Goal: Task Accomplishment & Management: Complete application form

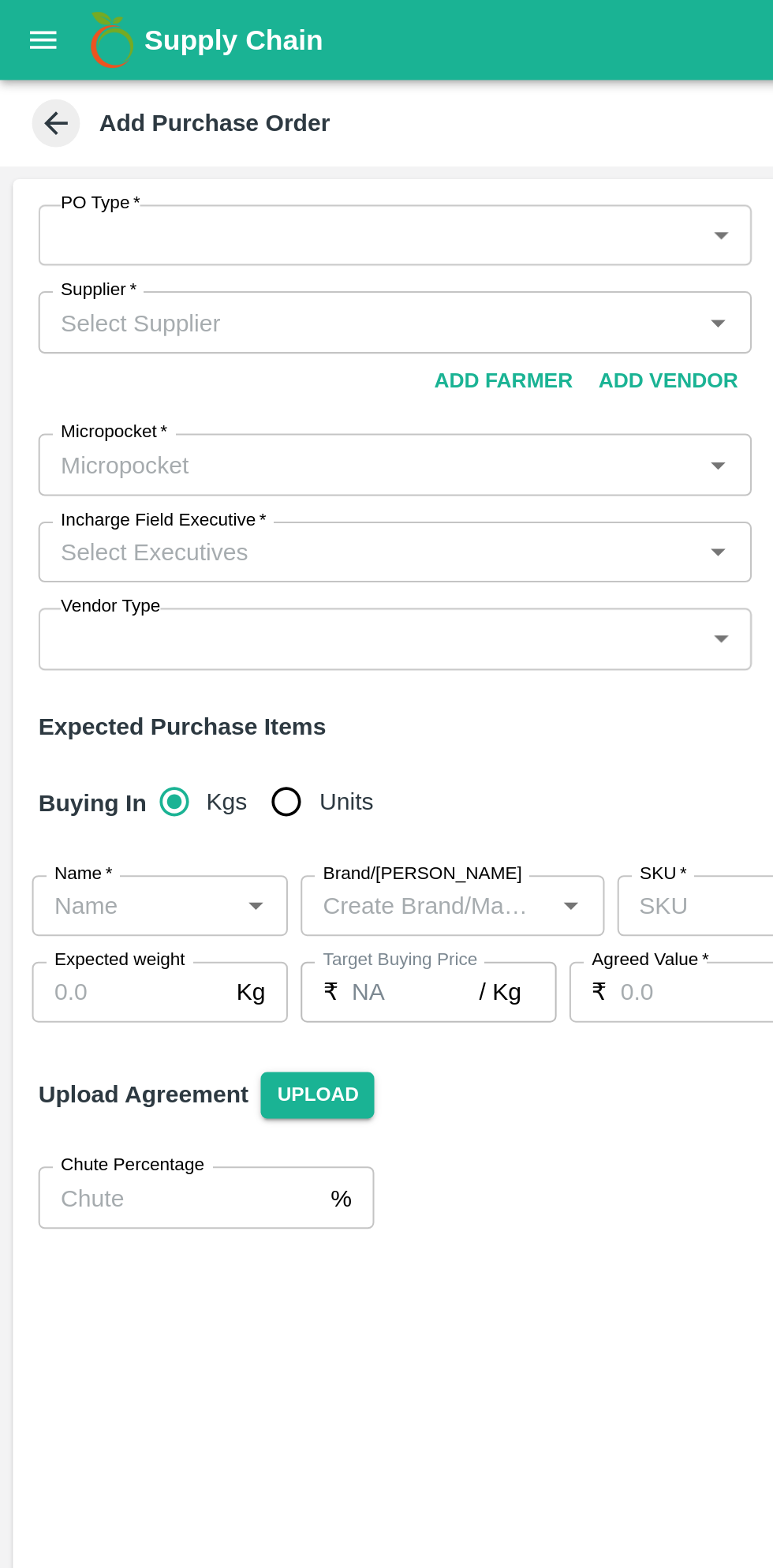
click at [361, 112] on body "Supply Chain Add Purchase Order PO Type   * ​ PO Type Buyers   * Buyers   * Sup…" at bounding box center [386, 784] width 773 height 1568
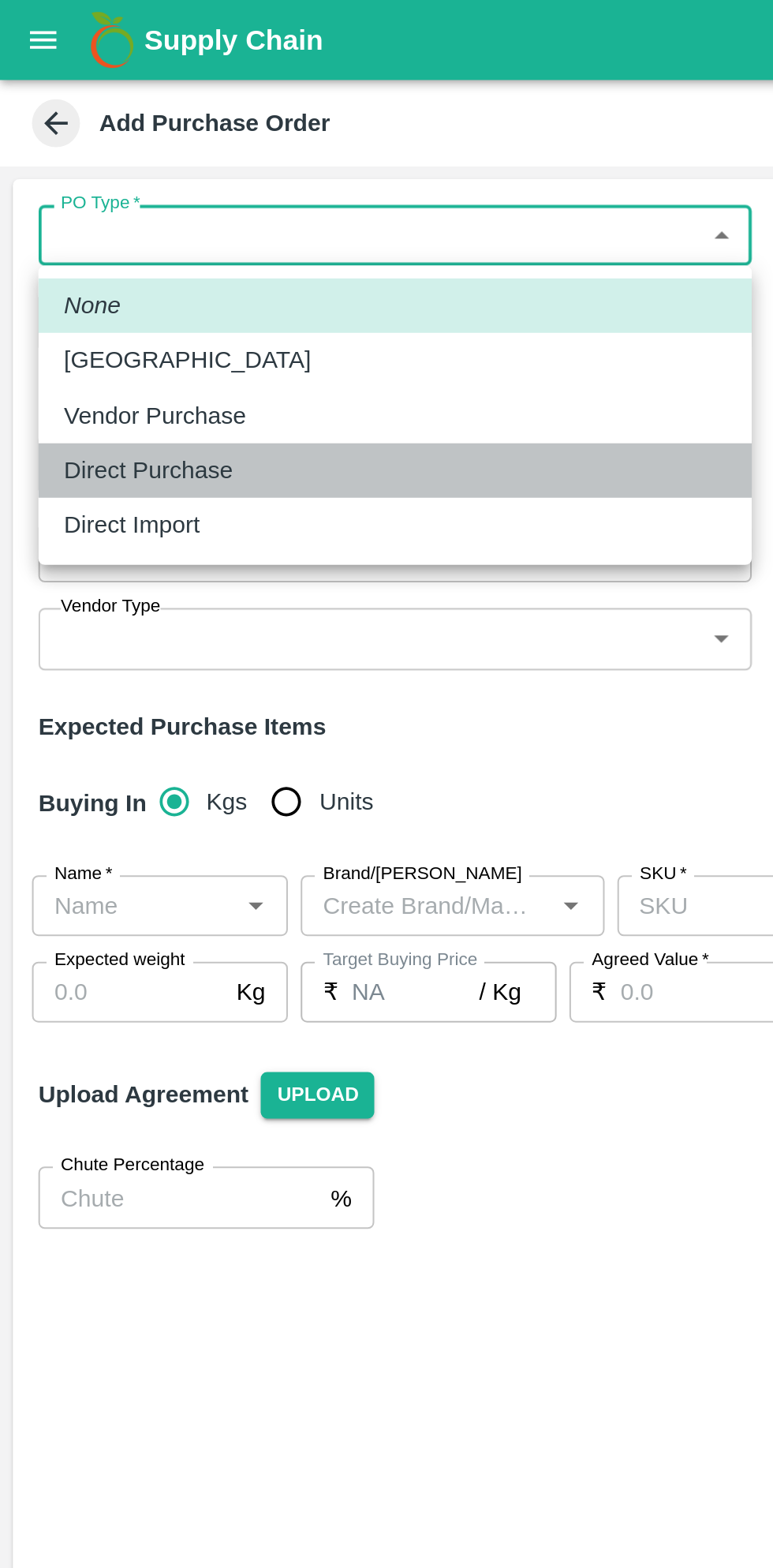
click at [112, 234] on p "Direct Purchase" at bounding box center [73, 232] width 83 height 18
type input "3"
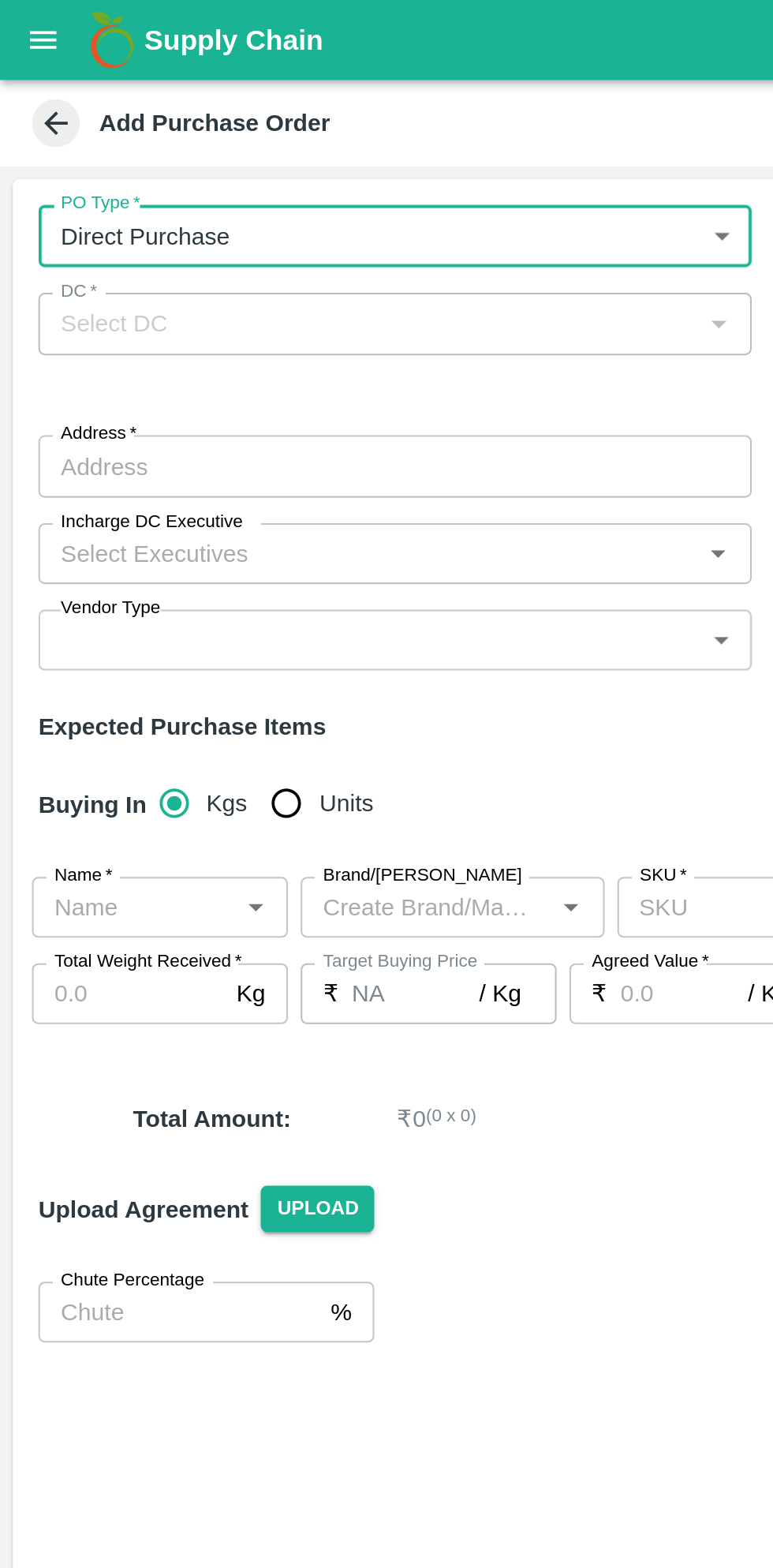
click at [353, 167] on div at bounding box center [353, 160] width 19 height 21
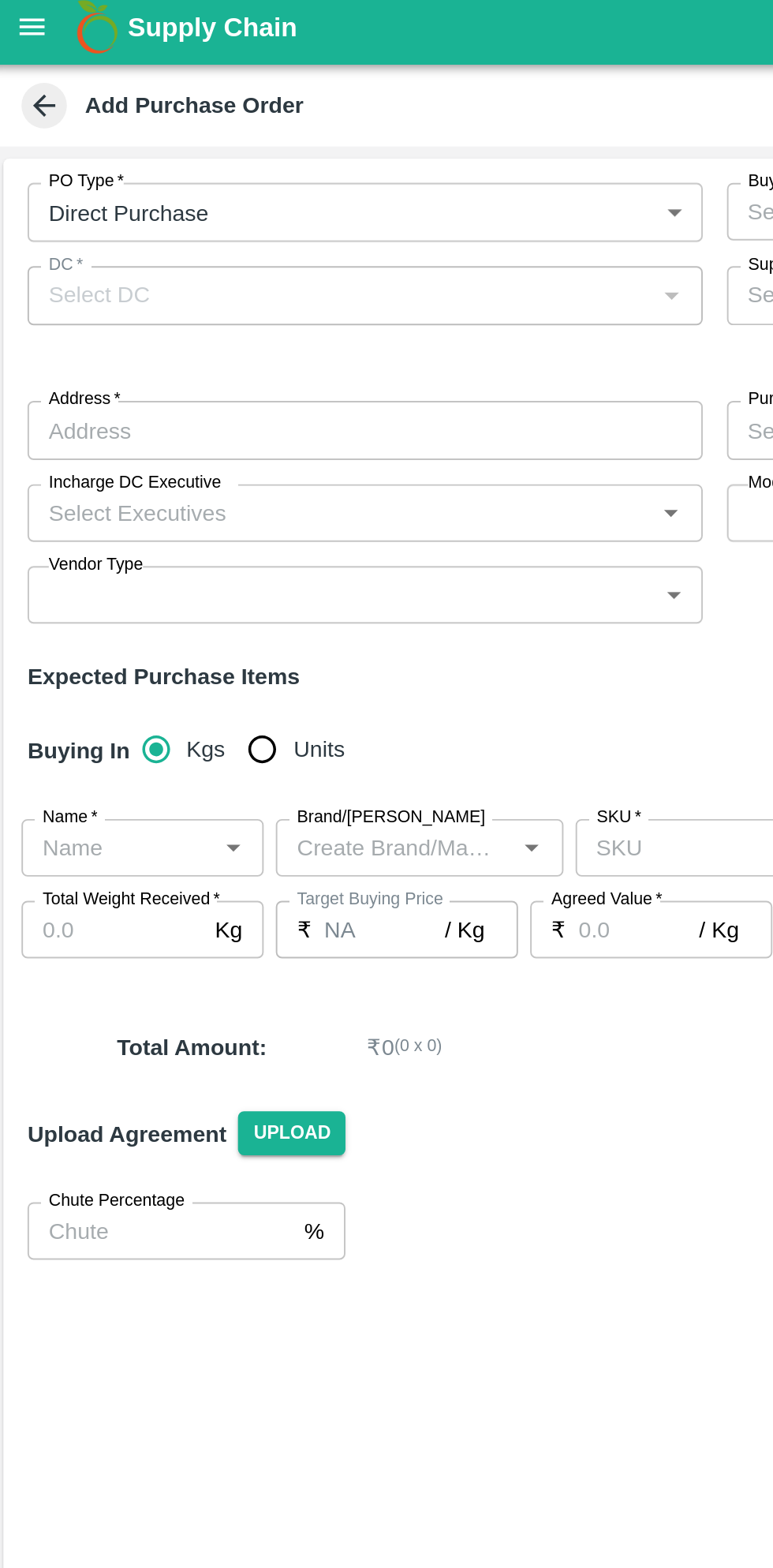
click at [355, 126] on body "Supply Chain Add Purchase Order PO Type   * Direct Purchase 3 PO Type Buyers   …" at bounding box center [386, 784] width 773 height 1568
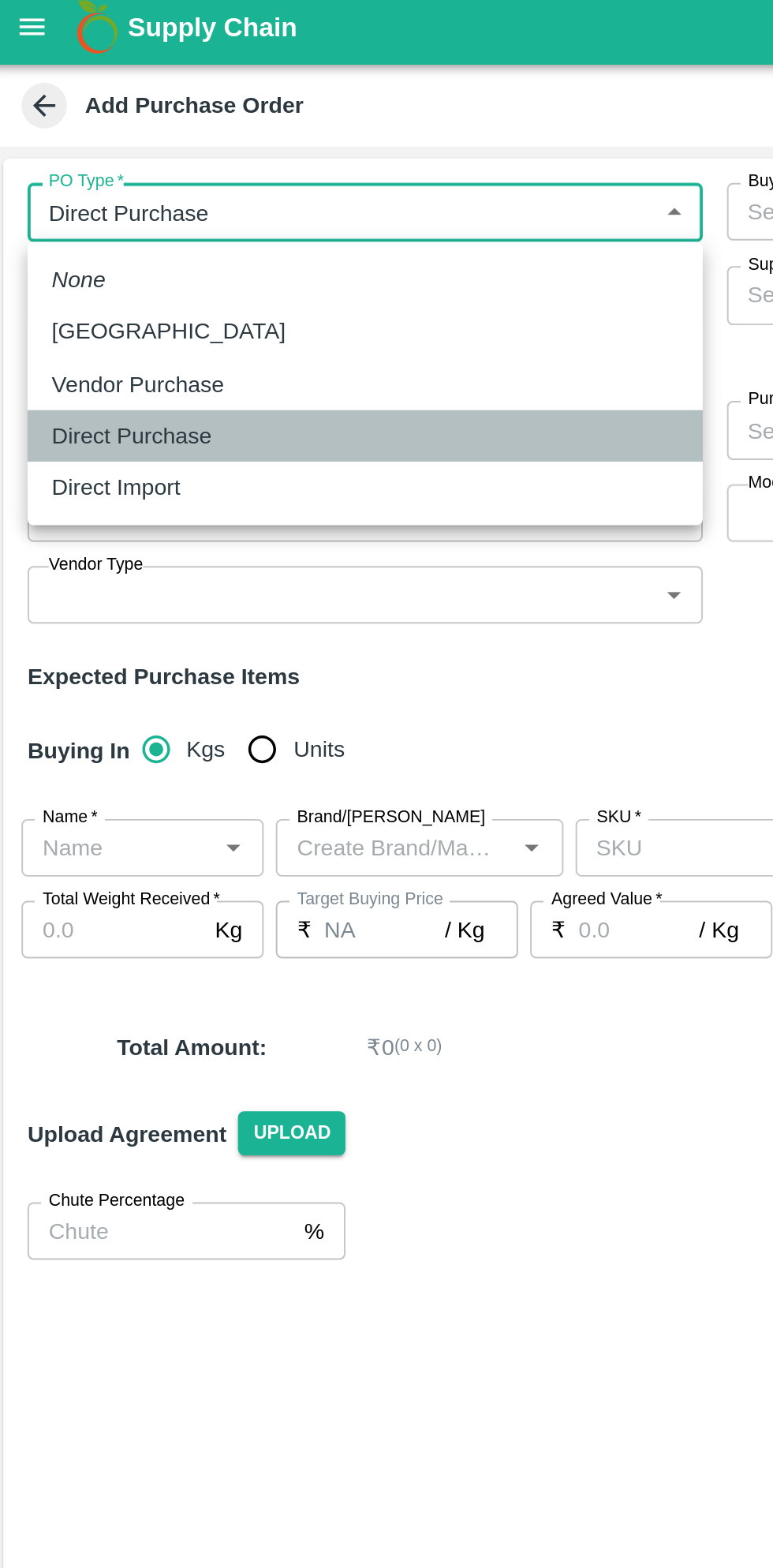
click at [132, 224] on div "Direct Purchase" at bounding box center [194, 233] width 327 height 18
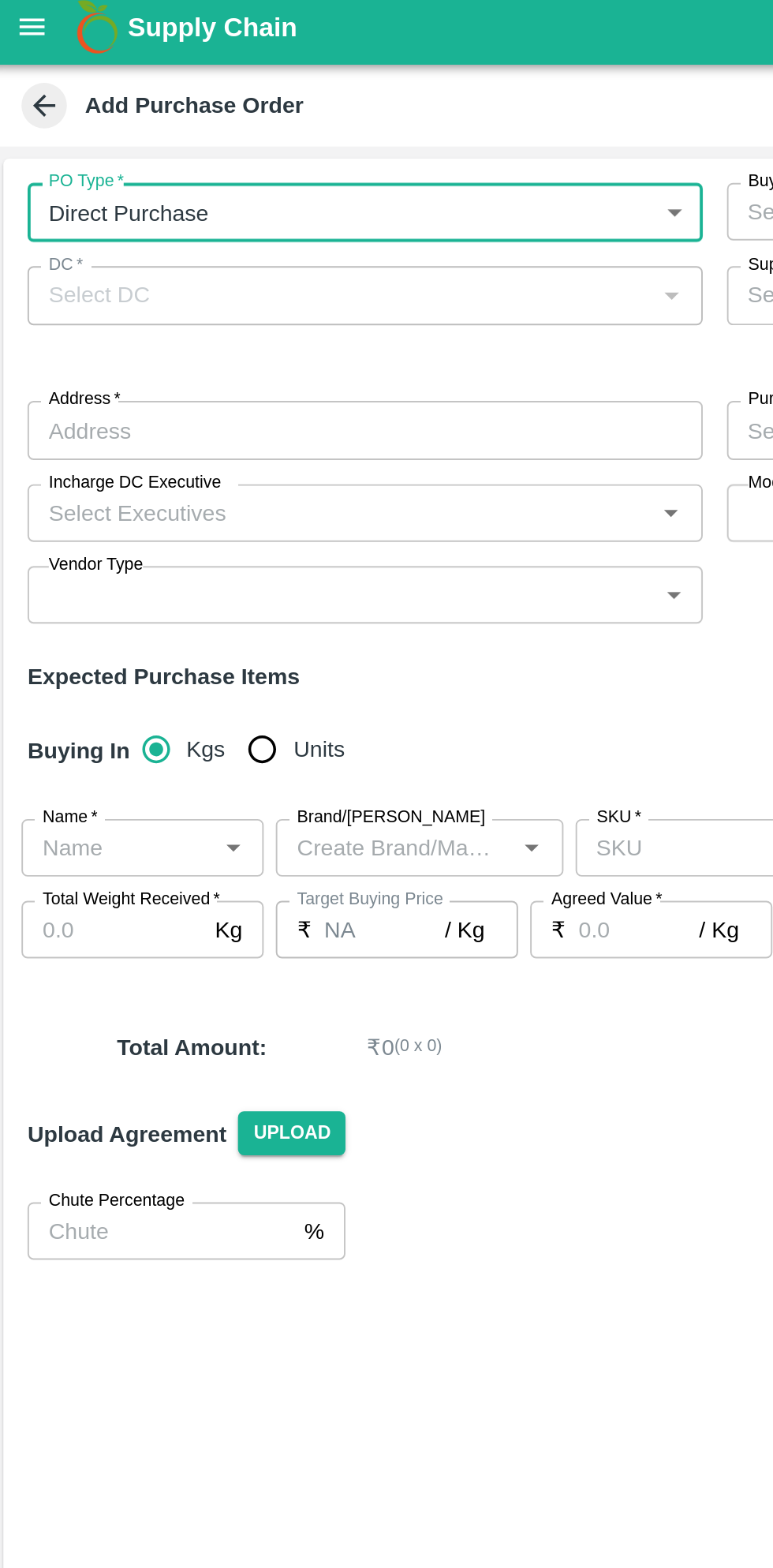
click at [310, 232] on input "Address   *" at bounding box center [195, 229] width 352 height 30
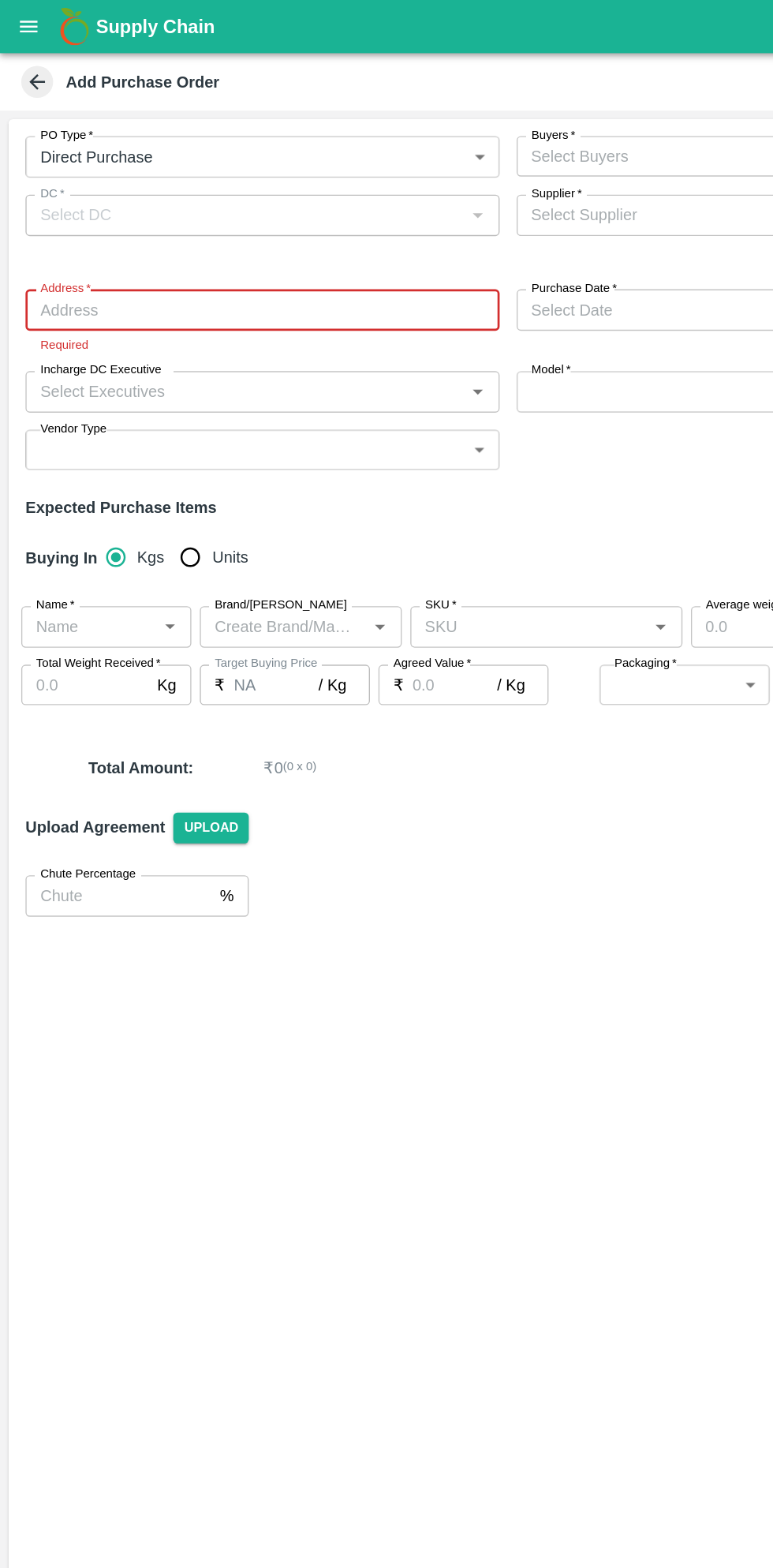
click at [363, 169] on div at bounding box center [353, 160] width 19 height 21
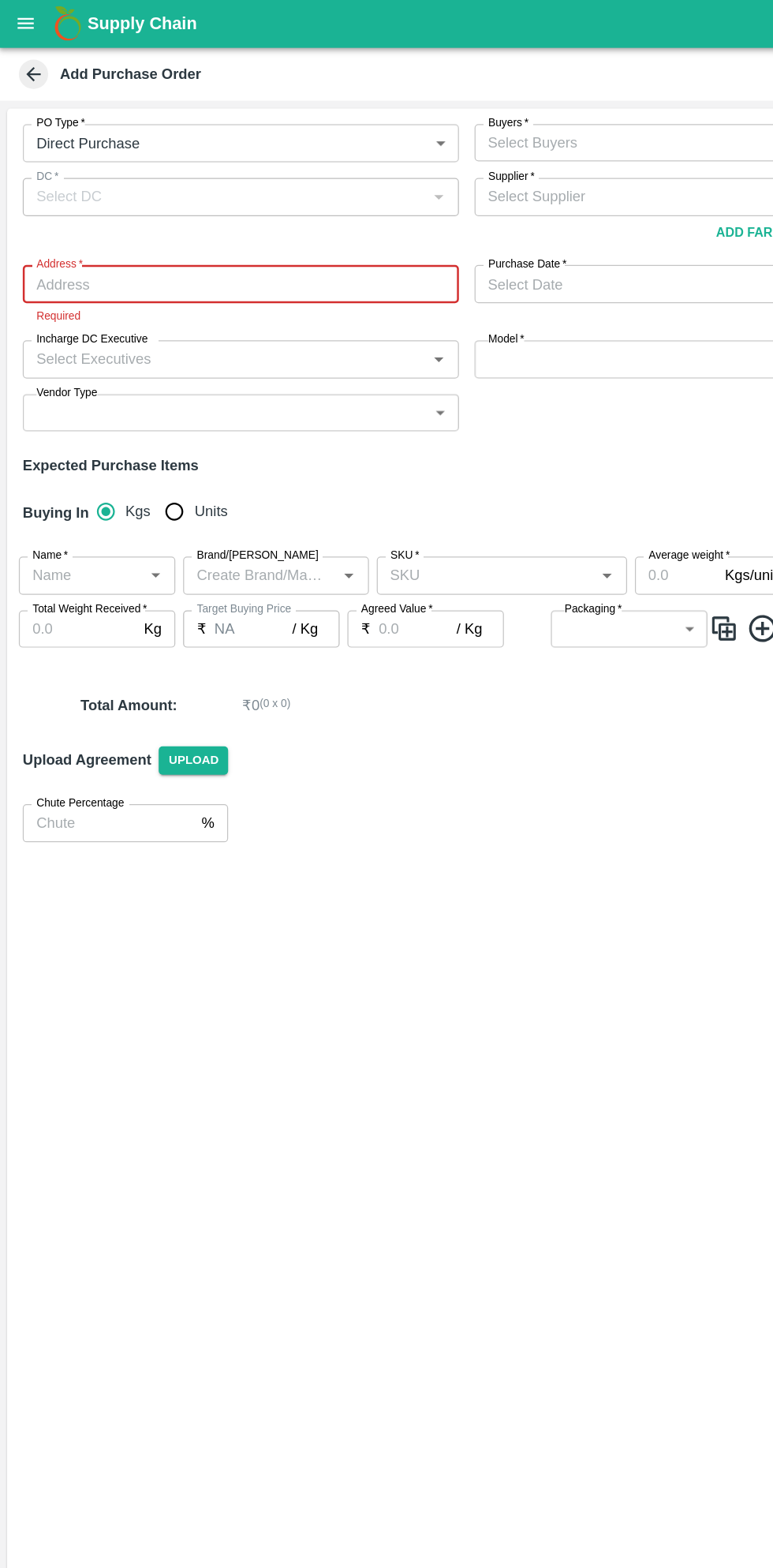
click at [348, 168] on div at bounding box center [353, 160] width 19 height 21
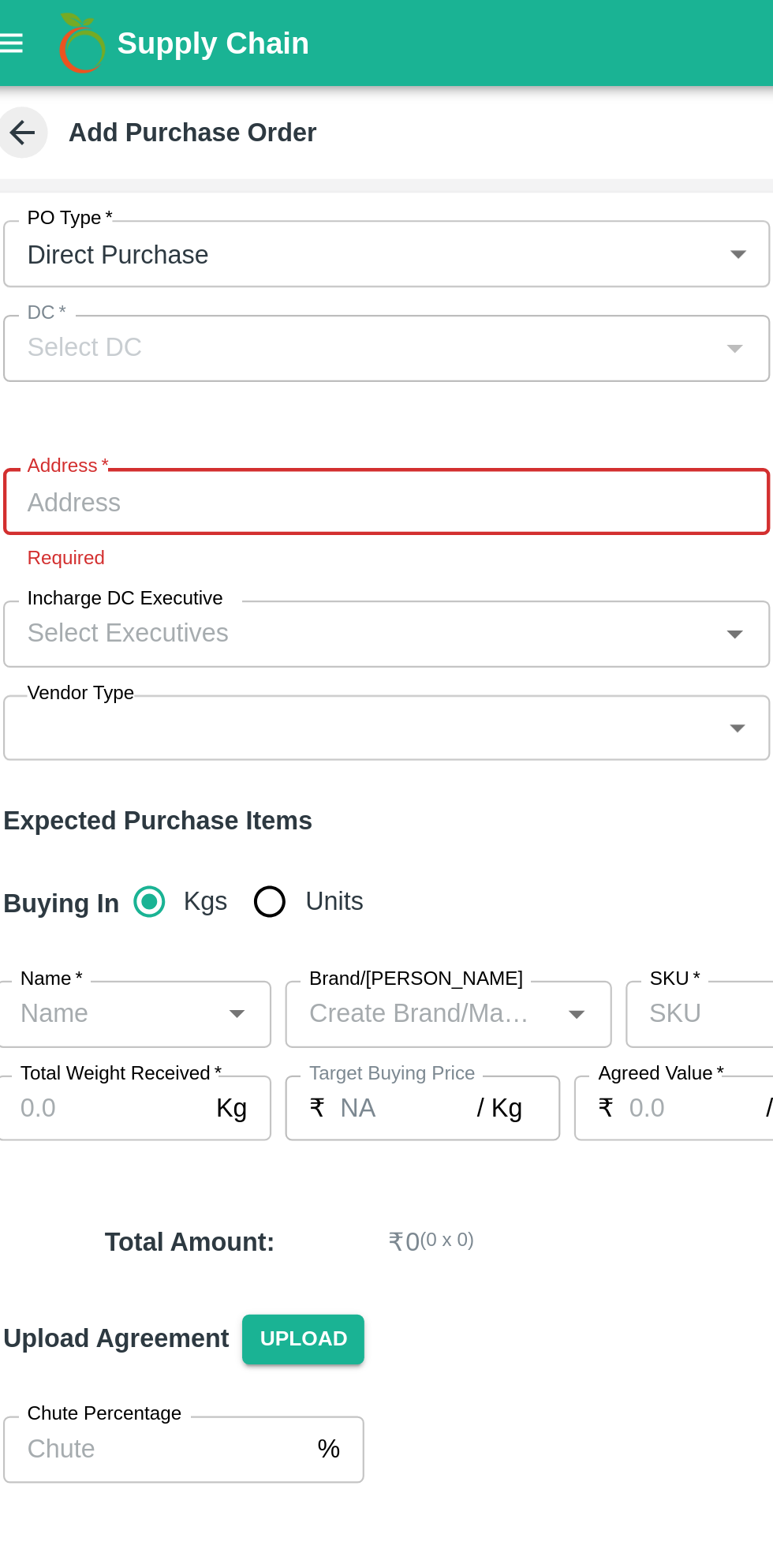
click at [215, 171] on div "DC   *" at bounding box center [195, 159] width 352 height 30
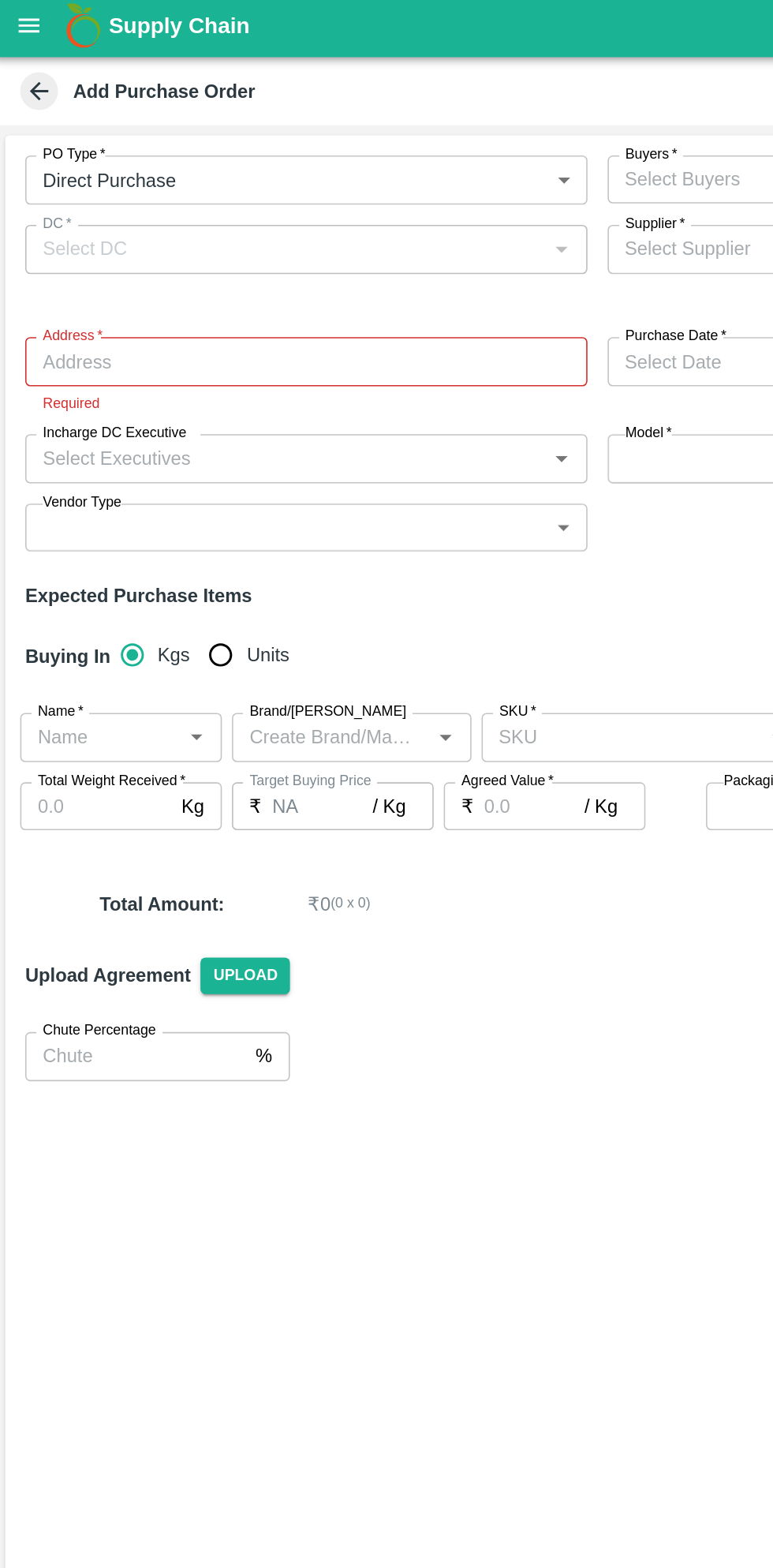
click at [342, 167] on div "DC   *" at bounding box center [195, 159] width 352 height 30
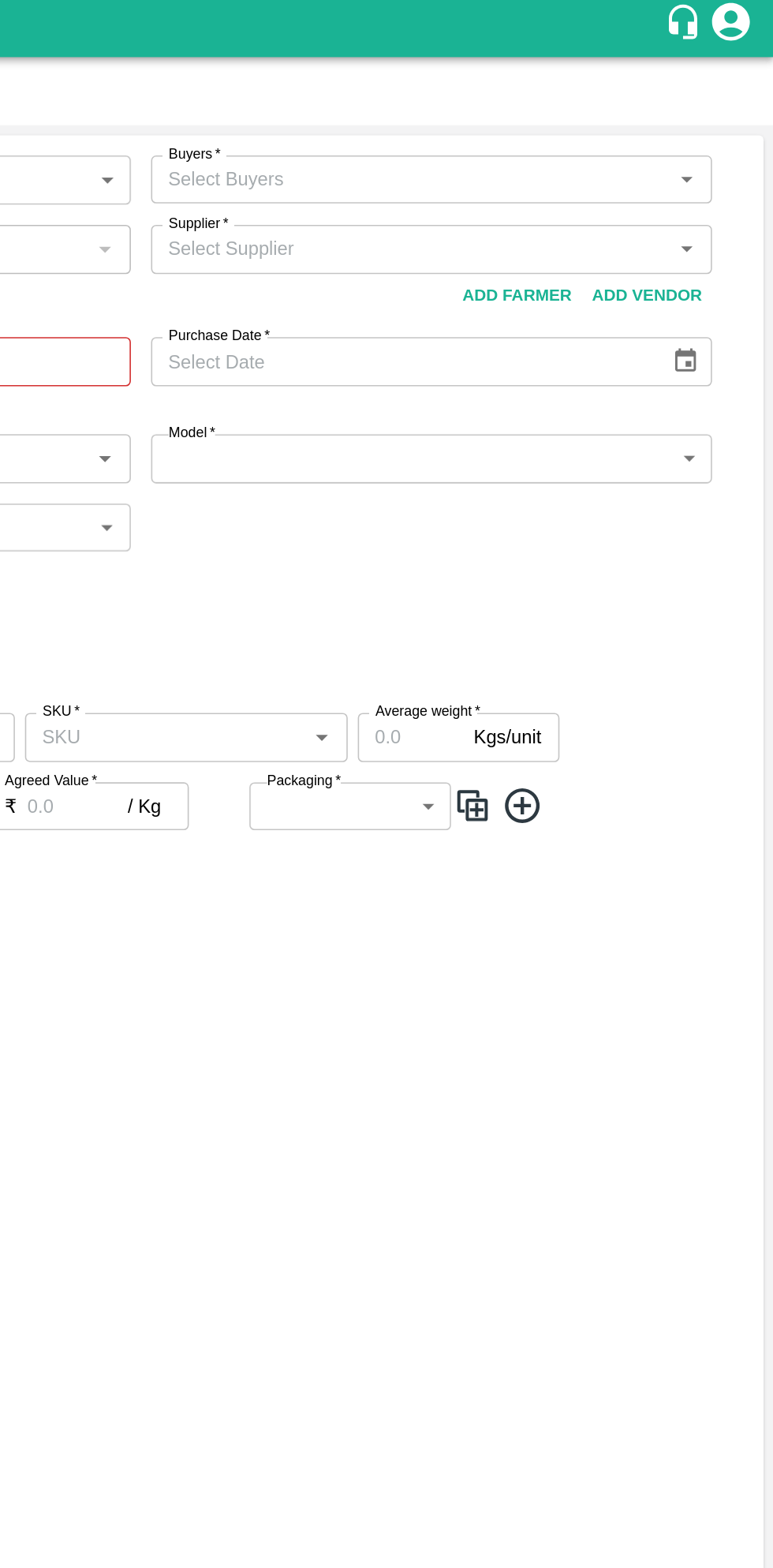
click at [718, 116] on icon "Open" at bounding box center [718, 116] width 7 height 4
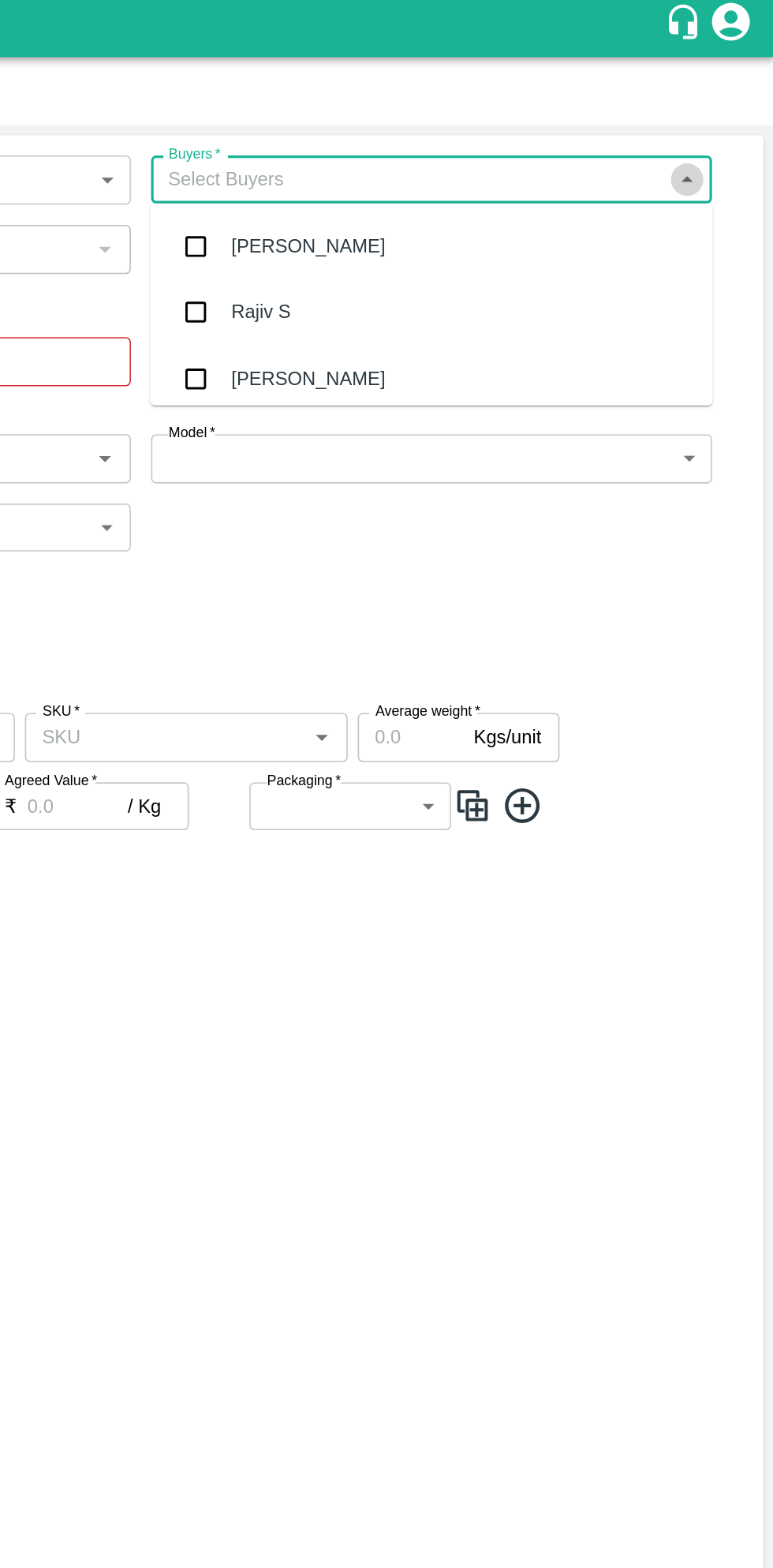
click at [718, 115] on icon "Close" at bounding box center [718, 116] width 7 height 4
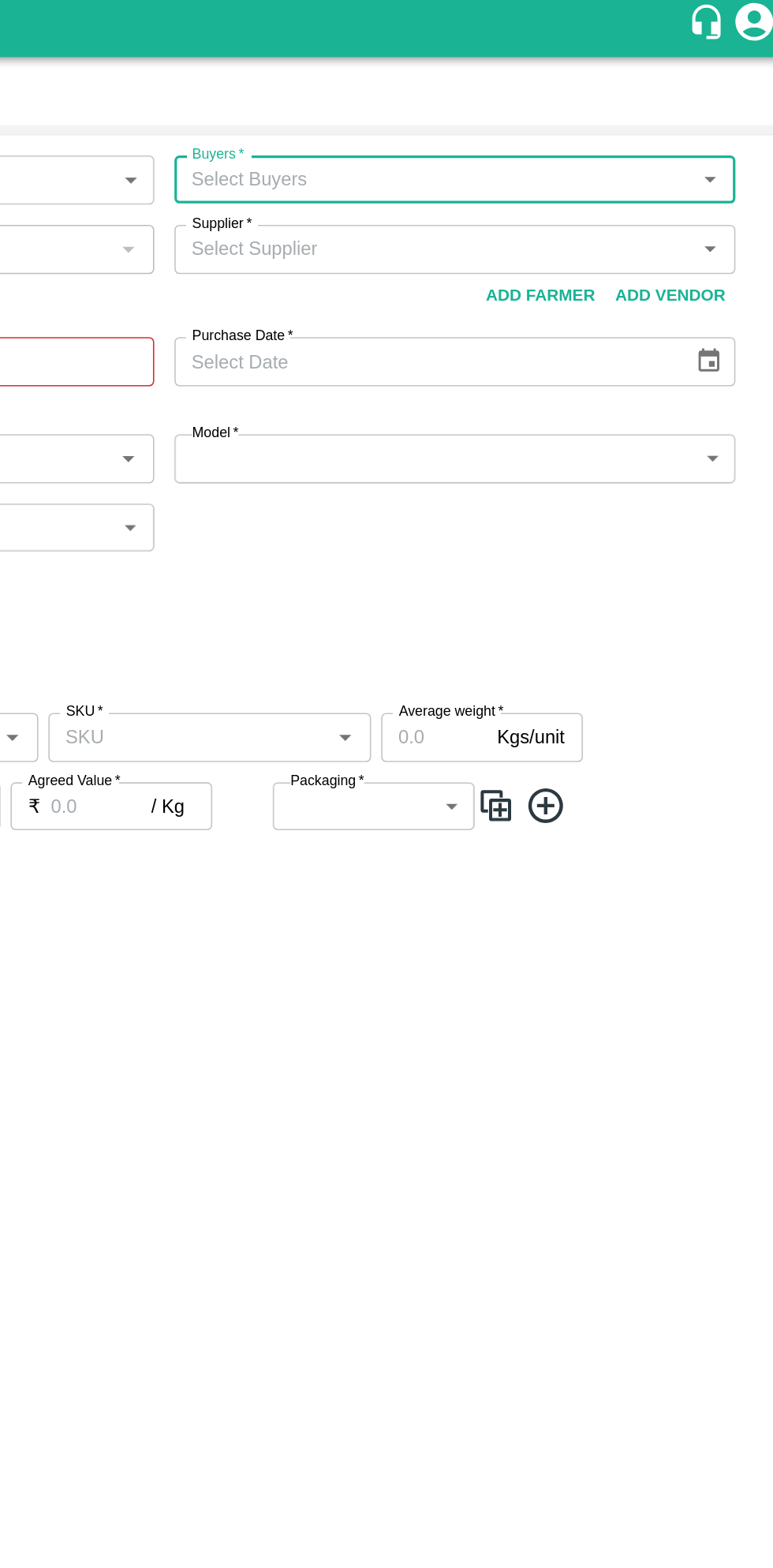
click at [563, 164] on div "Supplier   *" at bounding box center [559, 159] width 352 height 30
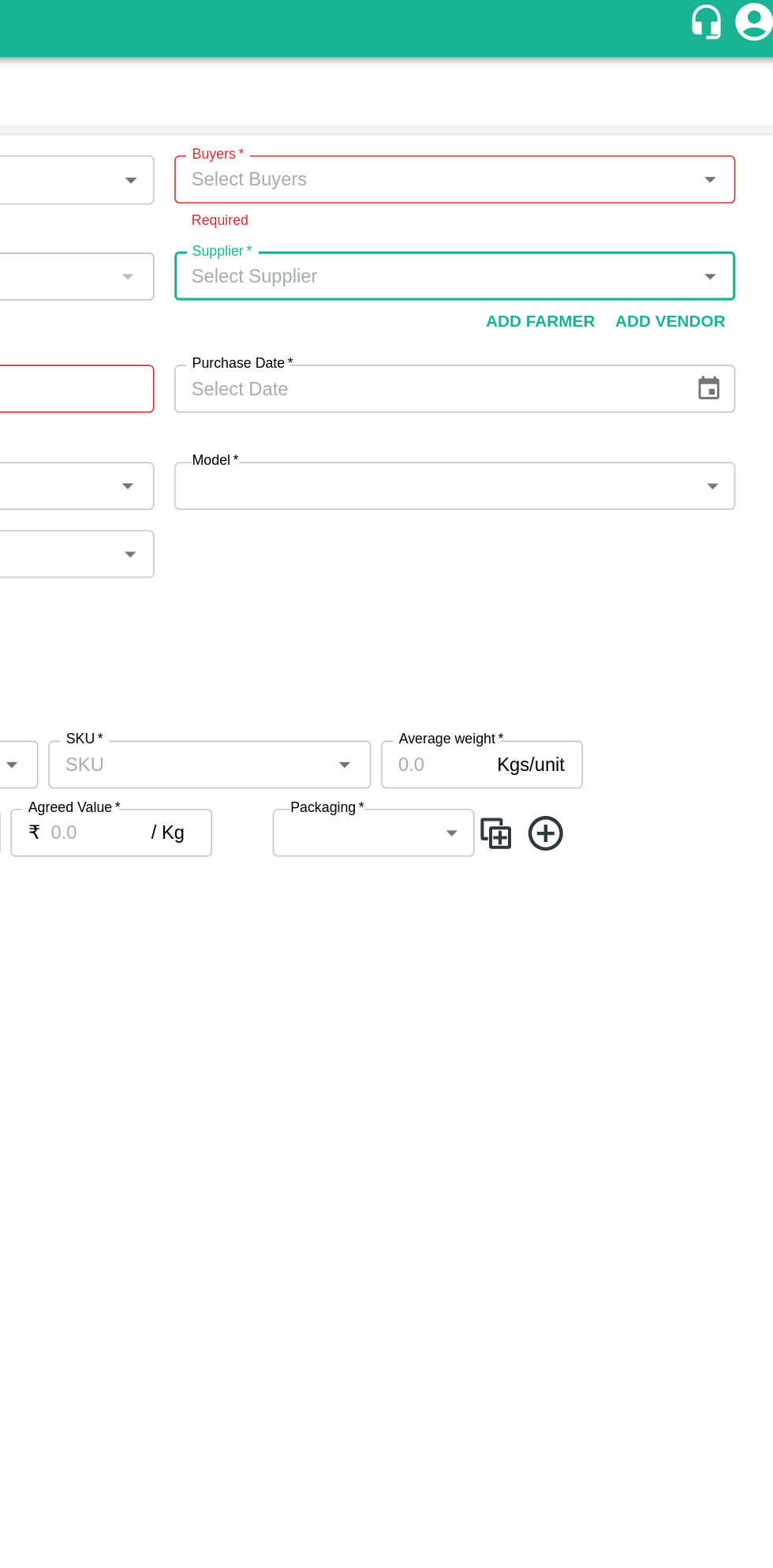
click at [696, 118] on input "Buyers   *" at bounding box center [546, 116] width 316 height 21
click at [605, 112] on input "Buyers   *" at bounding box center [546, 116] width 316 height 21
click at [494, 338] on body "Supply Chain Add Purchase Order PO Type   * Direct Purchase 3 PO Type Buyers   …" at bounding box center [386, 784] width 773 height 1568
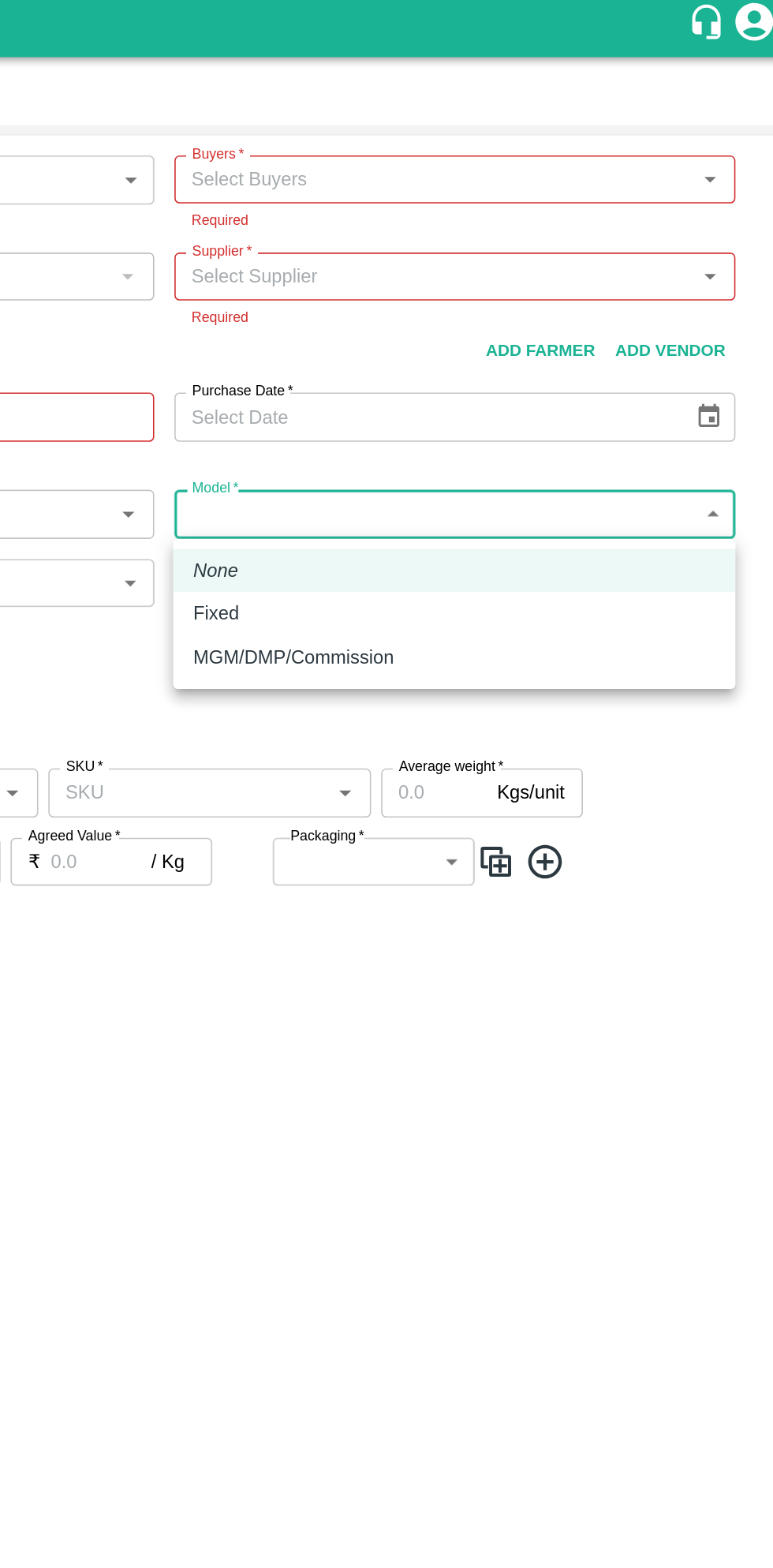
click at [658, 114] on div at bounding box center [386, 784] width 773 height 1568
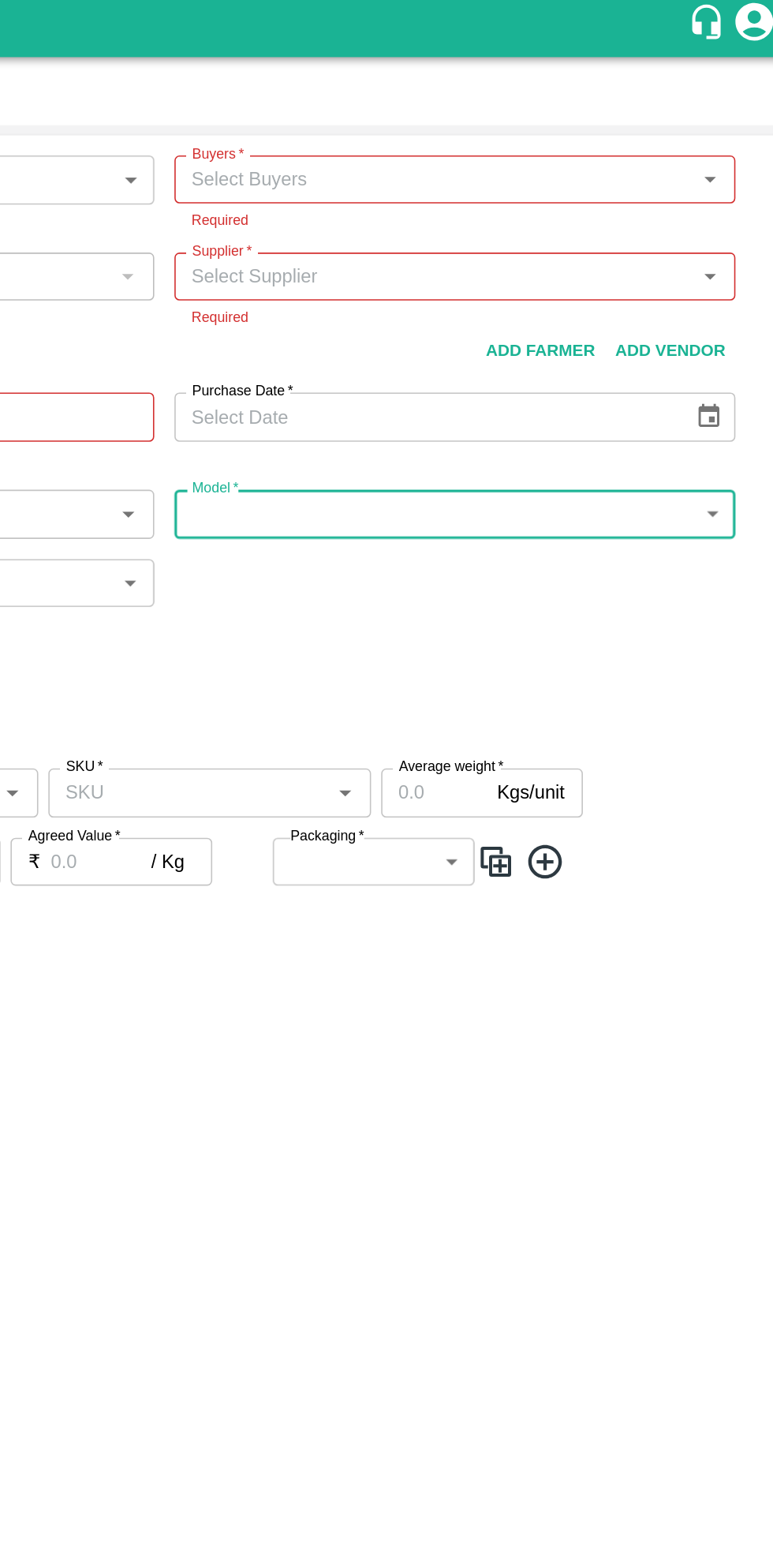
click at [718, 116] on icon "Open" at bounding box center [718, 116] width 7 height 4
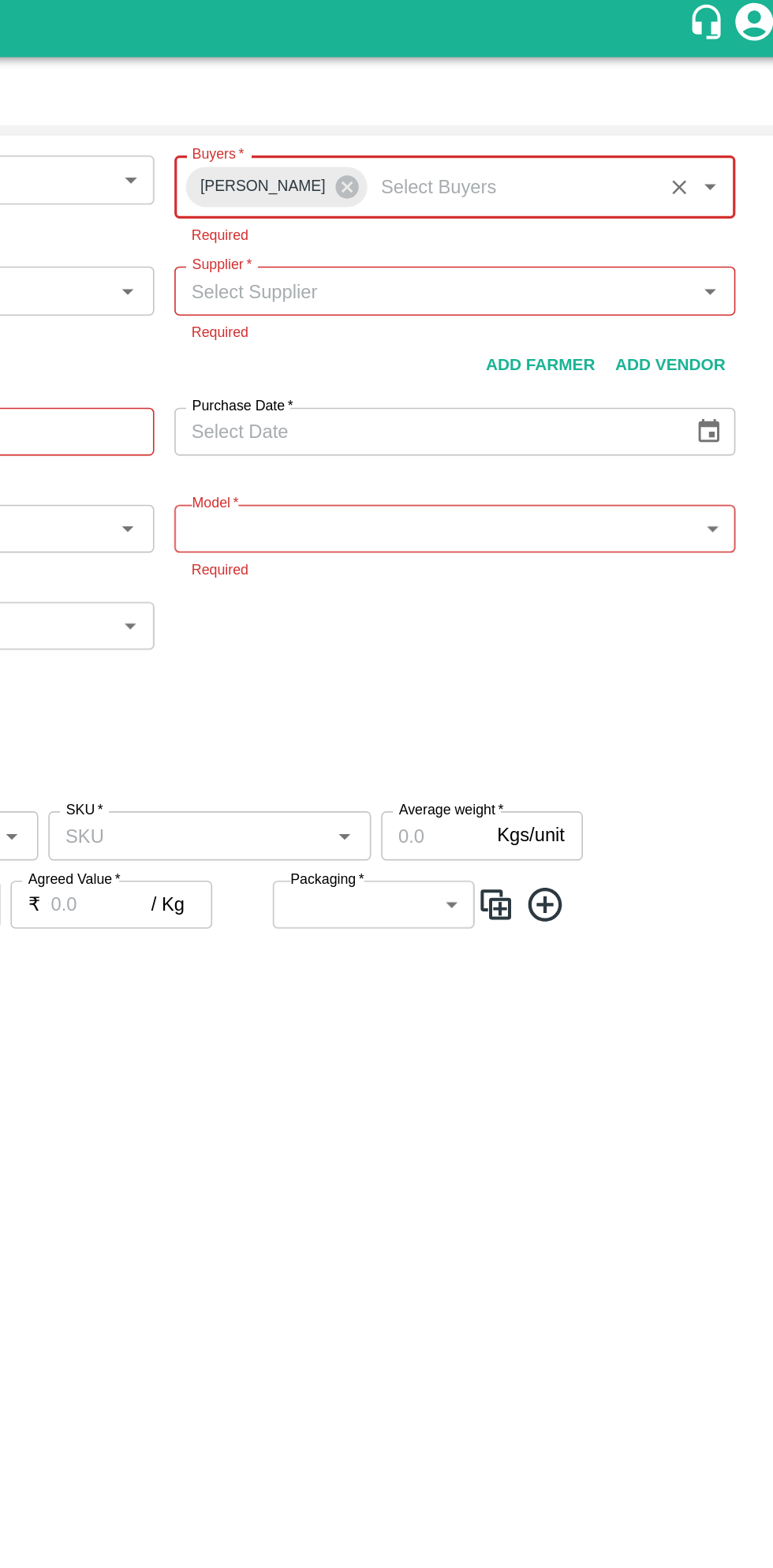
click at [484, 120] on icon at bounding box center [491, 121] width 14 height 14
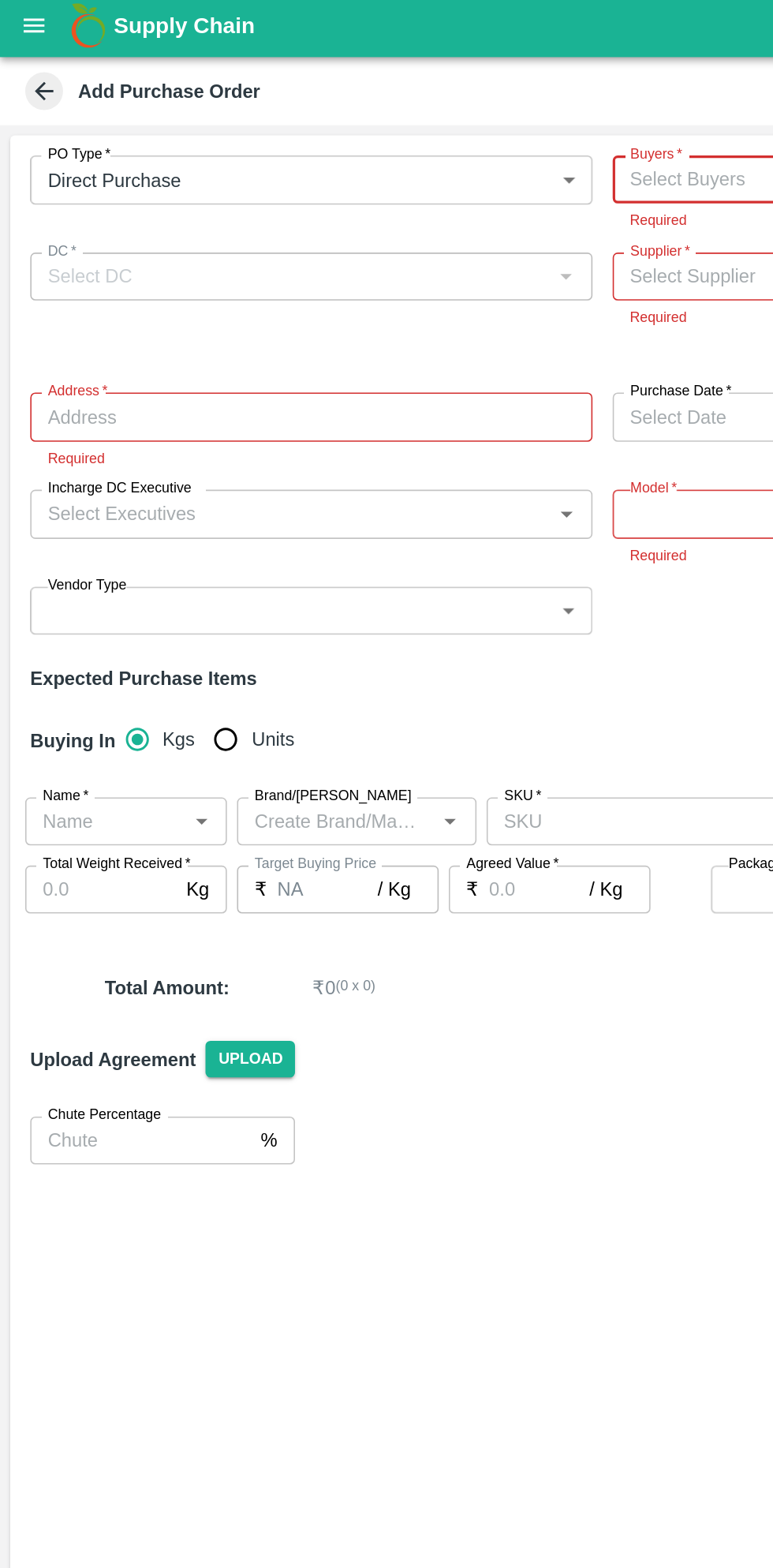
click at [24, 58] on icon at bounding box center [28, 61] width 18 height 18
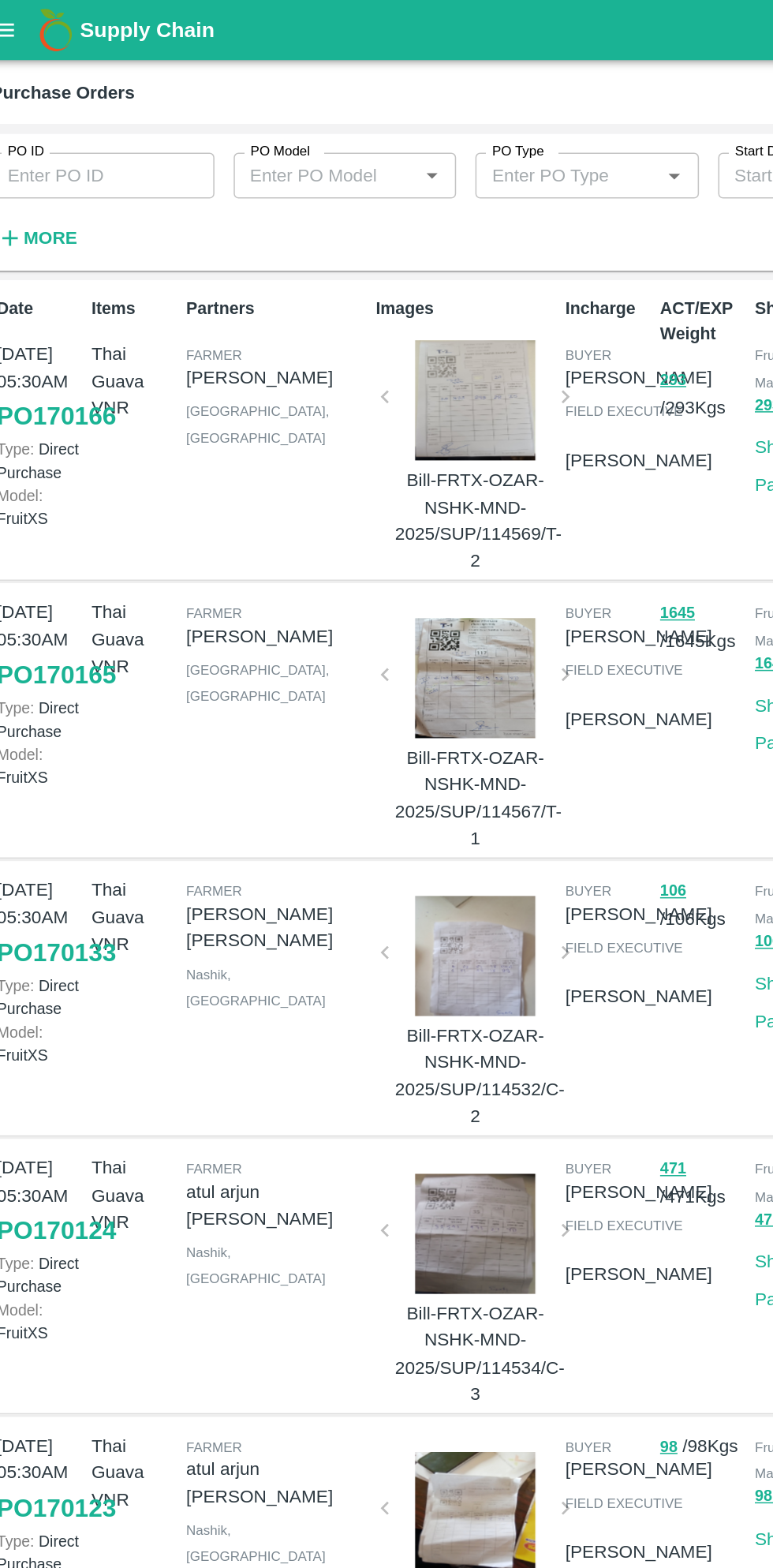
click at [35, 11] on button "open drawer" at bounding box center [21, 19] width 36 height 36
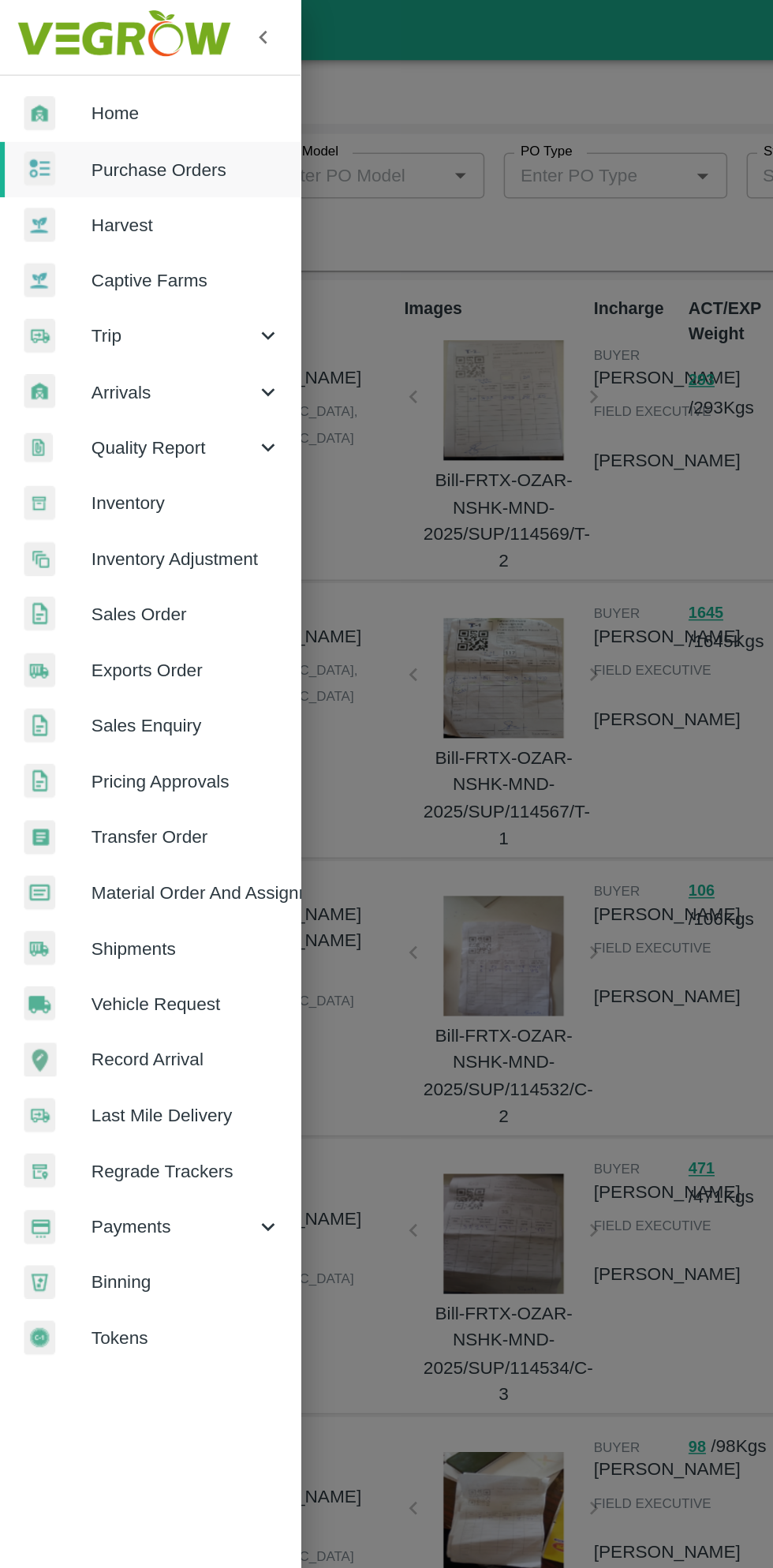
click at [88, 72] on span "Home" at bounding box center [122, 75] width 124 height 18
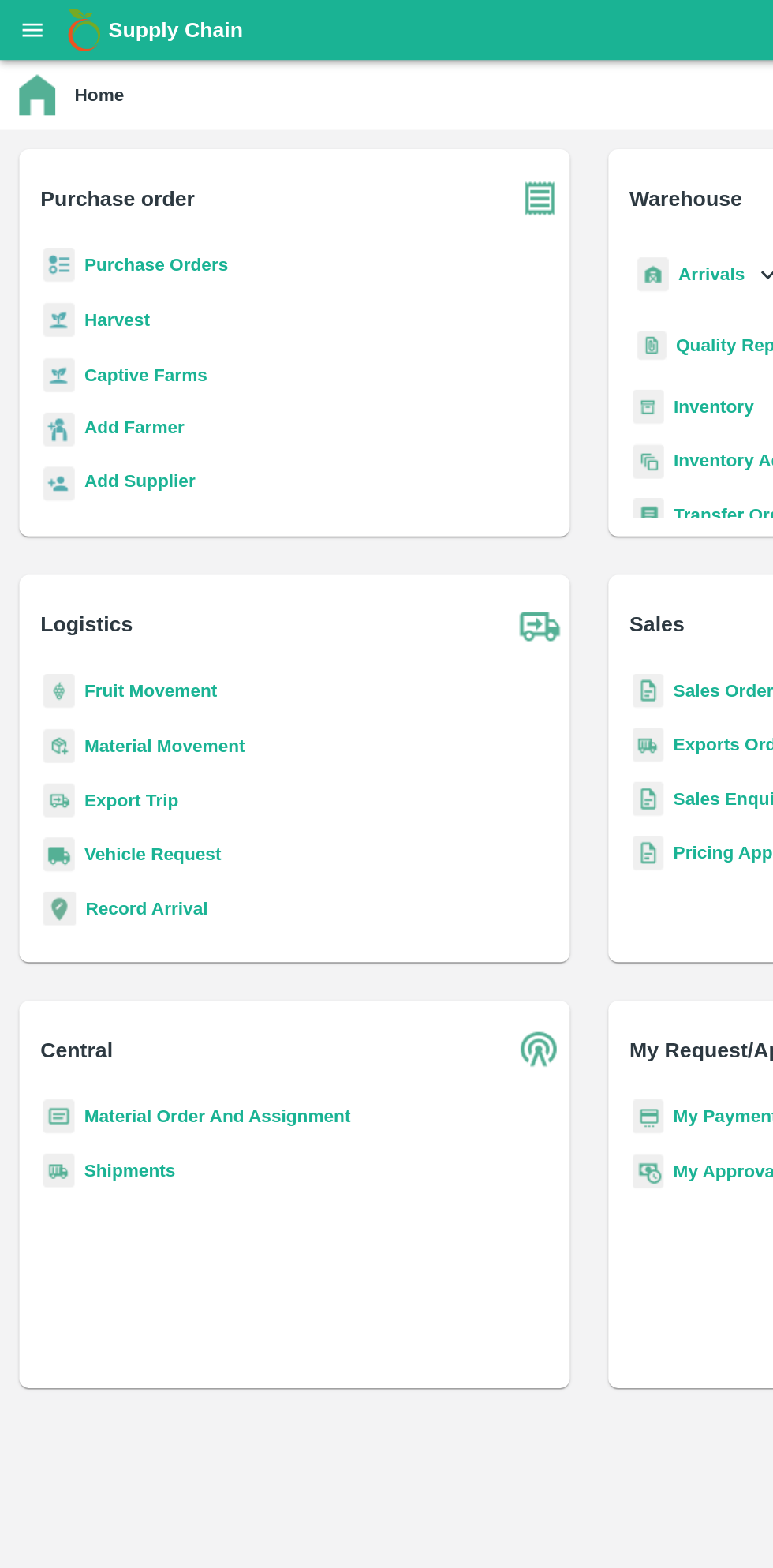
click at [89, 171] on b "Purchase Orders" at bounding box center [103, 173] width 95 height 13
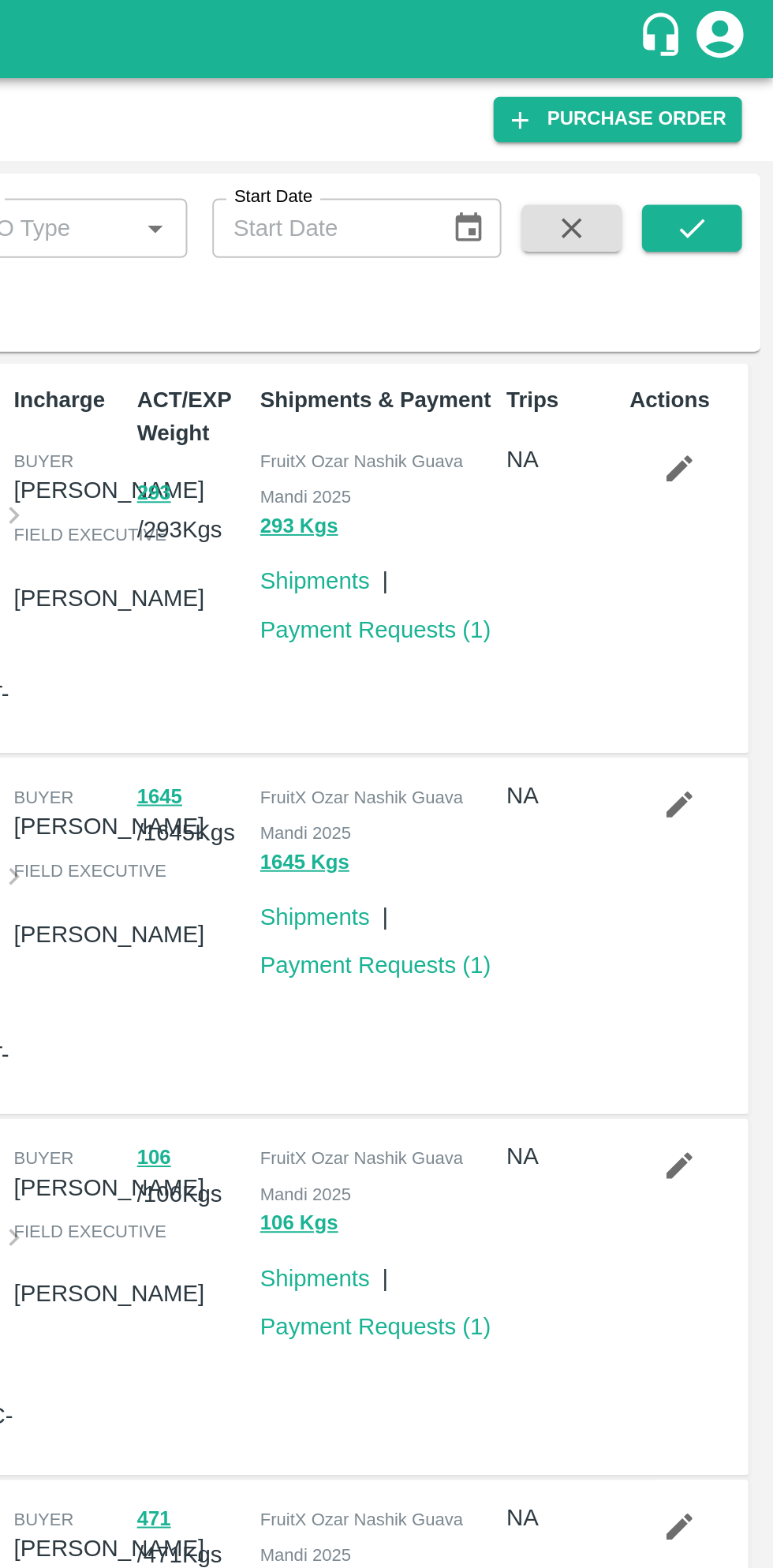
click at [728, 64] on link "Purchase Order" at bounding box center [694, 60] width 125 height 22
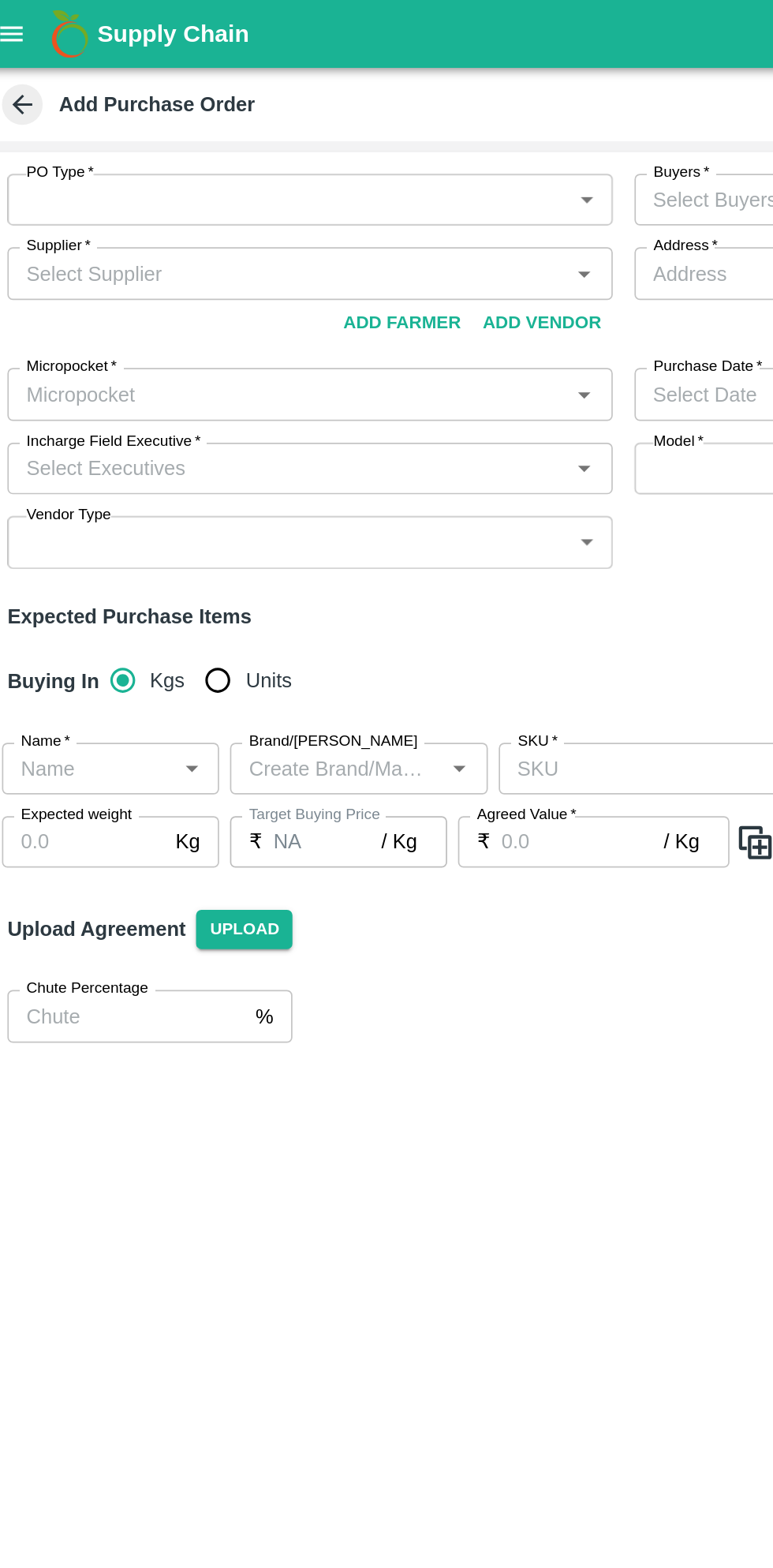
click at [356, 118] on body "Supply Chain Add Purchase Order PO Type   * ​ PO Type Buyers   * Buyers   * Sup…" at bounding box center [386, 784] width 773 height 1568
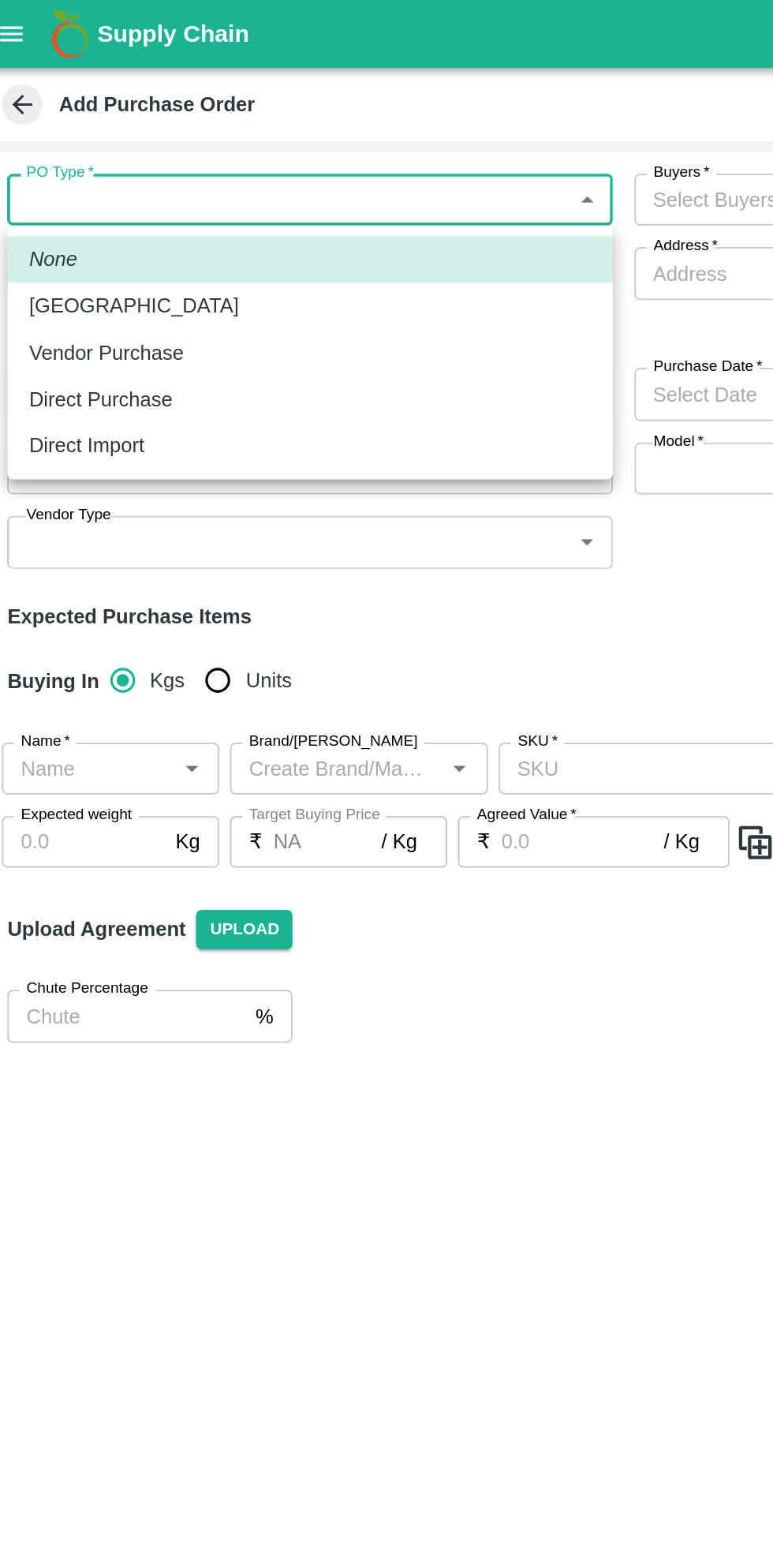
click at [99, 233] on p "Direct Purchase" at bounding box center [73, 232] width 83 height 18
type input "3"
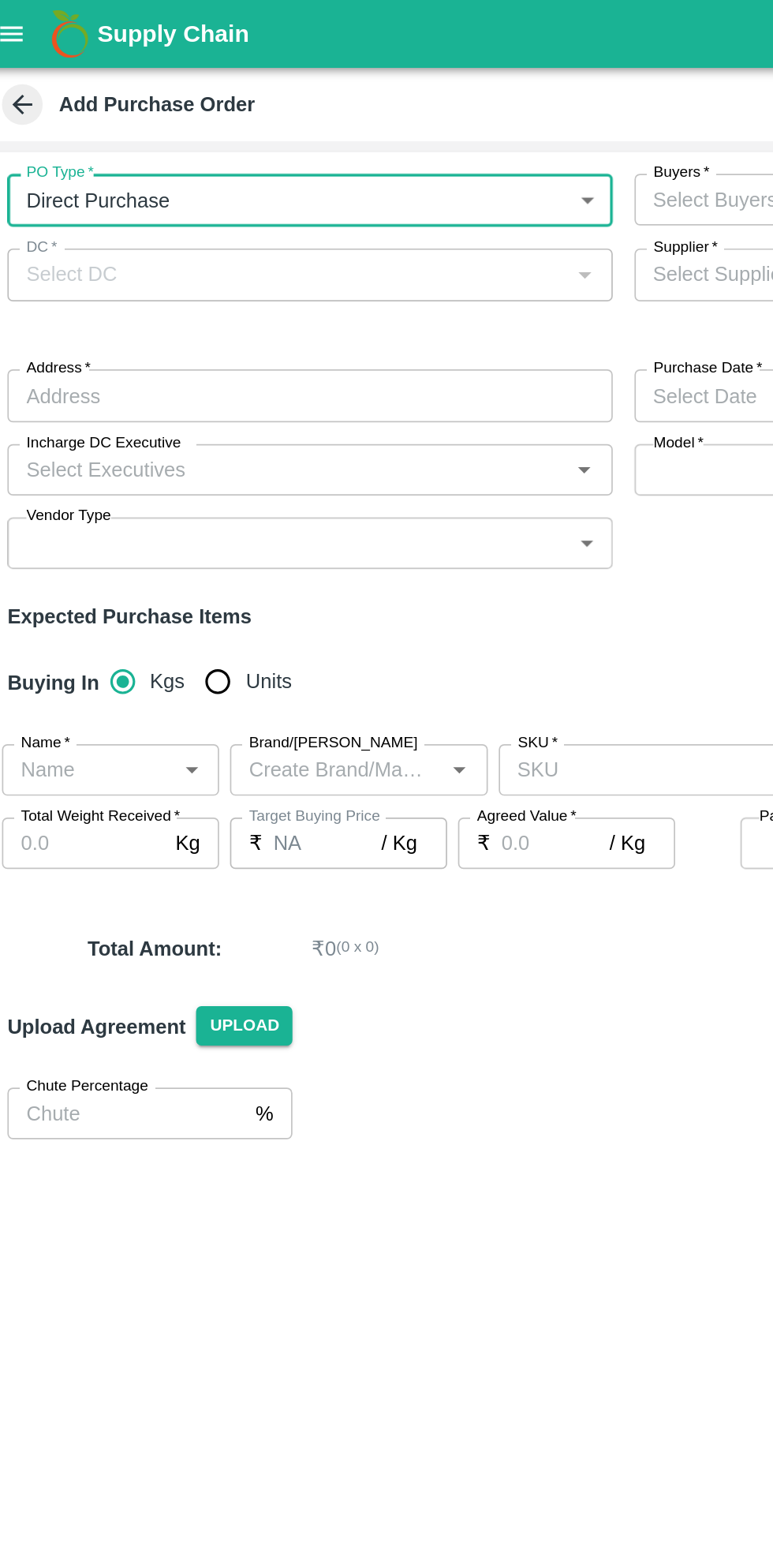
click at [353, 165] on div at bounding box center [353, 160] width 19 height 21
click at [349, 159] on div at bounding box center [353, 160] width 19 height 21
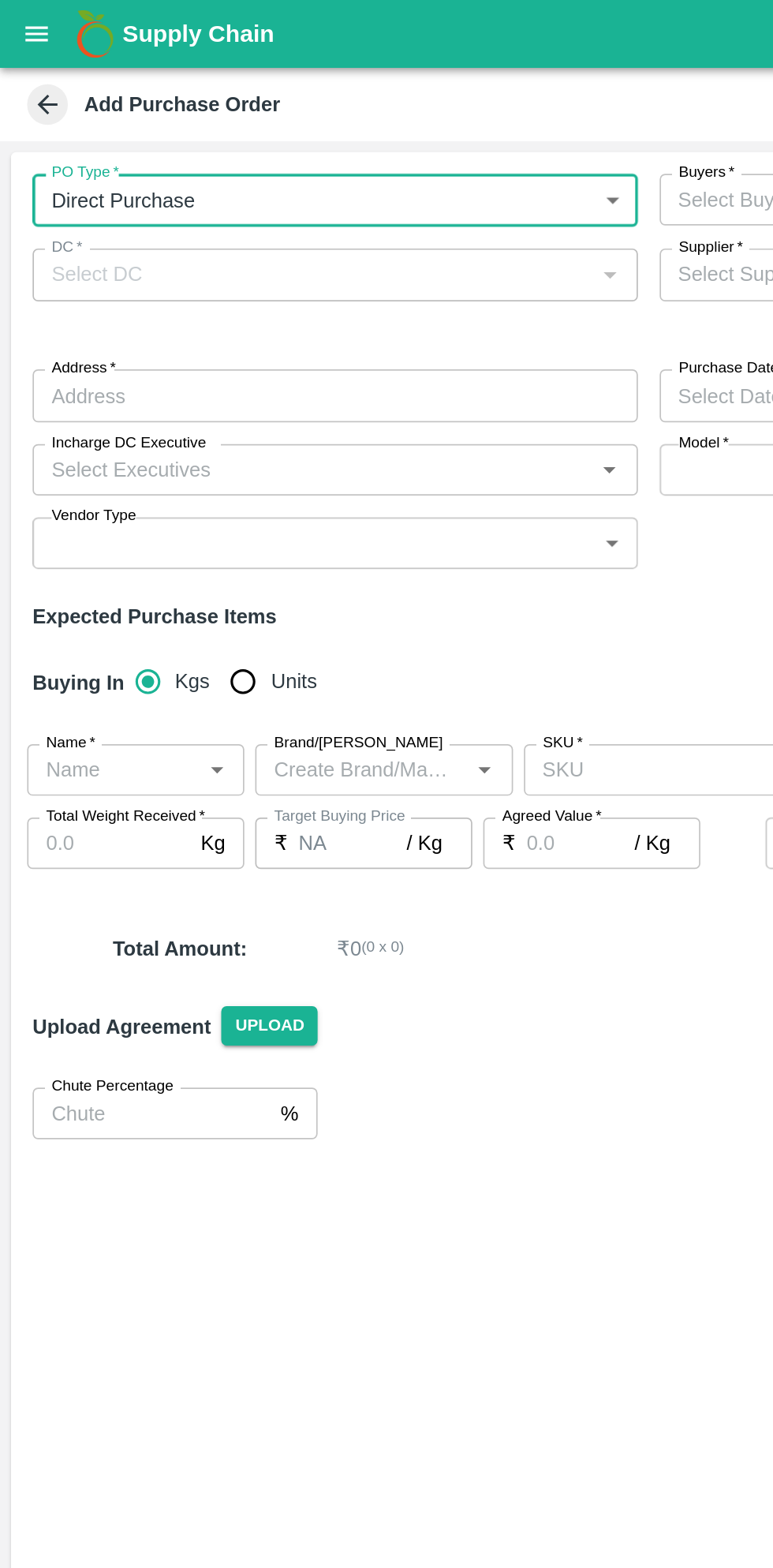
click at [350, 158] on div at bounding box center [353, 160] width 19 height 21
click at [344, 161] on div at bounding box center [353, 160] width 19 height 21
click at [351, 169] on div "DC   *" at bounding box center [195, 159] width 352 height 30
click at [354, 161] on div at bounding box center [353, 160] width 19 height 21
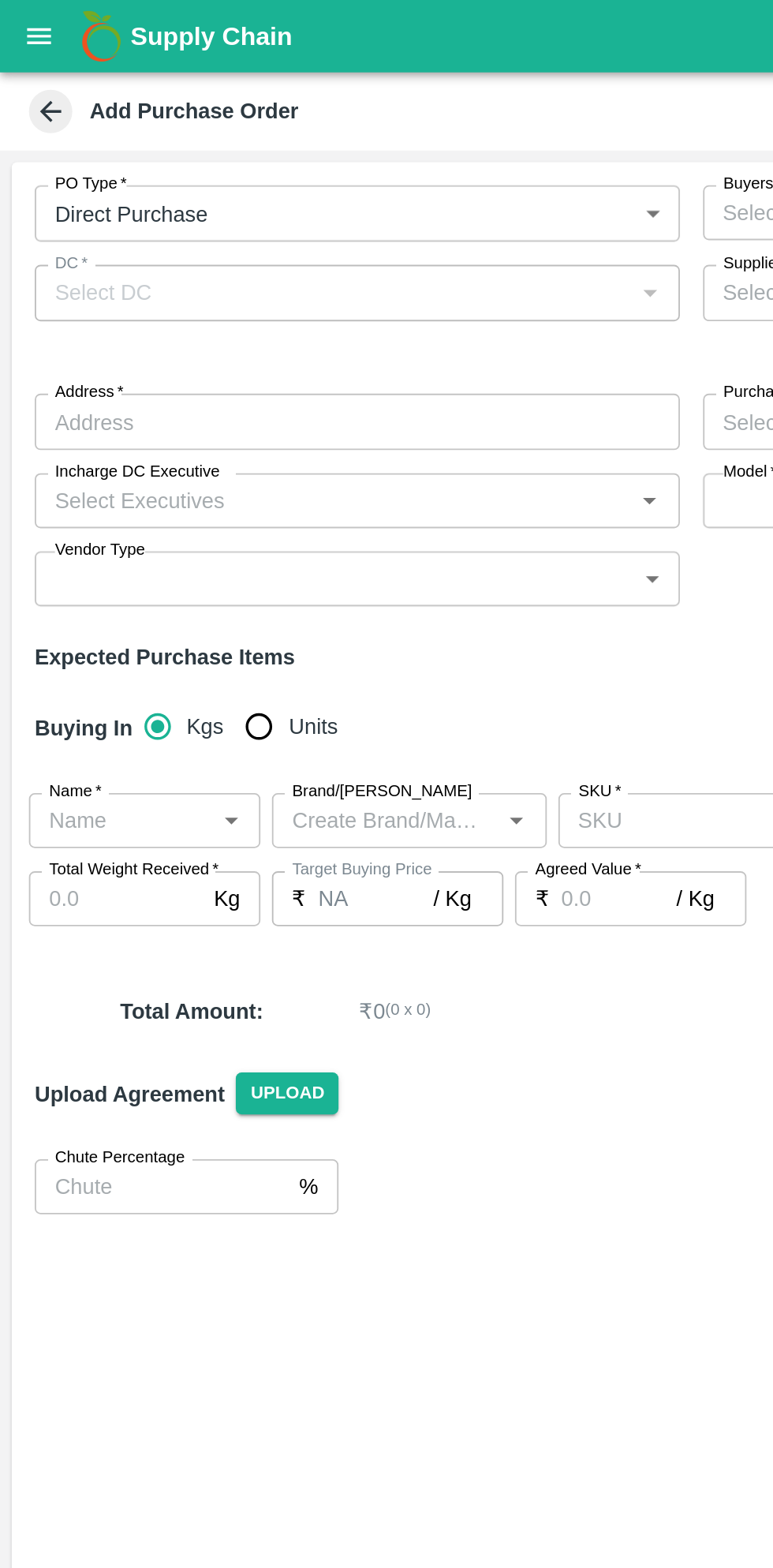
click at [16, 15] on icon "open drawer" at bounding box center [22, 19] width 14 height 9
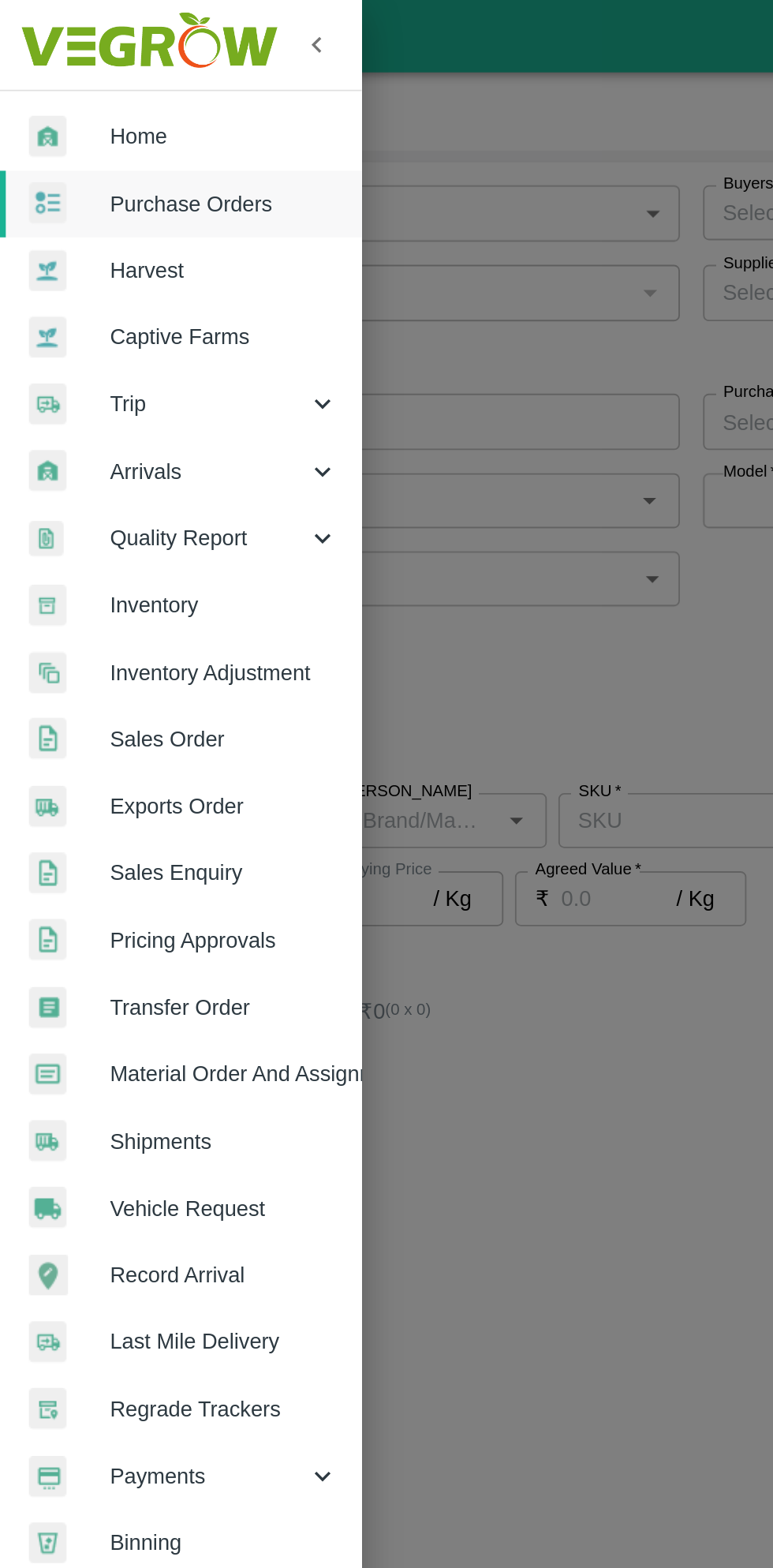
click at [338, 517] on div at bounding box center [386, 784] width 773 height 1568
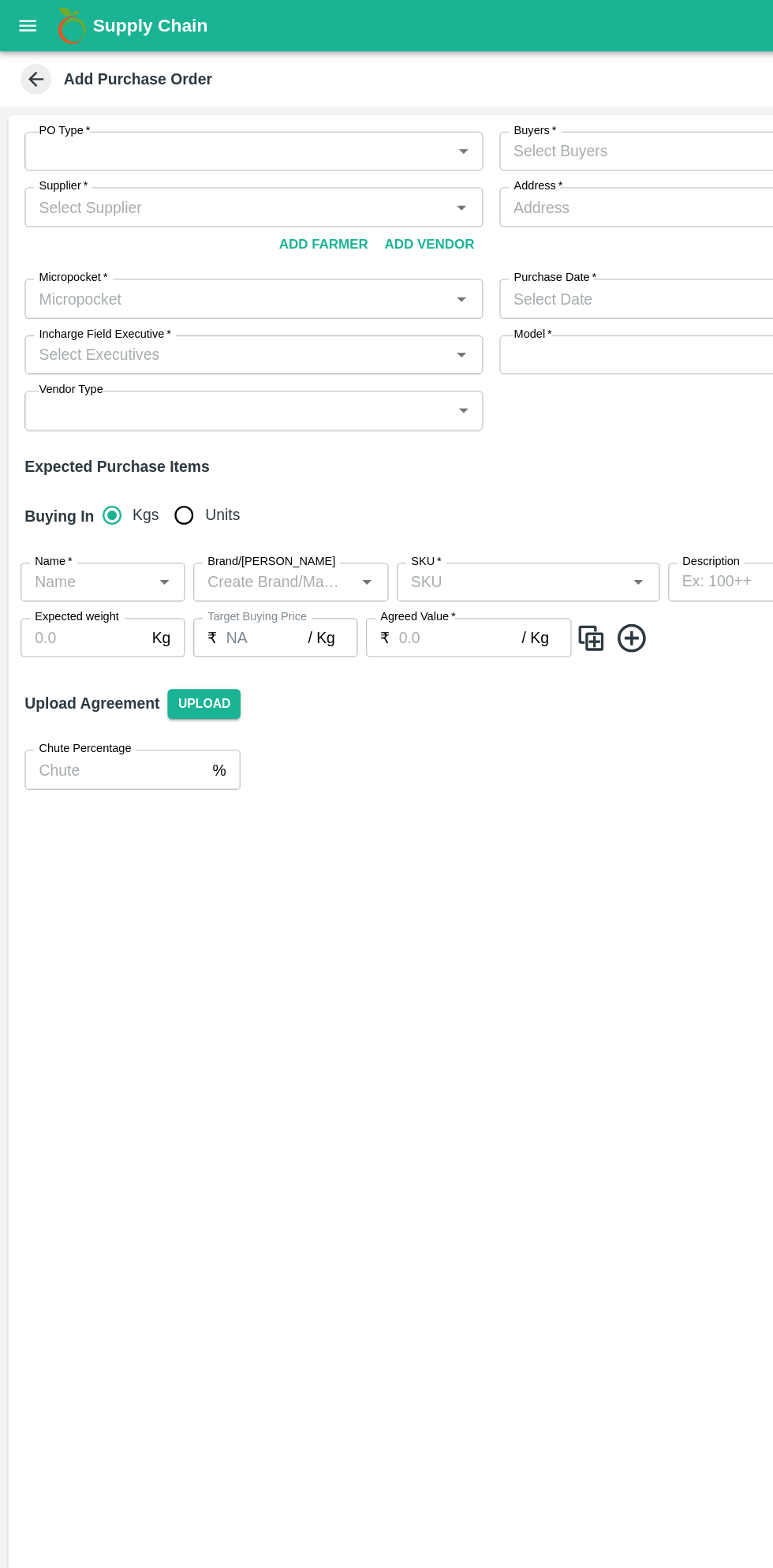
click at [14, 2] on div "Supply Chain" at bounding box center [386, 19] width 773 height 39
click at [27, 6] on button "open drawer" at bounding box center [21, 19] width 36 height 36
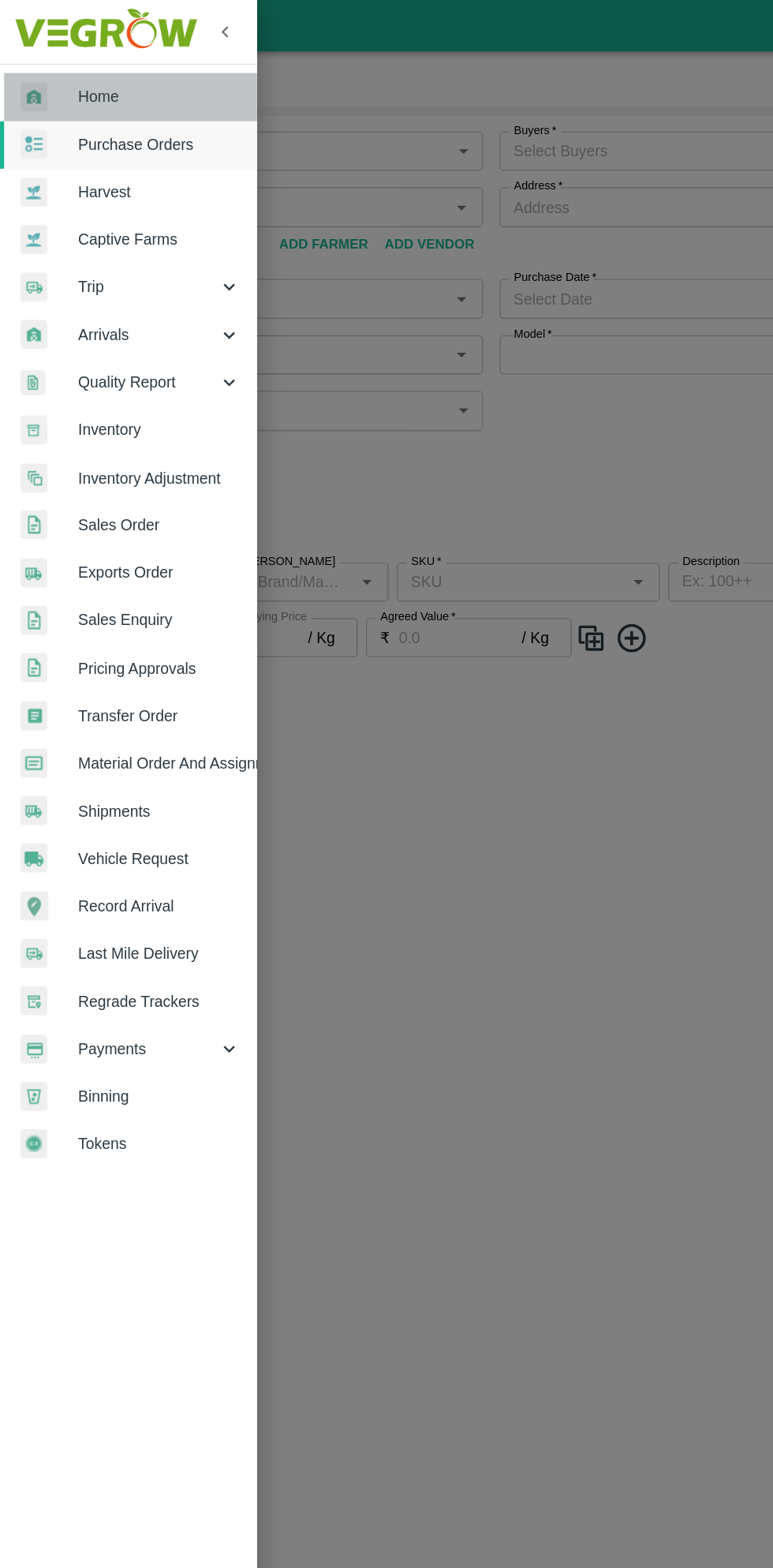
click at [73, 68] on span "Home" at bounding box center [122, 75] width 124 height 18
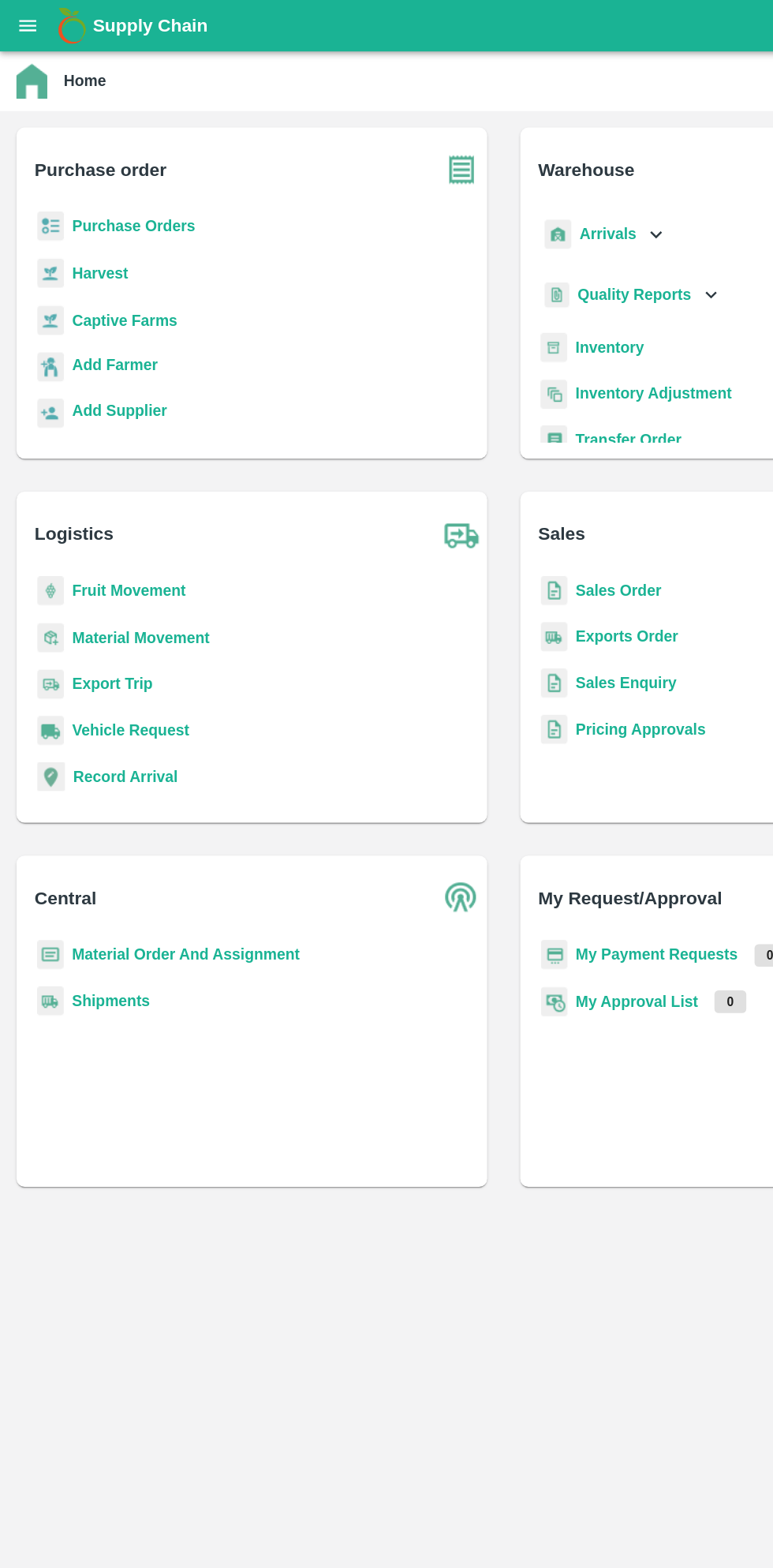
click at [93, 174] on b "Purchase Orders" at bounding box center [103, 173] width 95 height 13
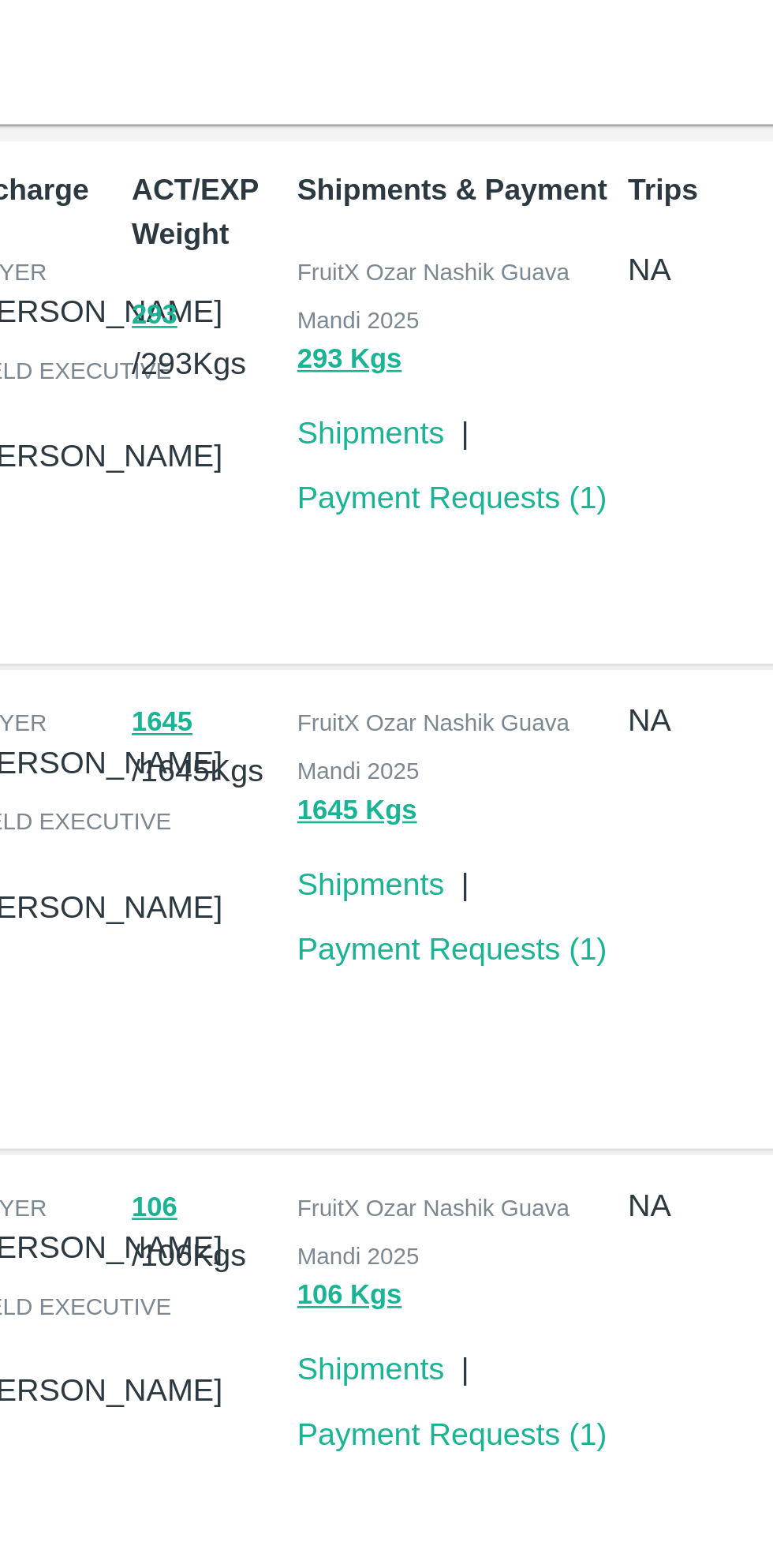
scroll to position [2, 0]
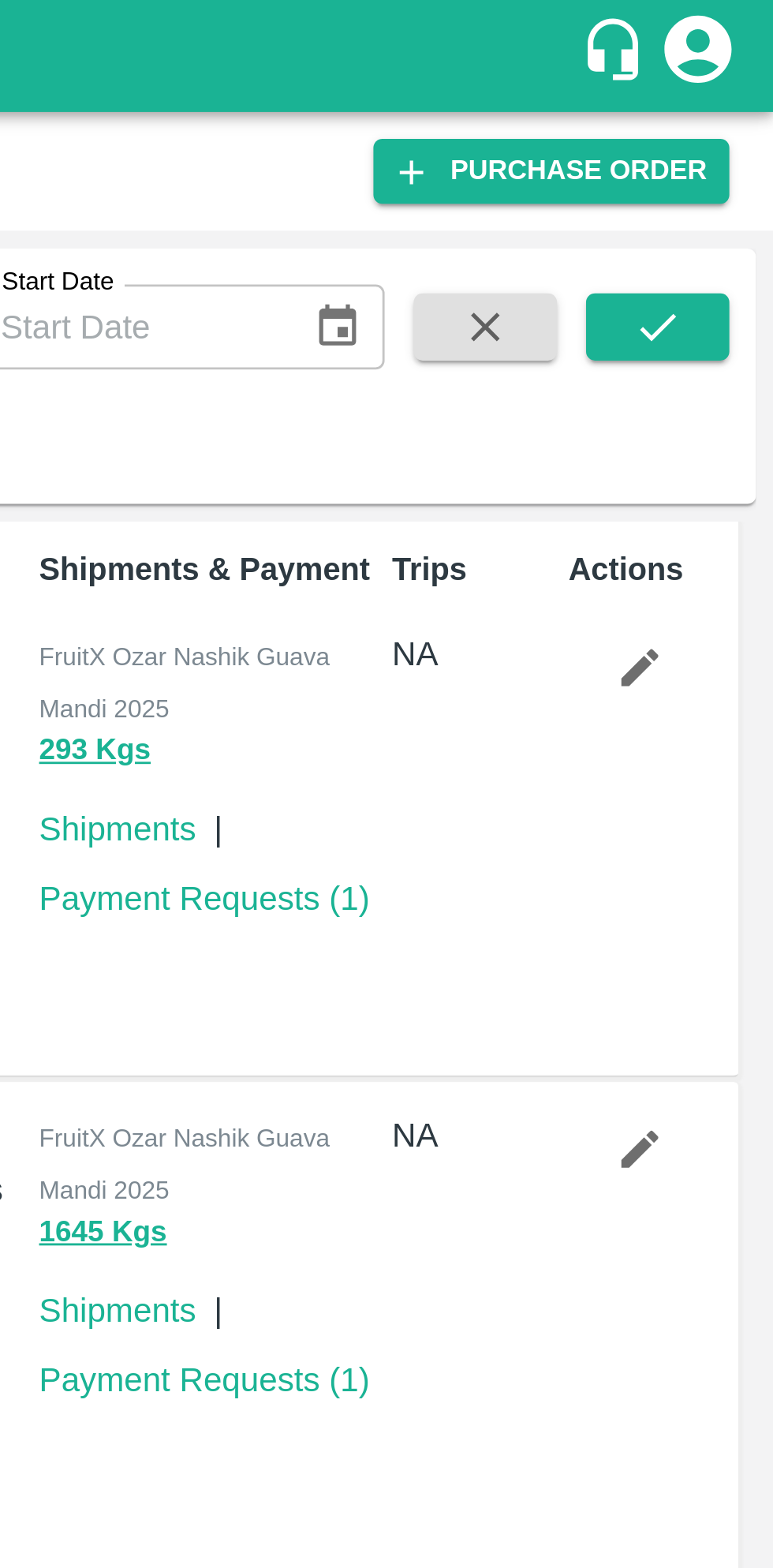
click at [670, 59] on link "Purchase Order" at bounding box center [694, 60] width 125 height 22
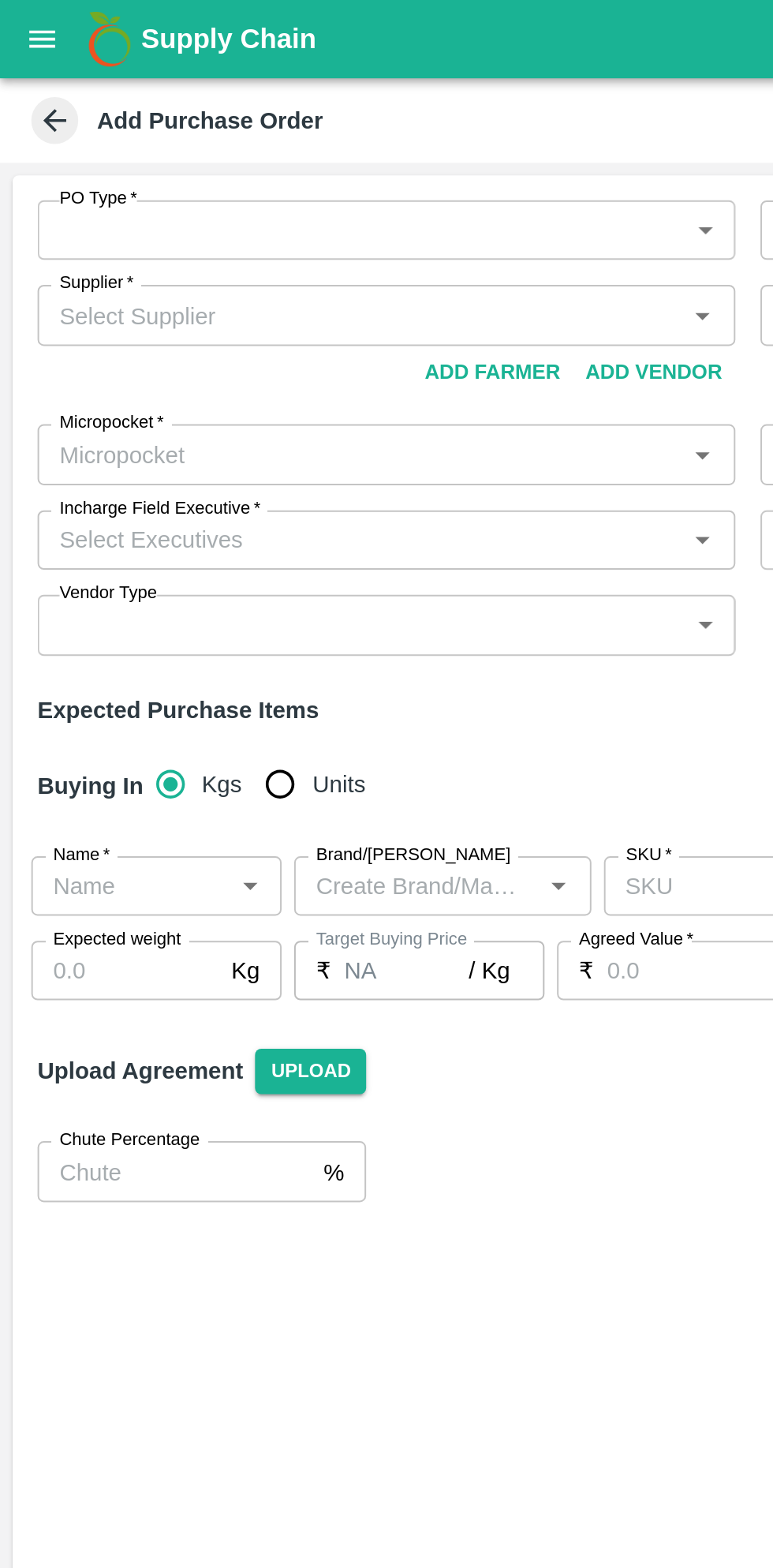
click at [359, 115] on body "Supply Chain Add Purchase Order PO Type   * ​ PO Type Buyers   * Buyers   * Sup…" at bounding box center [386, 784] width 773 height 1568
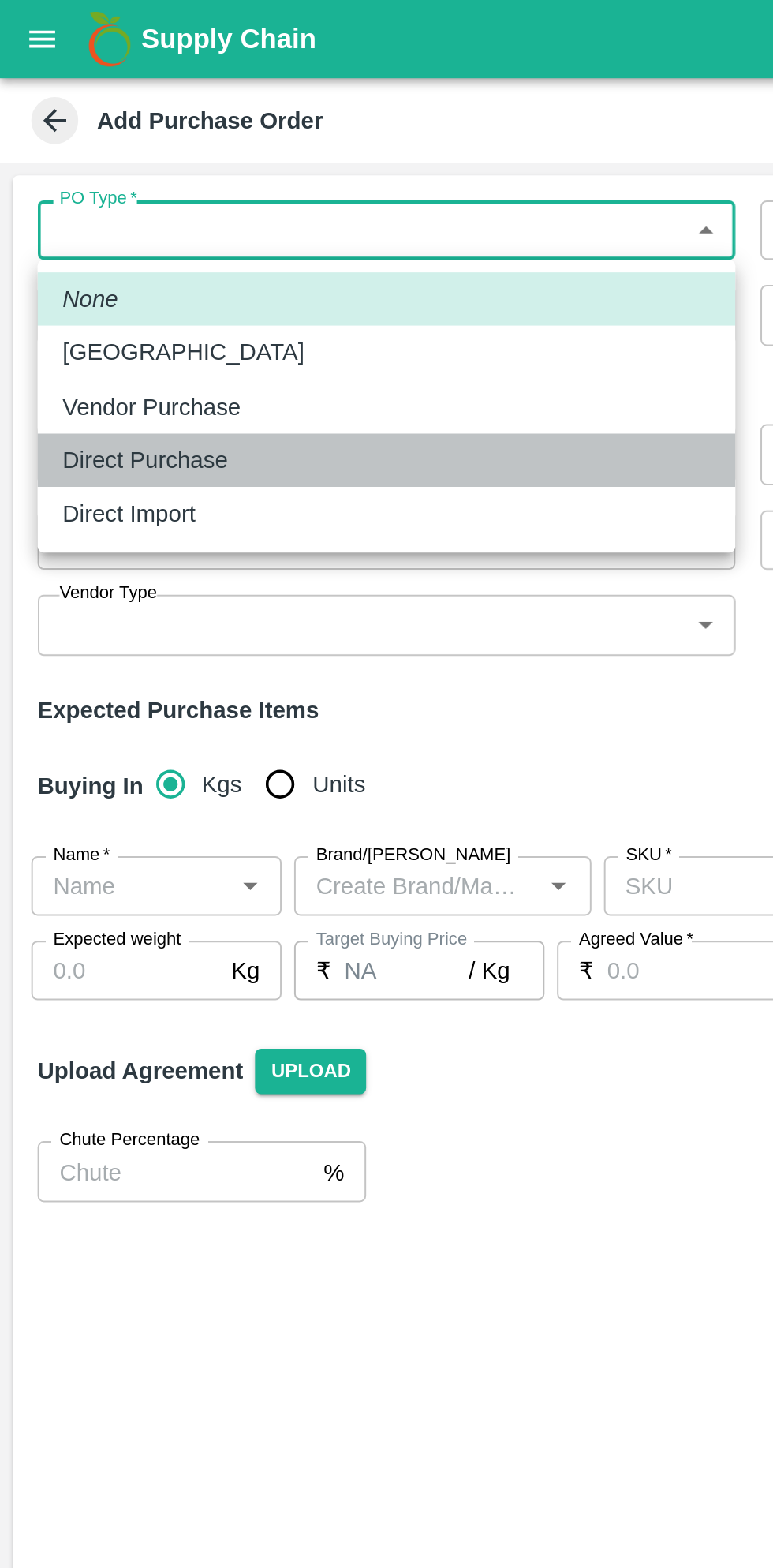
click at [79, 233] on p "Direct Purchase" at bounding box center [73, 232] width 83 height 18
type input "3"
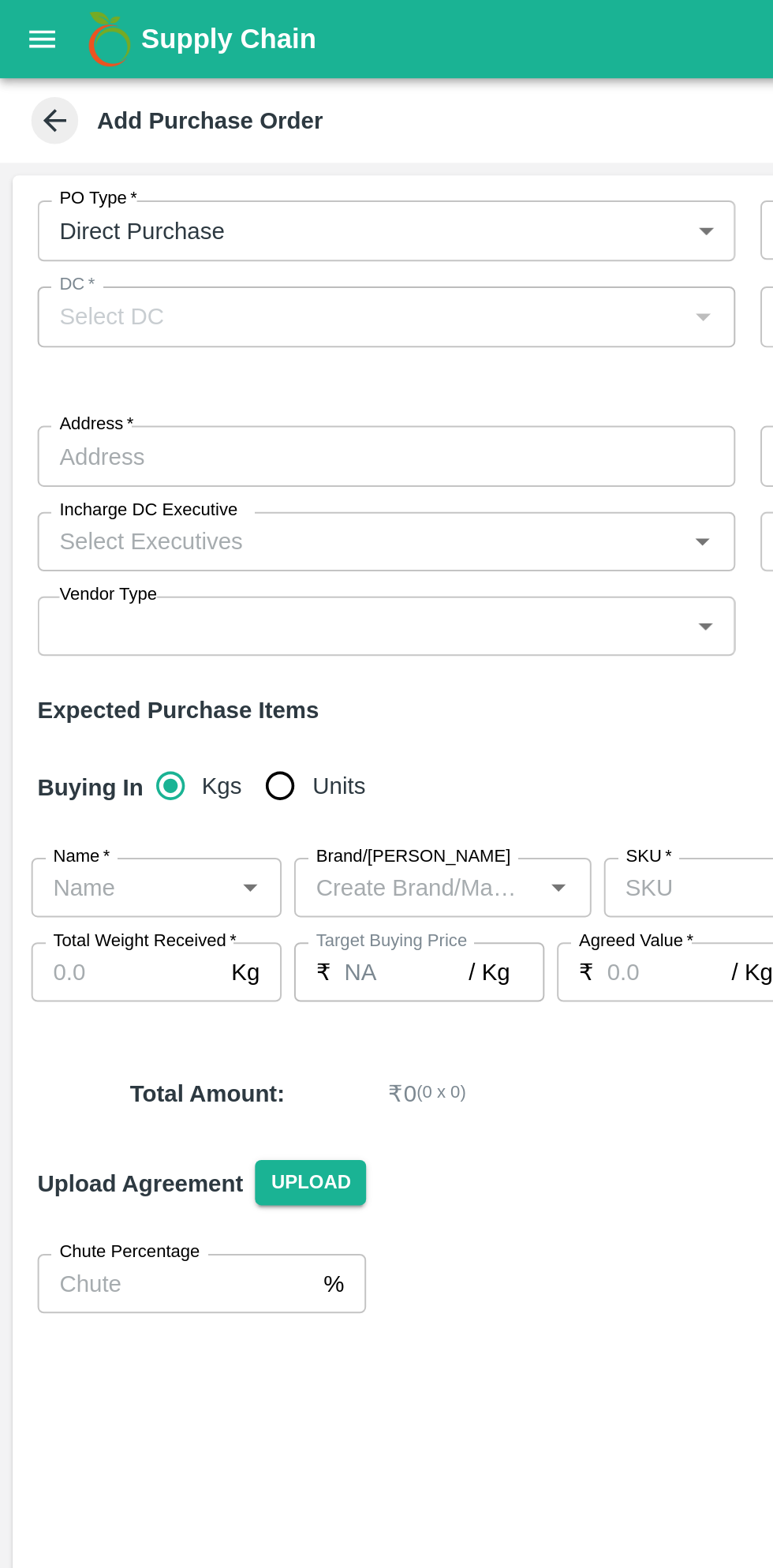
click at [344, 162] on div at bounding box center [353, 160] width 19 height 21
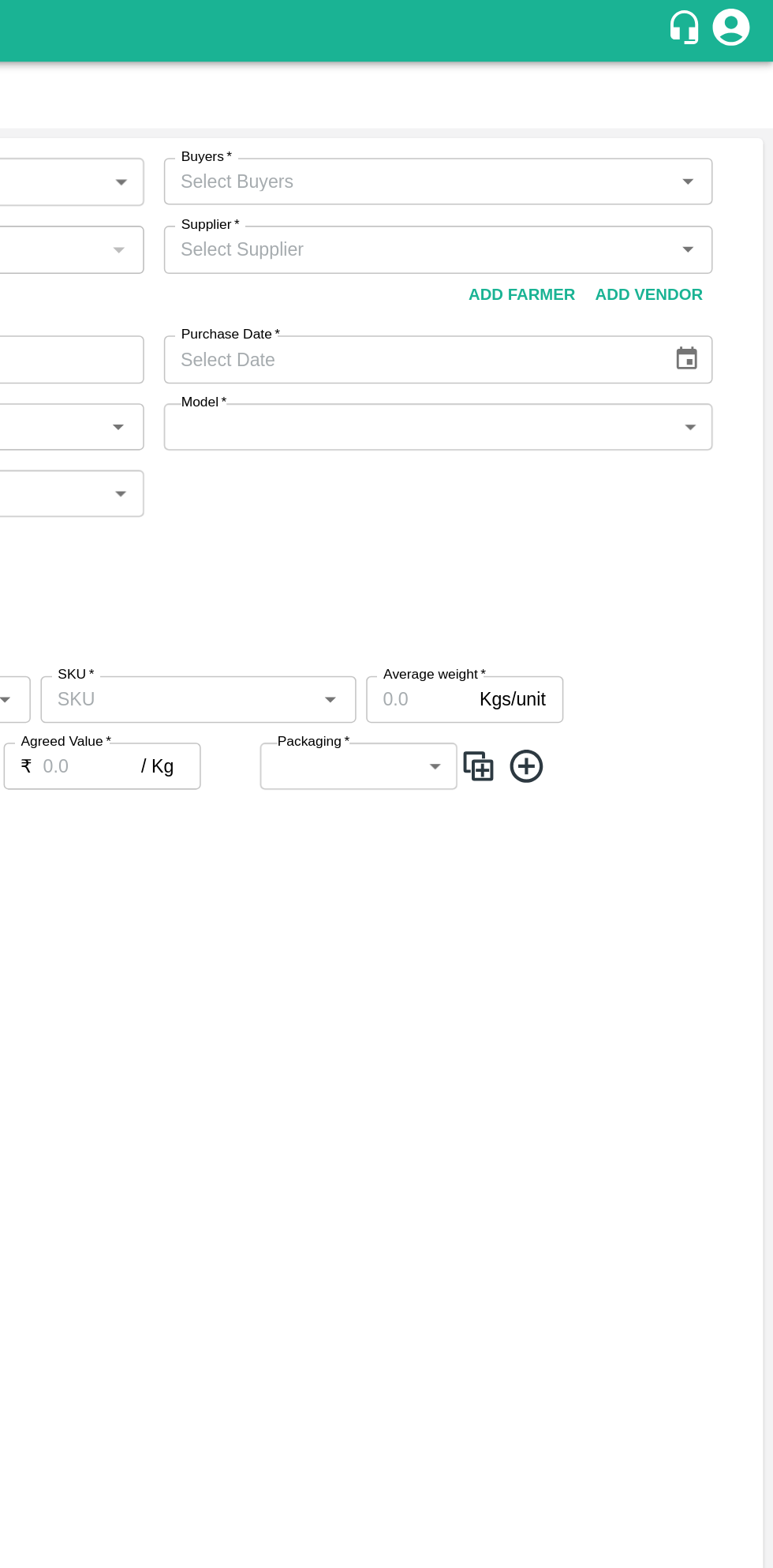
click at [694, 115] on input "Buyers   *" at bounding box center [546, 116] width 316 height 21
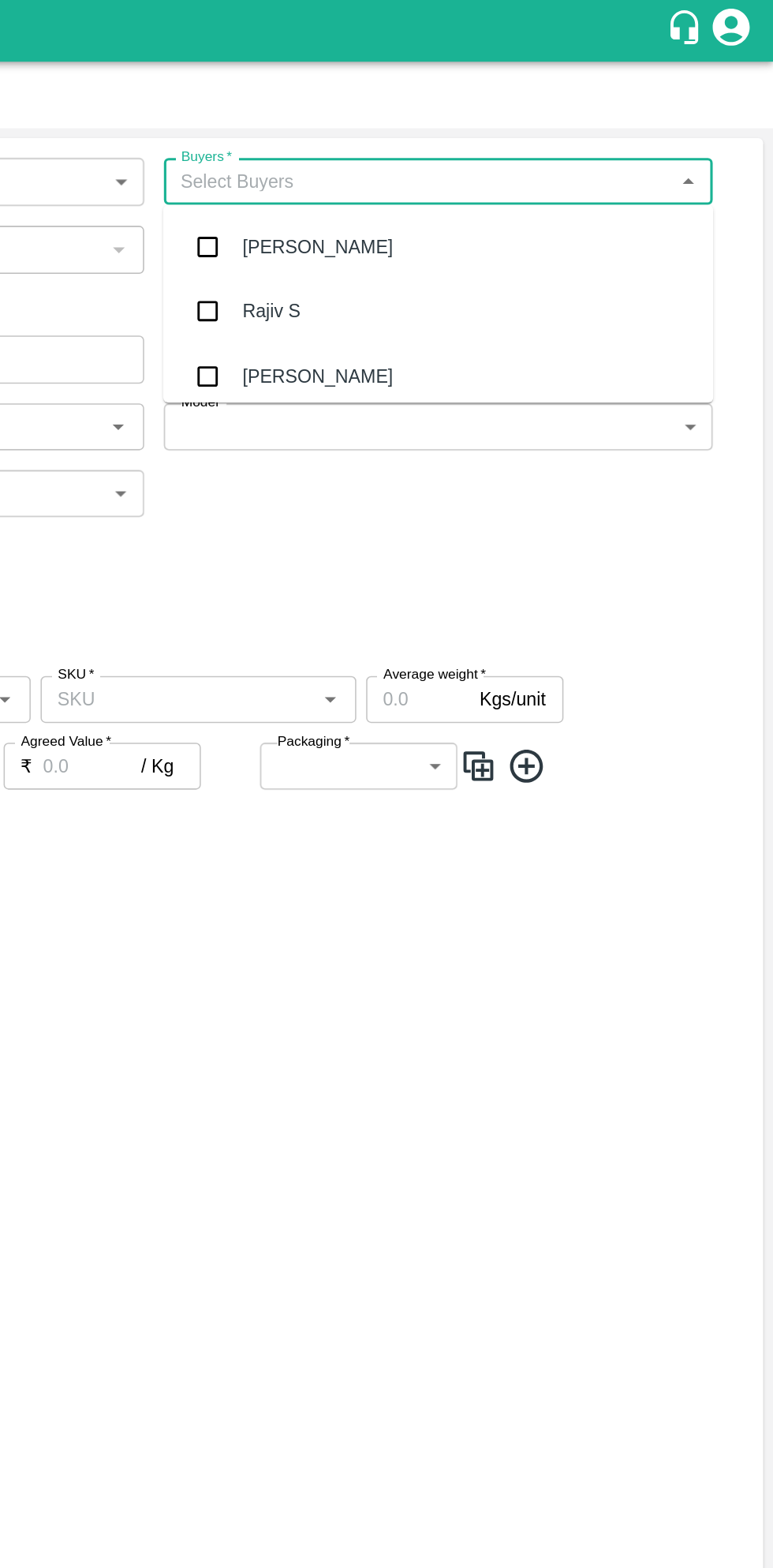
type input "a"
type input "v"
type input "akshay"
click at [523, 244] on div "Akshay [PERSON_NAME] Mane" at bounding box center [519, 241] width 170 height 18
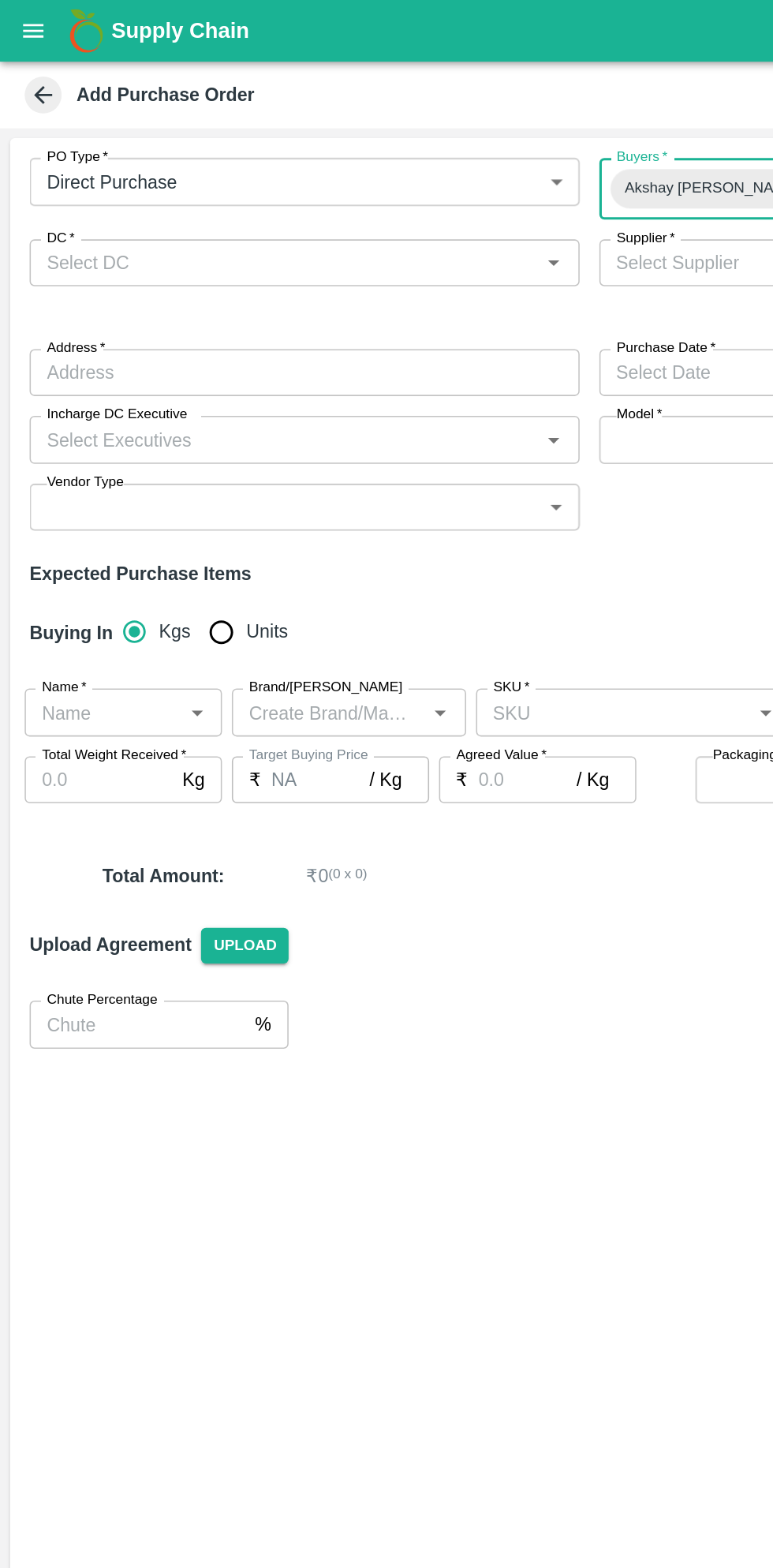
click at [354, 168] on icon "Open" at bounding box center [354, 168] width 7 height 4
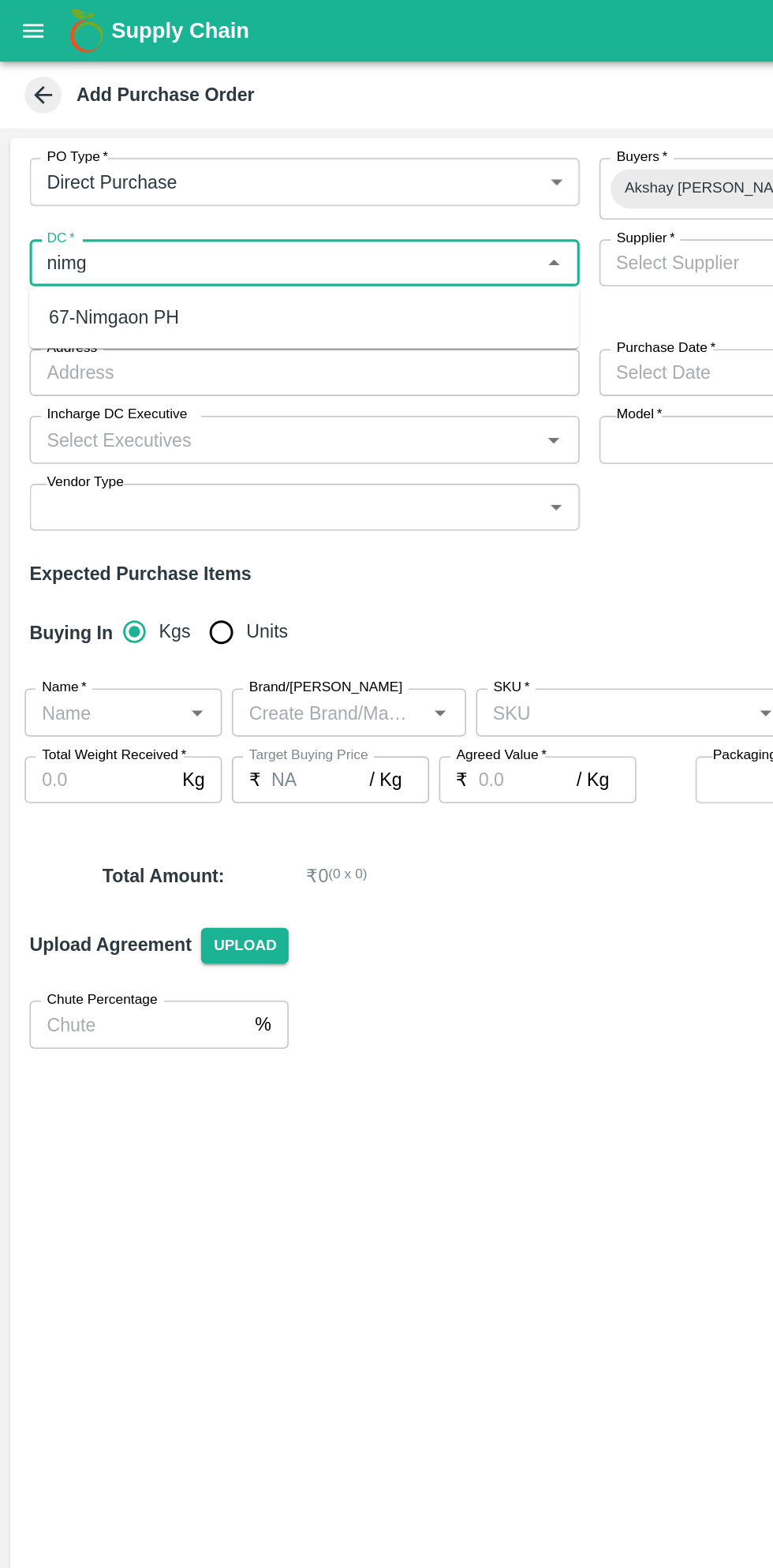
click at [103, 206] on div "67-Nimgaon PH" at bounding box center [73, 203] width 83 height 18
click at [177, 170] on input "DC   *" at bounding box center [171, 169] width 296 height 21
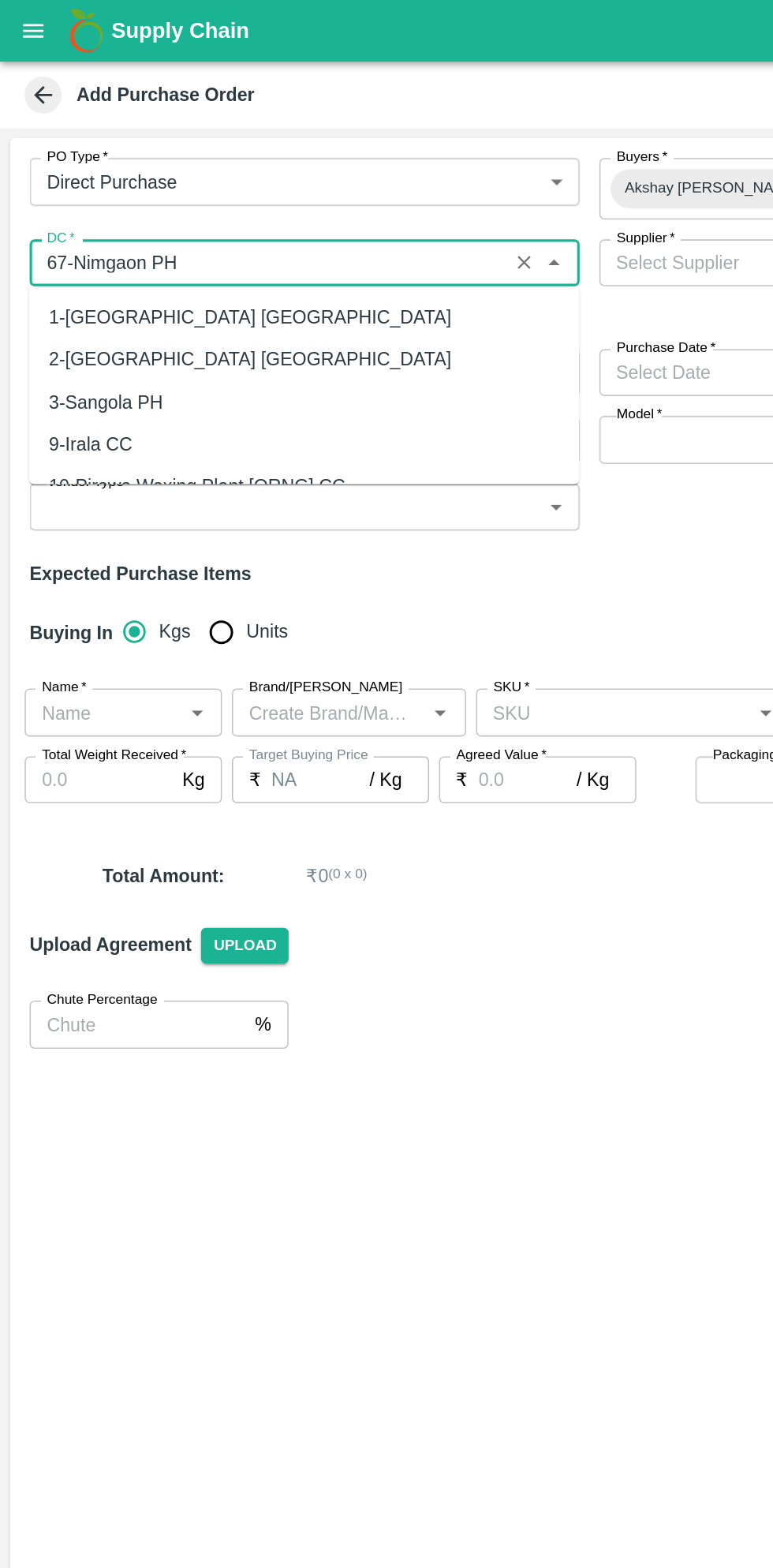
scroll to position [637, 0]
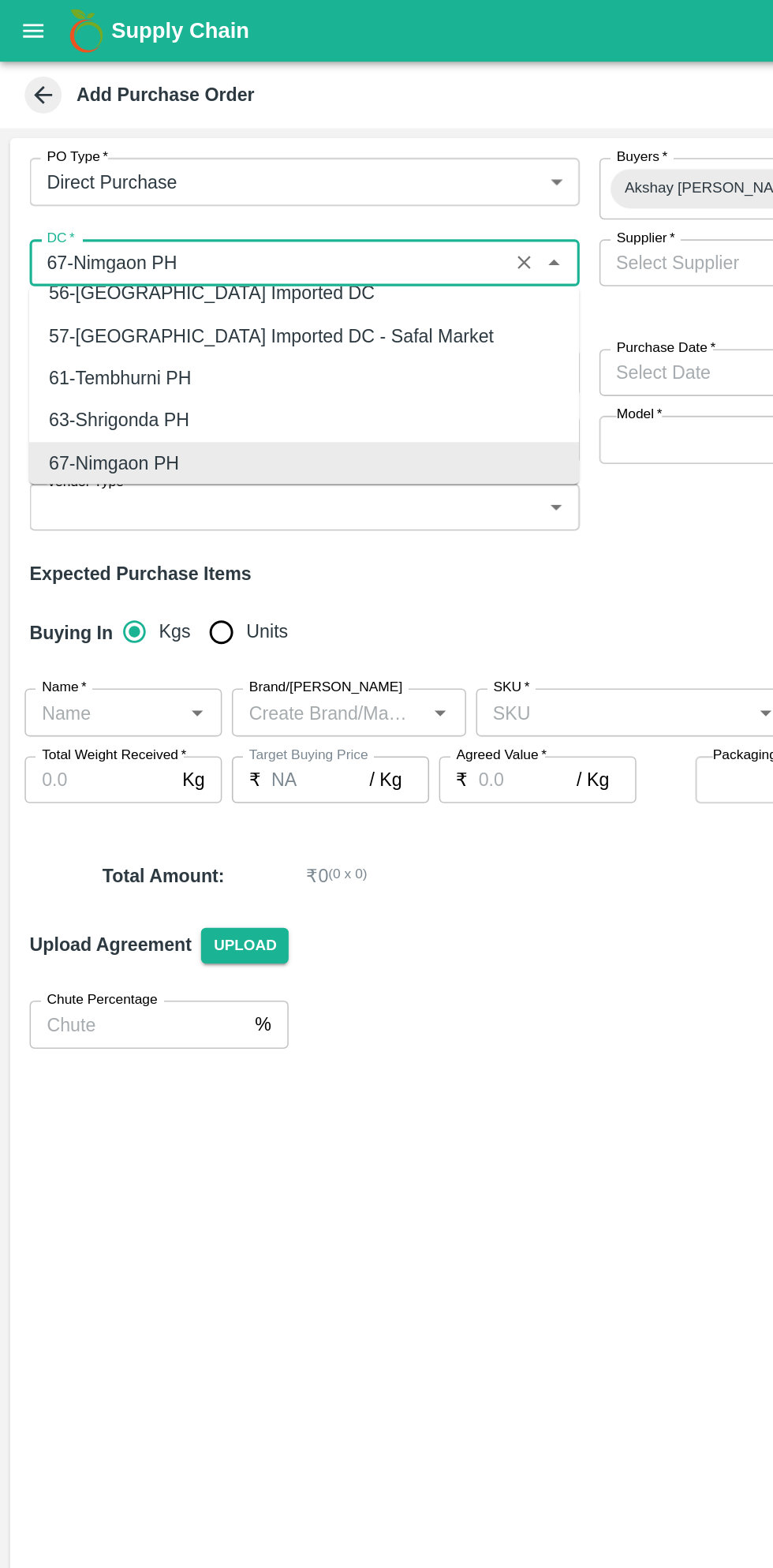
type input "67-Nimgaon PH"
click at [448, 269] on body "Supply Chain Add Purchase Order PO Type   * Direct Purchase 3 PO Type Buyers   …" at bounding box center [386, 784] width 773 height 1568
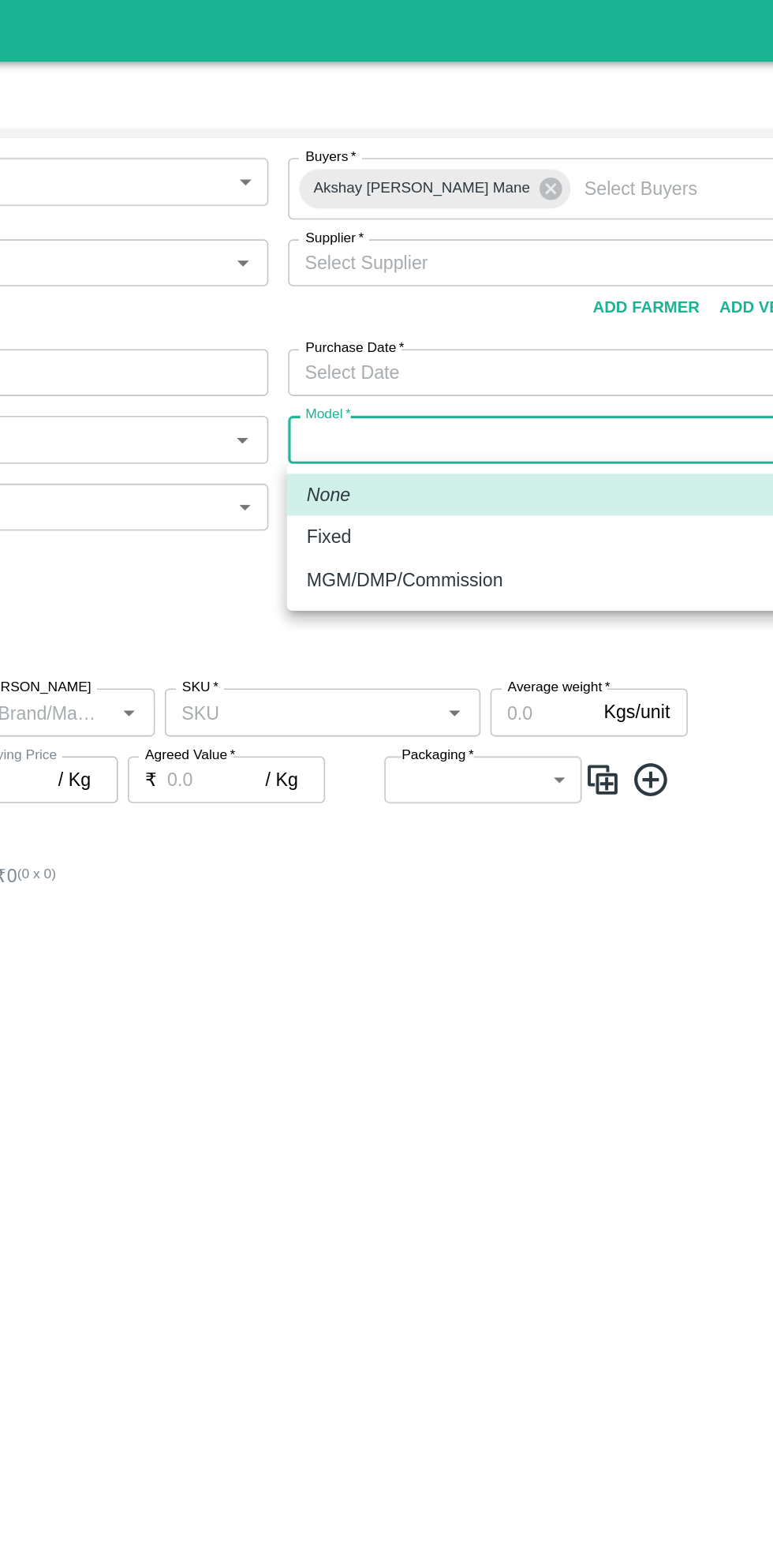
click at [515, 166] on div at bounding box center [386, 784] width 773 height 1568
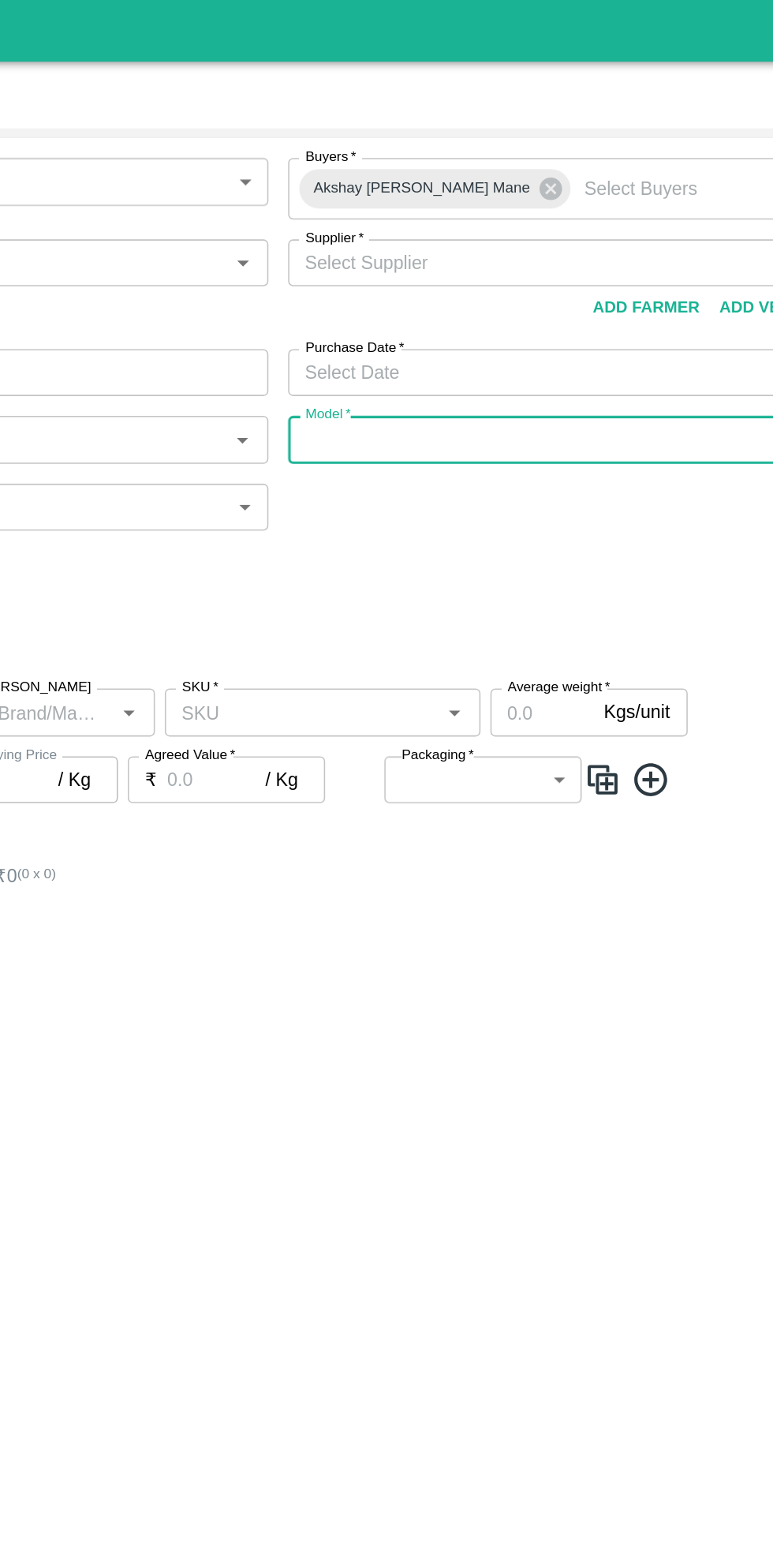
click at [440, 169] on input "Supplier   *" at bounding box center [546, 169] width 316 height 21
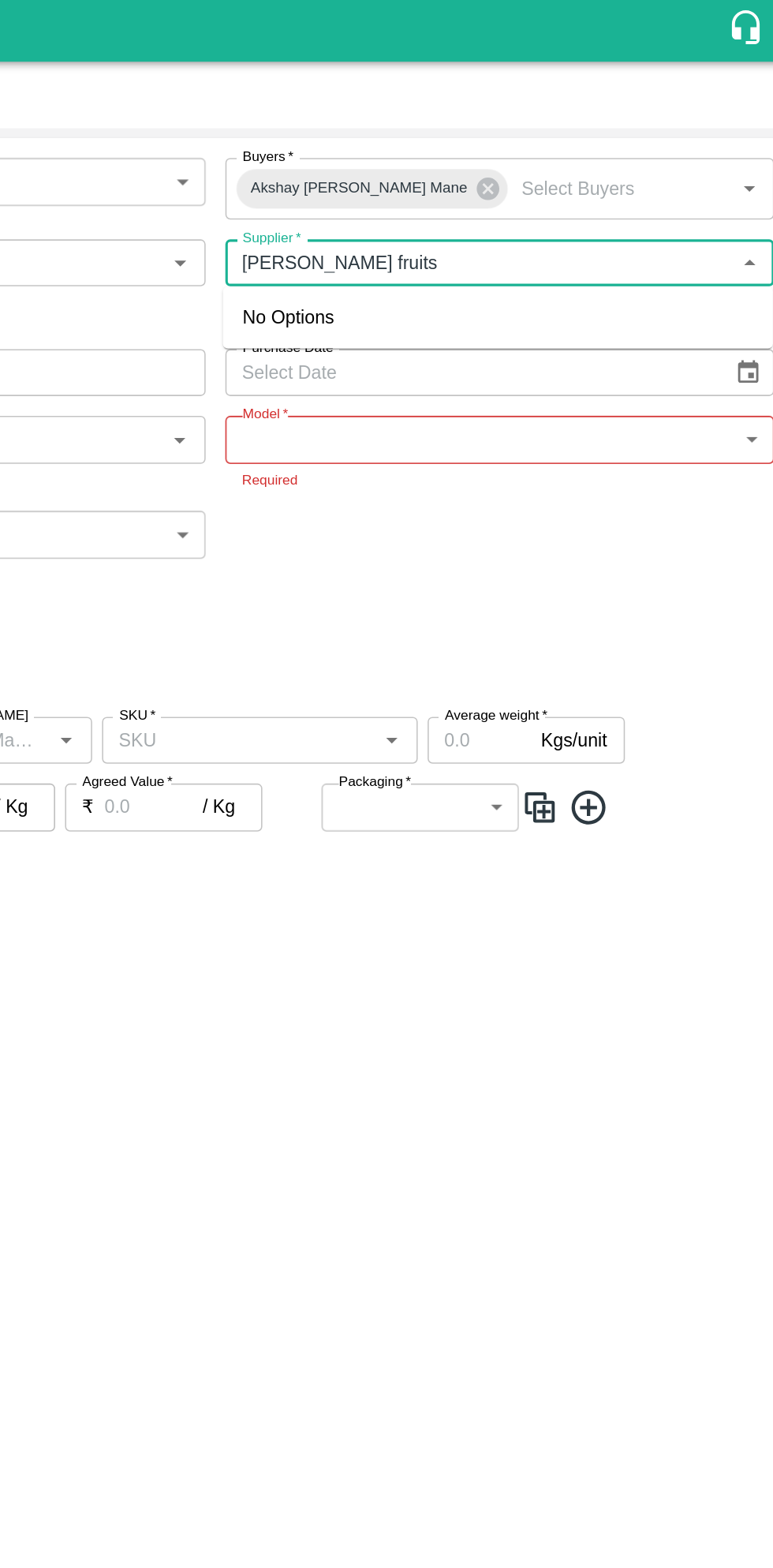
type input "samrudhi fruits"
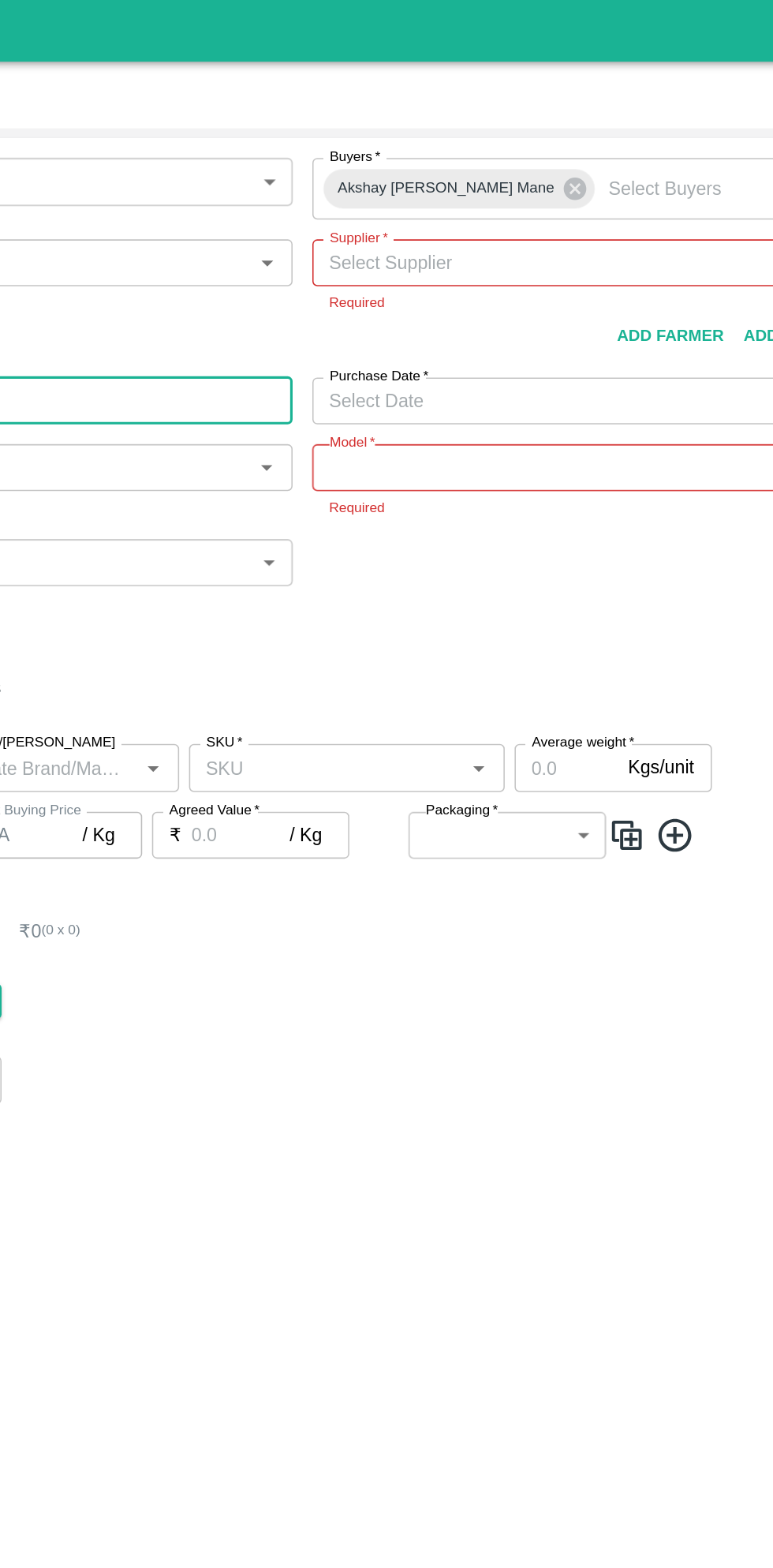
click at [513, 168] on input "Supplier   *" at bounding box center [546, 169] width 316 height 21
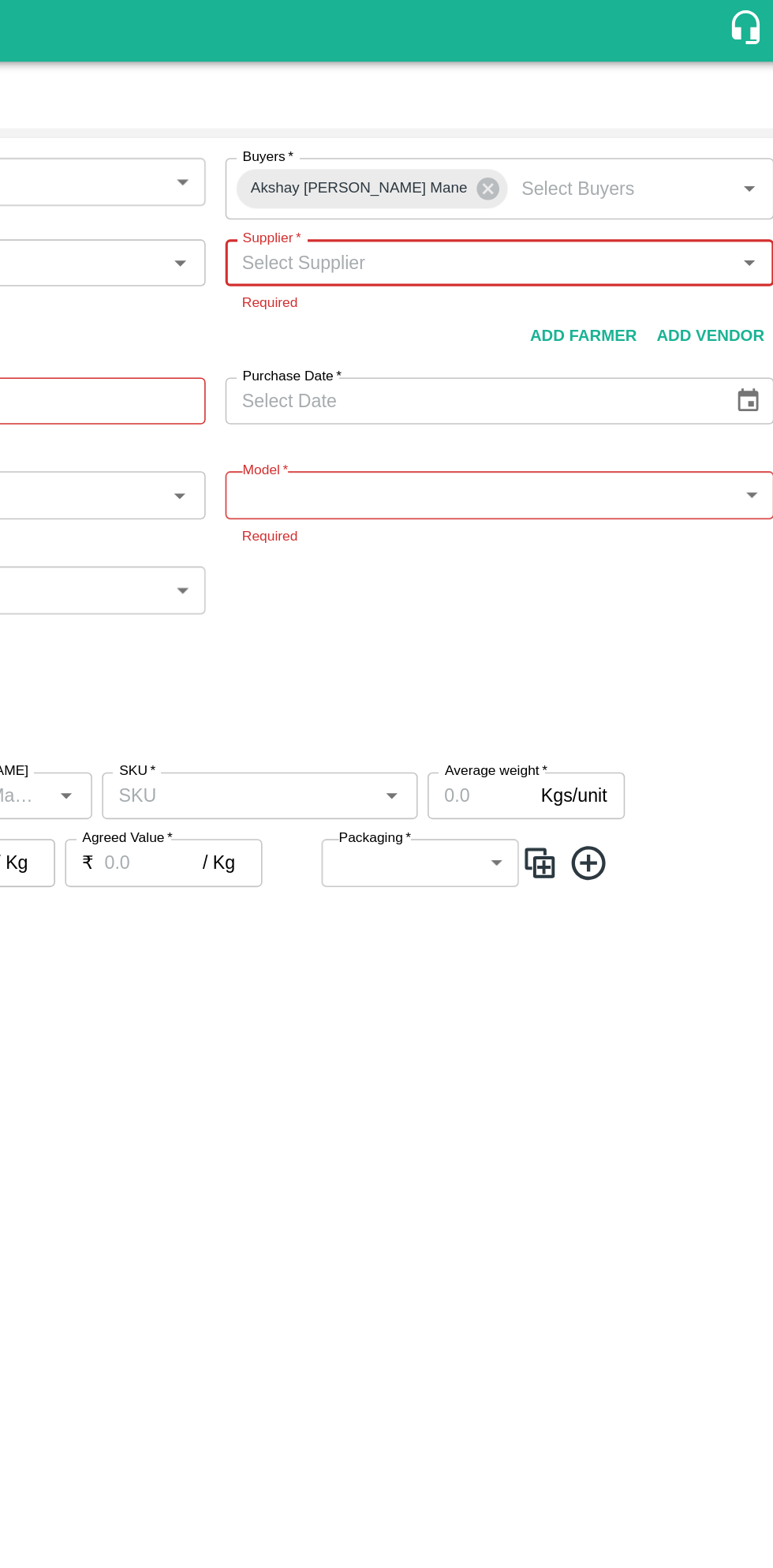
click at [531, 170] on input "Supplier   *" at bounding box center [546, 169] width 316 height 21
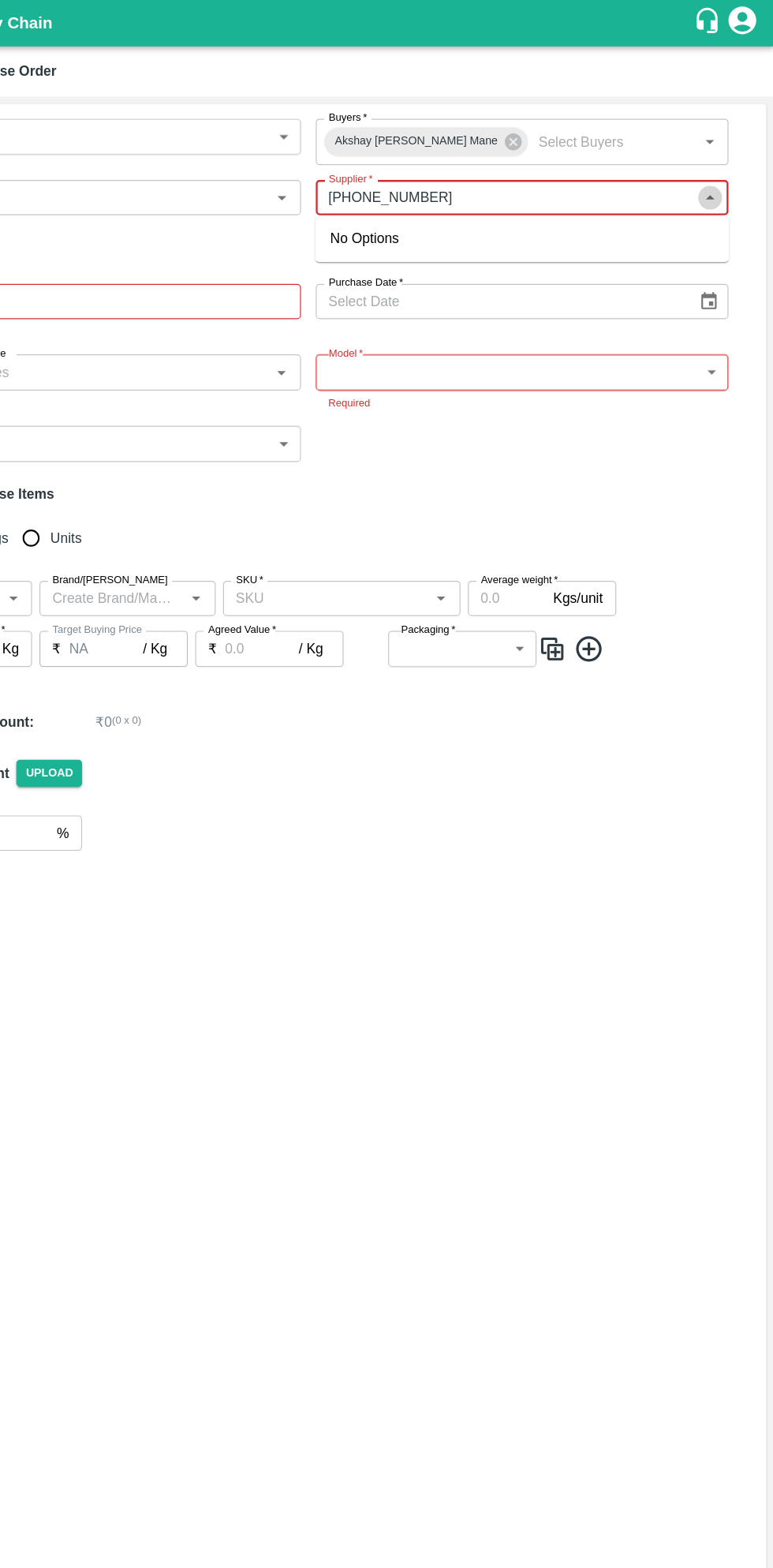
click at [714, 165] on icon "Close" at bounding box center [718, 168] width 18 height 18
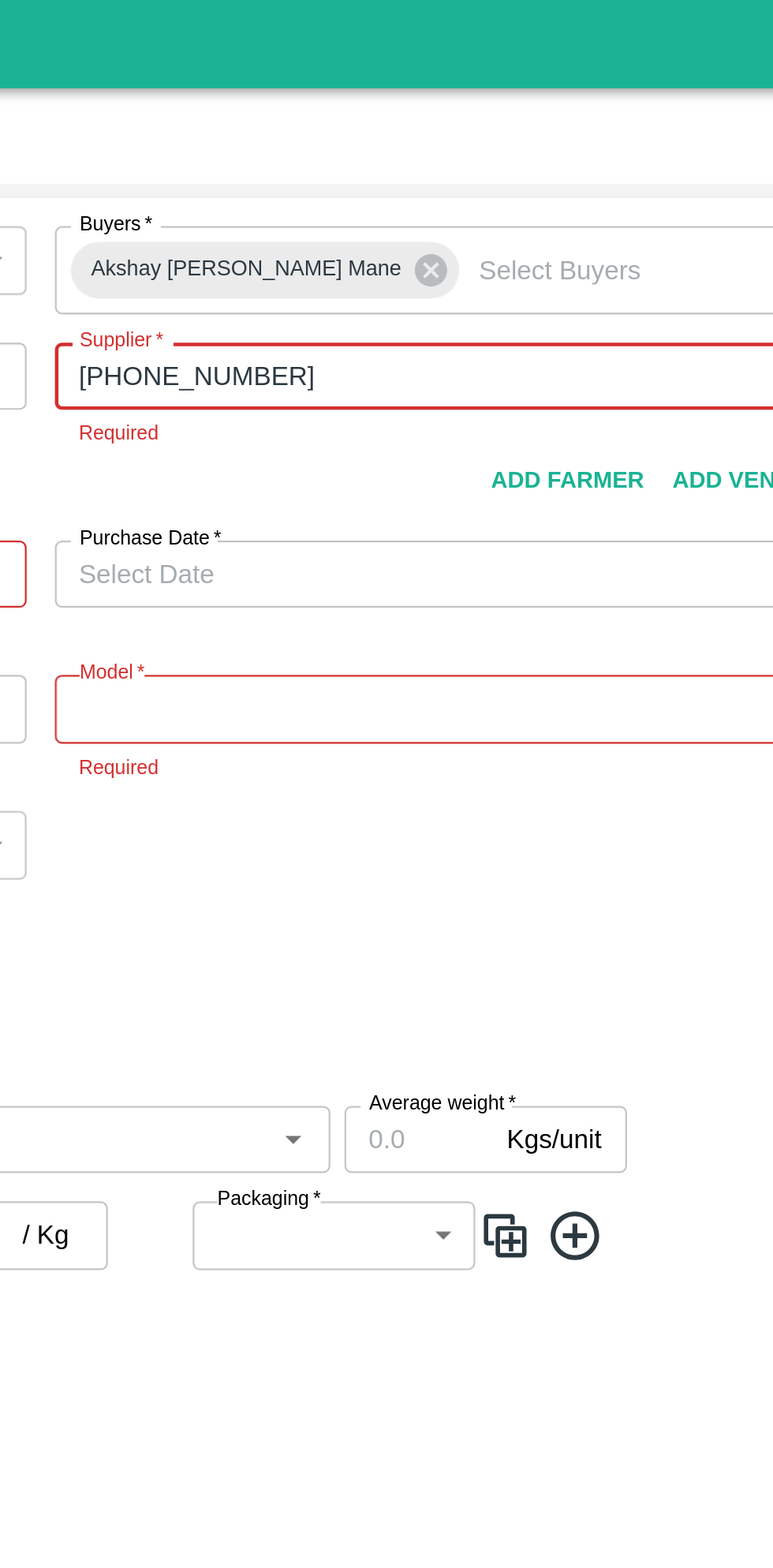
click at [524, 172] on input "Supplier   *" at bounding box center [546, 169] width 316 height 21
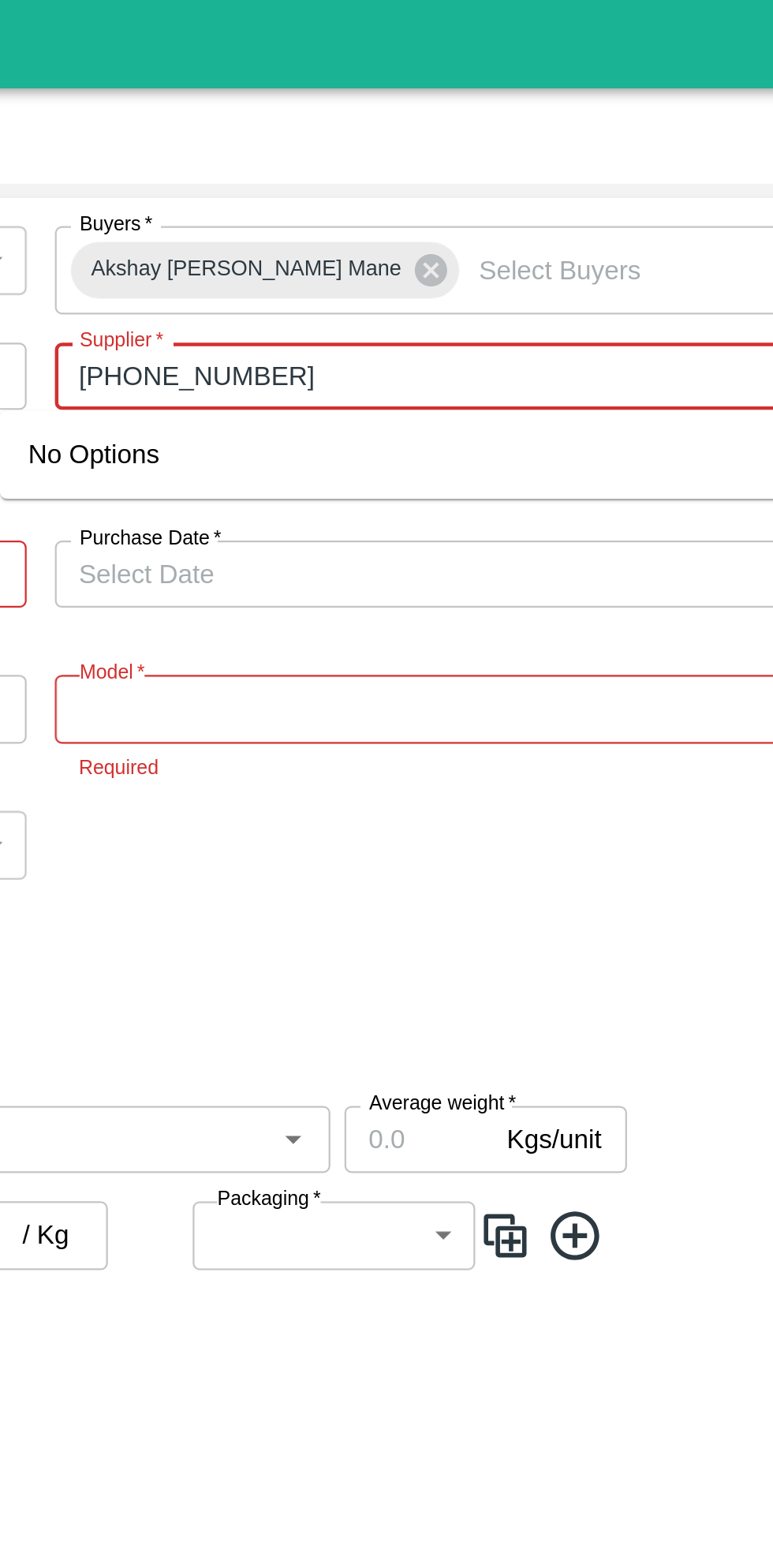
click at [415, 171] on input "Supplier   *" at bounding box center [546, 169] width 316 height 21
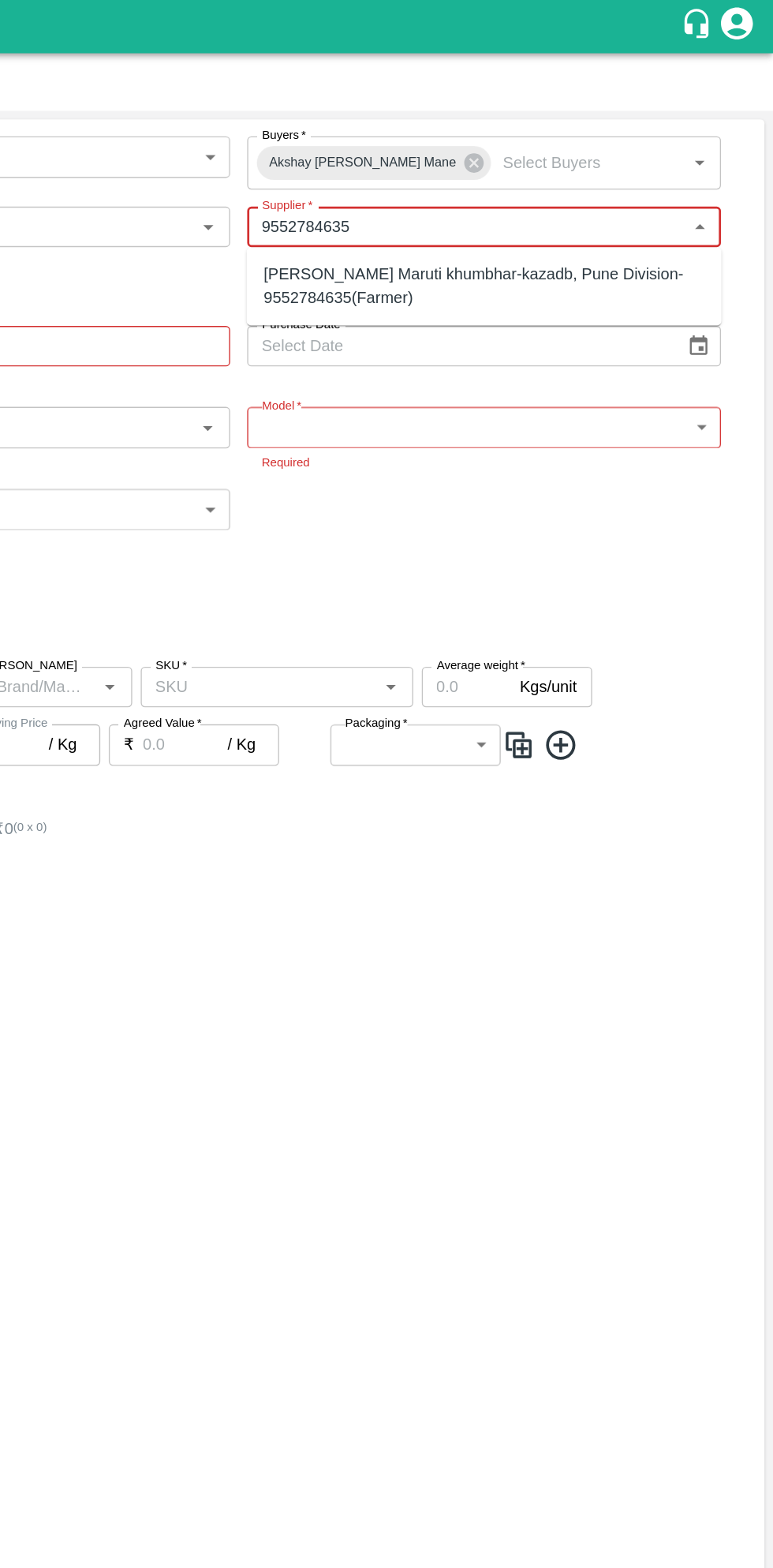
click at [523, 168] on input "Supplier   *" at bounding box center [546, 169] width 316 height 21
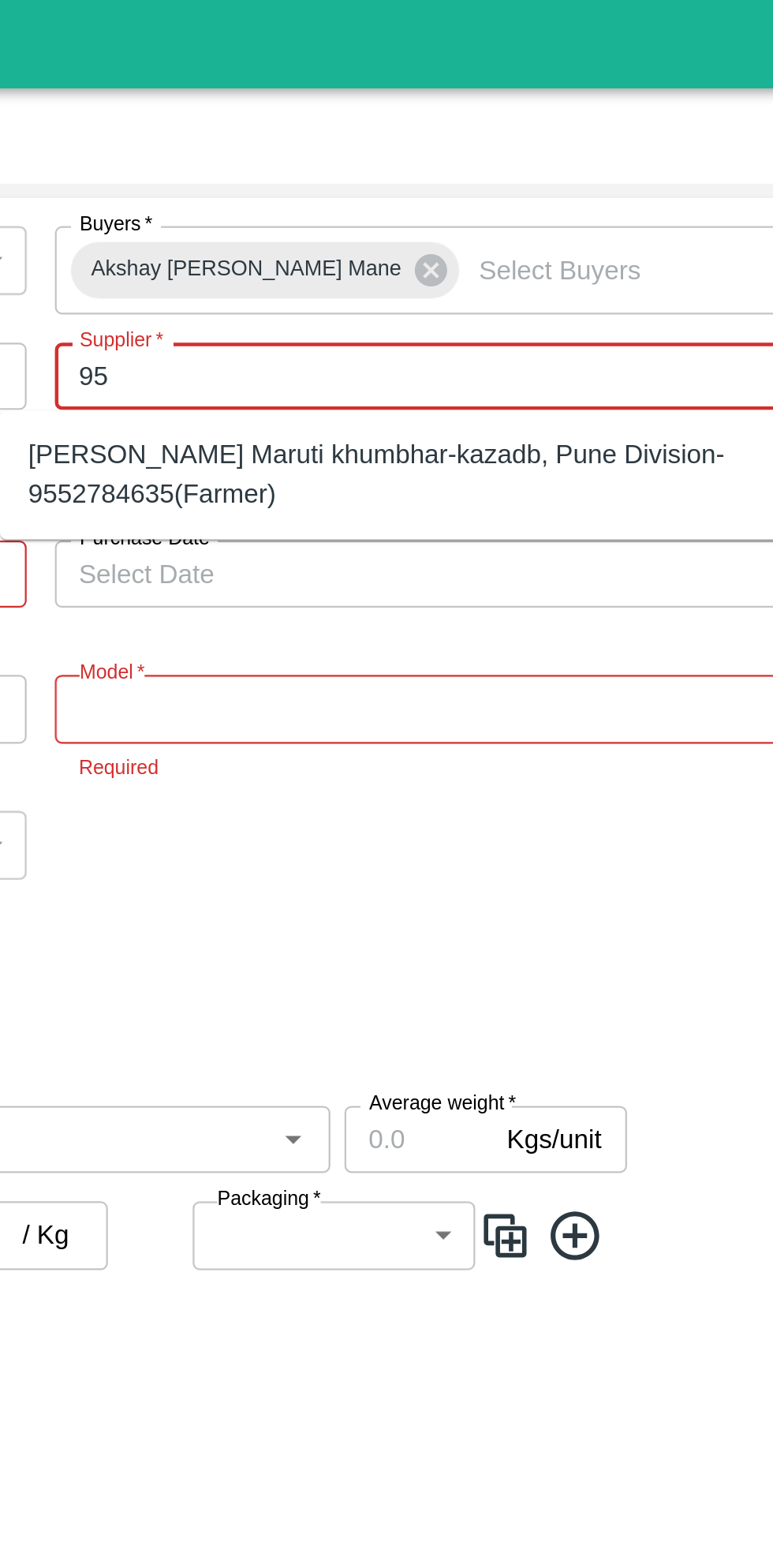
type input "9"
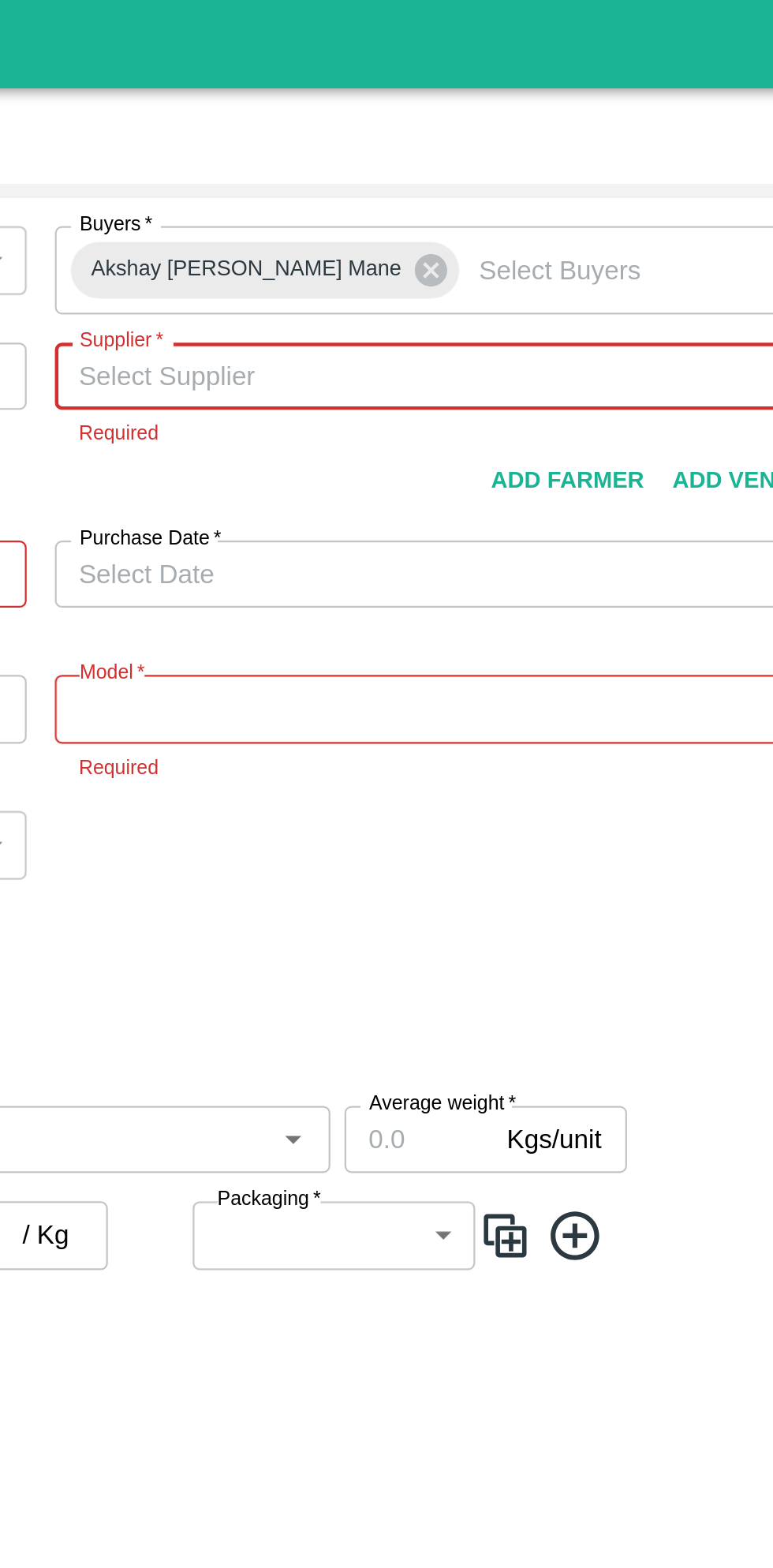
click at [462, 171] on input "Supplier   *" at bounding box center [546, 169] width 316 height 21
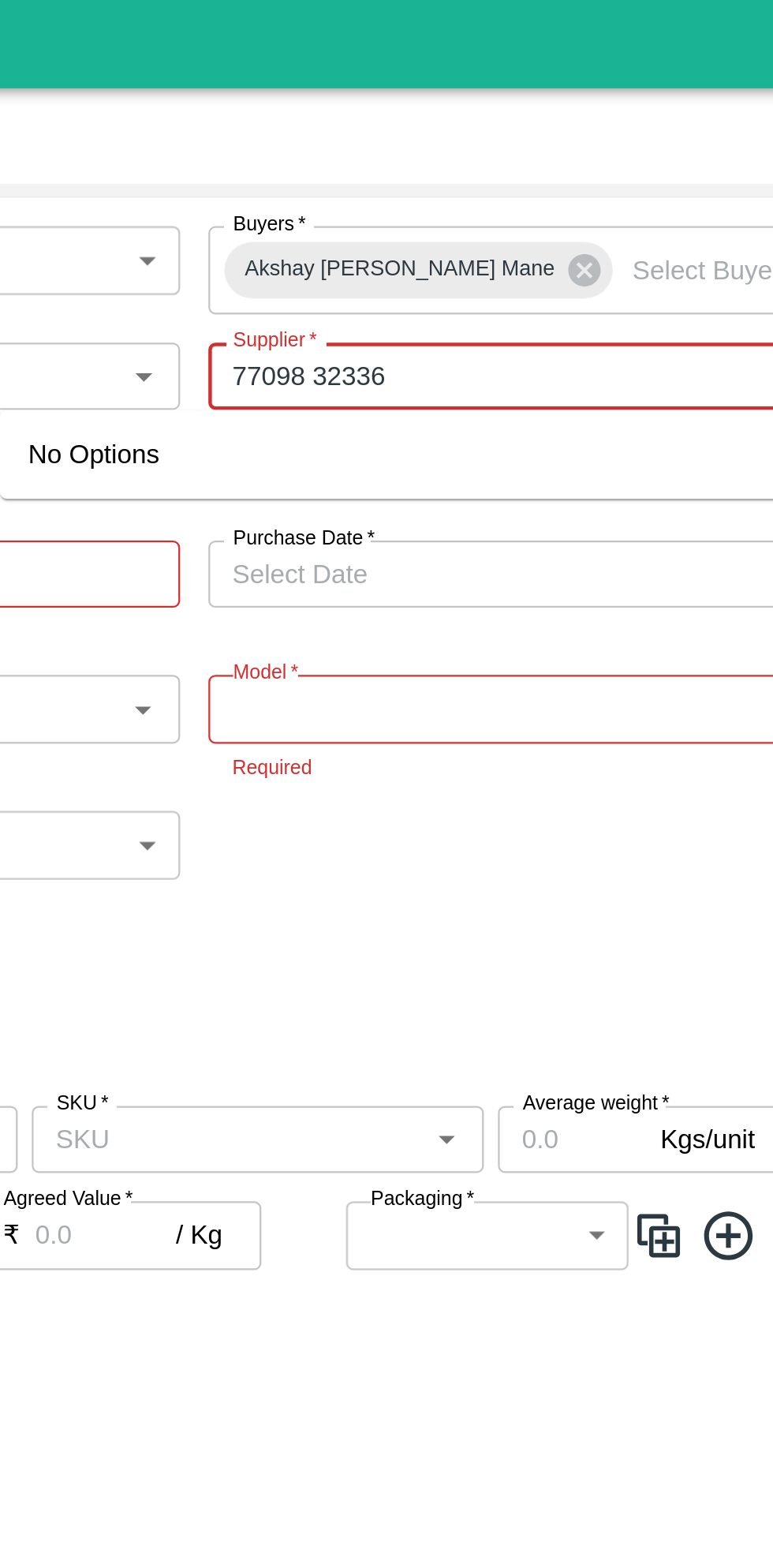
click at [527, 171] on input "Supplier   *" at bounding box center [546, 169] width 316 height 21
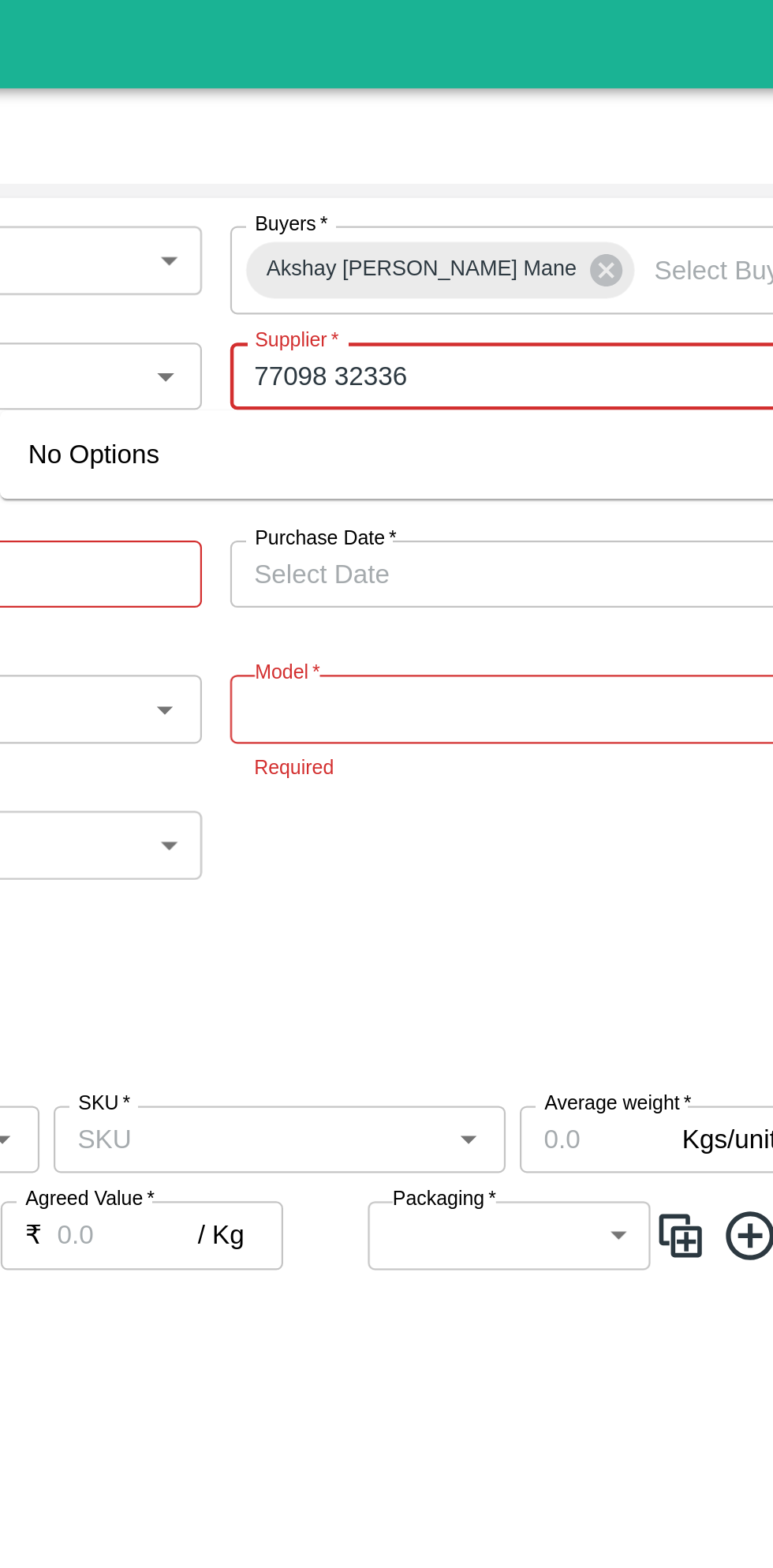
type input "77098 32336"
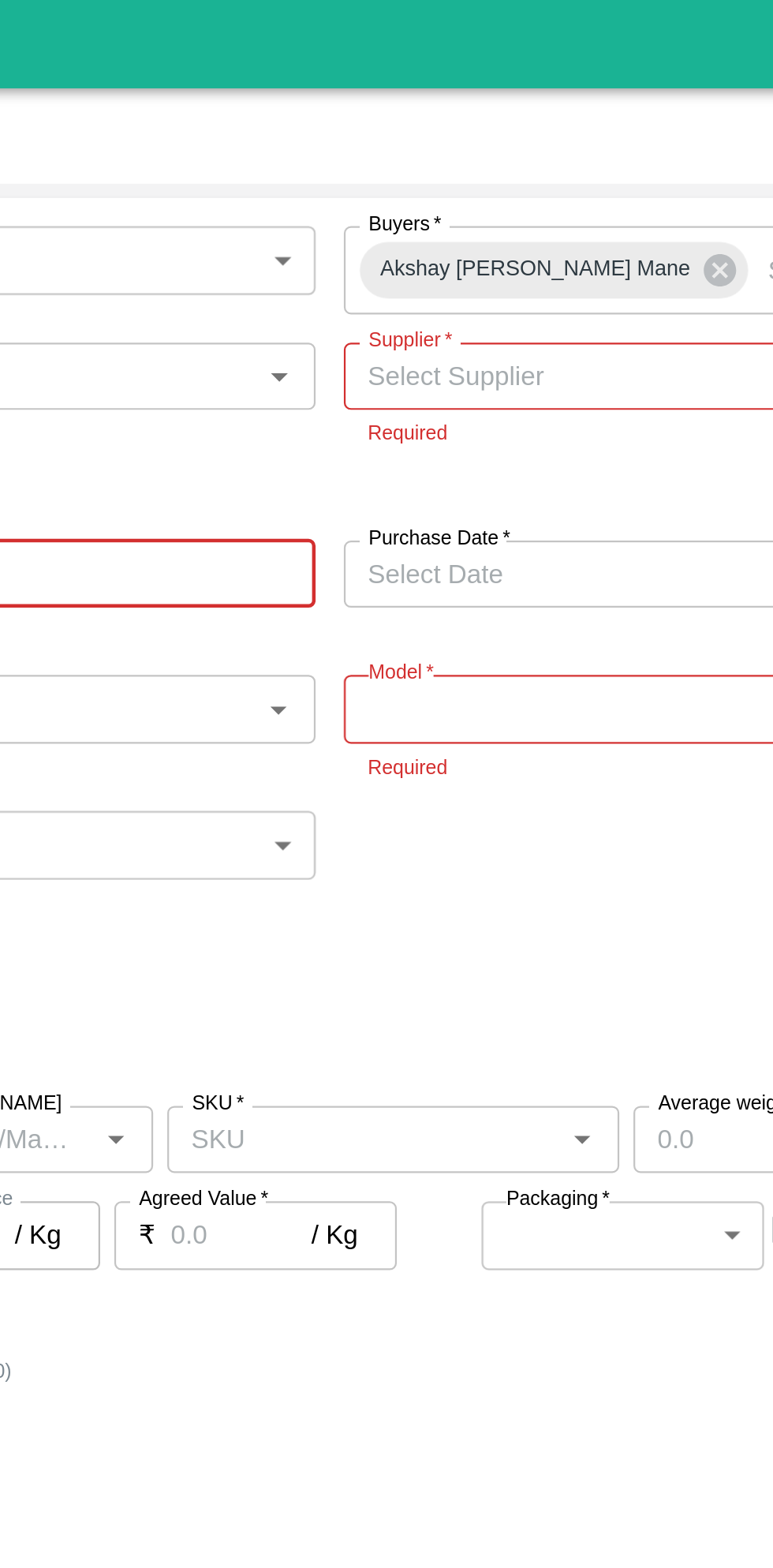
click at [492, 171] on input "Supplier   *" at bounding box center [546, 169] width 316 height 21
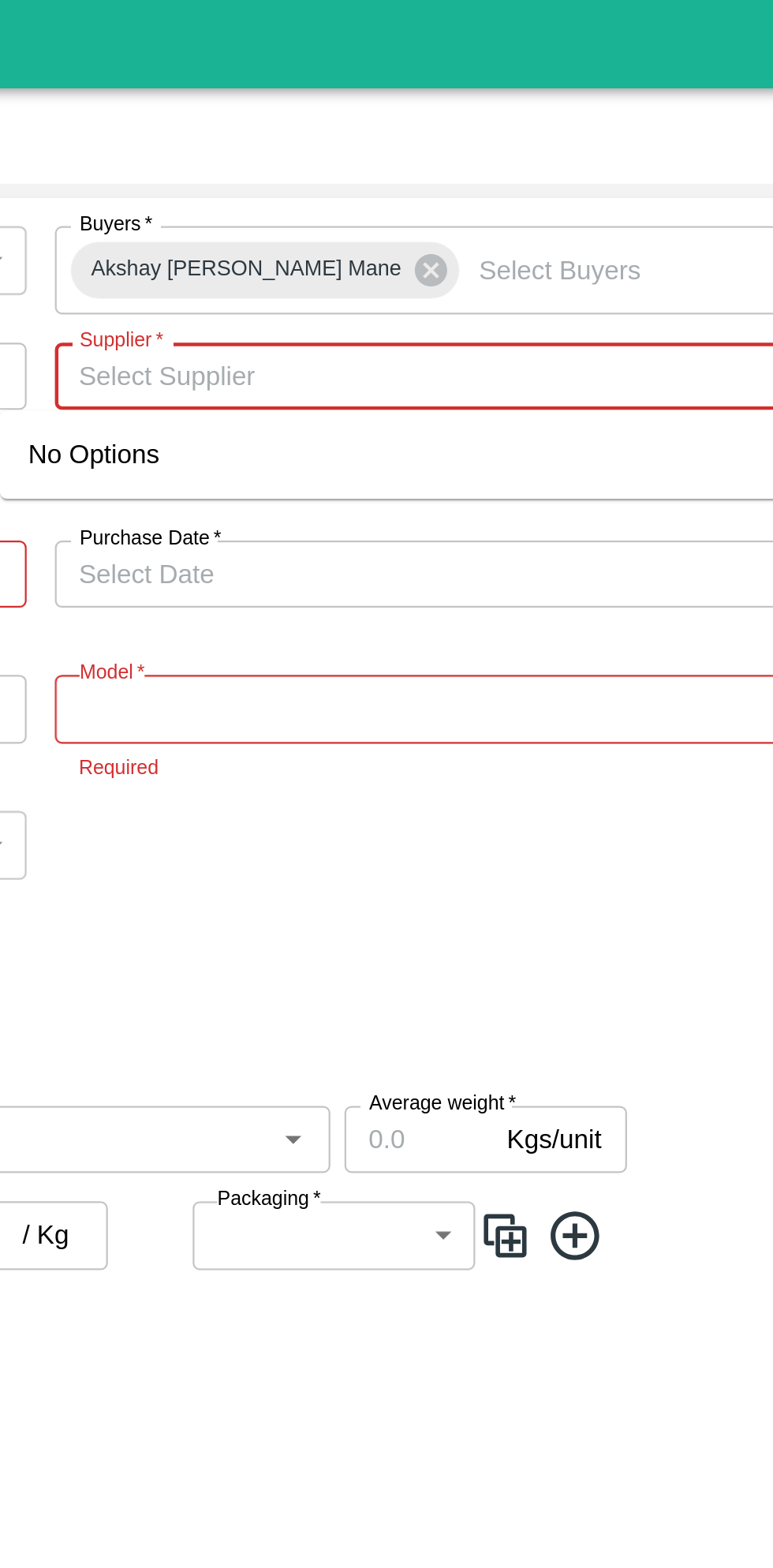
paste input "77098 32336"
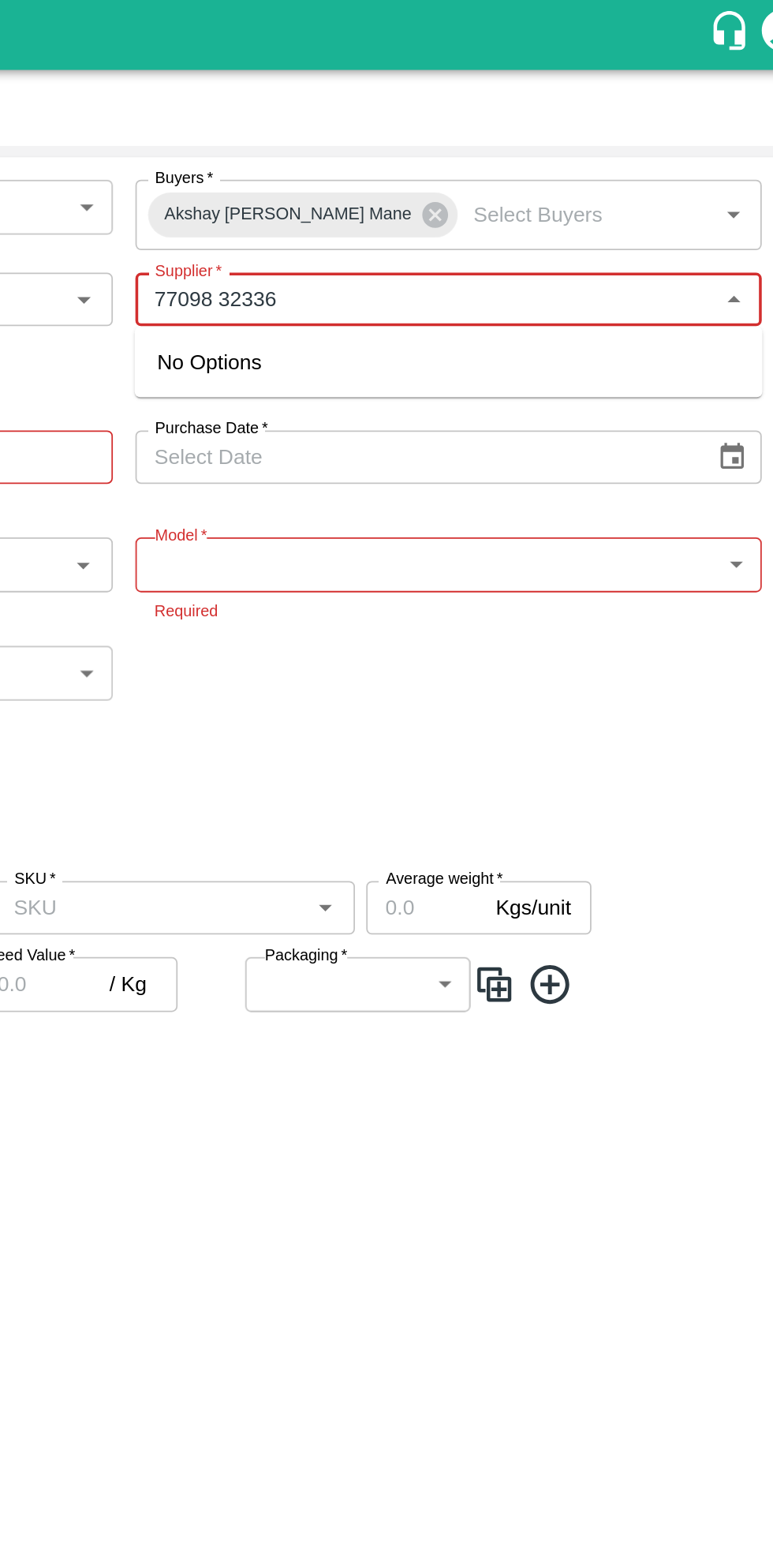
type input "77098 32336"
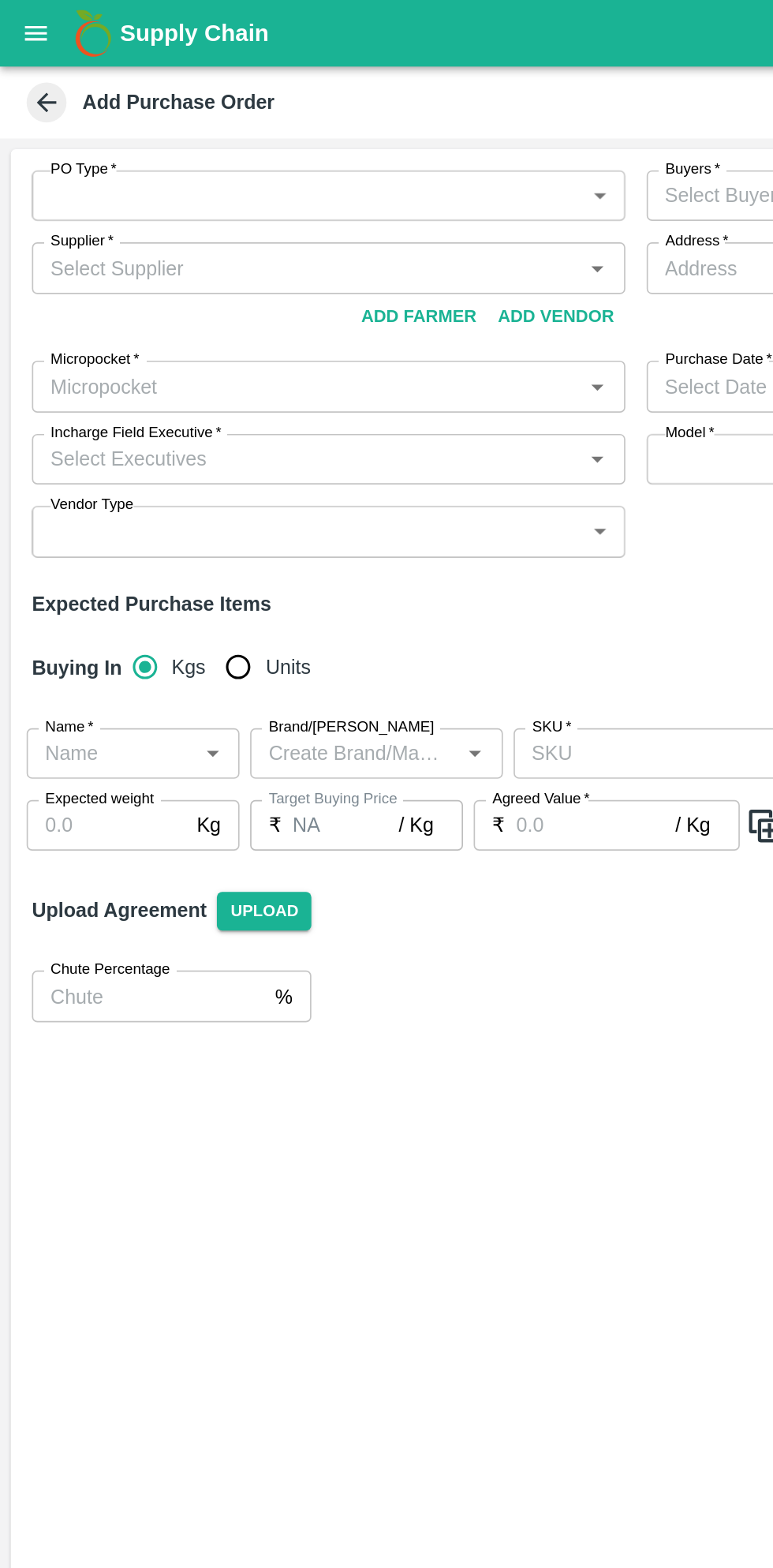
click at [359, 124] on body "Supply Chain Add Purchase Order PO Type   * ​ PO Type Buyers   * Buyers   * Sup…" at bounding box center [386, 784] width 773 height 1568
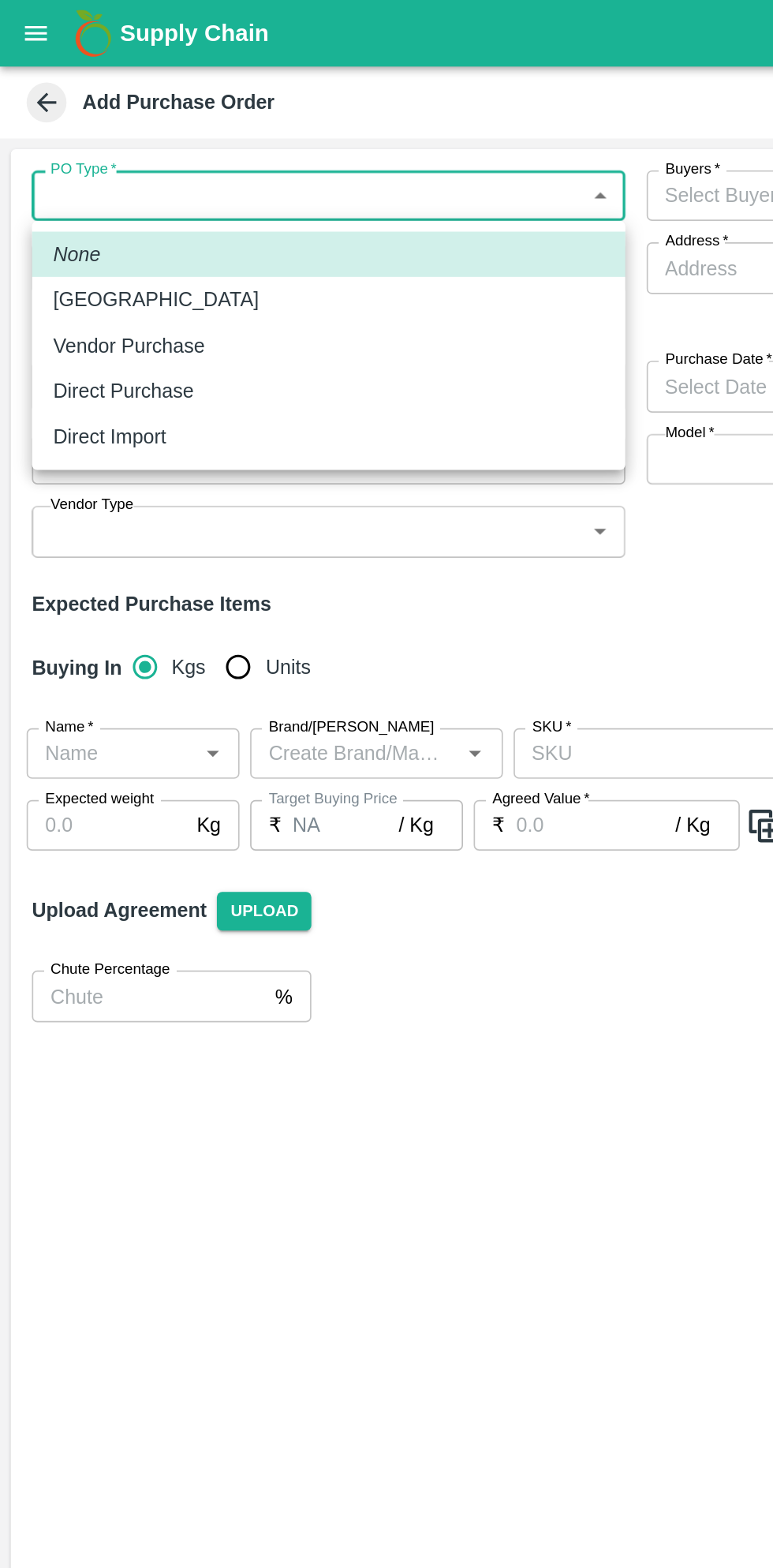
click at [108, 234] on p "Direct Purchase" at bounding box center [73, 232] width 83 height 18
type input "3"
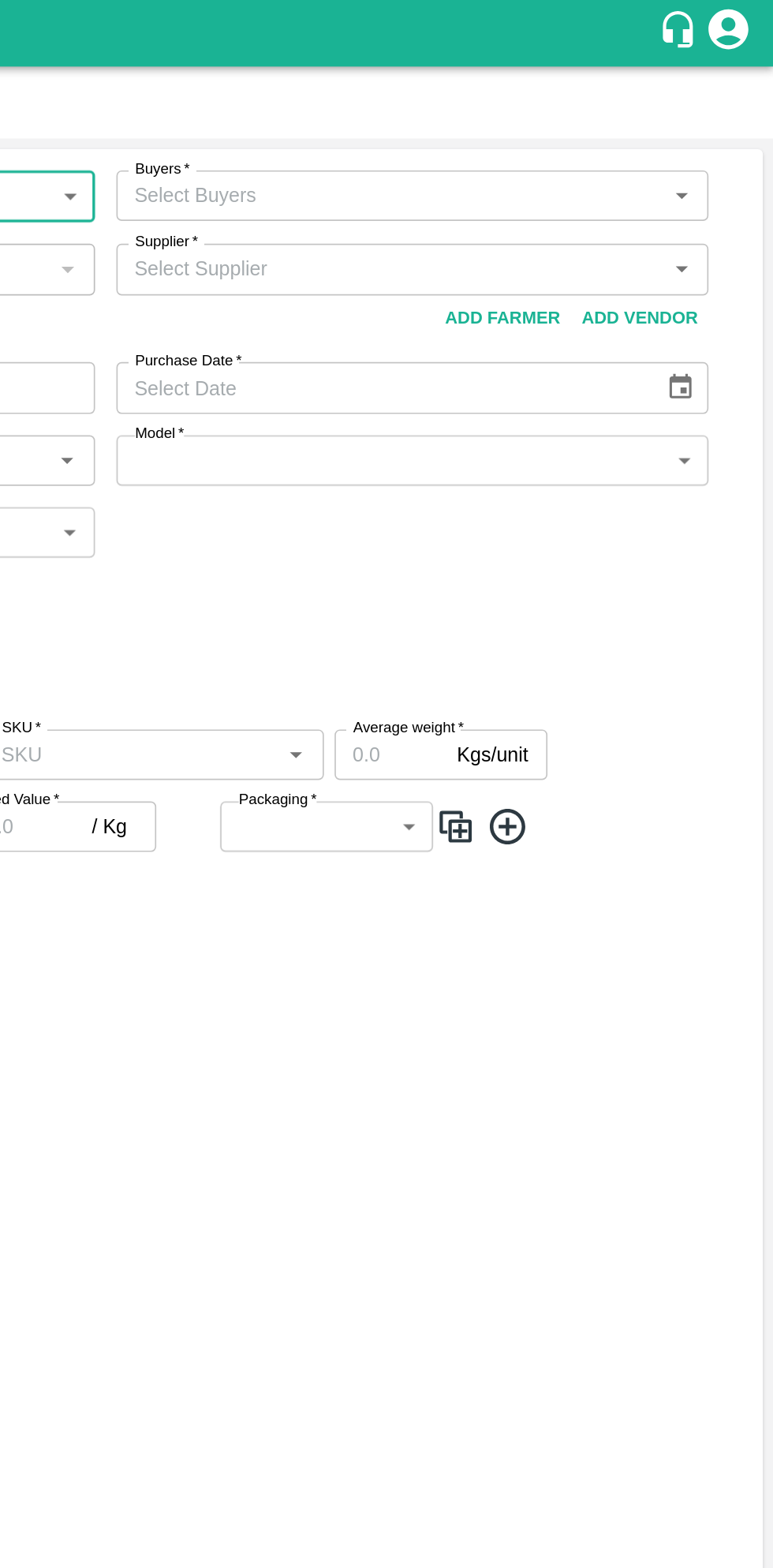
click at [718, 116] on icon "Open" at bounding box center [718, 116] width 7 height 4
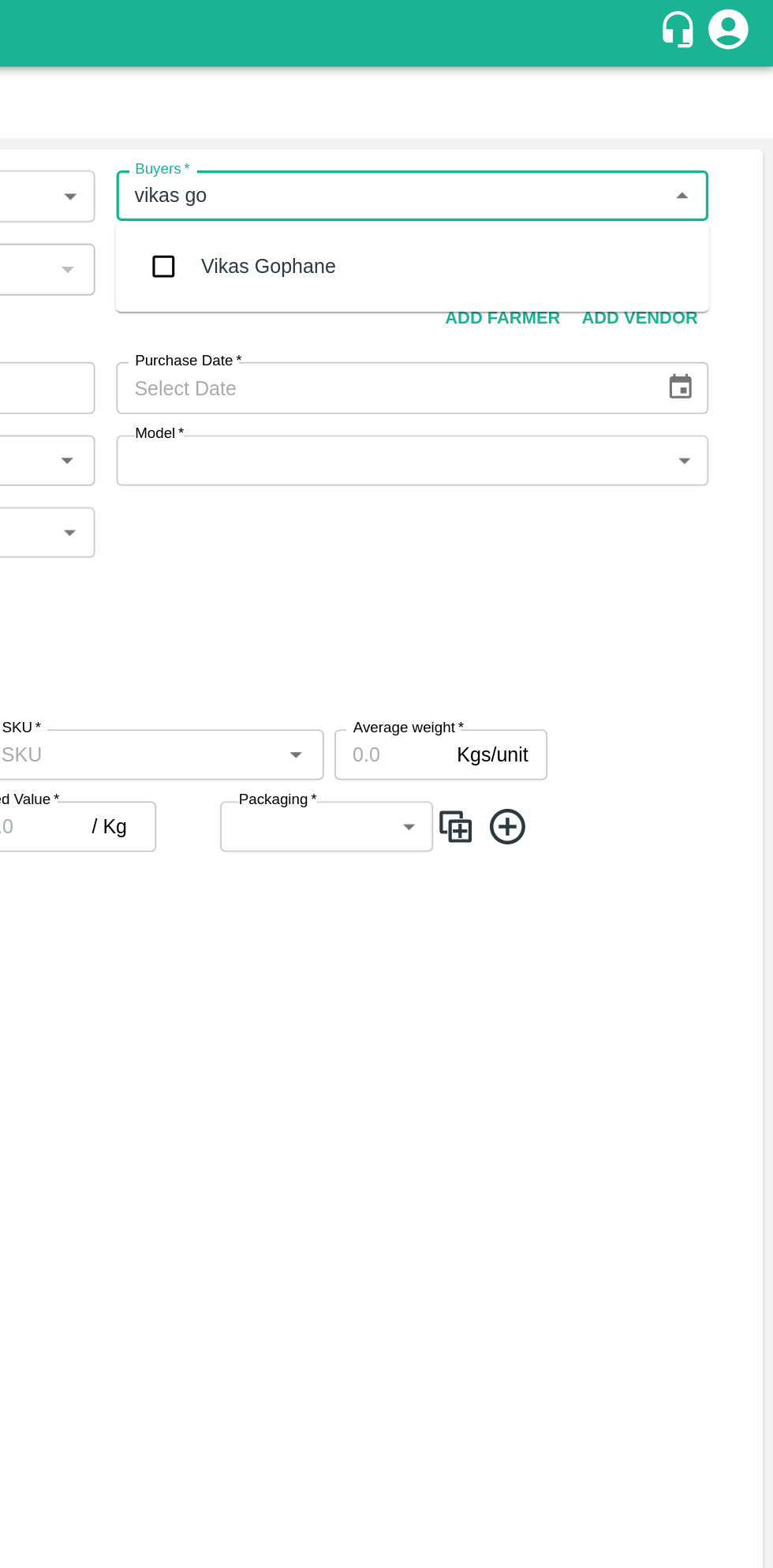
type input "vikas gop"
click at [504, 159] on div "Vikas Gophane" at bounding box center [473, 158] width 79 height 18
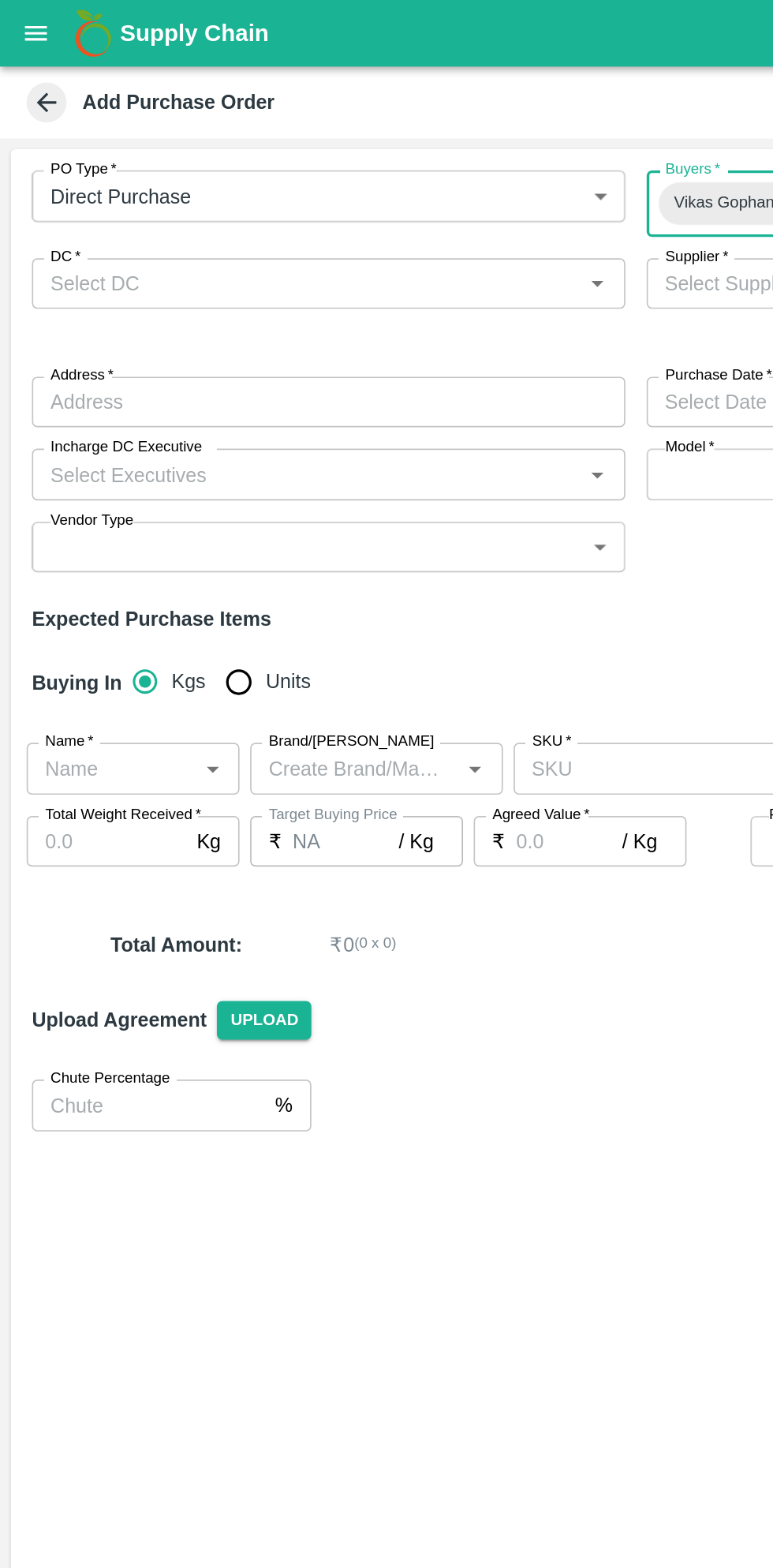
click at [189, 165] on input "DC   *" at bounding box center [181, 169] width 316 height 21
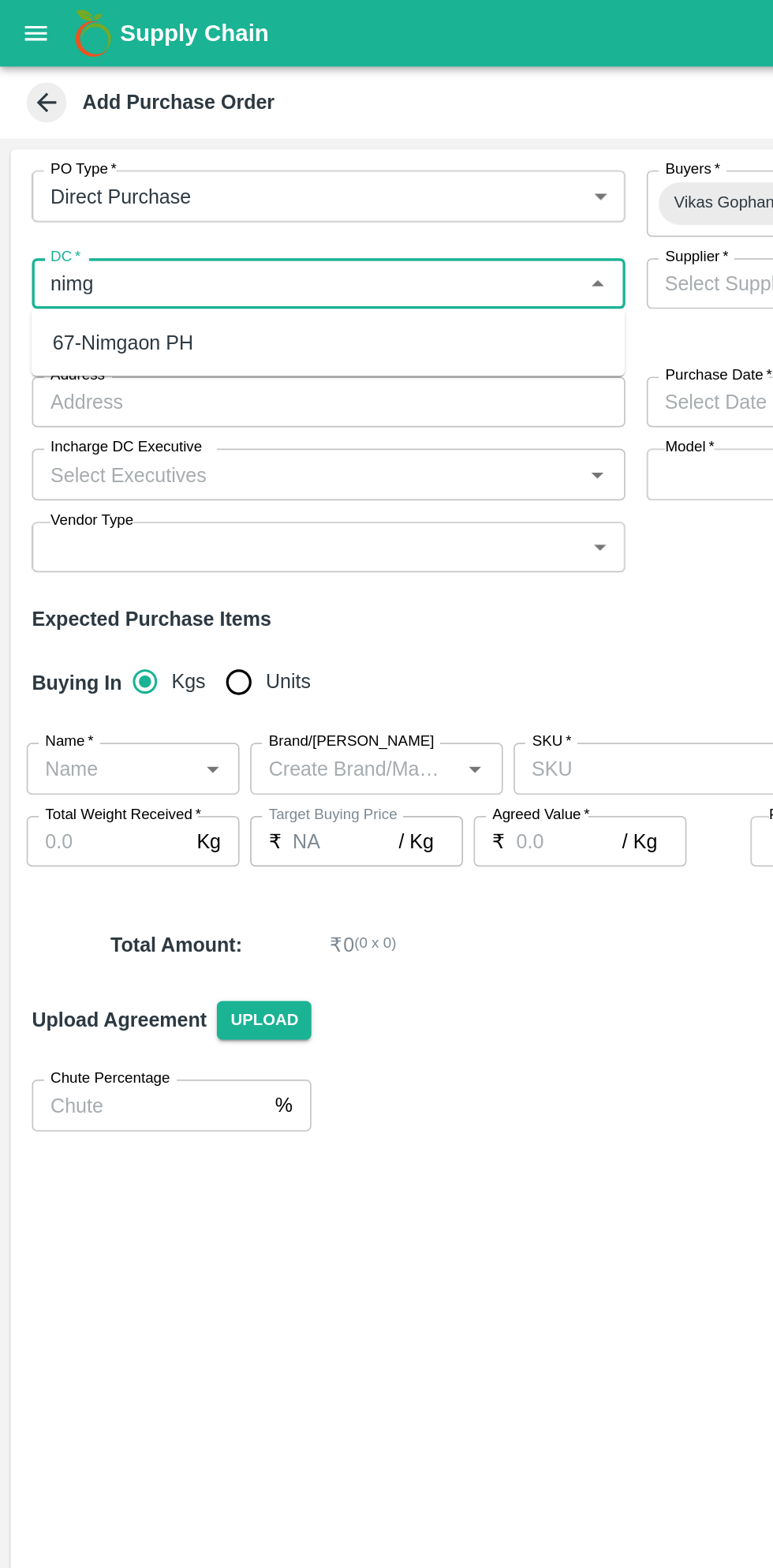
click at [112, 195] on div "67-Nimgaon PH" at bounding box center [73, 203] width 83 height 18
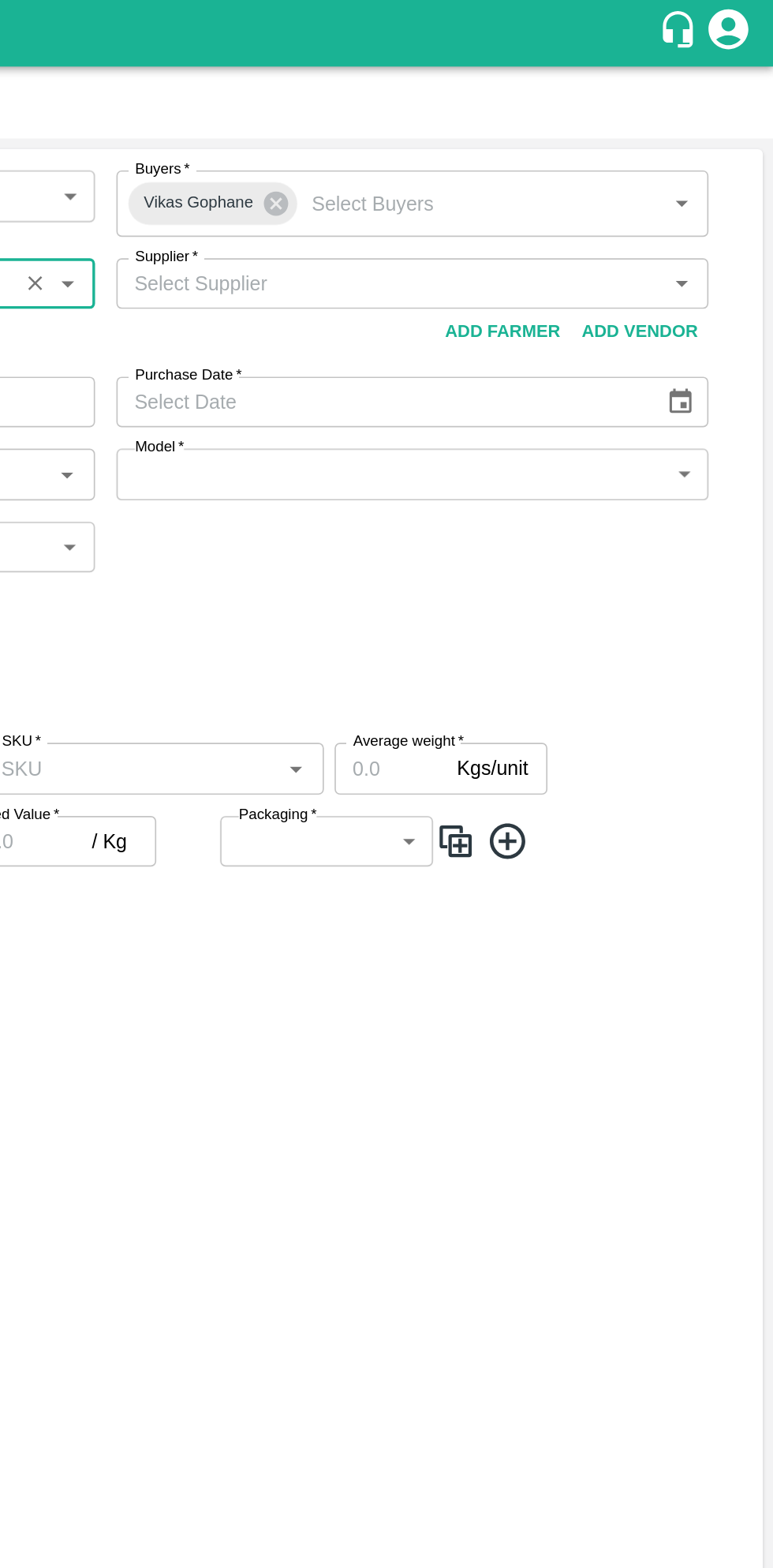
click at [718, 168] on icon "Open" at bounding box center [718, 168] width 7 height 4
type input "67-Nimgaon PH"
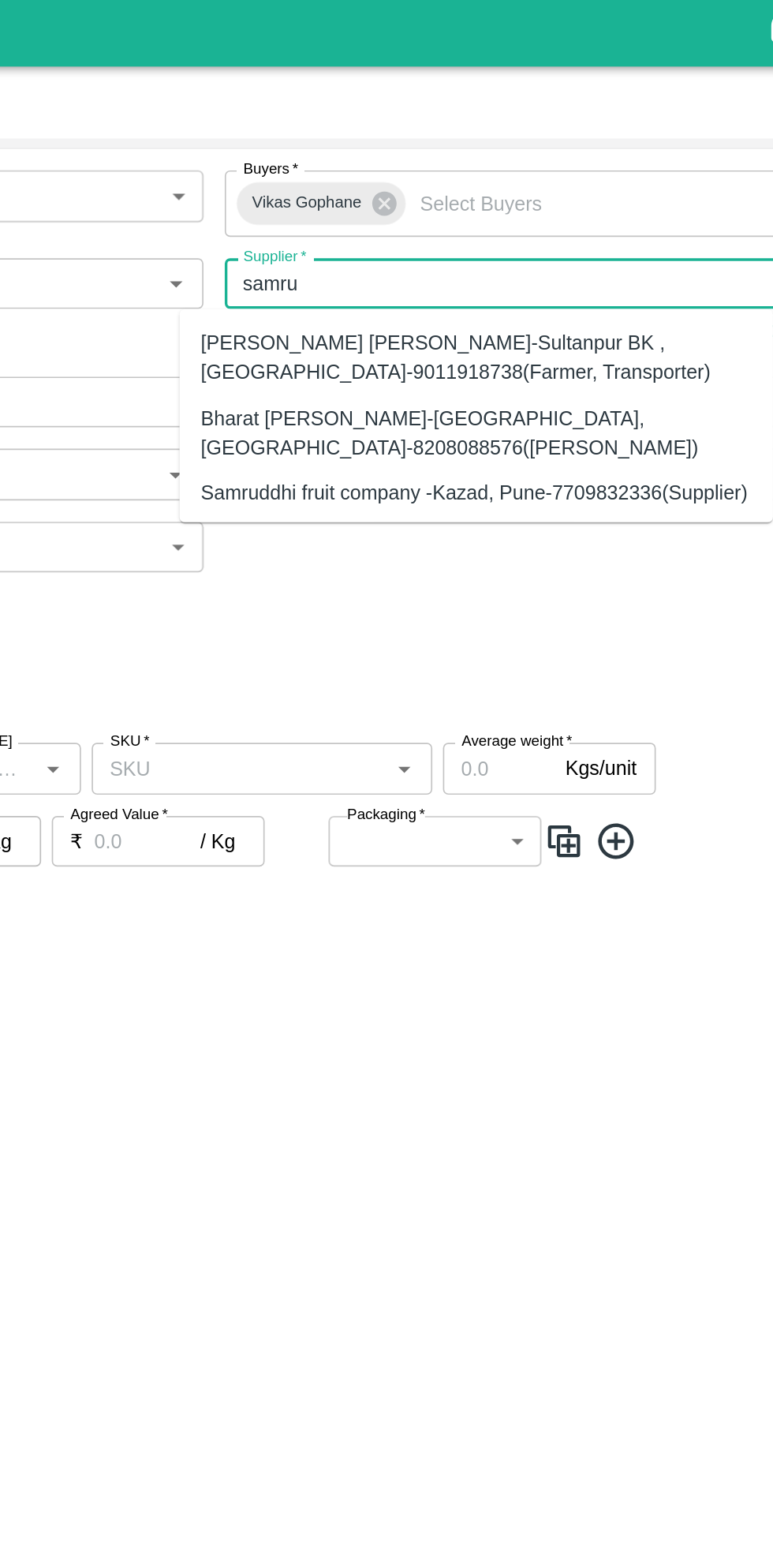
click at [650, 296] on div "Samruddhi fruit company -Kazad, Pune-7709832336(Supplier)" at bounding box center [531, 292] width 324 height 18
type input "Samruddhi fruit company -Kazad, Pune-7709832336(Supplier)"
type input "Kazad, Pune, Indapur, Maharashtra"
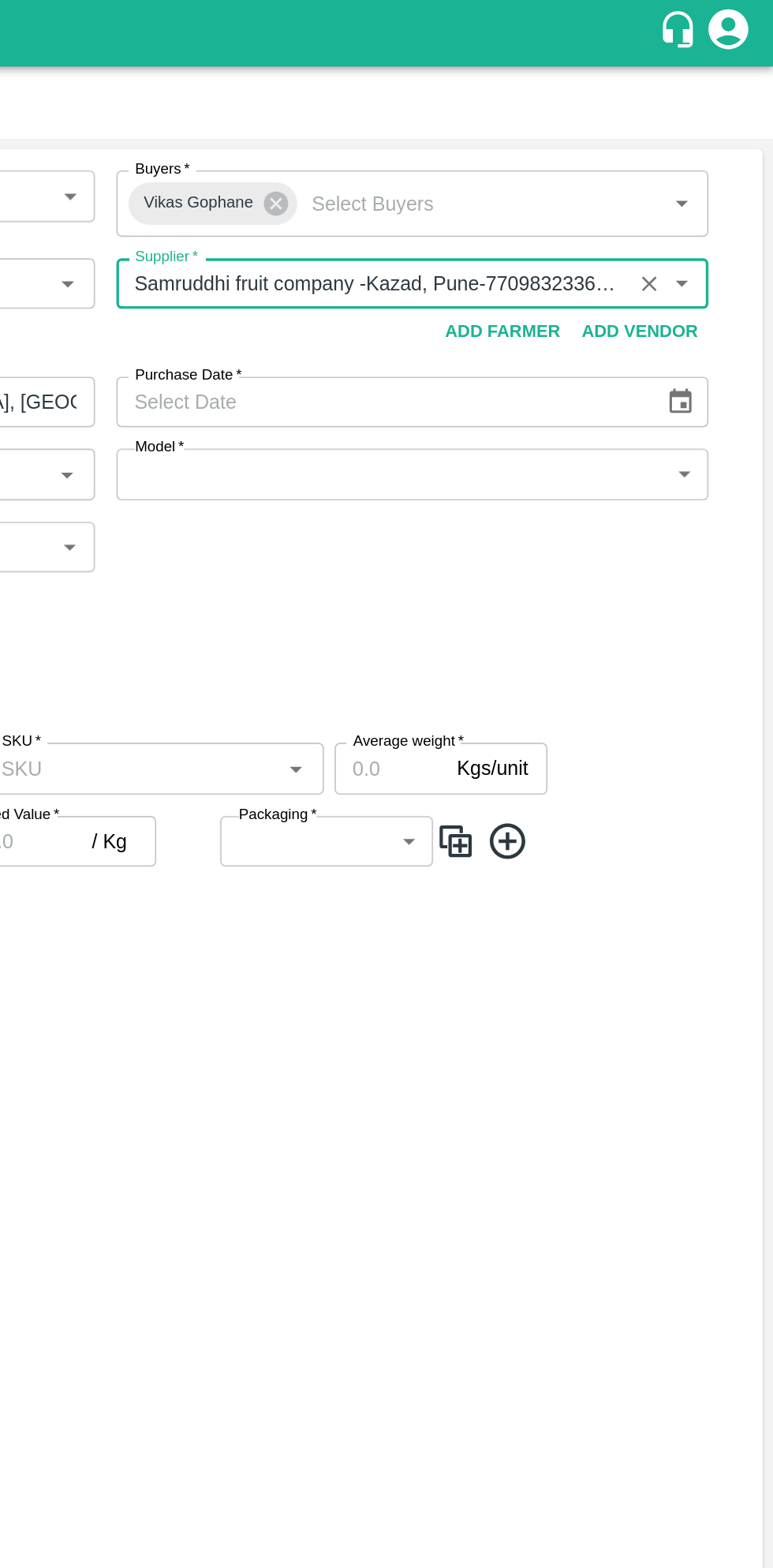
type input "Samruddhi fruit company -Kazad, Pune-7709832336(Supplier)"
click at [710, 240] on icon "Choose date" at bounding box center [718, 238] width 18 height 18
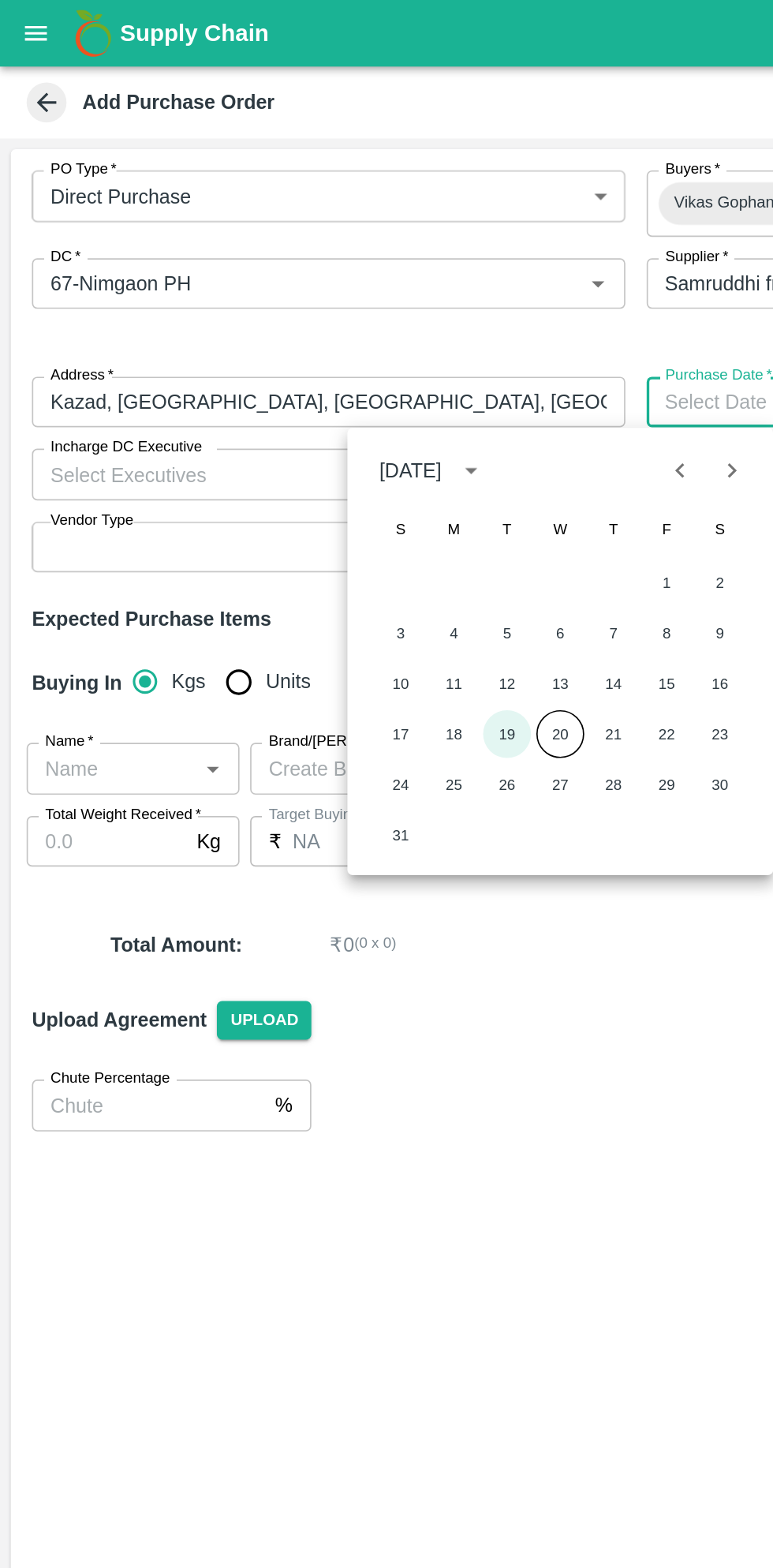
click at [305, 433] on button "19" at bounding box center [300, 434] width 28 height 28
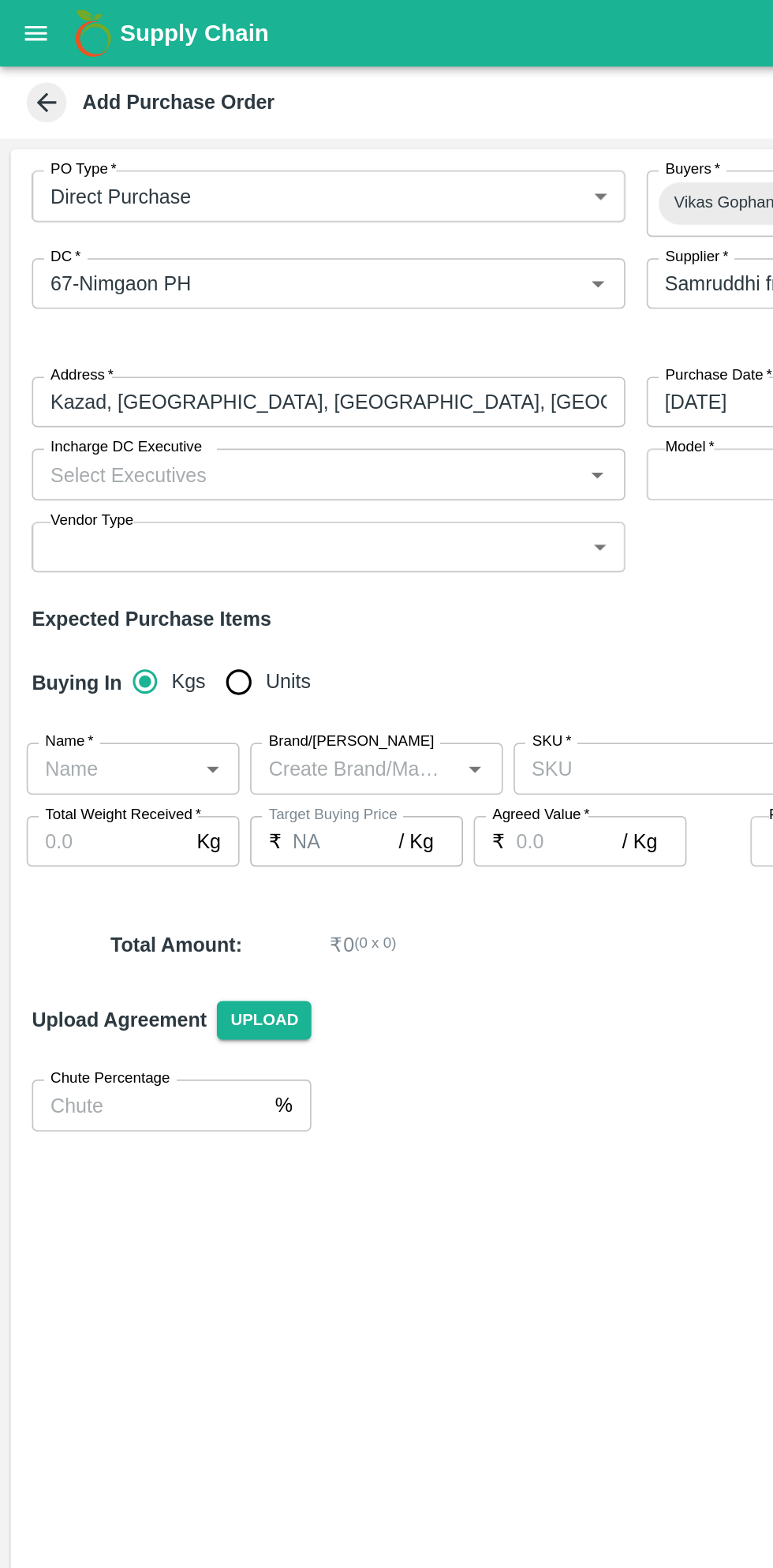
type input "[DATE]"
click at [348, 282] on icon "Open" at bounding box center [354, 281] width 18 height 18
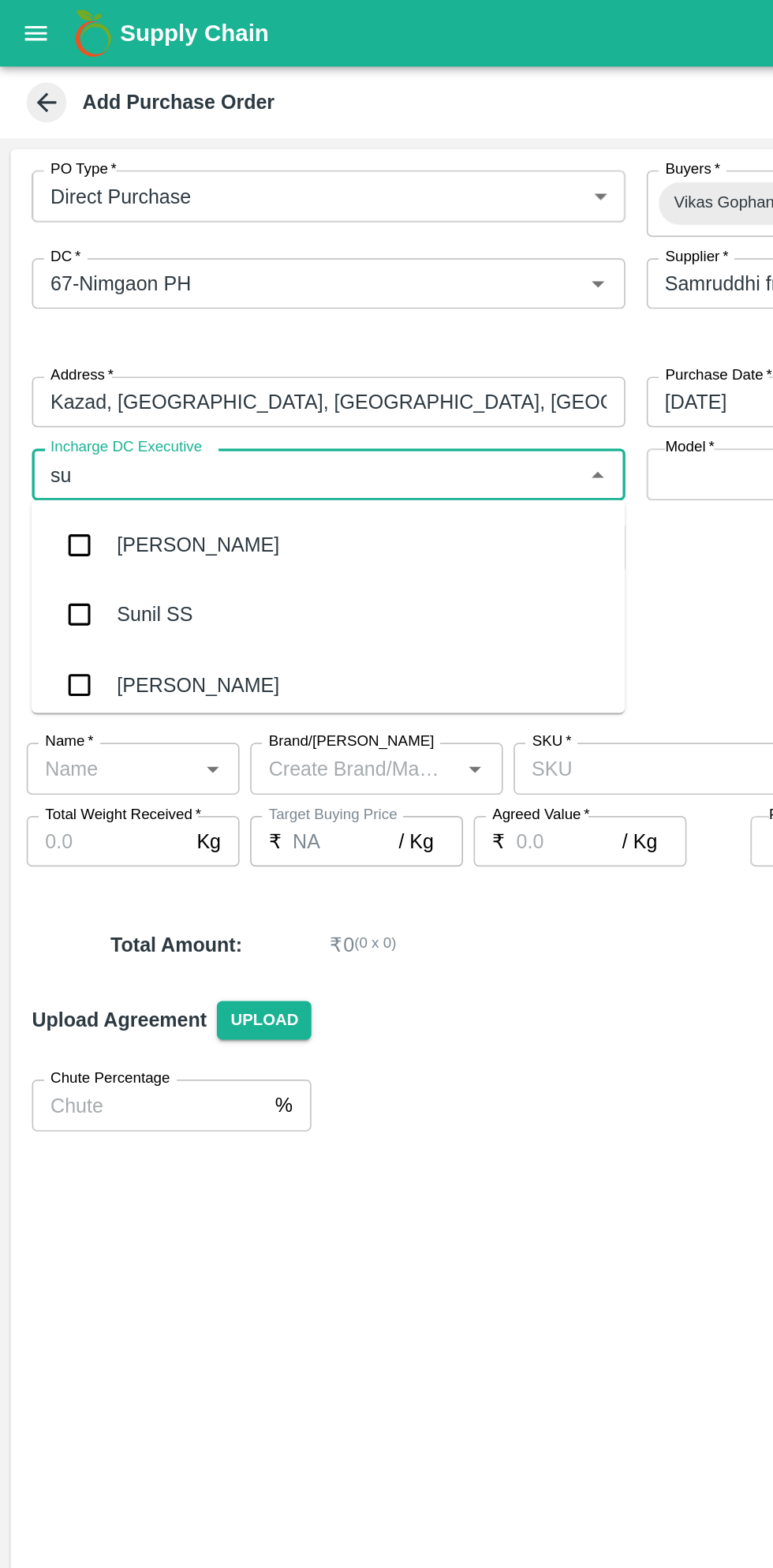
type input "s"
type input "vikas"
click at [152, 366] on div "Vikas Gophane" at bounding box center [195, 364] width 352 height 41
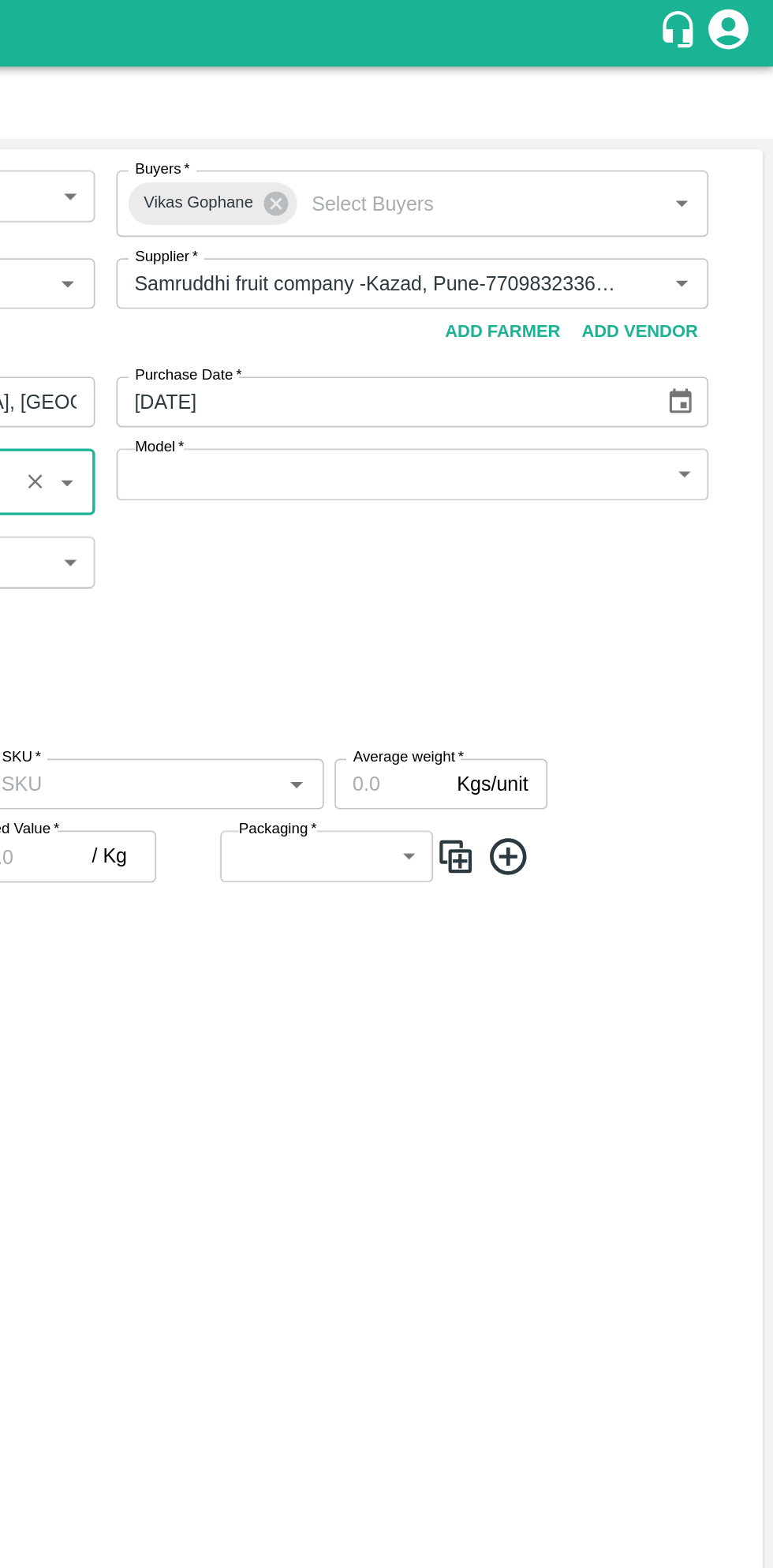
click at [718, 294] on body "Supply Chain Add Purchase Order PO Type   * Direct Purchase 3 PO Type Buyers   …" at bounding box center [386, 784] width 773 height 1568
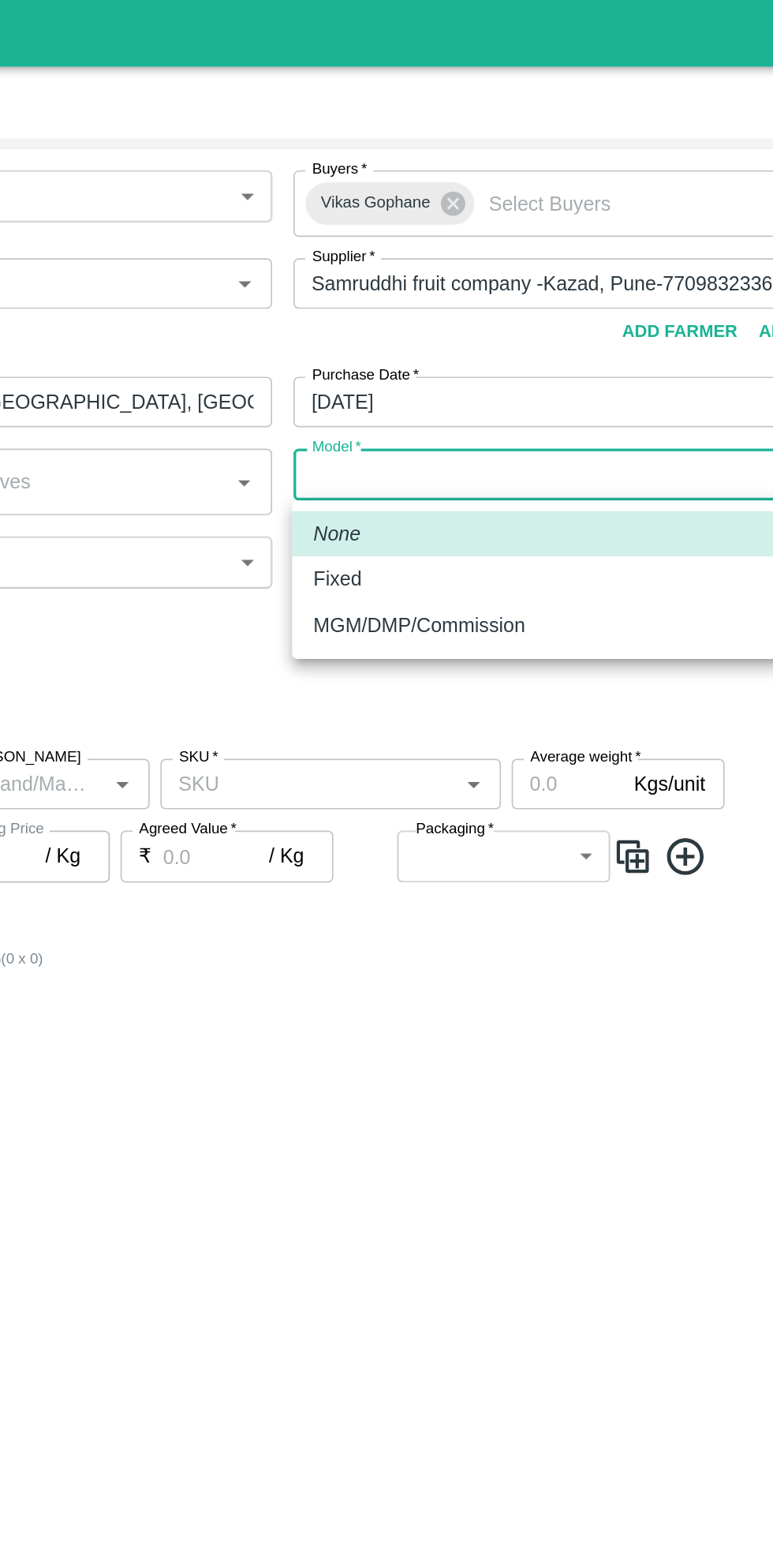
click at [441, 342] on div "Fixed" at bounding box center [558, 344] width 327 height 18
type input "Fixed"
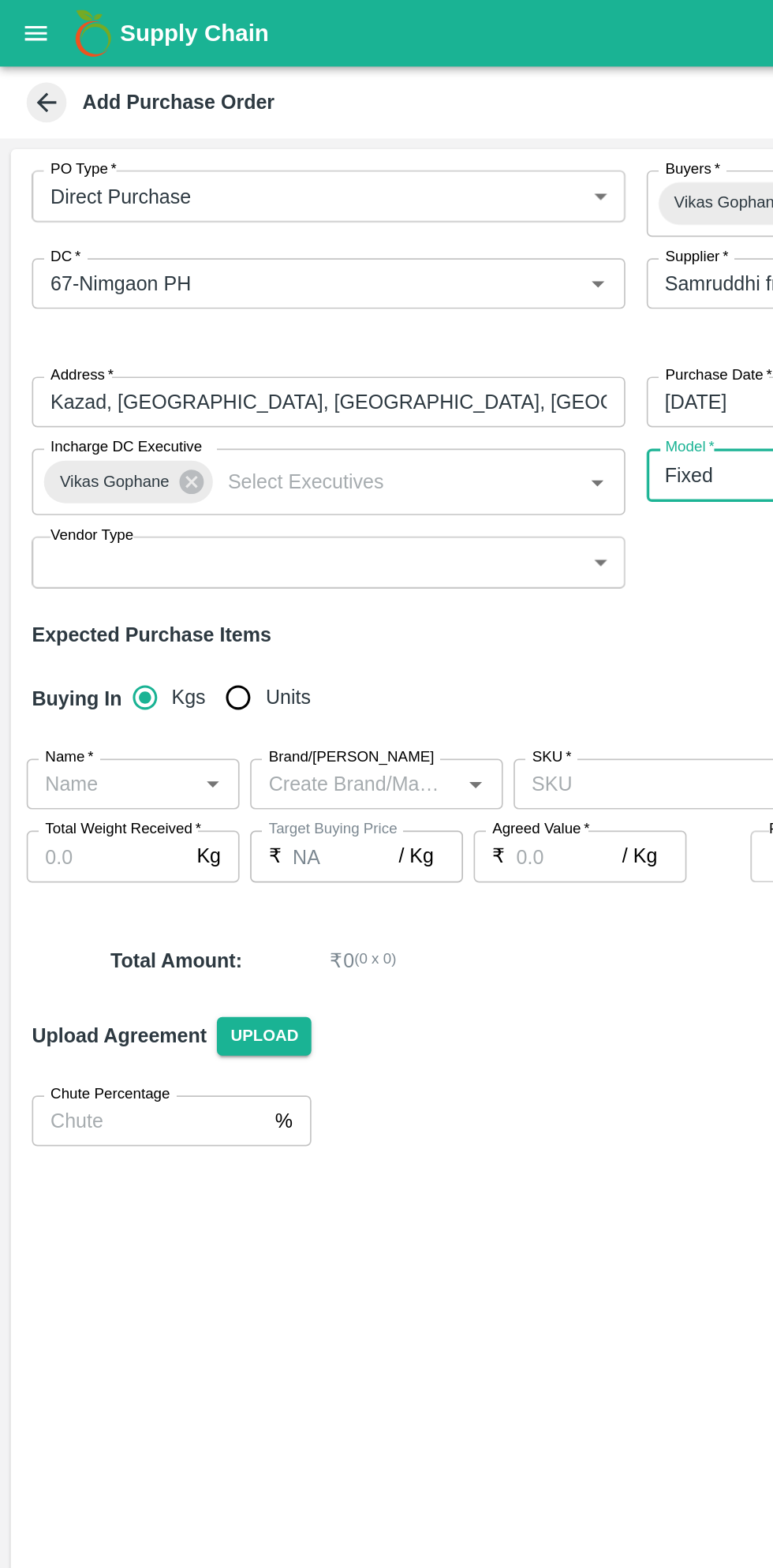
click at [344, 344] on body "Supply Chain Add Purchase Order PO Type   * Direct Purchase 3 PO Type Buyers   …" at bounding box center [386, 784] width 773 height 1568
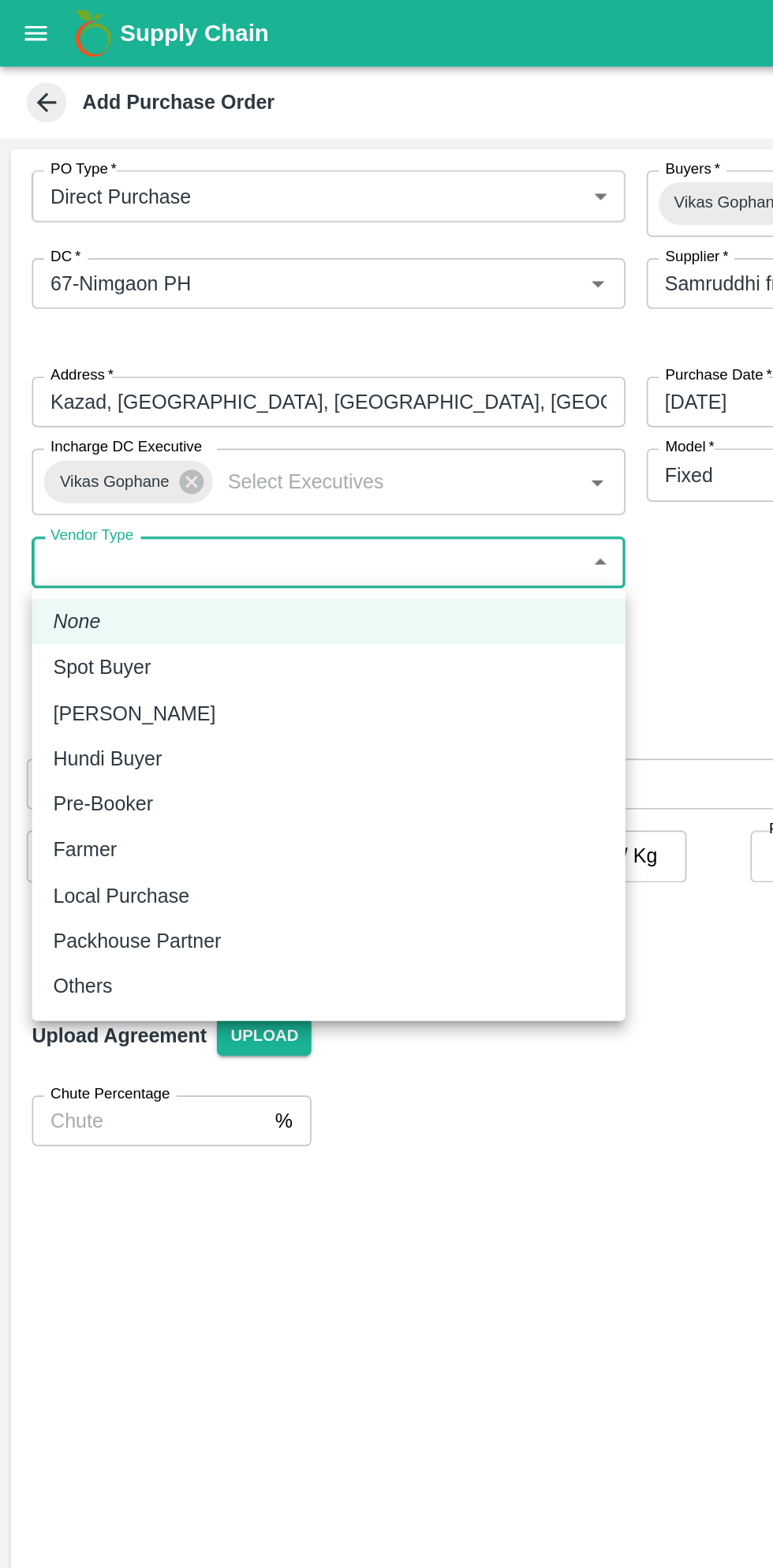
click at [83, 536] on p "Local Purchase" at bounding box center [71, 531] width 80 height 18
type input "LOCAL_PURCHASE"
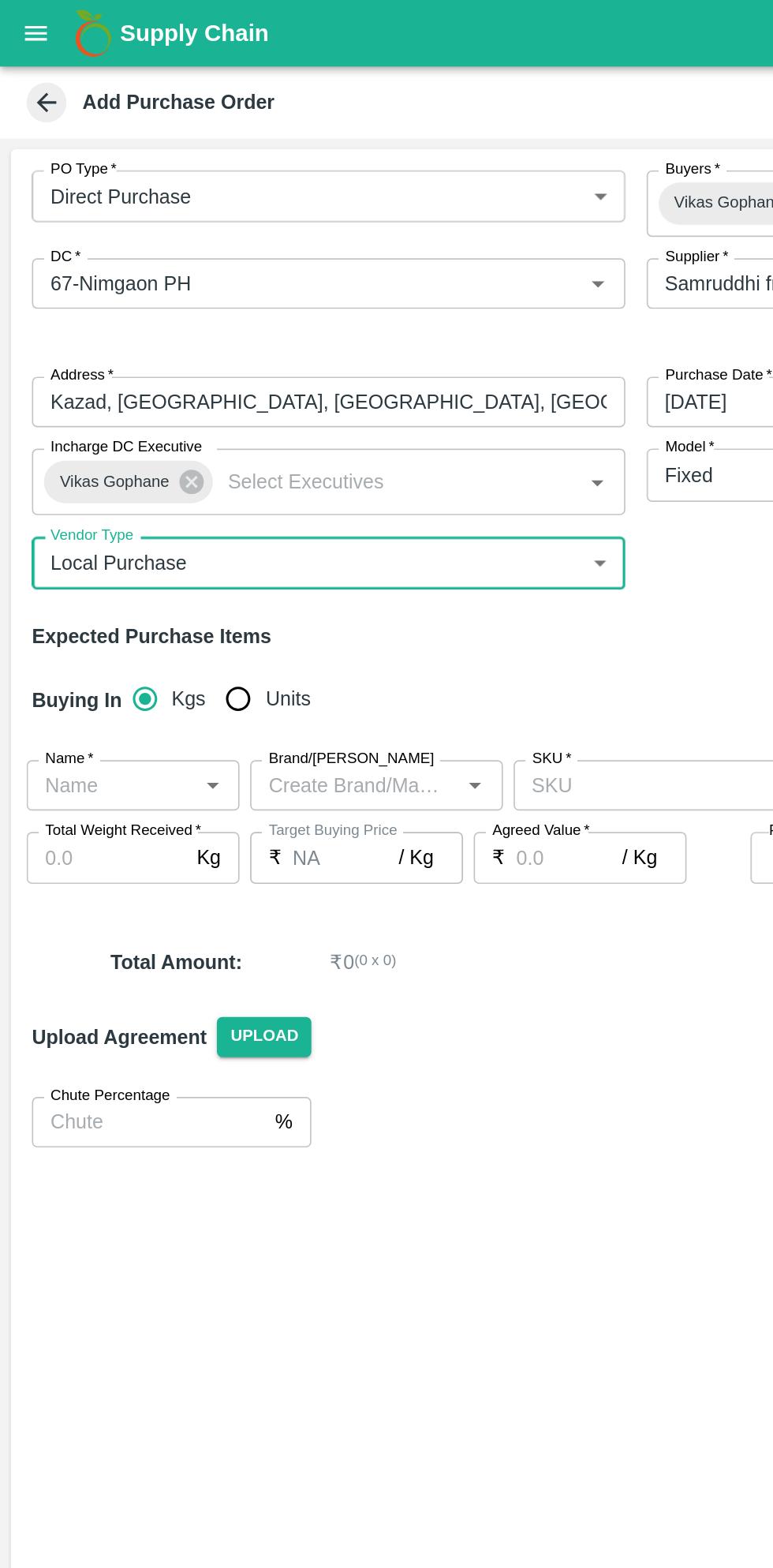
click at [124, 466] on icon "Open" at bounding box center [125, 466] width 7 height 4
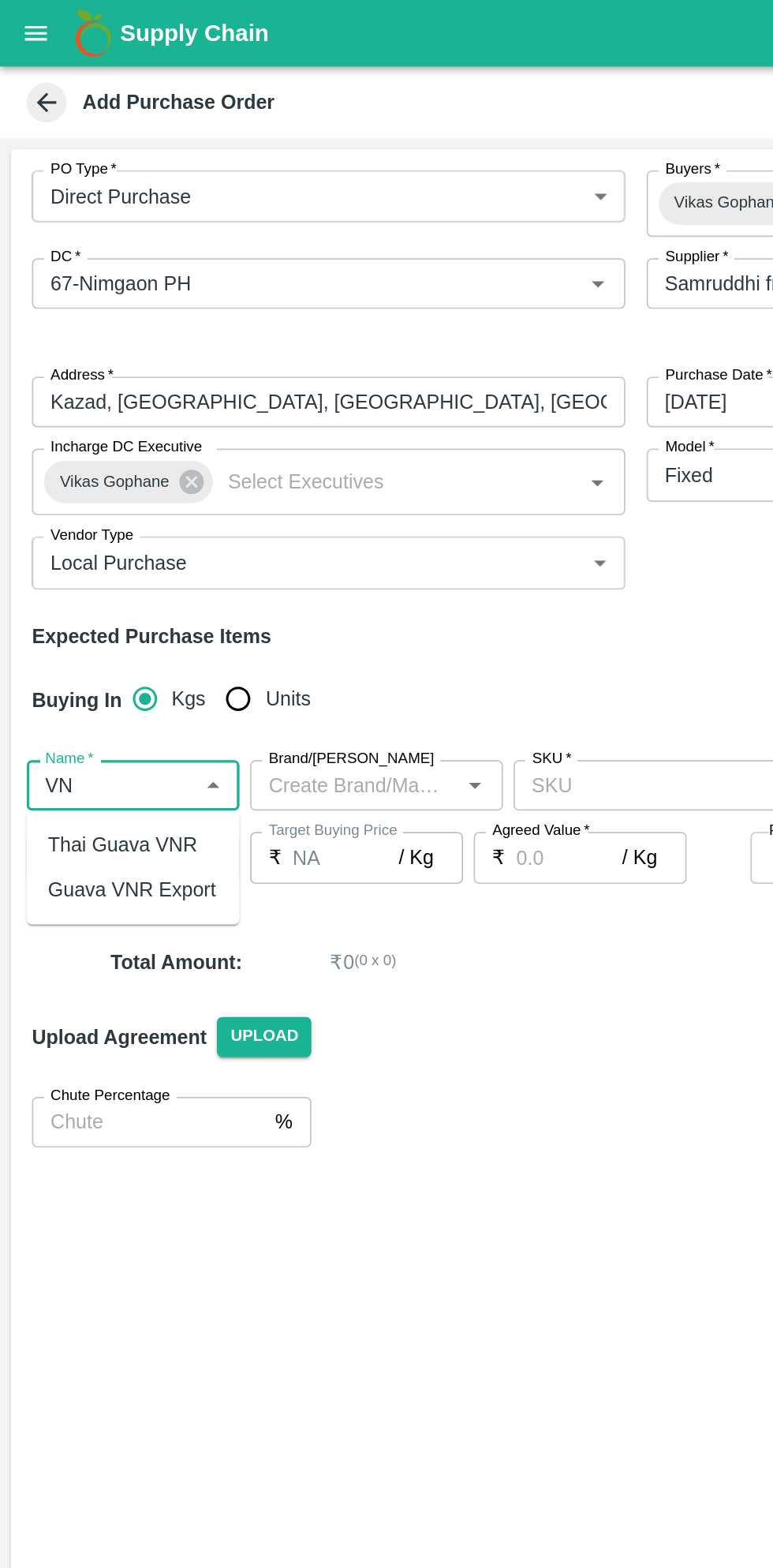
click at [92, 525] on div "Guava VNR Export" at bounding box center [78, 528] width 100 height 18
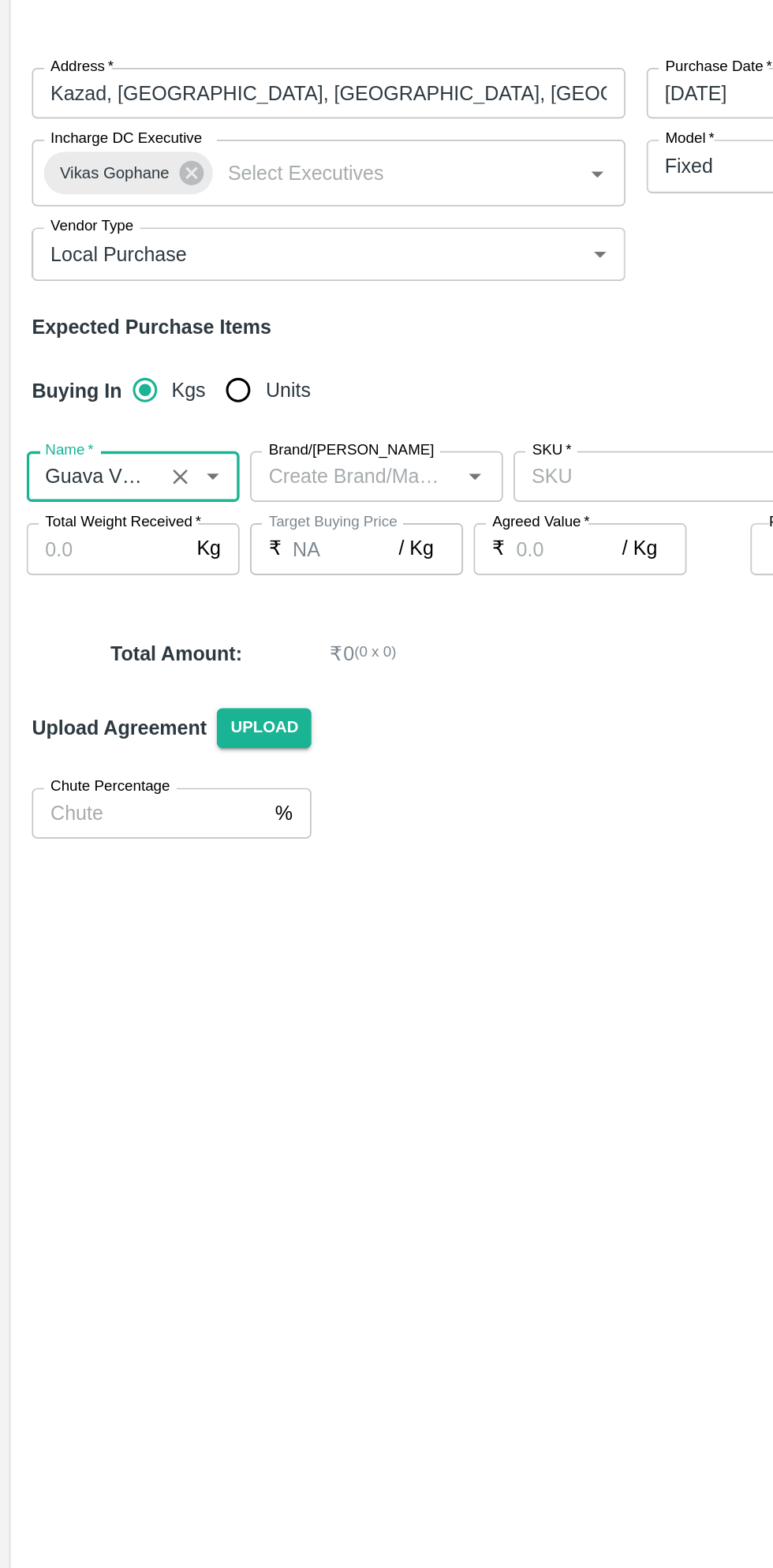
click at [278, 467] on icon "Open" at bounding box center [282, 466] width 18 height 18
type input "Guava VNR Export"
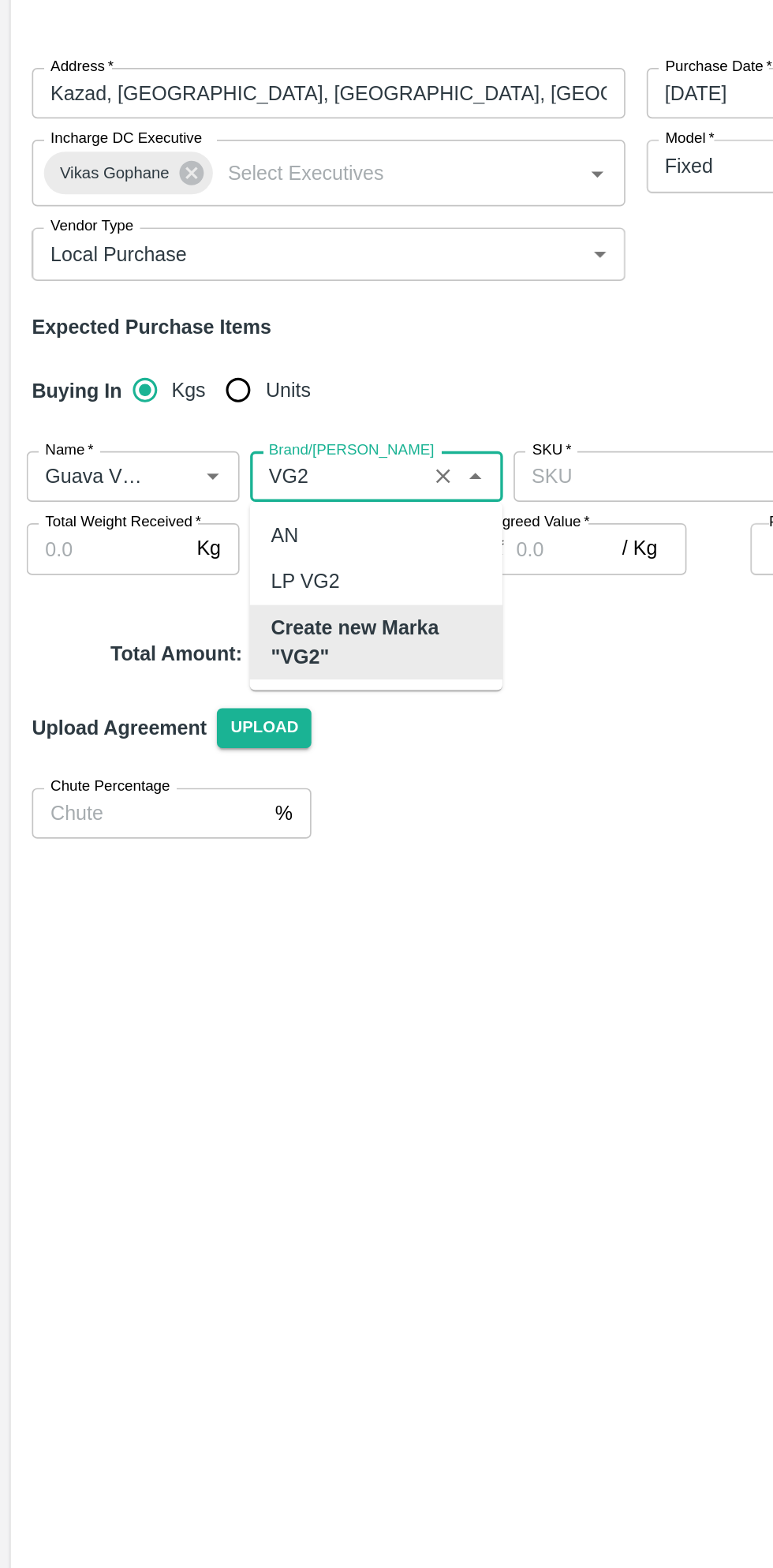
click at [250, 564] on b "Create new Marka "VG2"" at bounding box center [222, 564] width 124 height 35
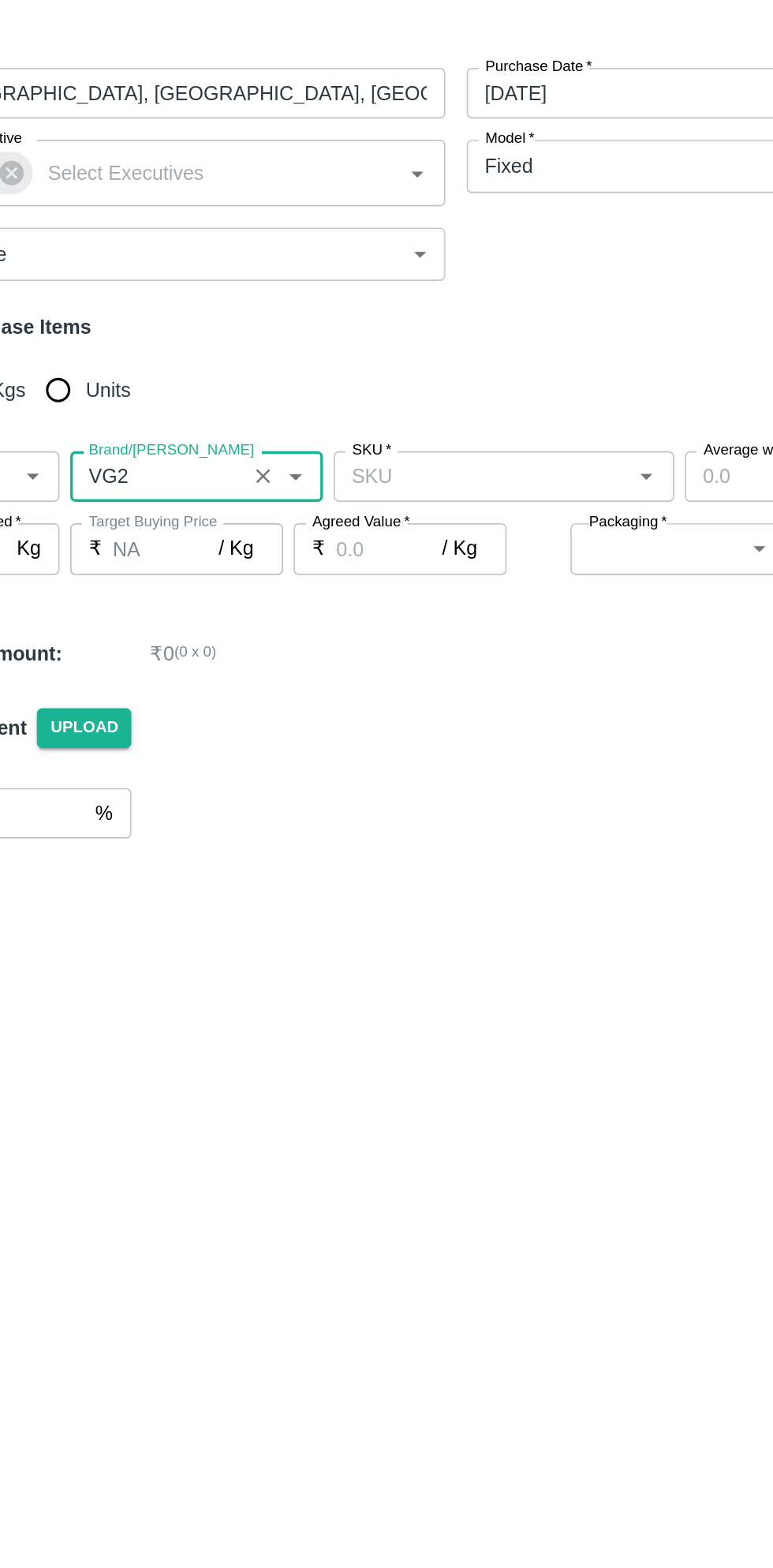
type input "VG2"
click at [452, 469] on input "SKU   *" at bounding box center [392, 466] width 166 height 21
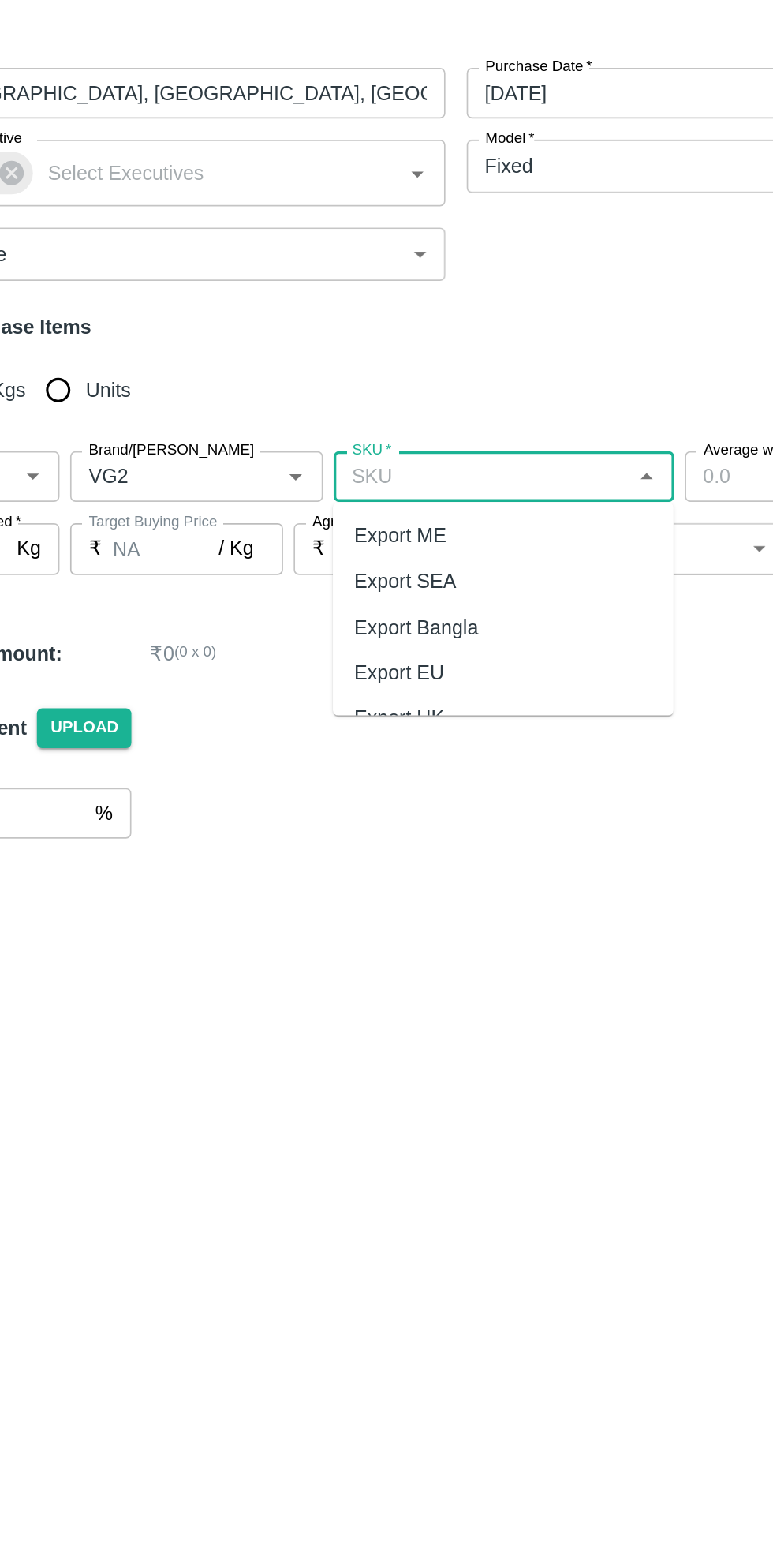
click at [372, 500] on div "Export ME" at bounding box center [405, 499] width 202 height 26
type input "Export ME"
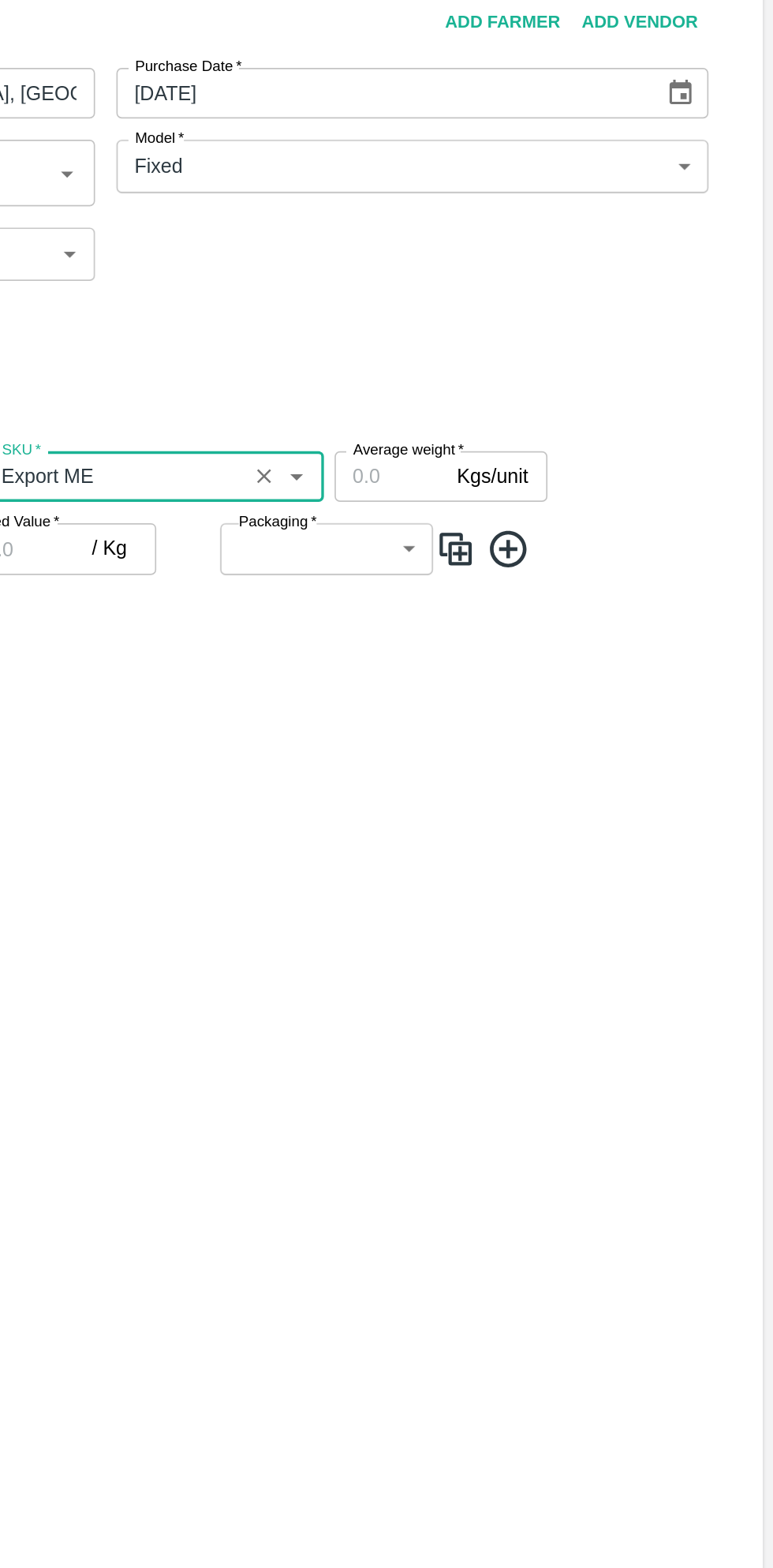
click at [537, 469] on input "Average weight   *" at bounding box center [546, 465] width 67 height 30
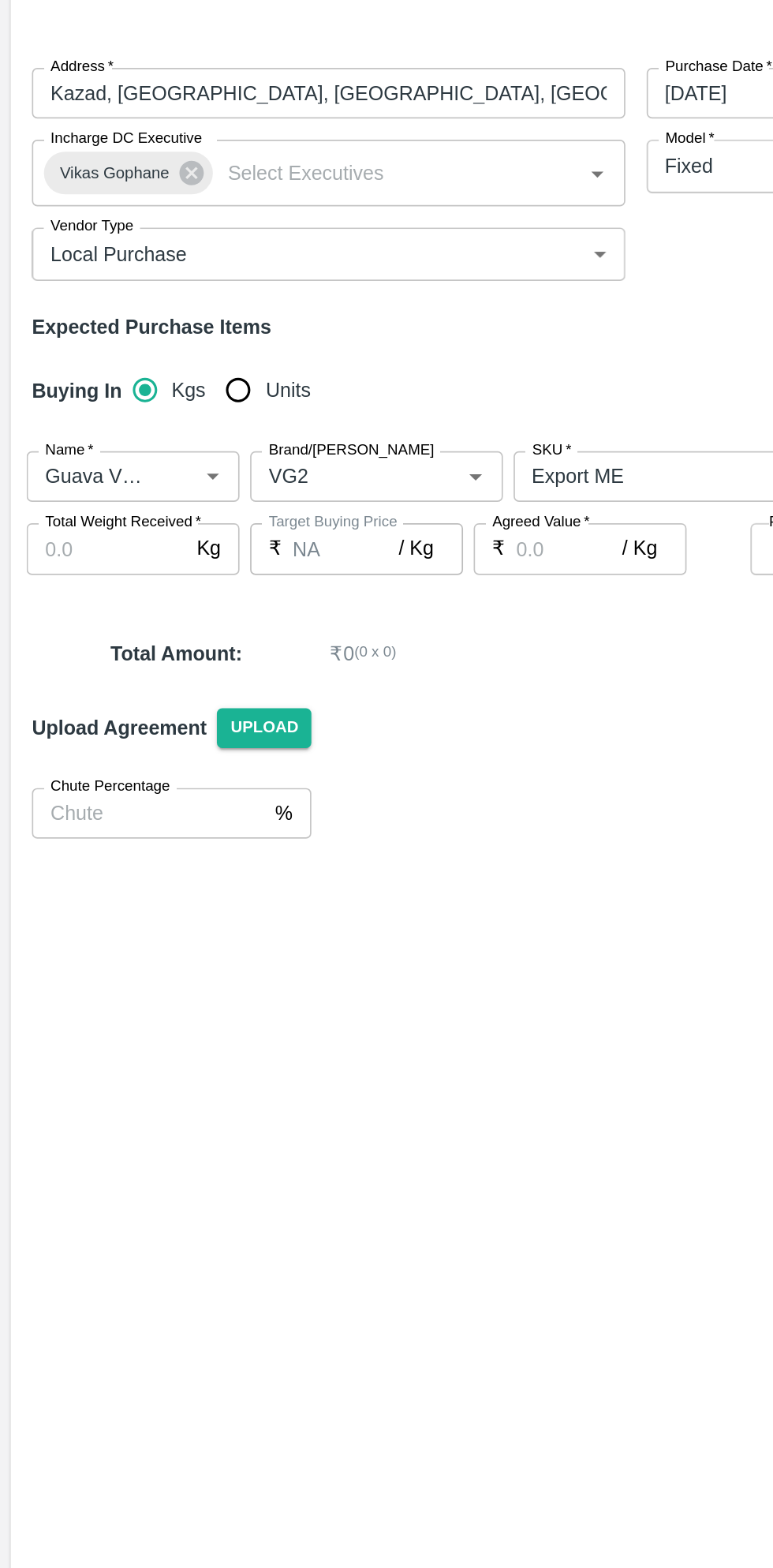
type input "9"
click at [67, 507] on input "Total Weight Received   *" at bounding box center [63, 507] width 95 height 30
type input "729"
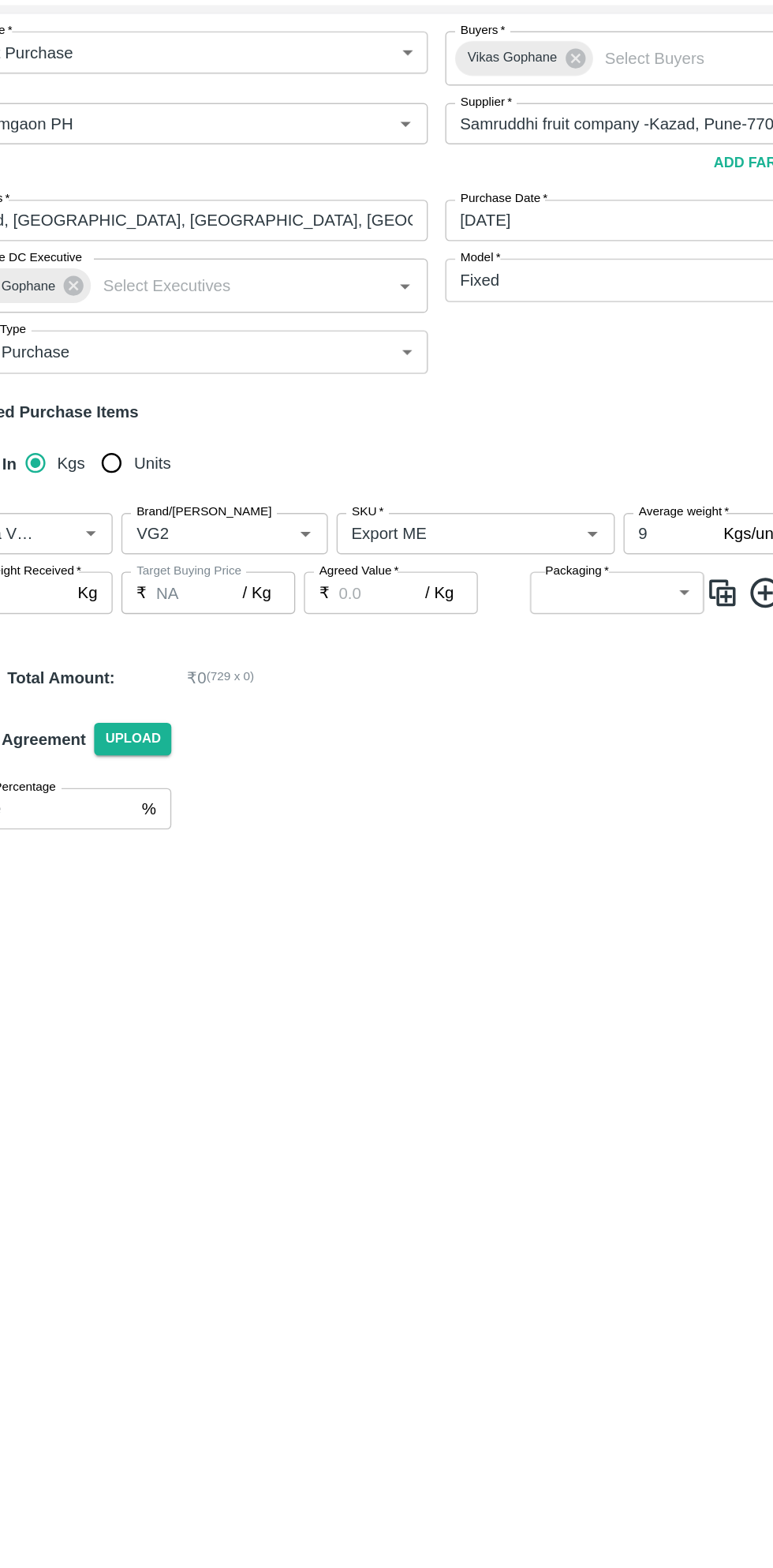
click at [336, 511] on input "Agreed Value   *" at bounding box center [337, 507] width 63 height 30
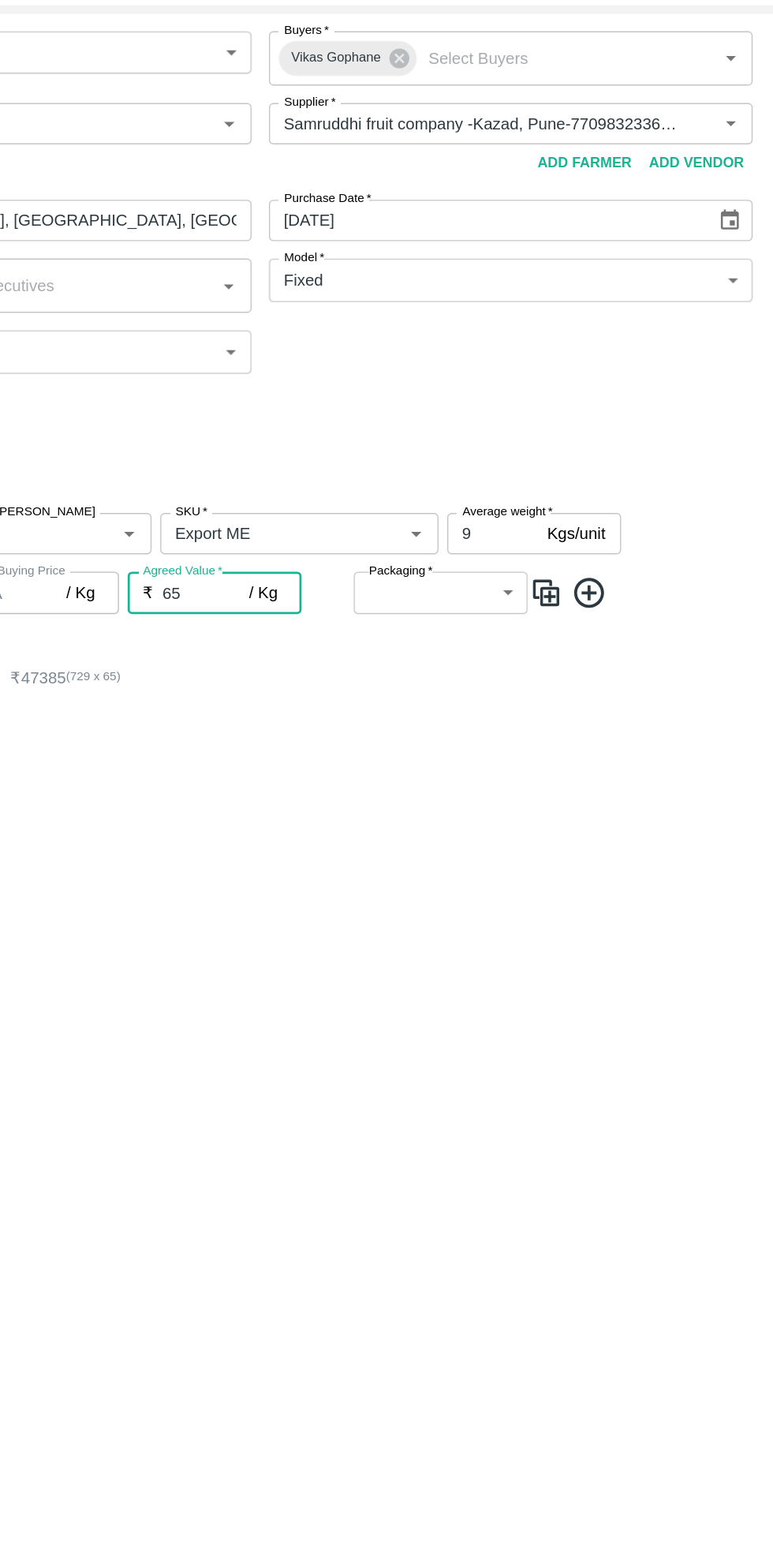
type input "65"
click at [557, 523] on body "Supply Chain Add Purchase Order PO Type   * Direct Purchase 3 PO Type Buyers   …" at bounding box center [386, 784] width 773 height 1568
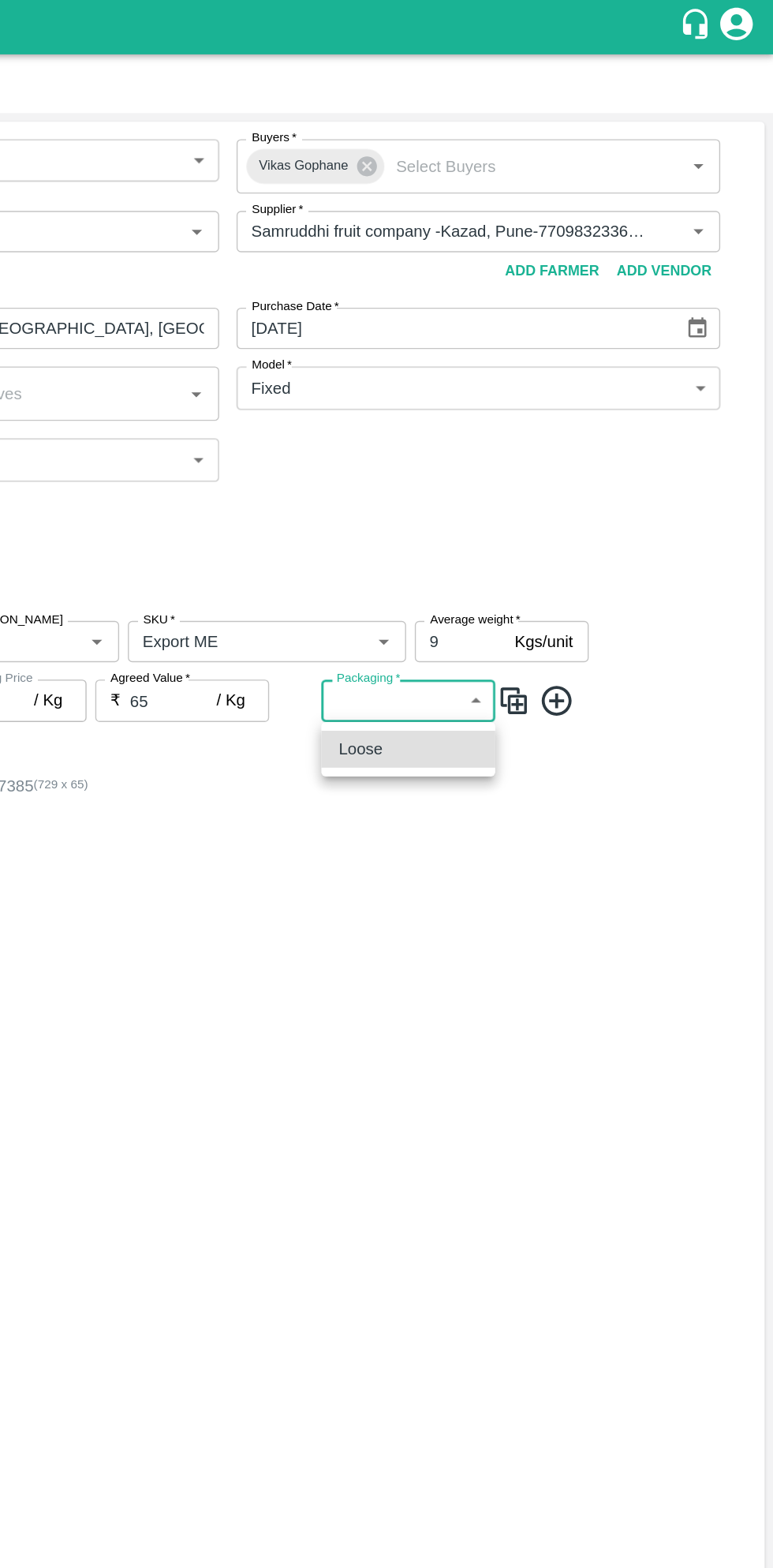
click at [528, 552] on div "Loose" at bounding box center [508, 544] width 101 height 18
type input "258"
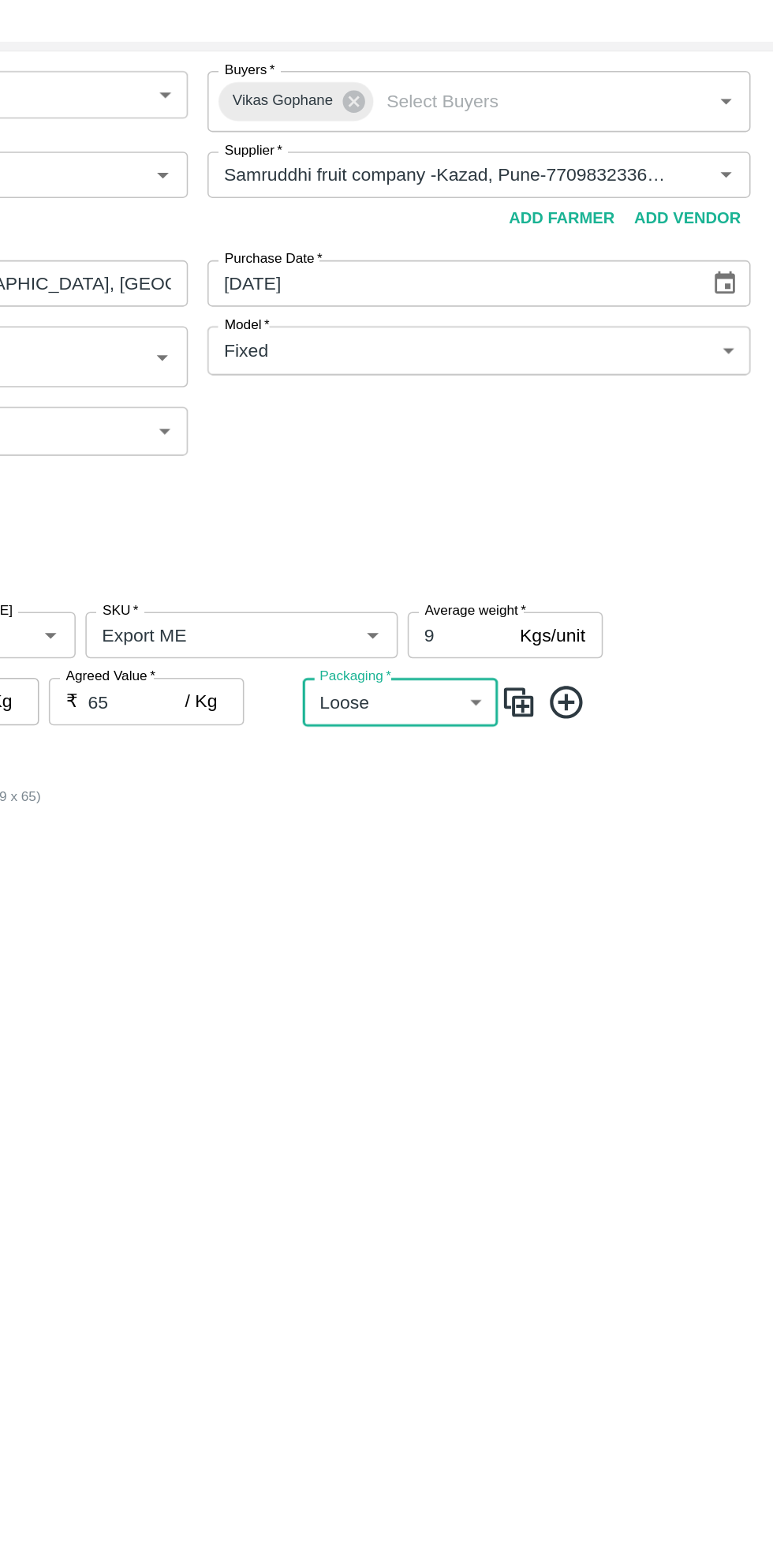
click at [619, 511] on icon at bounding box center [616, 509] width 26 height 26
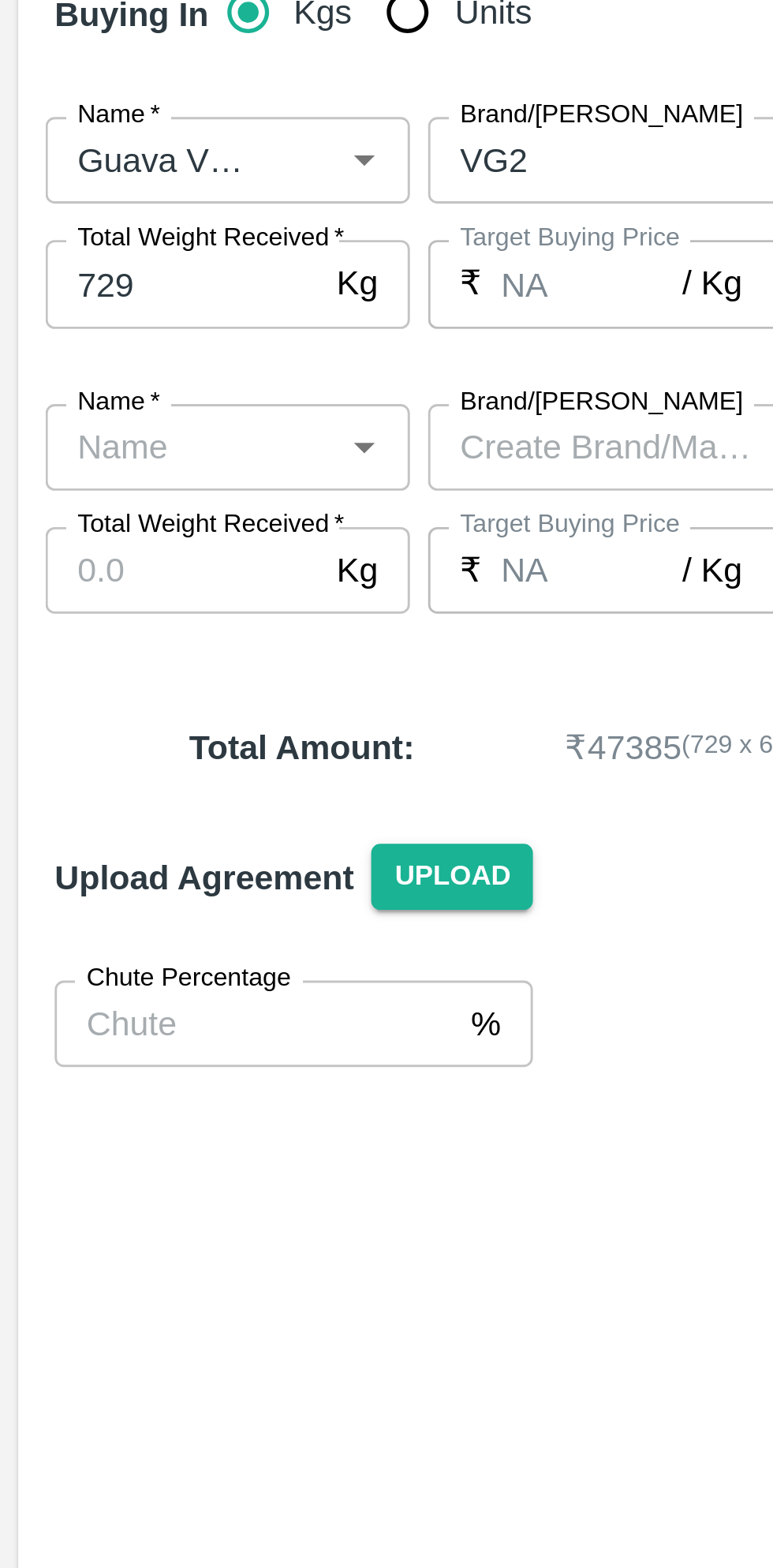
click at [125, 572] on icon "Open" at bounding box center [126, 565] width 18 height 18
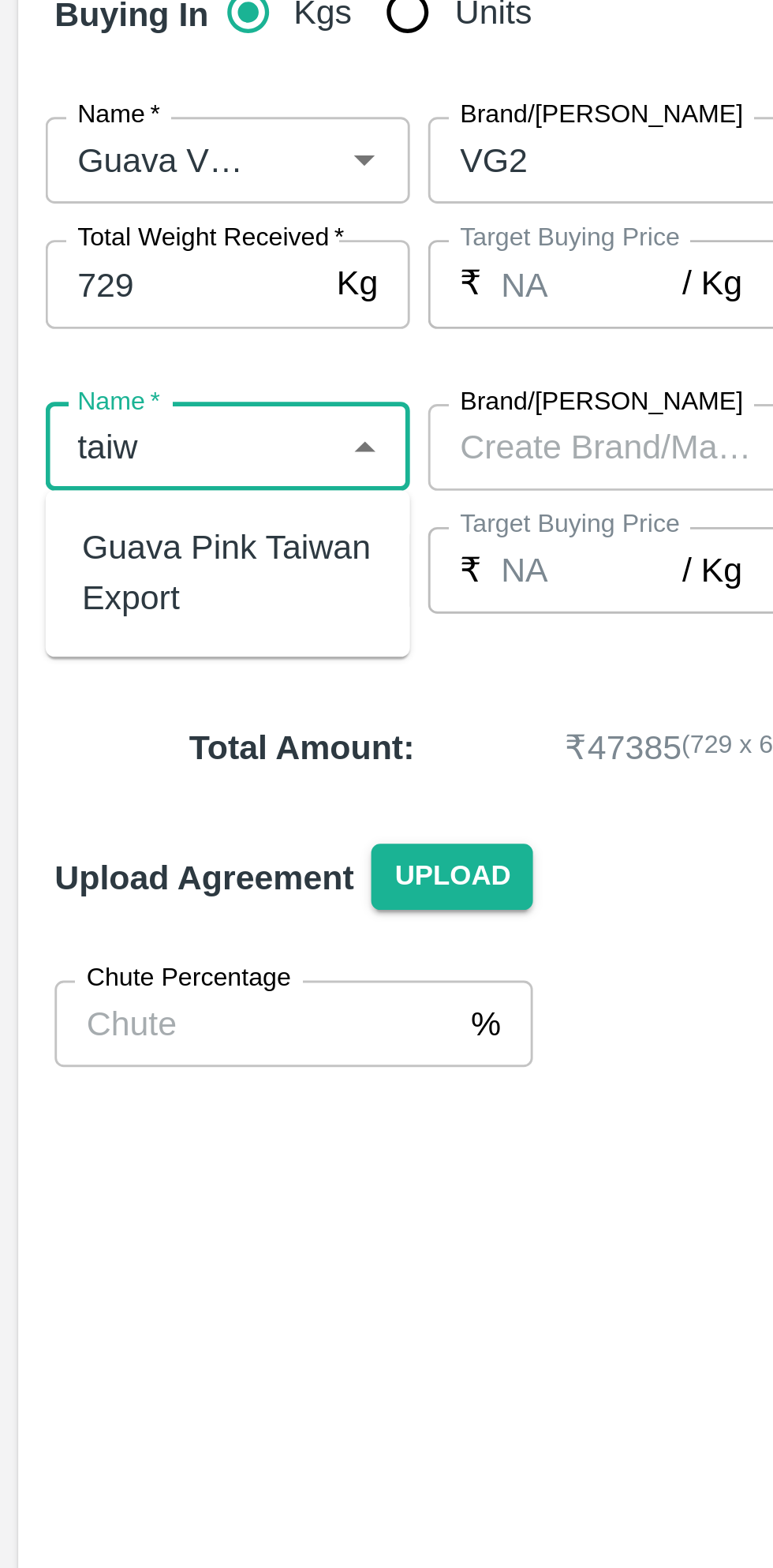
click at [106, 609] on div "Guava Pink Taiwan Export" at bounding box center [79, 609] width 101 height 35
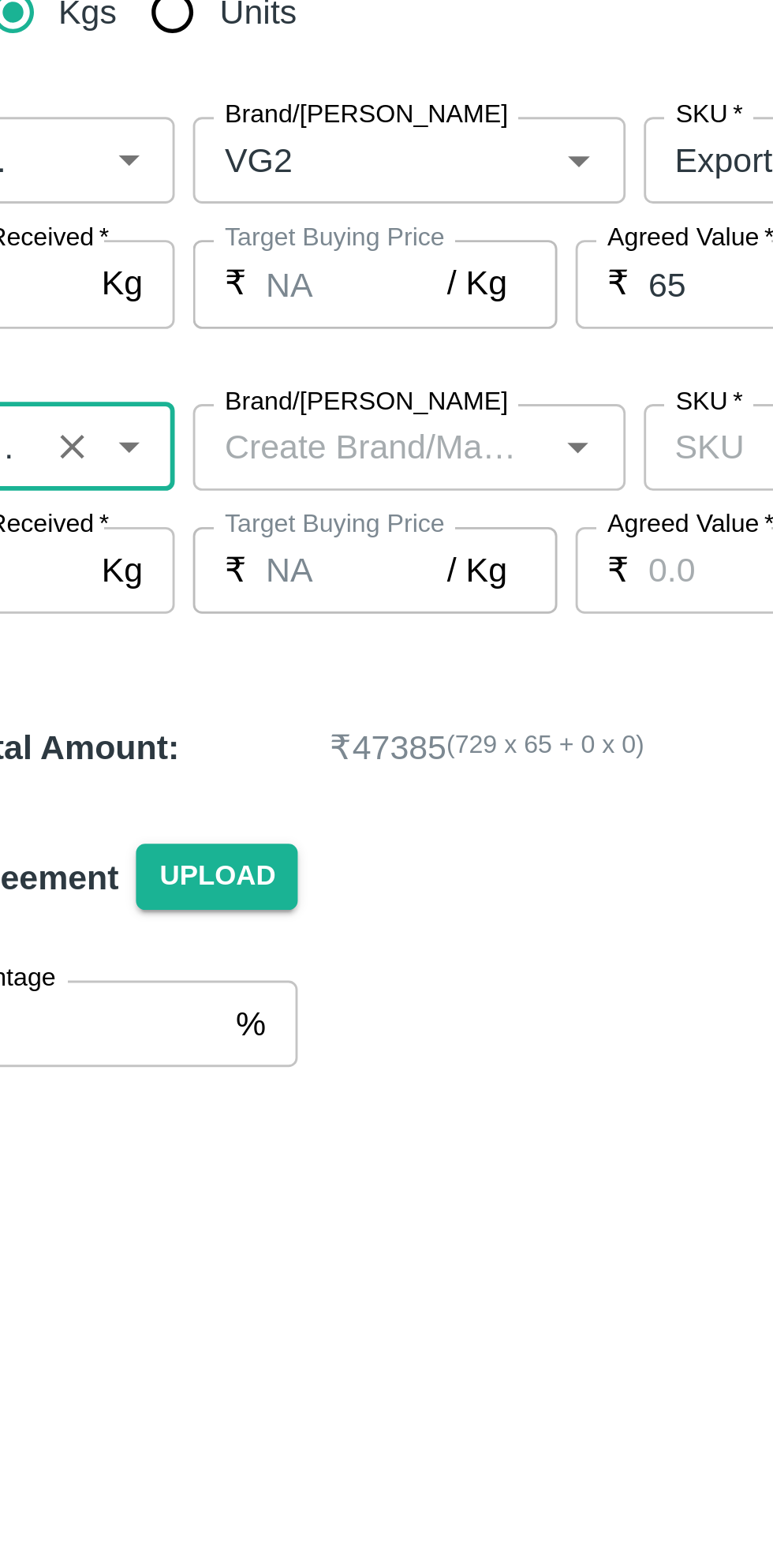
click at [284, 565] on icon "Open" at bounding box center [282, 565] width 18 height 18
type input "Guava Pink Taiwan Export"
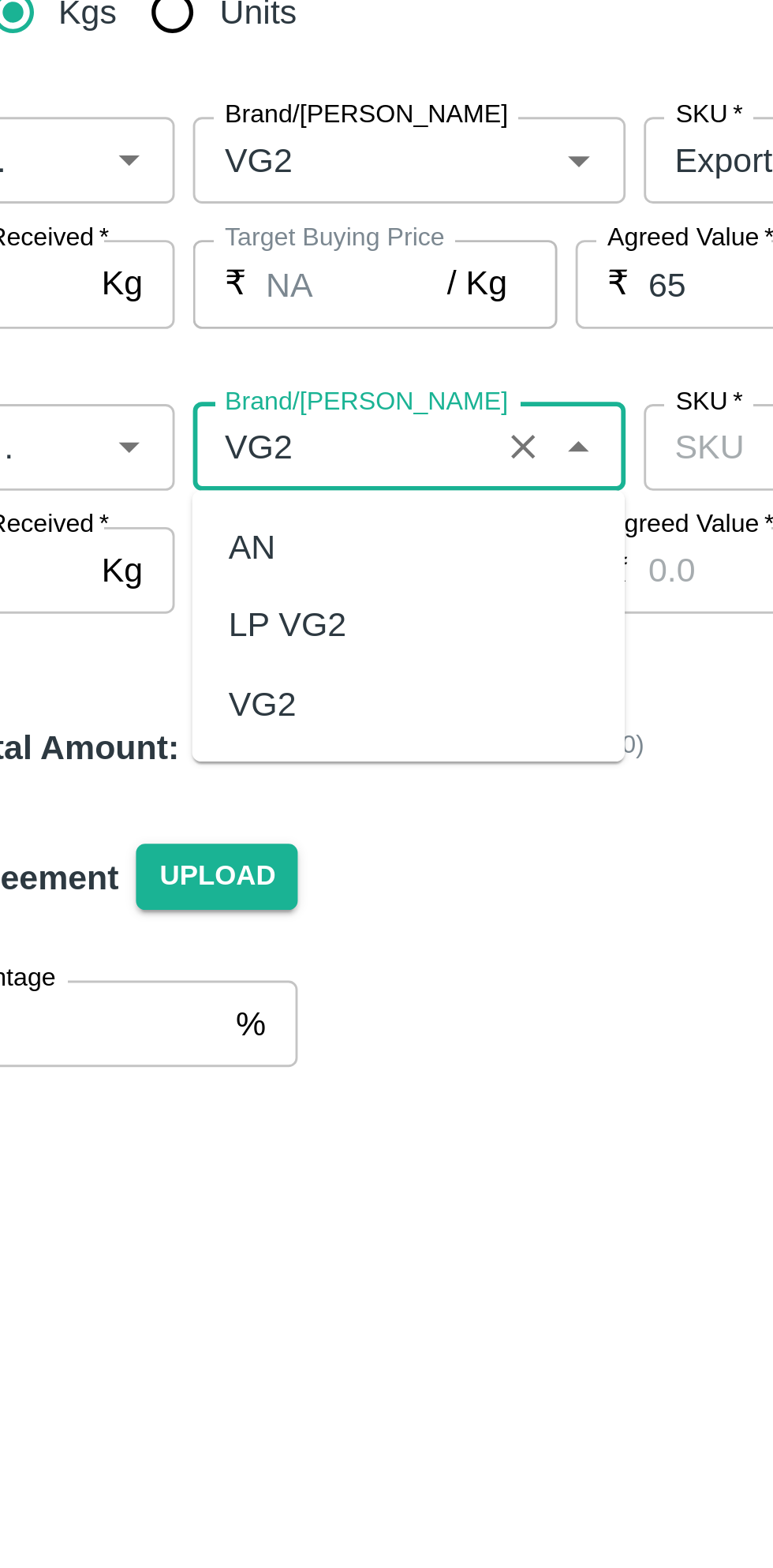
click at [179, 655] on div "VG2" at bounding box center [172, 654] width 23 height 18
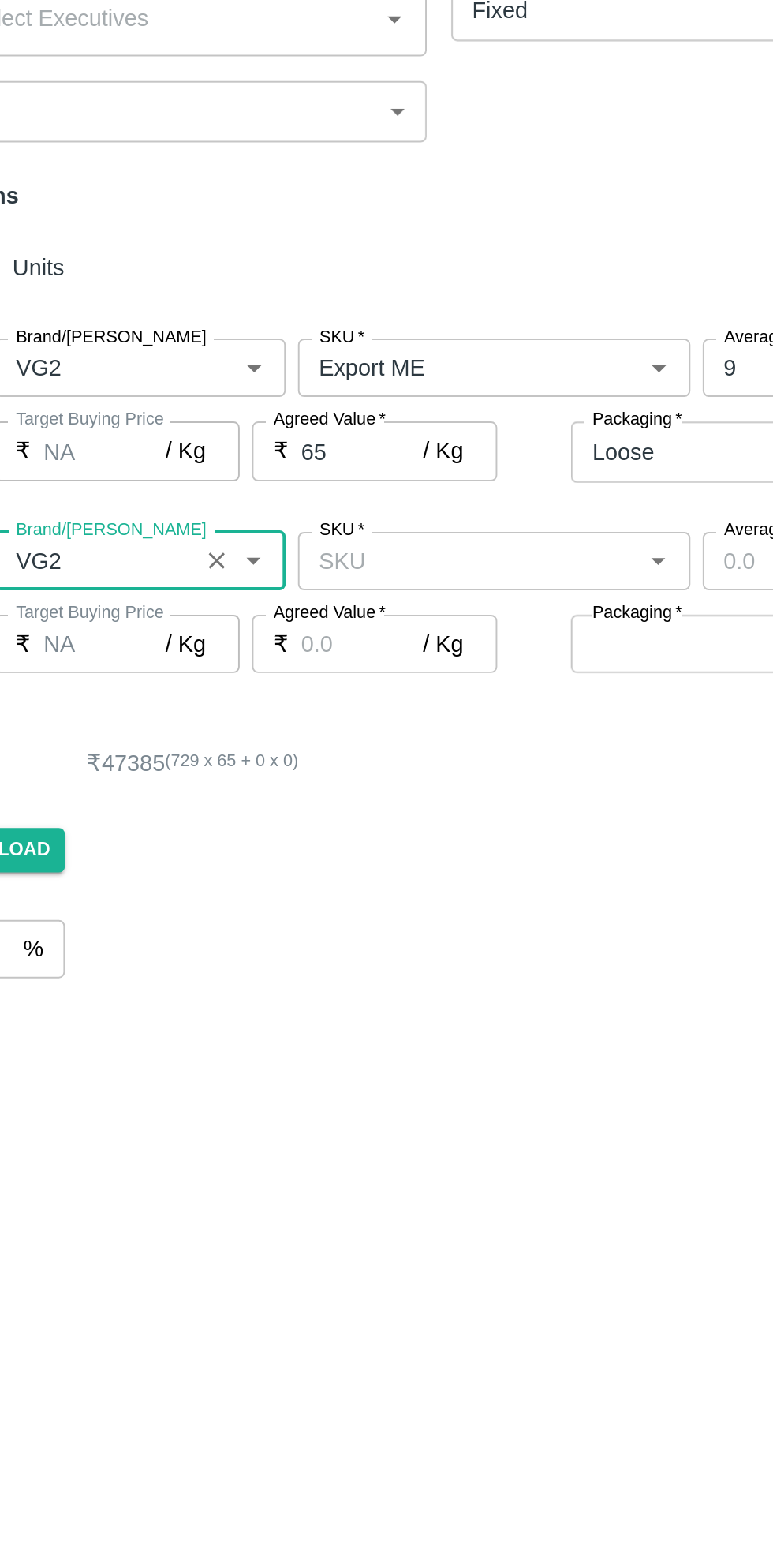
type input "VG2"
click at [486, 589] on label "Packaging   *" at bounding box center [479, 592] width 47 height 13
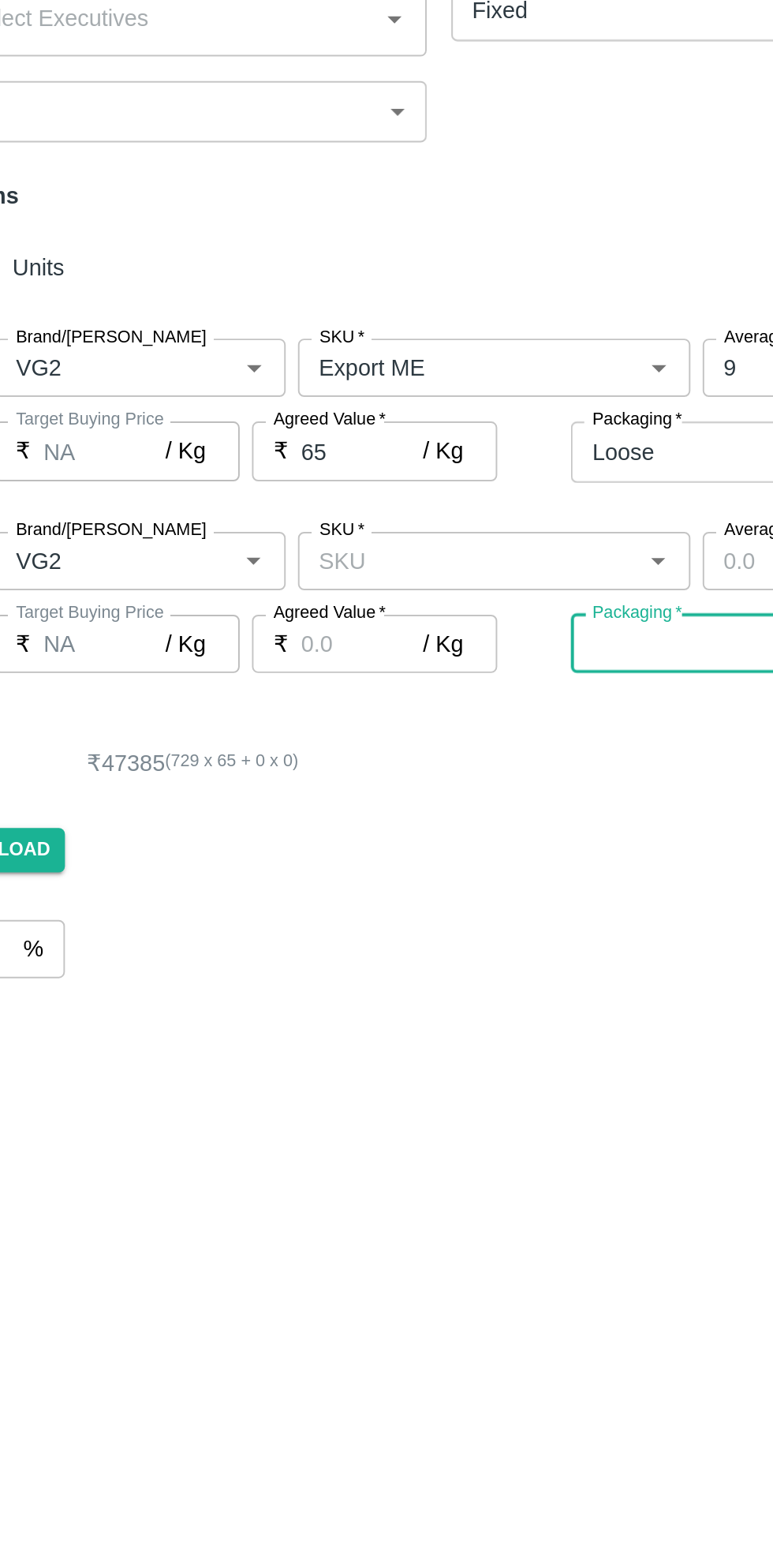
click at [490, 565] on icon "Open" at bounding box center [490, 565] width 7 height 4
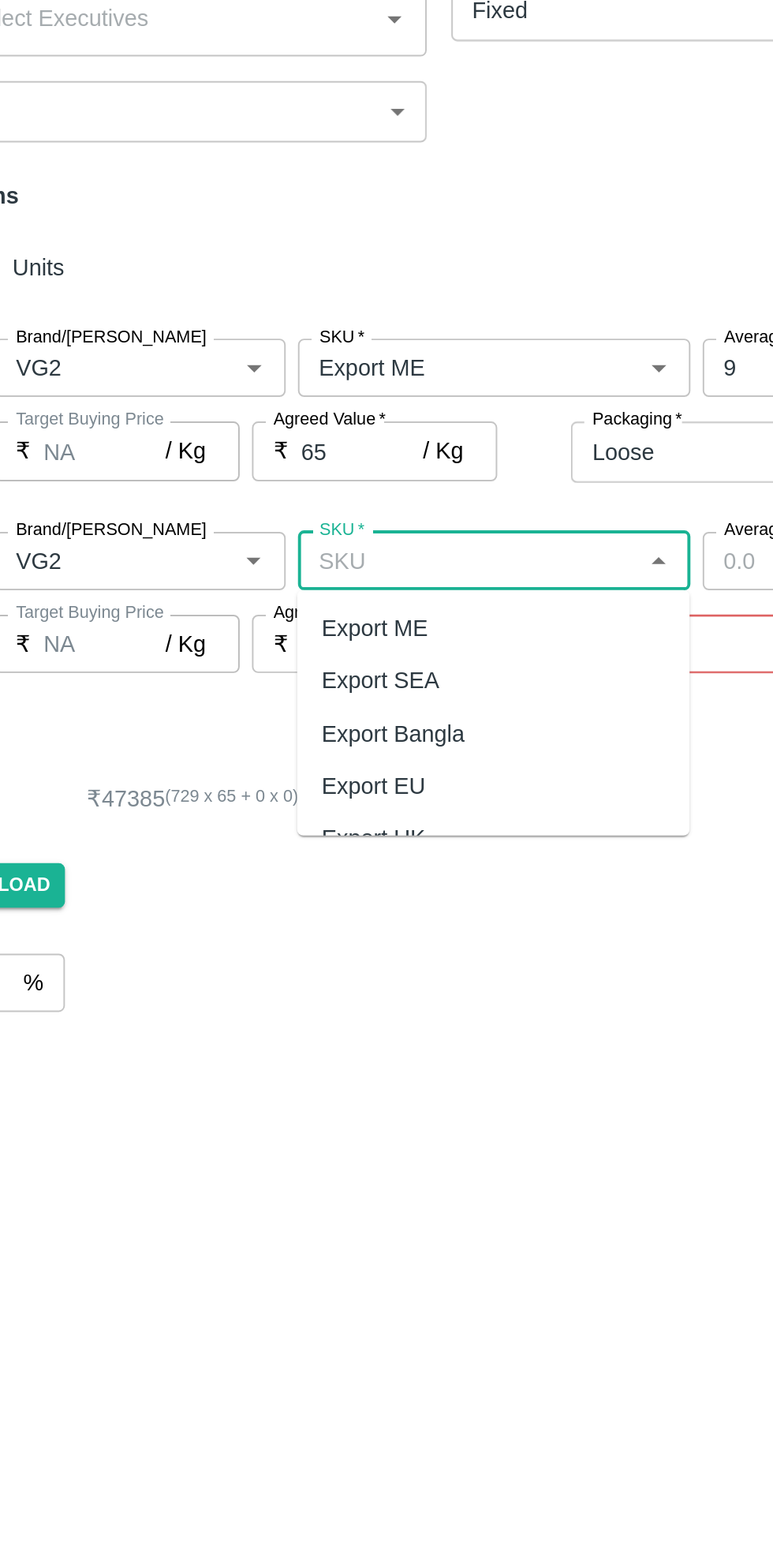
click at [385, 597] on div "Export ME" at bounding box center [405, 599] width 202 height 26
type input "Export ME"
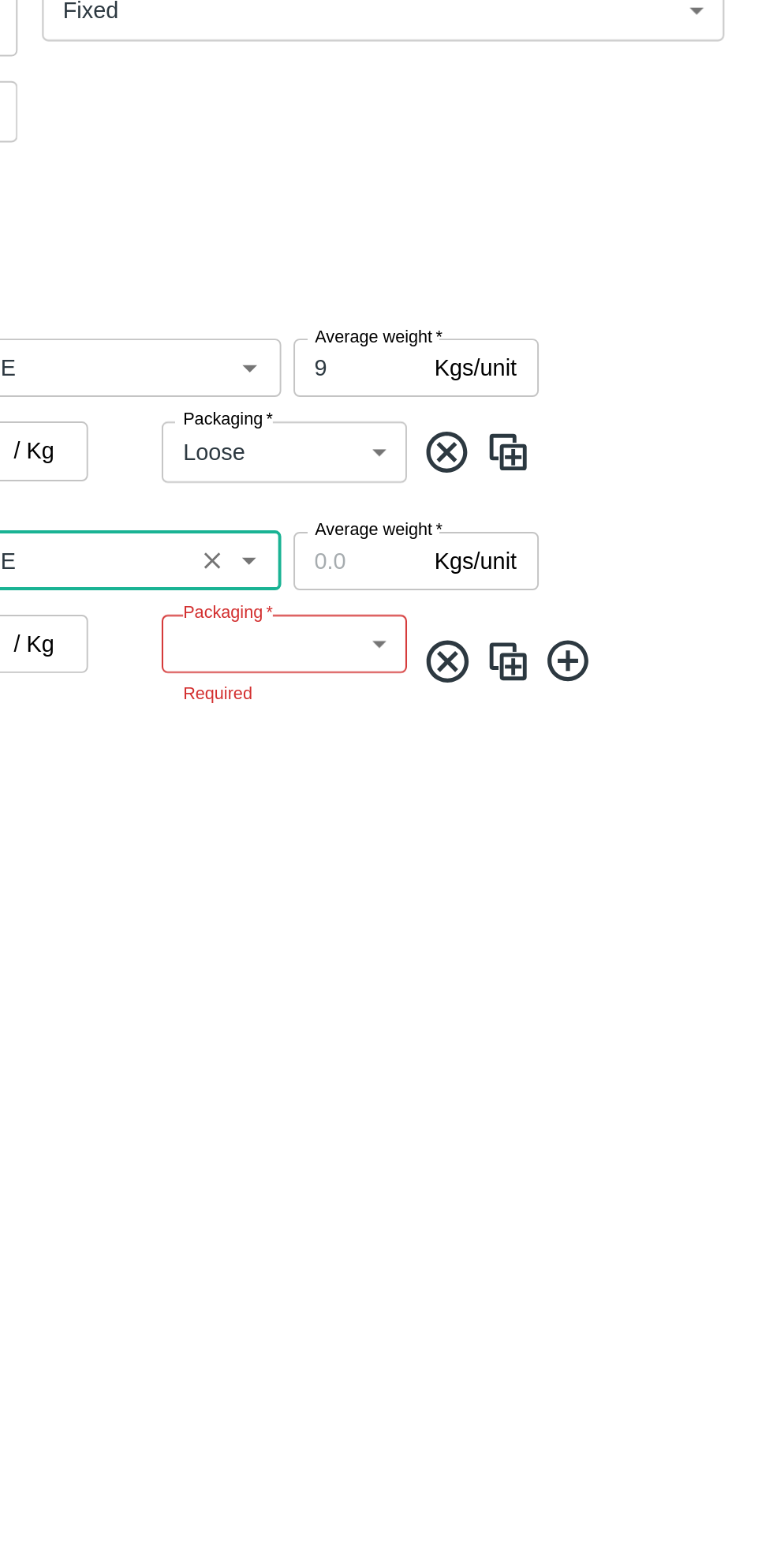
click at [552, 569] on input "Average weight   *" at bounding box center [546, 564] width 67 height 30
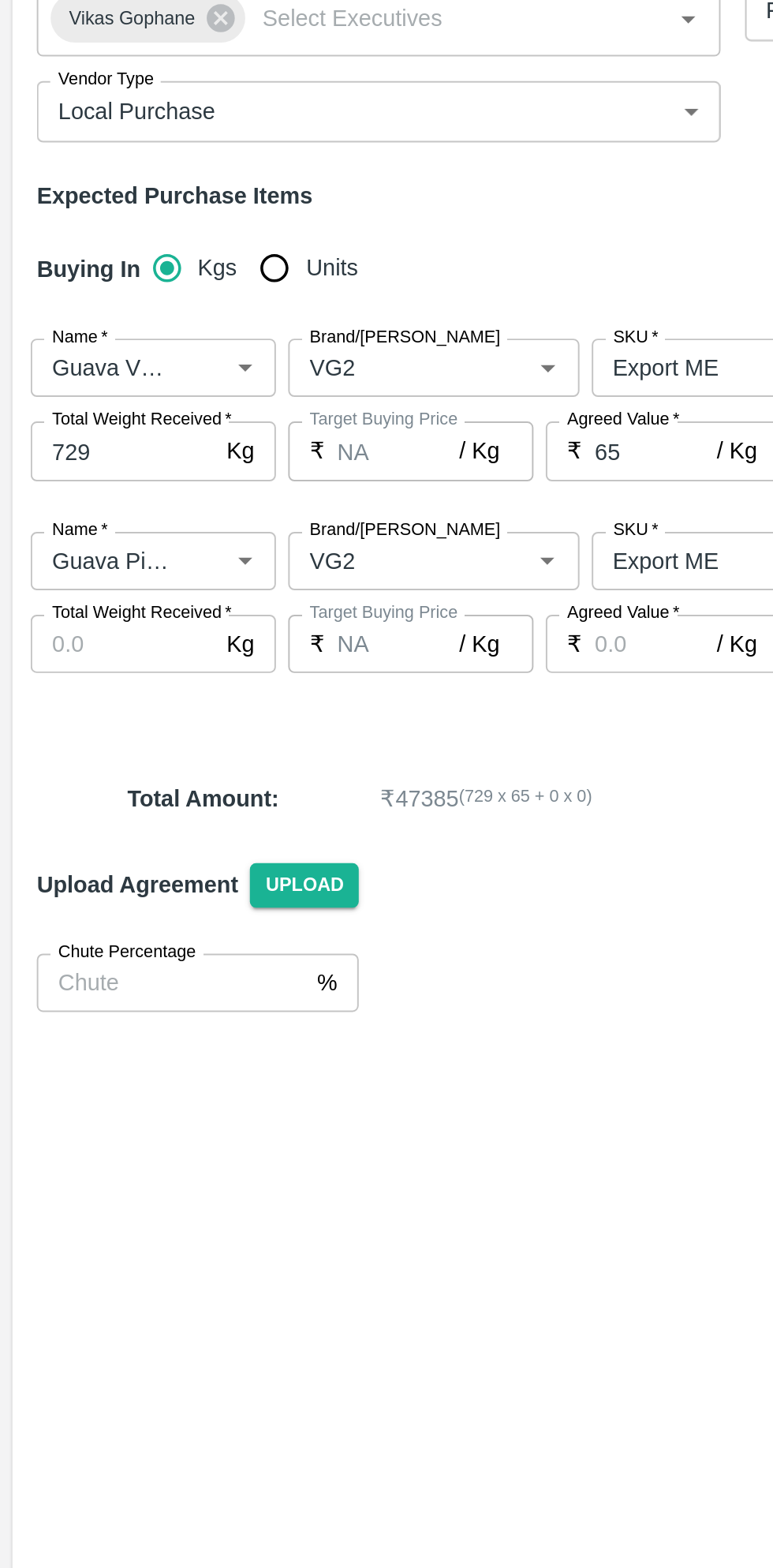
type input "9"
click at [72, 614] on input "Total Weight Received   *" at bounding box center [63, 607] width 95 height 30
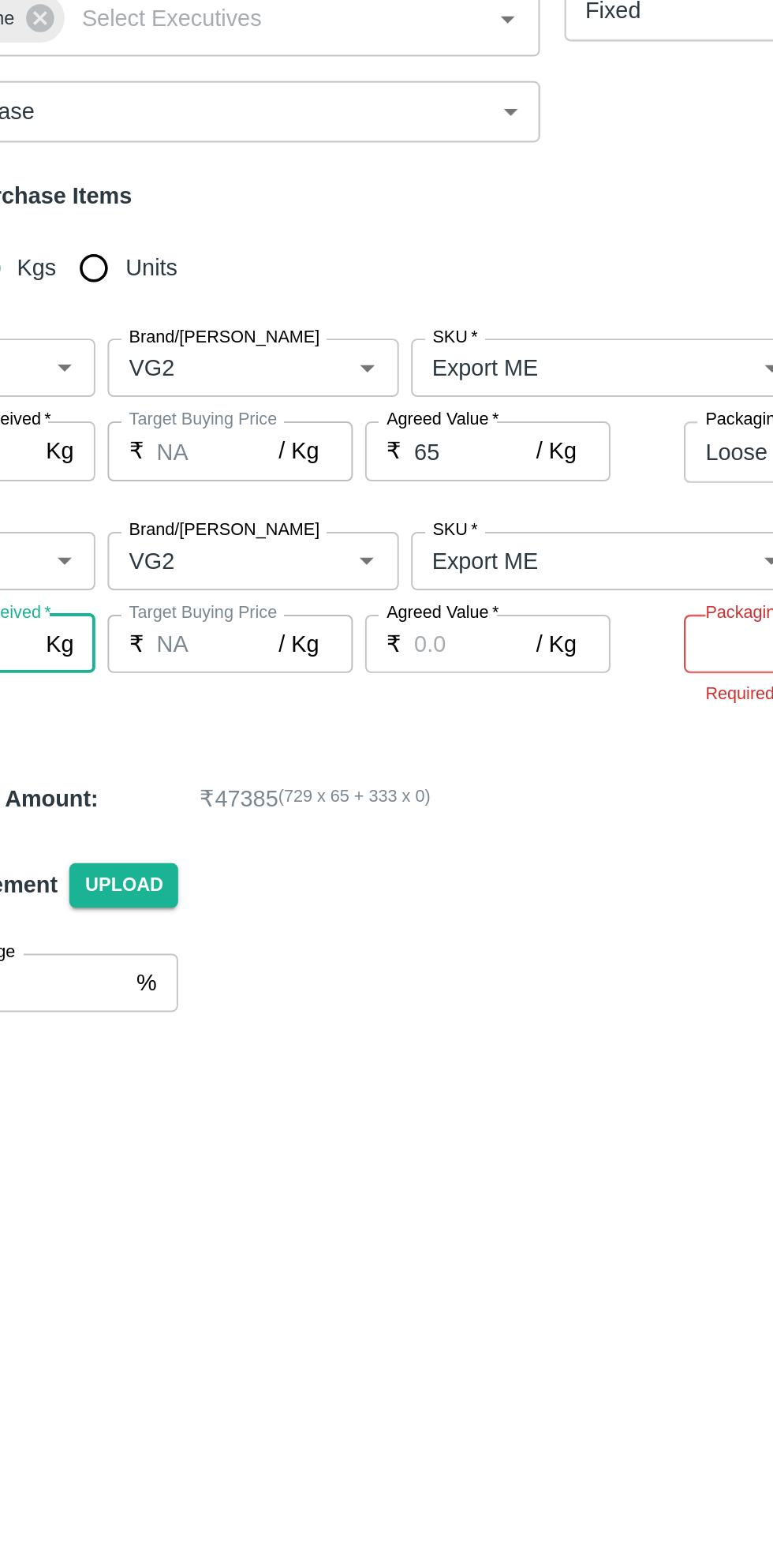
type input "333"
click at [341, 609] on input "Agreed Value   *" at bounding box center [337, 607] width 63 height 30
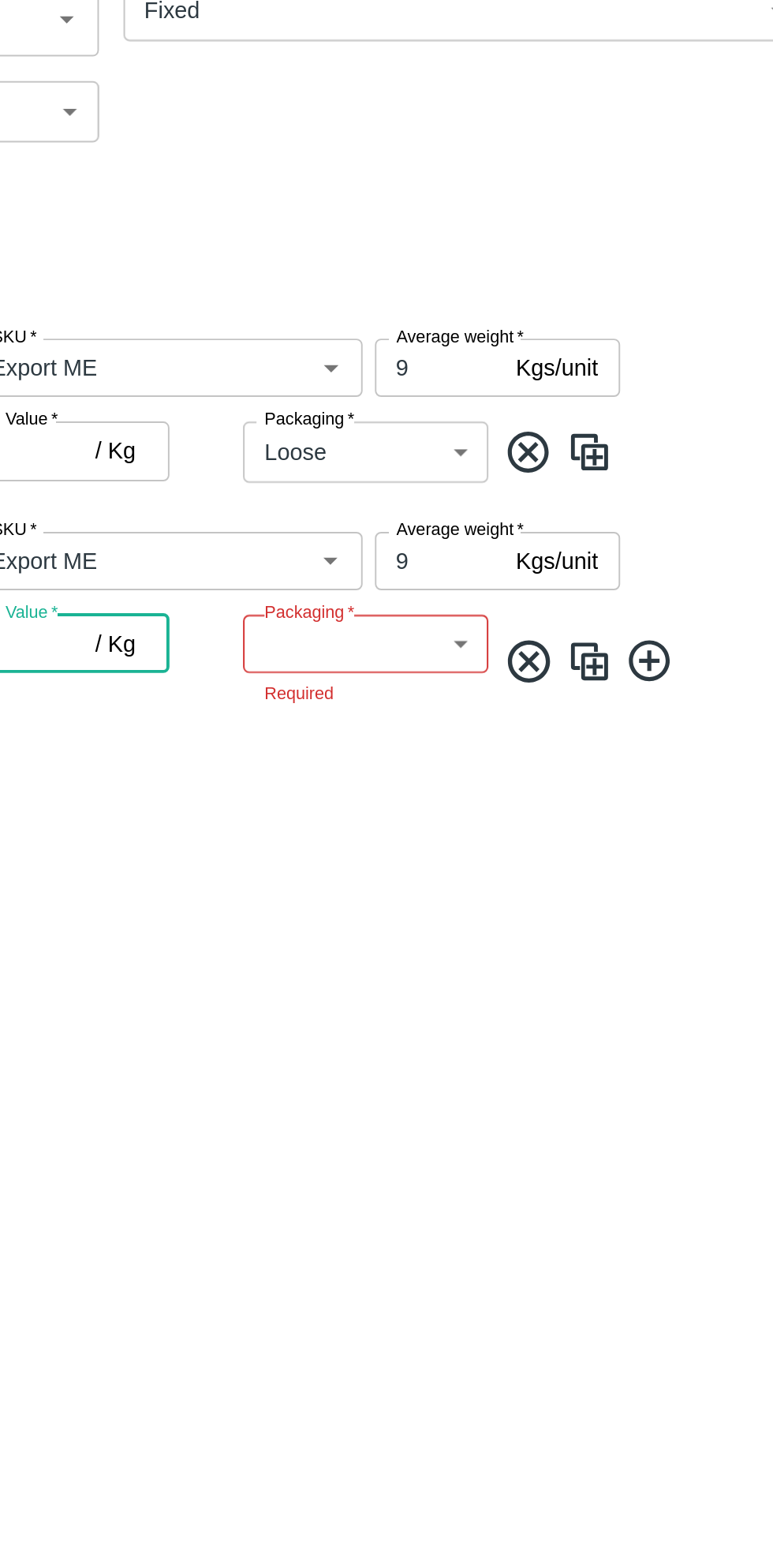
type input "57"
click at [556, 617] on body "Supply Chain Add Purchase Order PO Type   * Direct Purchase 3 PO Type Buyers   …" at bounding box center [386, 784] width 773 height 1568
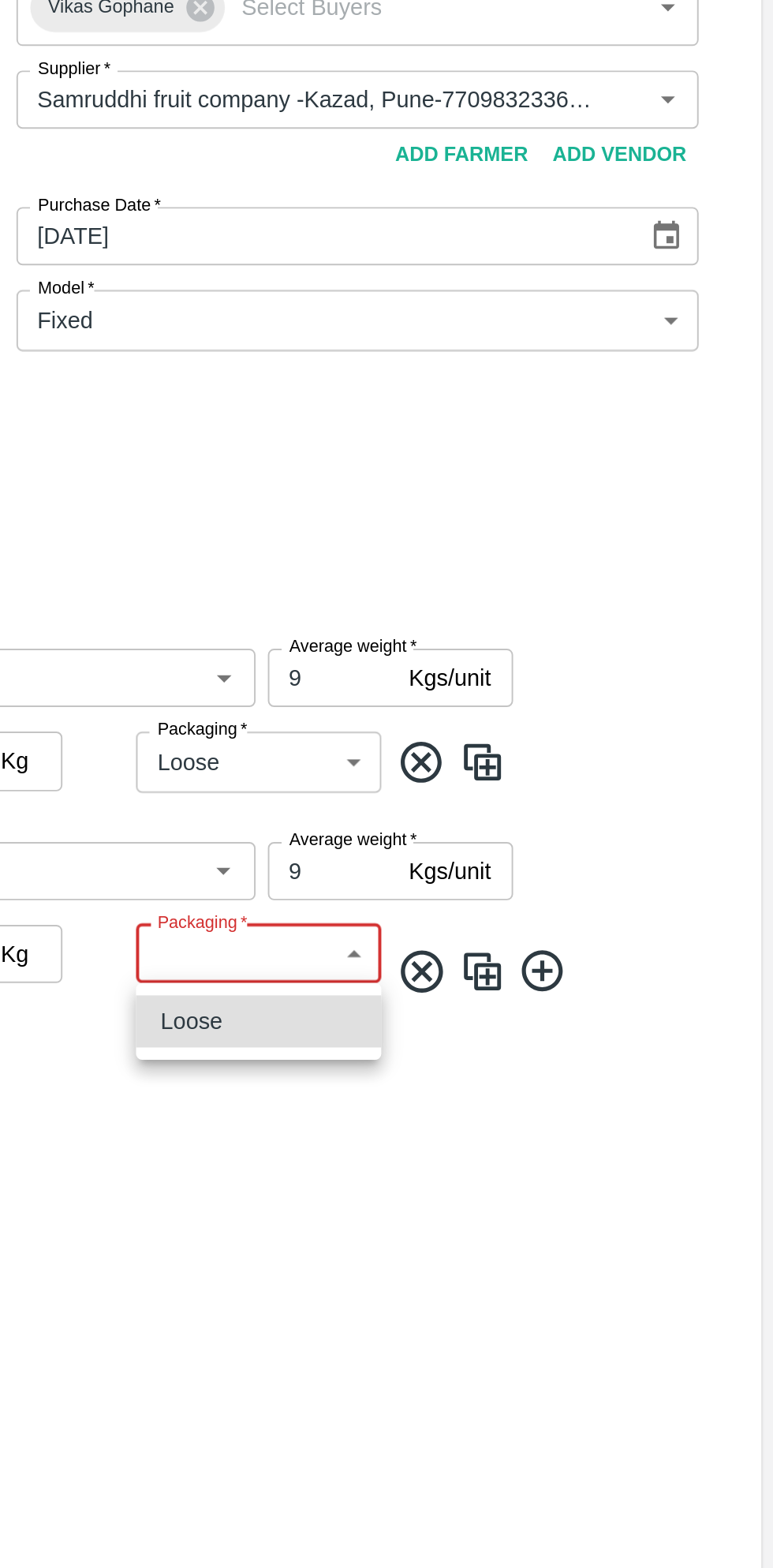
click at [530, 650] on div "Loose" at bounding box center [508, 642] width 101 height 18
type input "258"
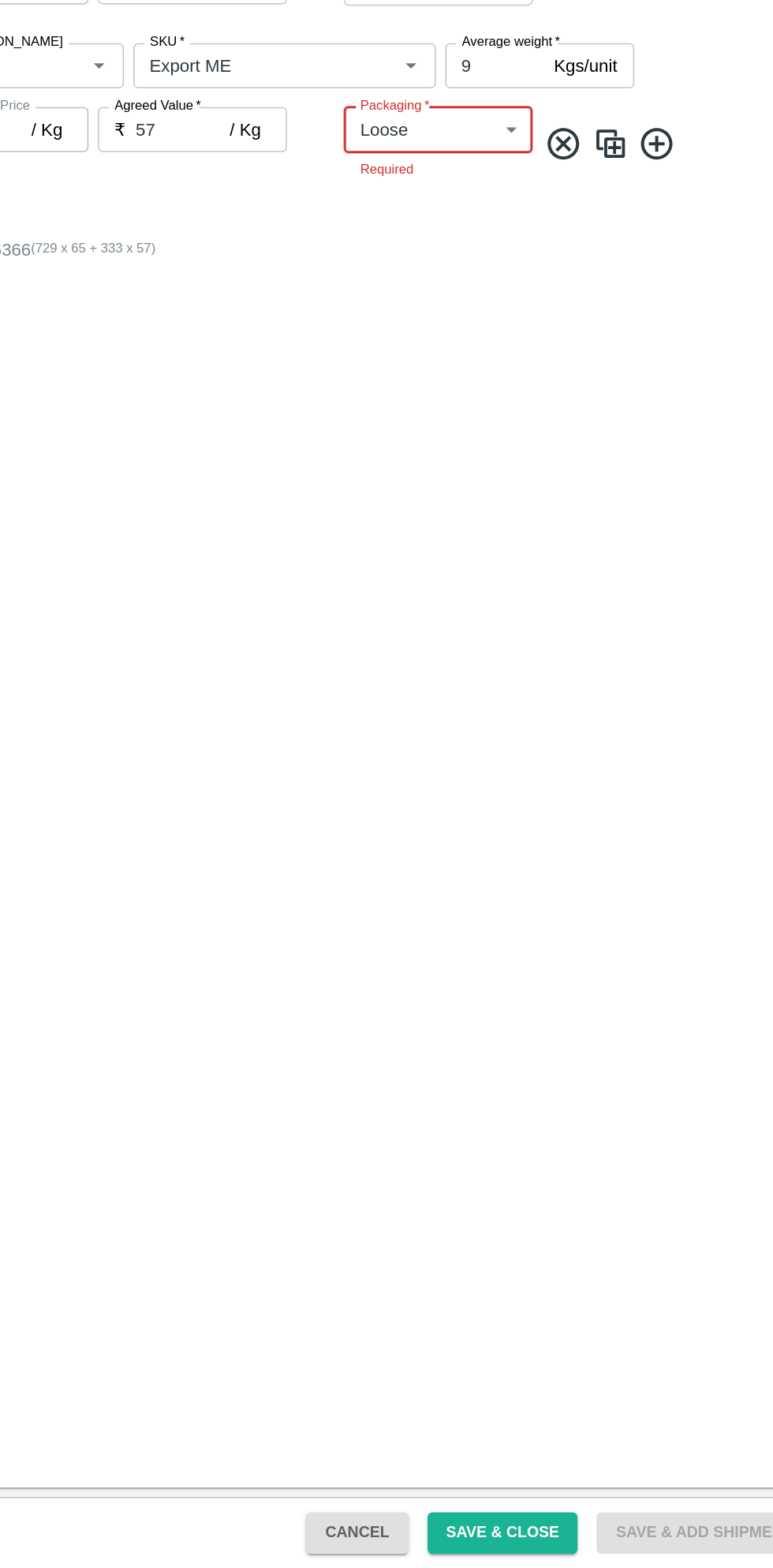
click at [573, 1545] on button "Save & Close" at bounding box center [551, 1544] width 101 height 27
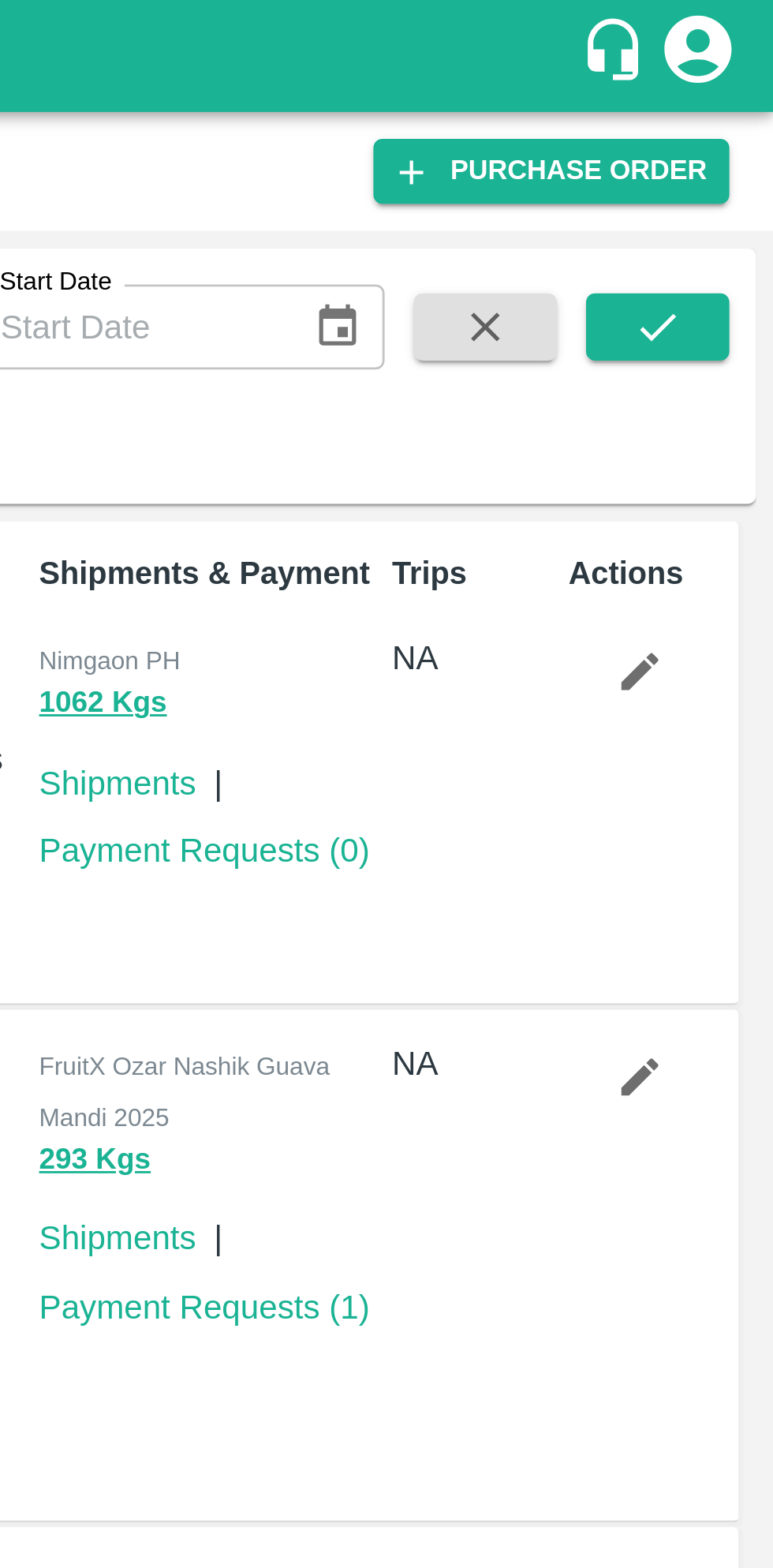
click at [712, 63] on link "Purchase Order" at bounding box center [694, 60] width 125 height 22
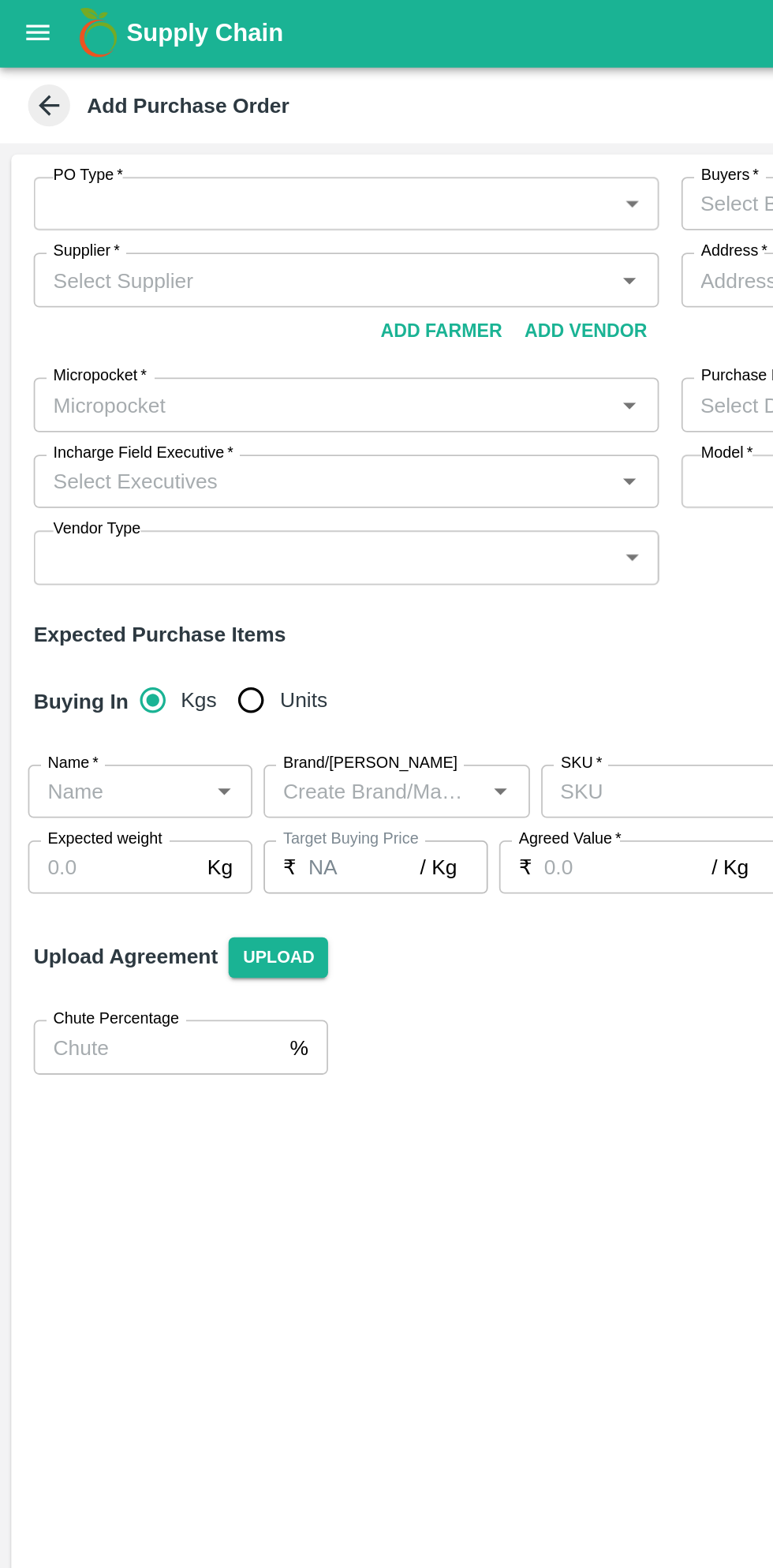
click at [357, 124] on body "Supply Chain Add Purchase Order PO Type   * ​ PO Type Buyers   * Buyers   * Sup…" at bounding box center [386, 784] width 773 height 1568
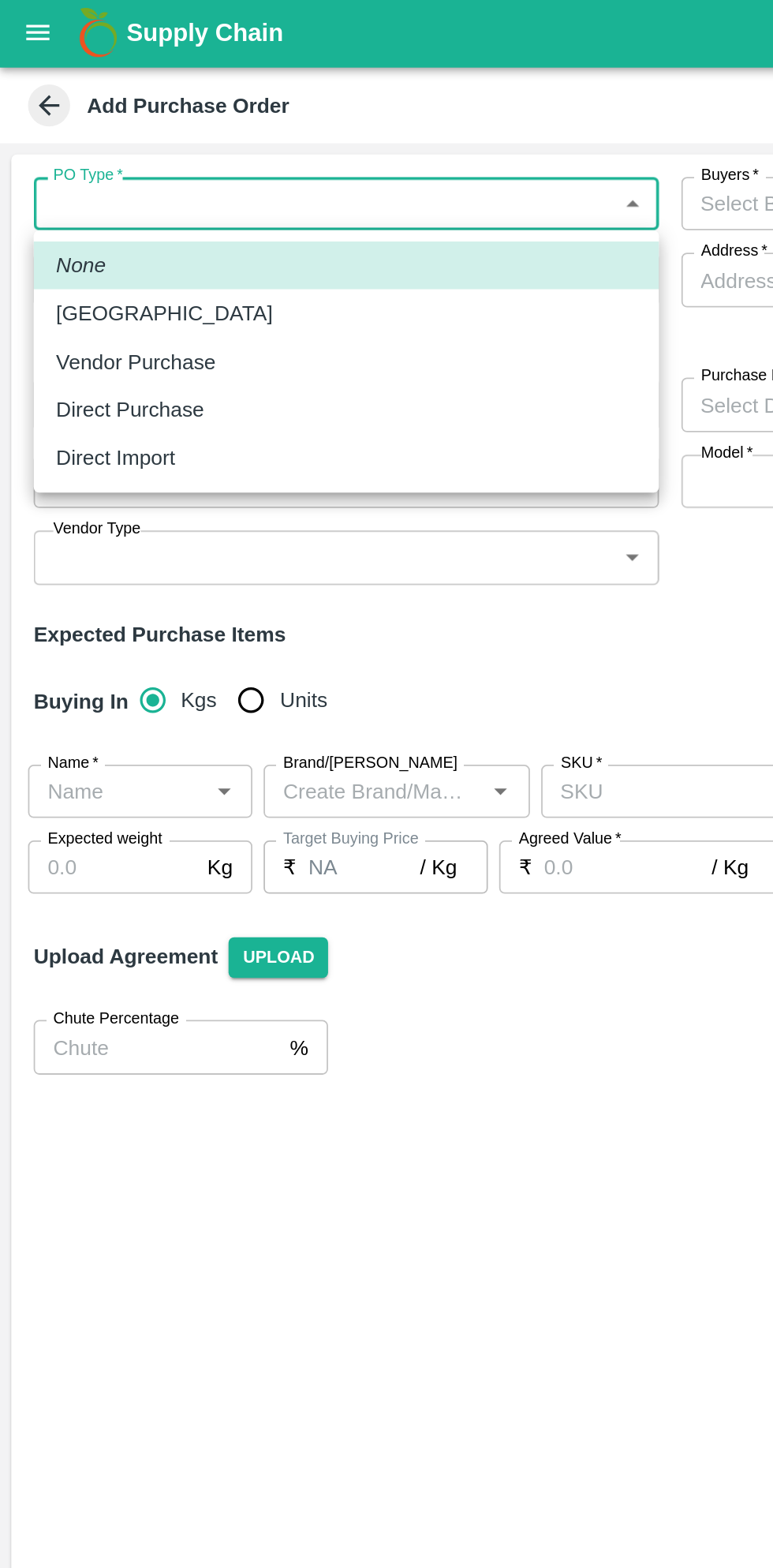
click at [96, 235] on p "Direct Purchase" at bounding box center [73, 232] width 83 height 18
type input "3"
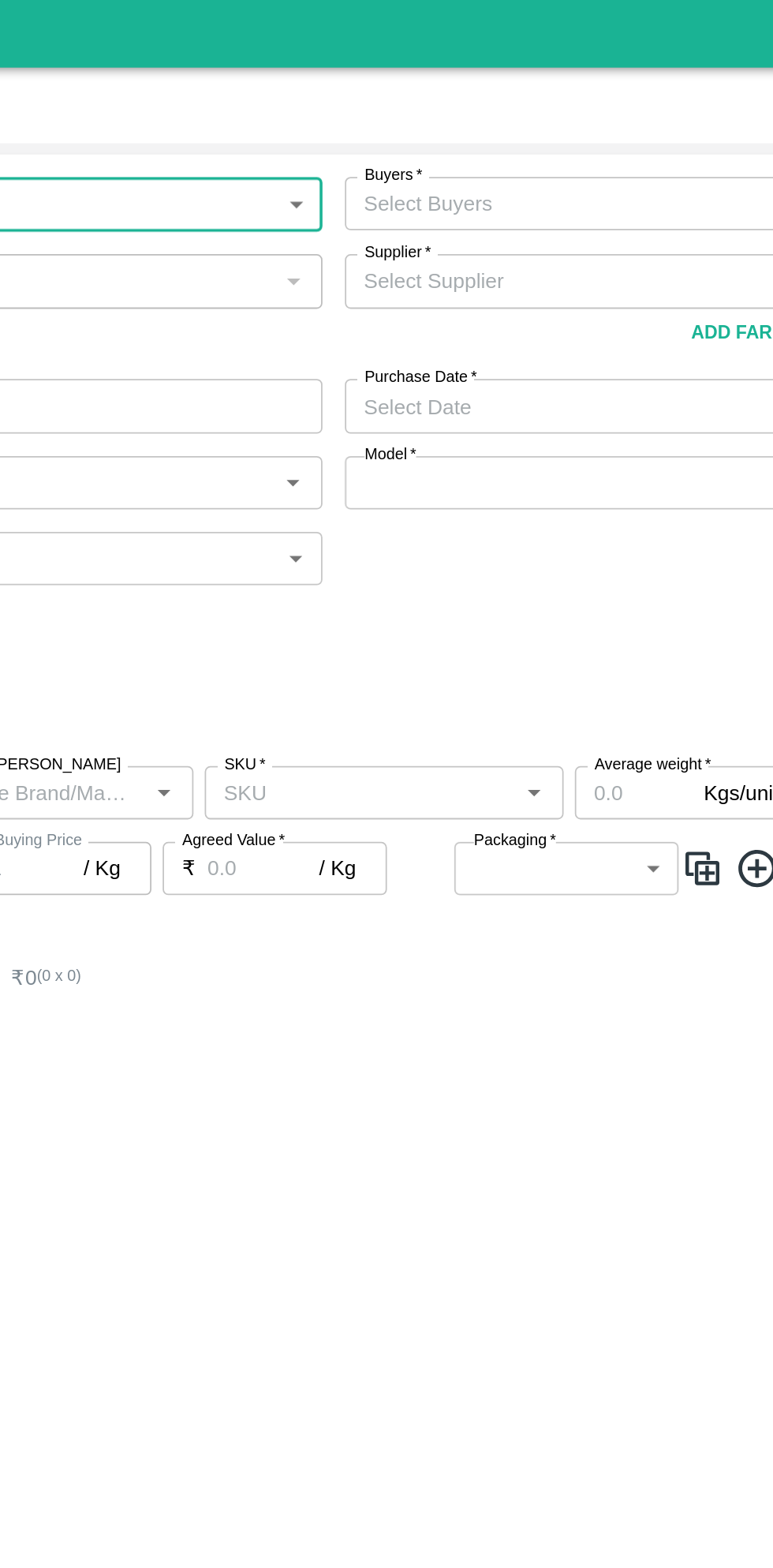
click at [490, 122] on input "Buyers   *" at bounding box center [546, 116] width 316 height 21
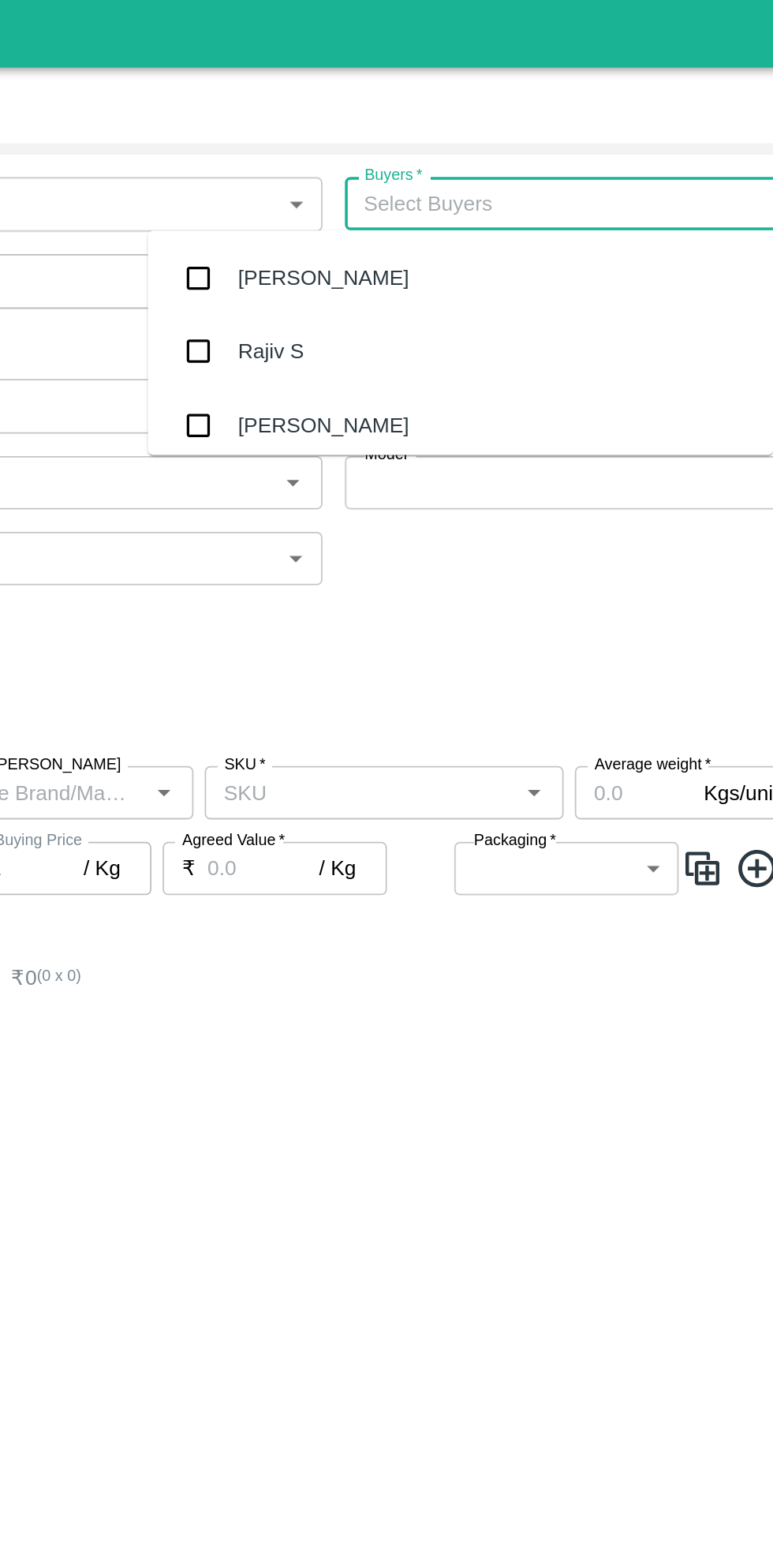
click at [489, 121] on input "Buyers   *" at bounding box center [546, 116] width 316 height 21
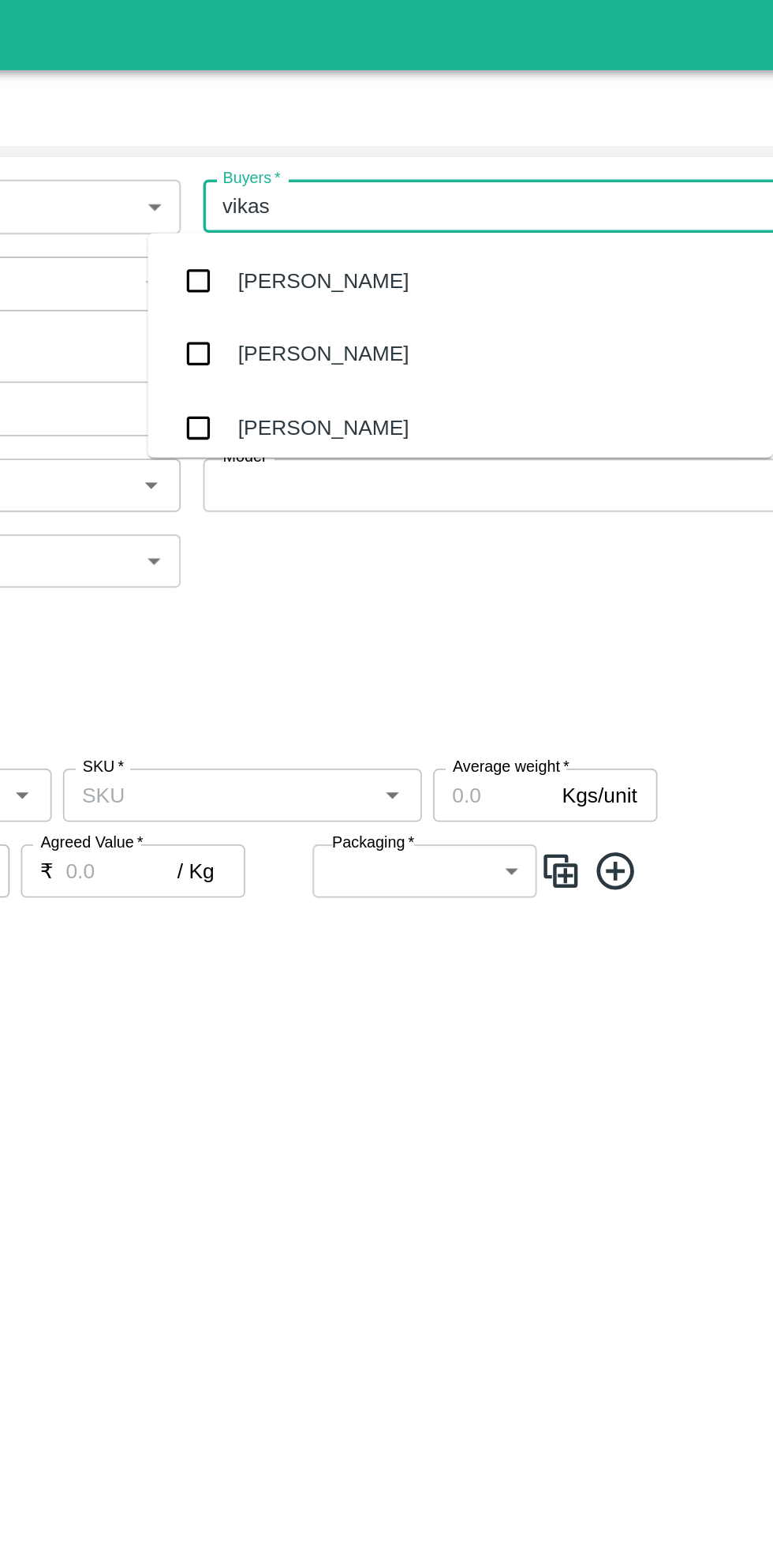
type input "vikas g"
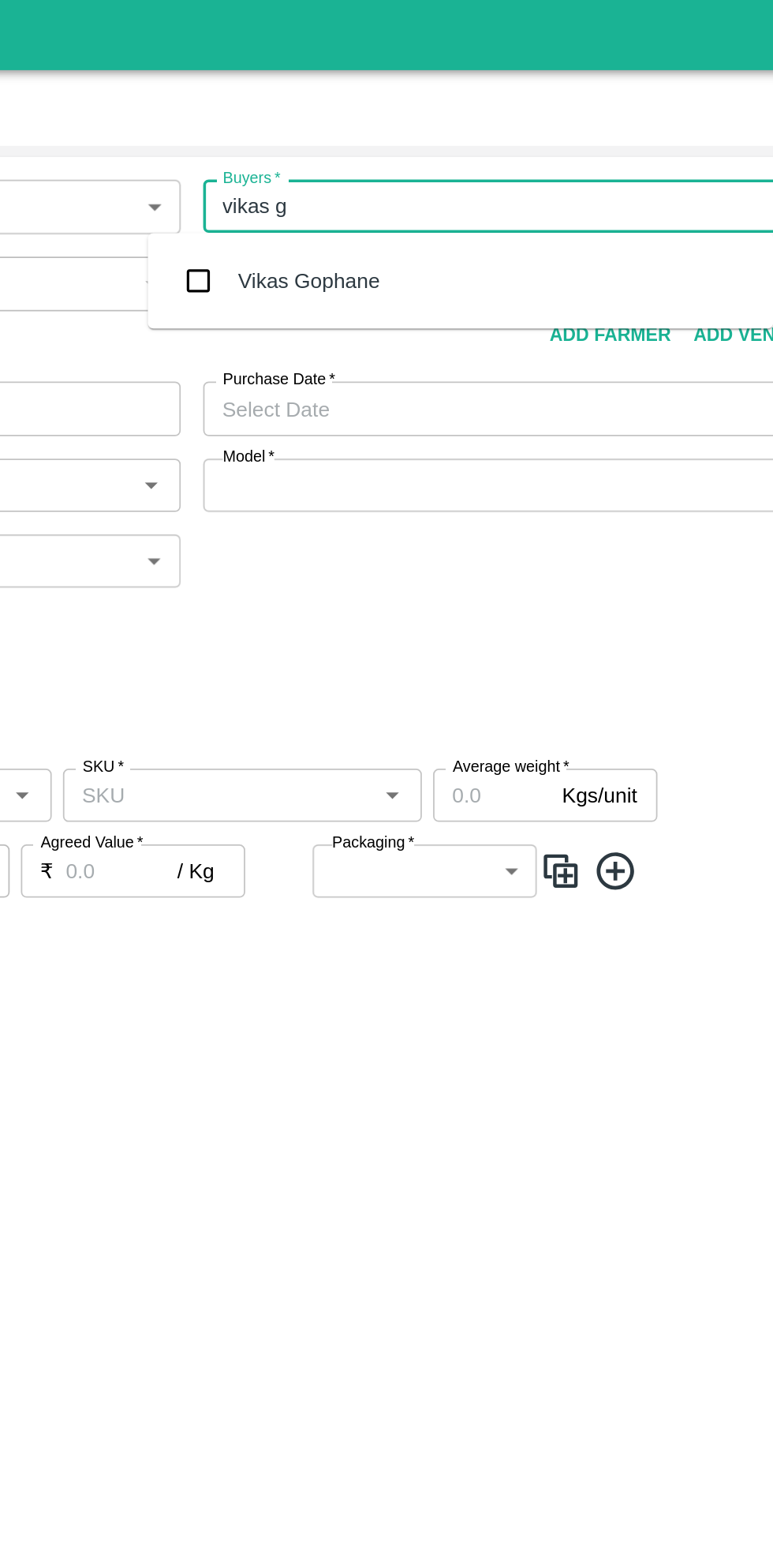
click at [537, 161] on div "Vikas Gophane" at bounding box center [528, 157] width 352 height 41
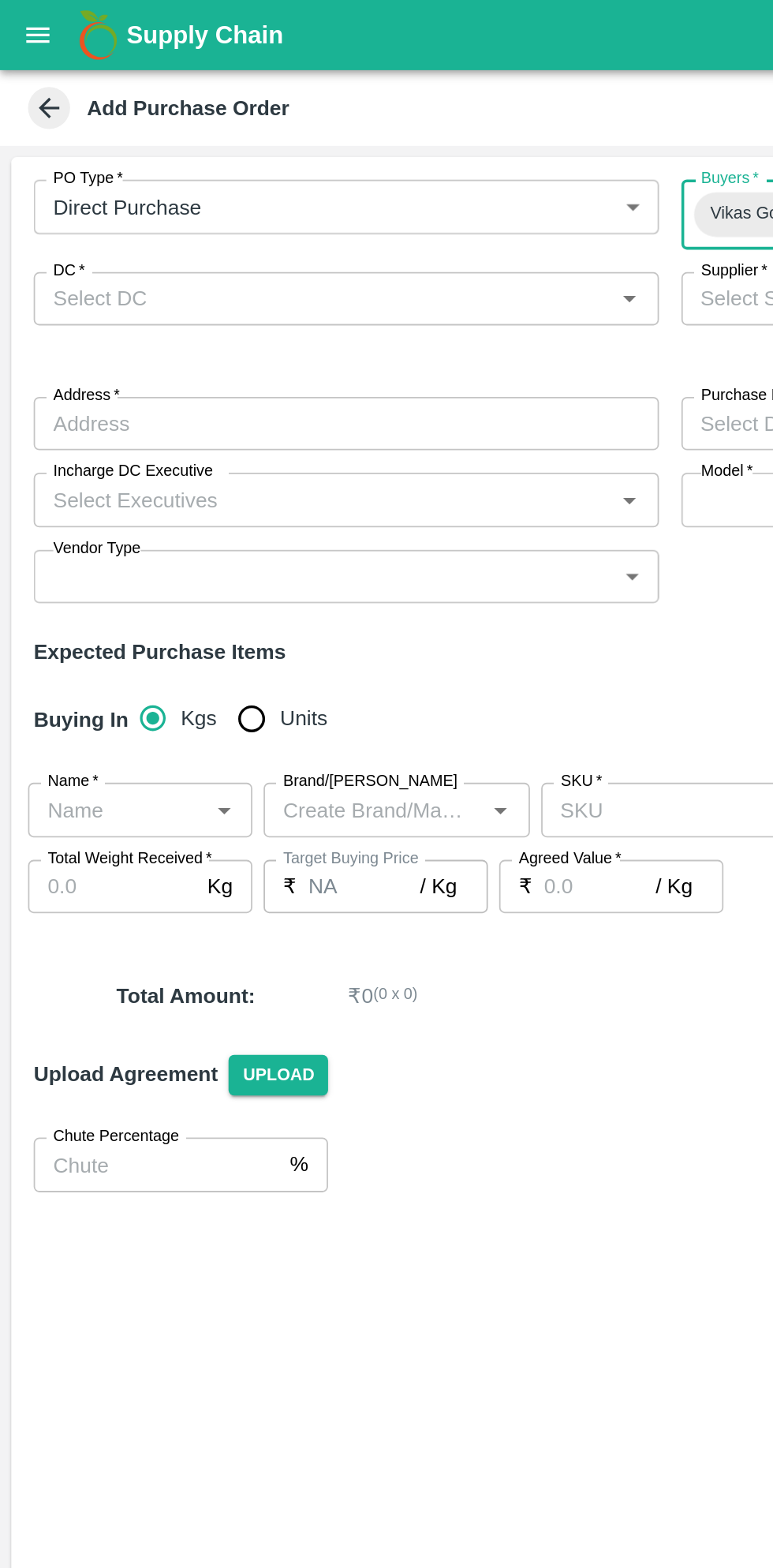
click at [214, 169] on input "DC   *" at bounding box center [181, 169] width 316 height 21
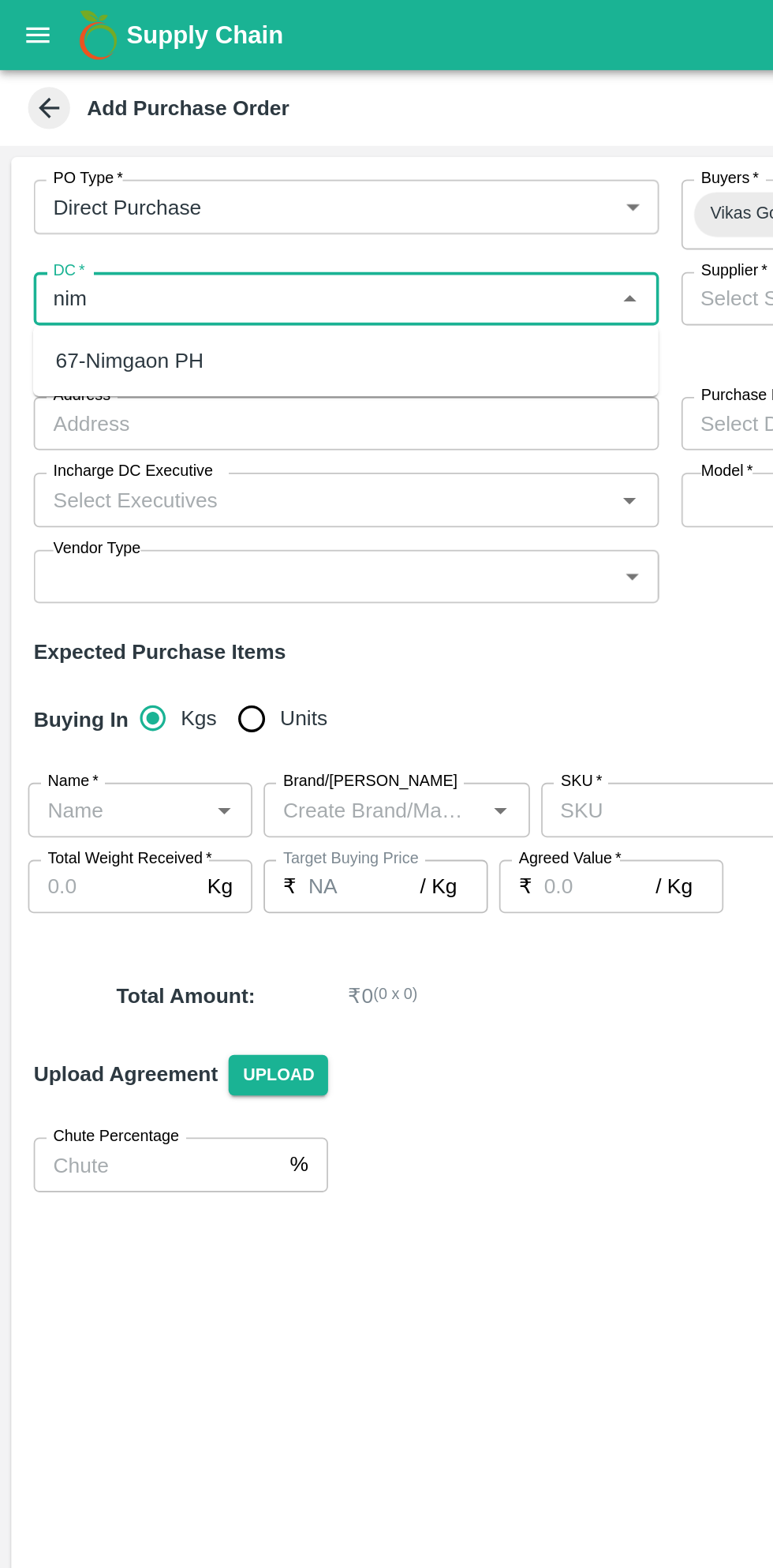
type input "nim"
click at [170, 234] on input "Address   *" at bounding box center [195, 238] width 352 height 30
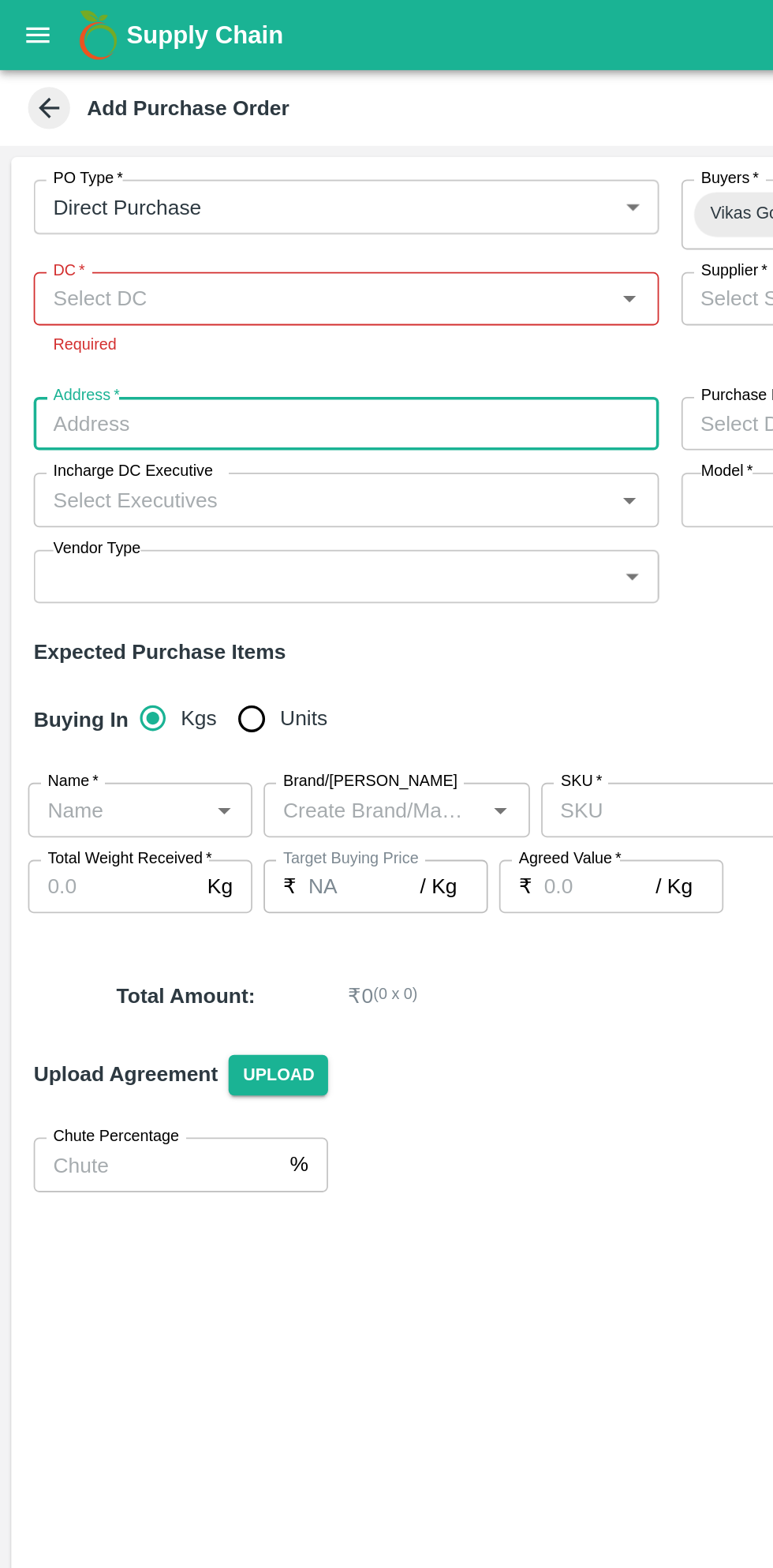
click at [216, 209] on div "DC   * DC   * Required" at bounding box center [195, 182] width 352 height 58
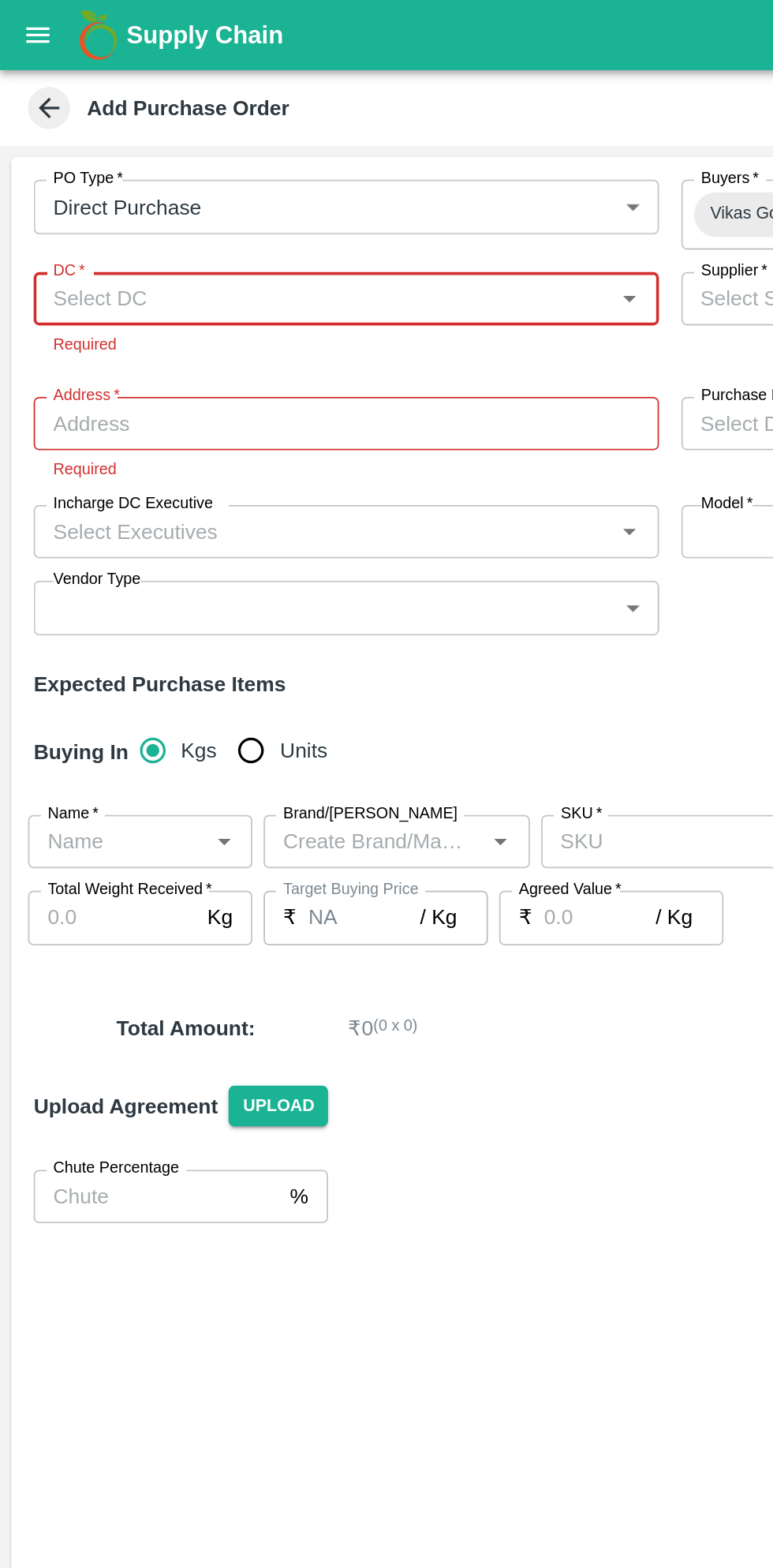
click at [201, 165] on input "DC   *" at bounding box center [181, 169] width 316 height 21
click at [204, 197] on div "67-Nimgaon PH" at bounding box center [195, 202] width 352 height 26
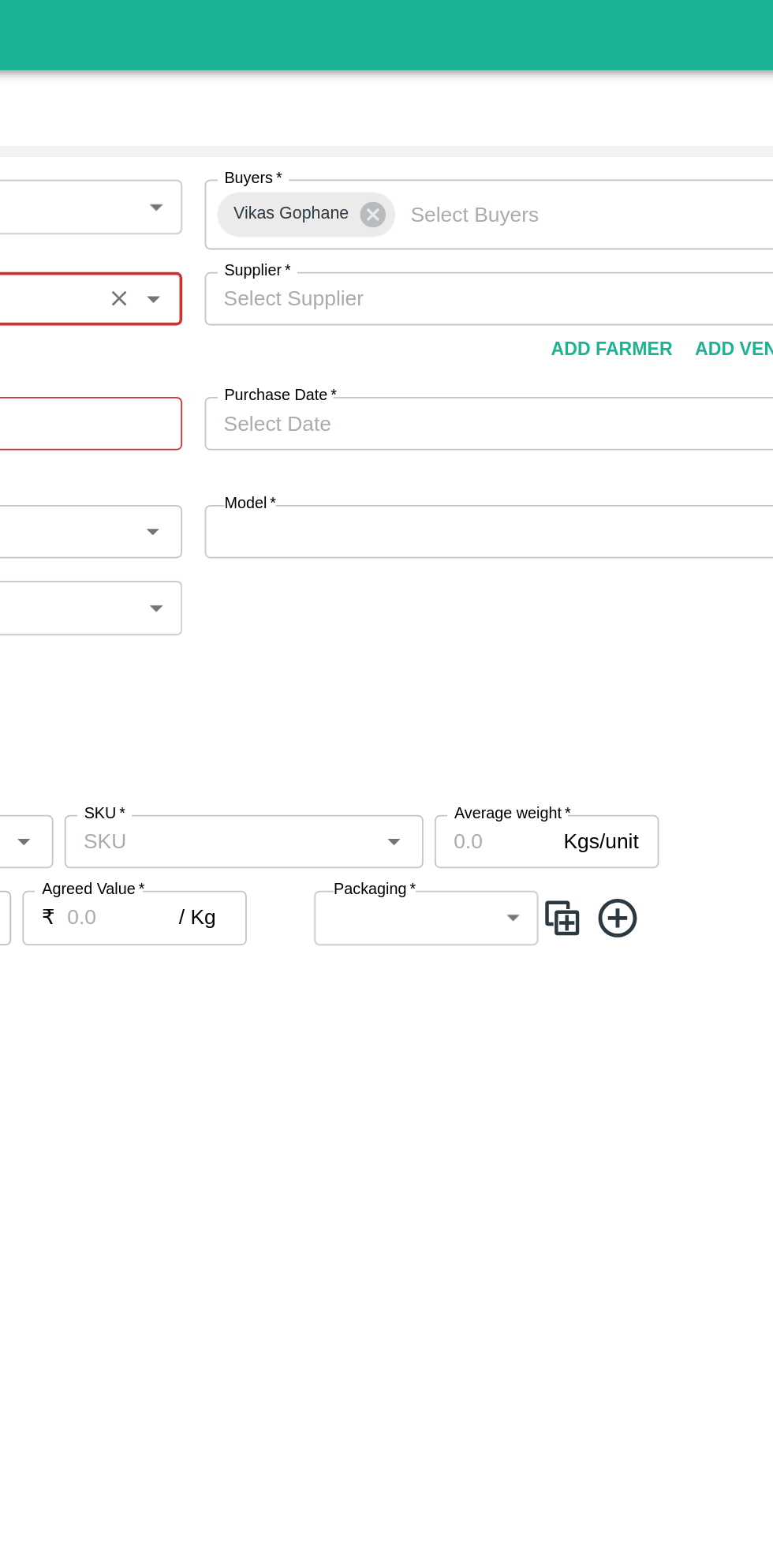
type input "67-Nimgaon PH"
click at [592, 171] on input "Supplier   *" at bounding box center [546, 169] width 316 height 21
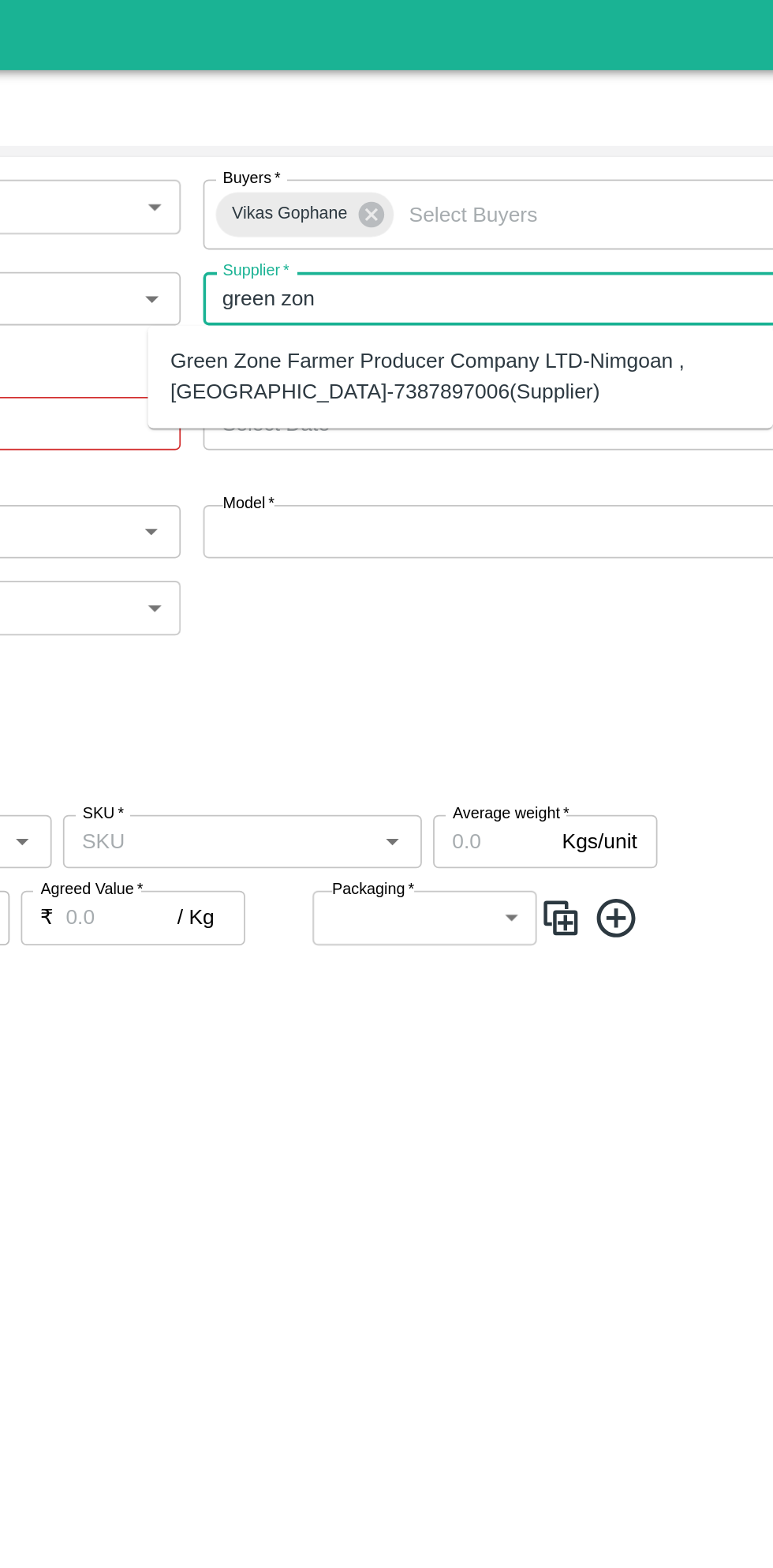
click at [649, 213] on div "Green Zone Farmer Producer Company LTD-Nimgoan , [GEOGRAPHIC_DATA]-7387897006(S…" at bounding box center [528, 212] width 327 height 35
type input "Green Zone Farmer Producer Company LTD-Nimgoan , [GEOGRAPHIC_DATA]-7387897006(S…"
type input "Nimgoan , [GEOGRAPHIC_DATA], [GEOGRAPHIC_DATA] , [GEOGRAPHIC_DATA]"
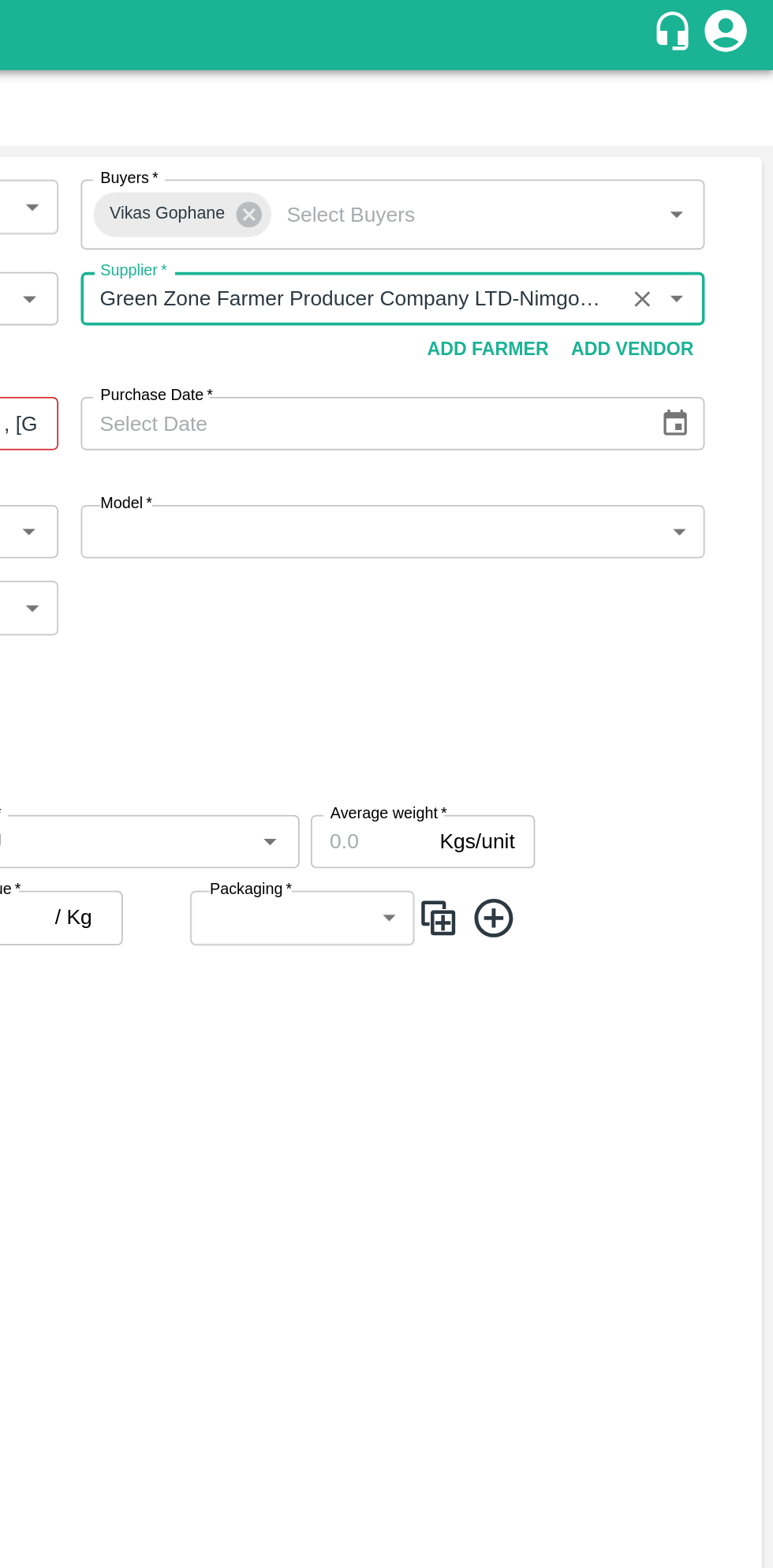
type input "Green Zone Farmer Producer Company LTD-Nimgoan , [GEOGRAPHIC_DATA]-7387897006(S…"
click at [725, 238] on icon "Choose date" at bounding box center [718, 238] width 18 height 18
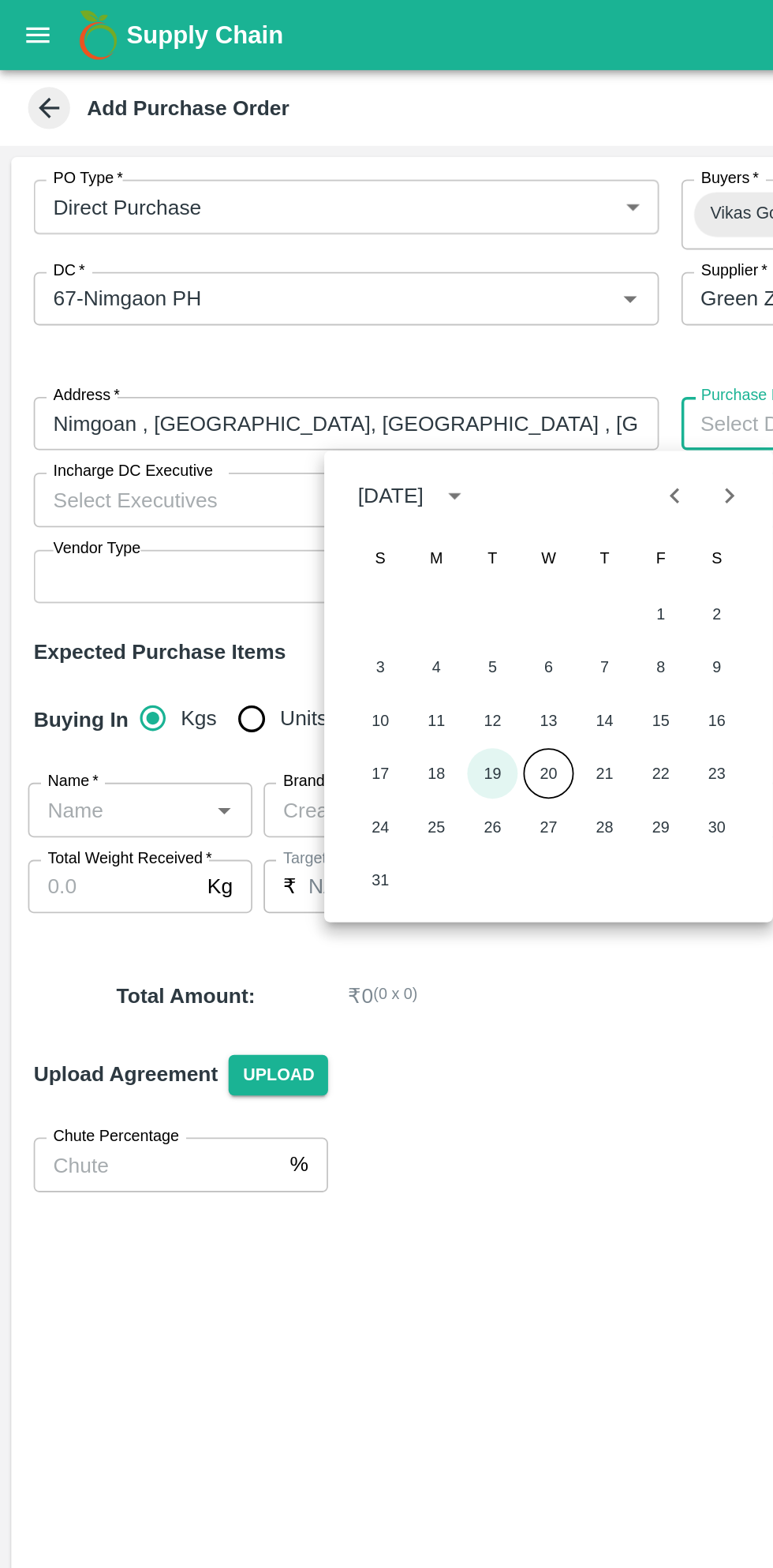
click at [276, 435] on button "19" at bounding box center [276, 434] width 28 height 28
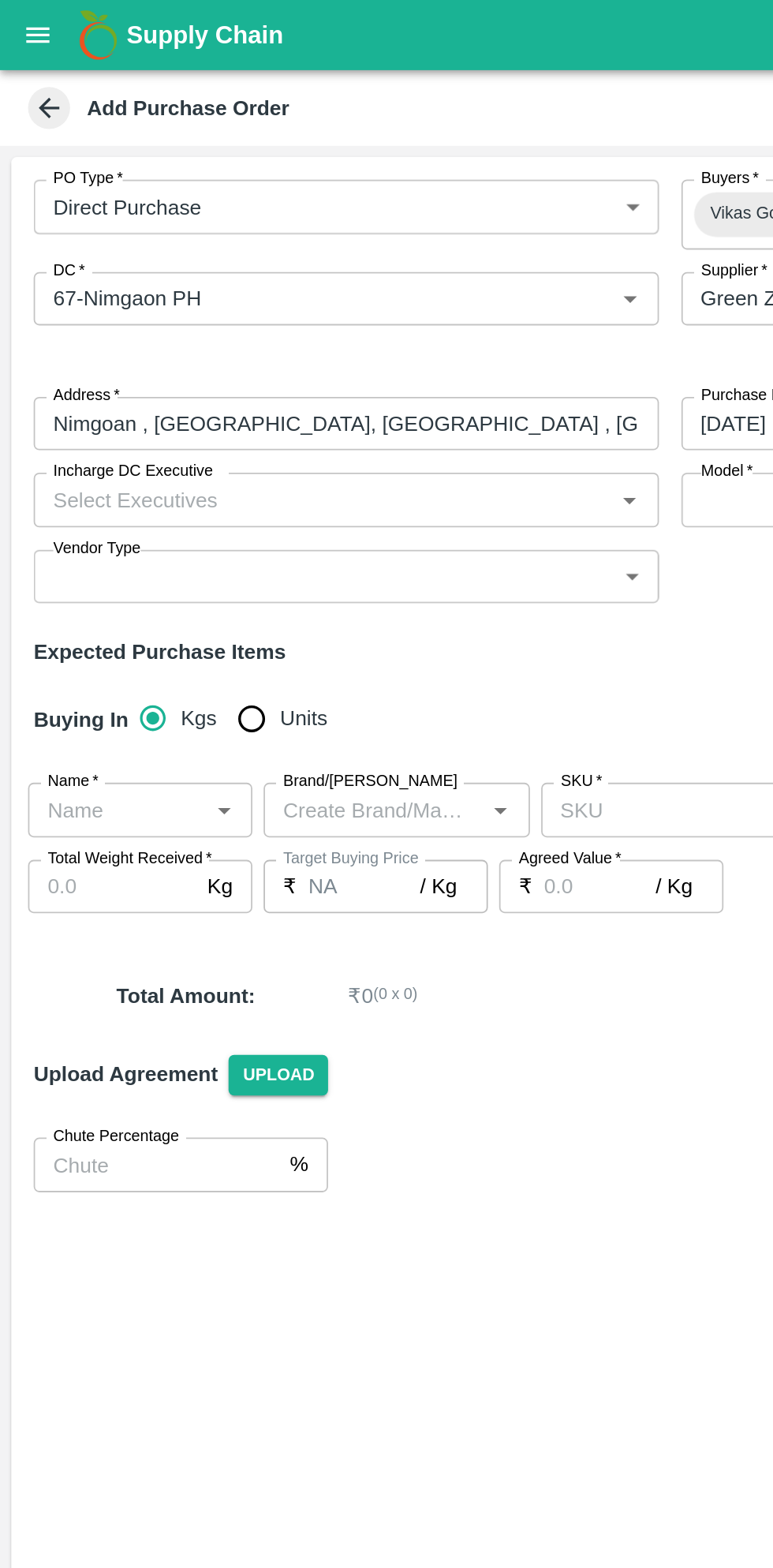
type input "[DATE]"
click at [225, 287] on input "Incharge DC Executive" at bounding box center [181, 281] width 316 height 21
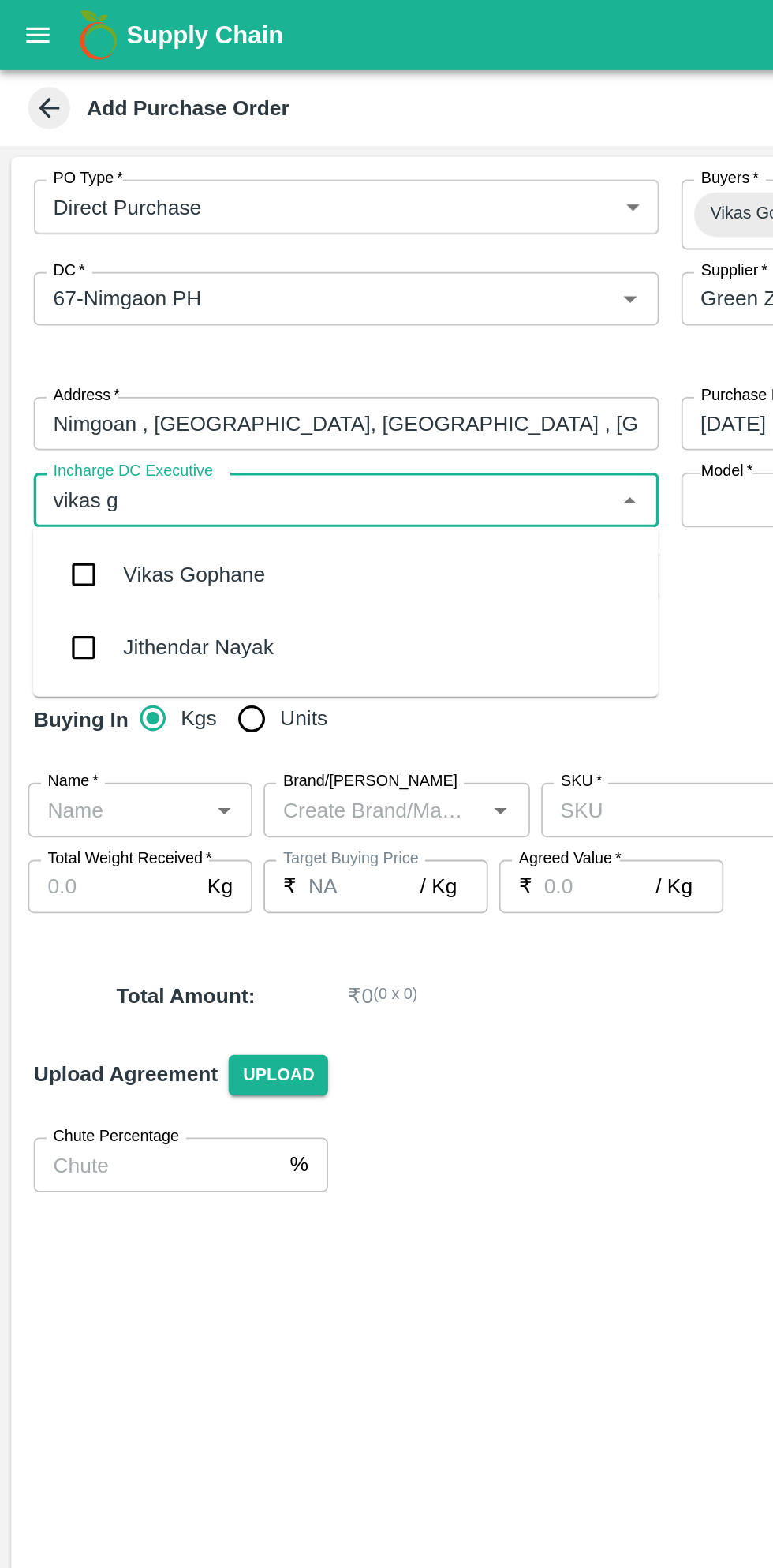
type input "vikas go"
click at [204, 319] on div "Vikas Gophane" at bounding box center [195, 323] width 352 height 41
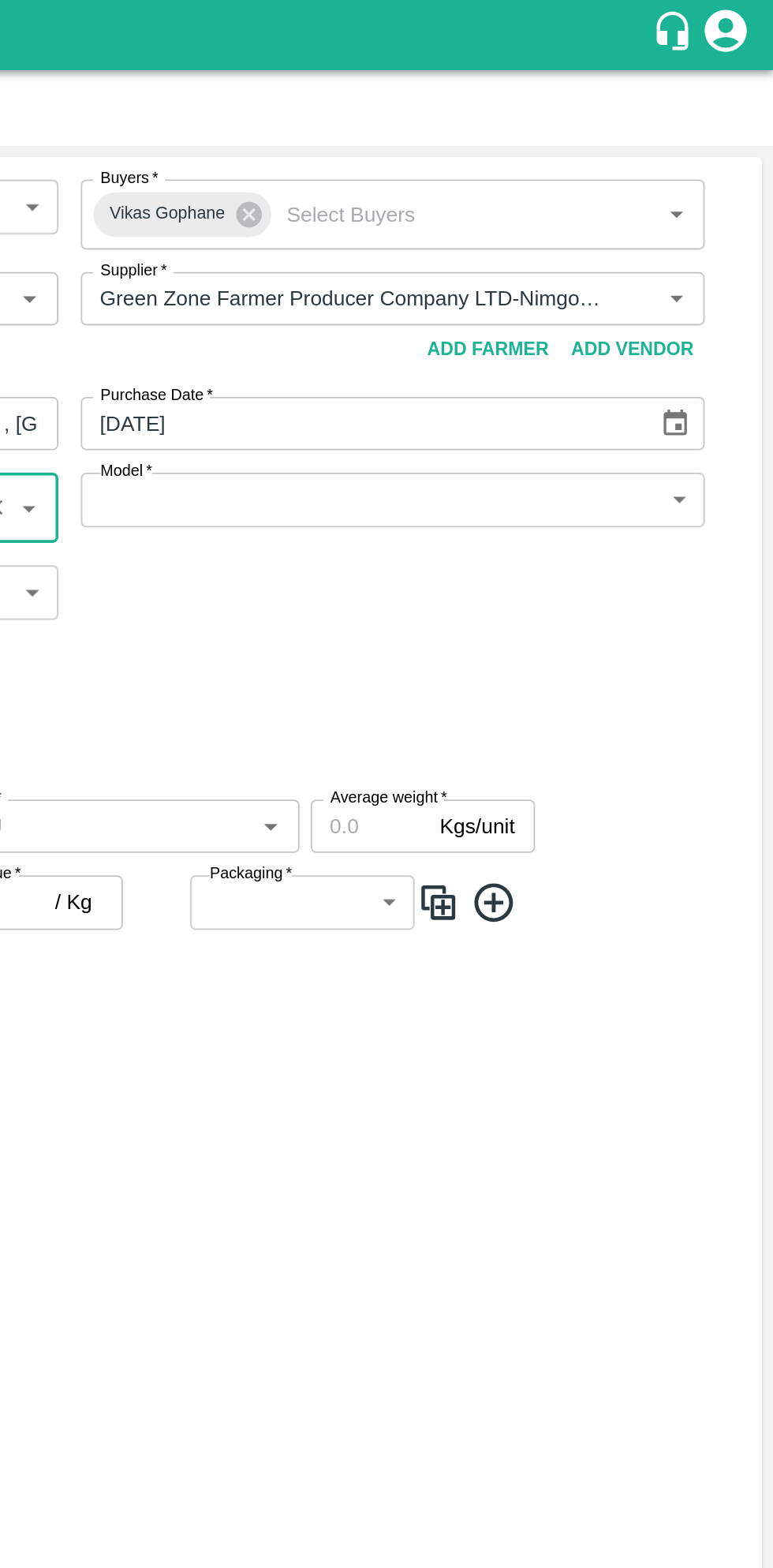
click at [723, 291] on body "Supply Chain Add Purchase Order PO Type   * Direct Purchase 3 PO Type Buyers   …" at bounding box center [386, 784] width 773 height 1568
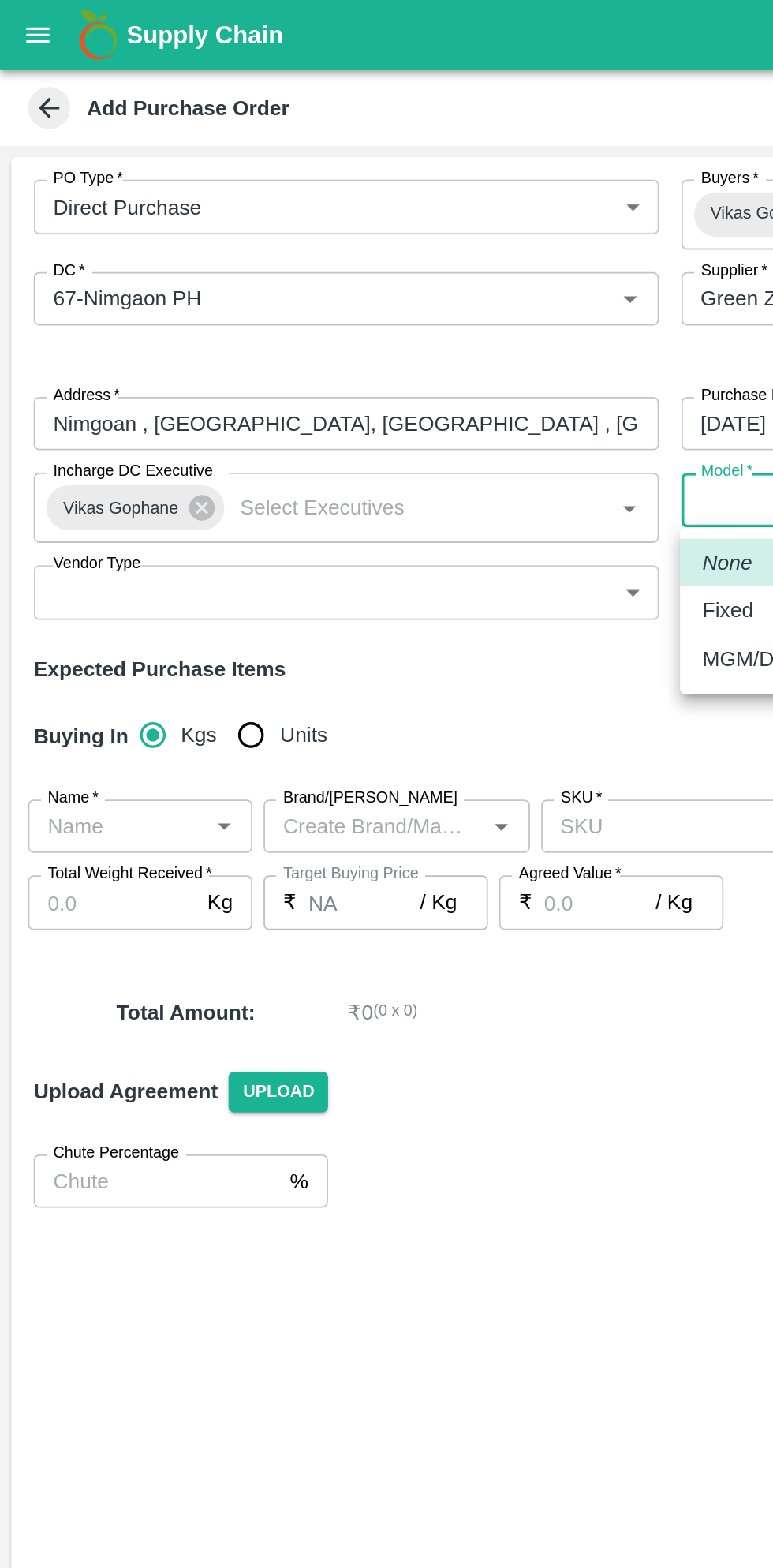
click at [418, 342] on p "Fixed" at bounding box center [409, 344] width 28 height 18
type input "Fixed"
click at [355, 344] on body "Supply Chain Add Purchase Order PO Type   * Direct Purchase 3 PO Type Buyers   …" at bounding box center [386, 784] width 773 height 1568
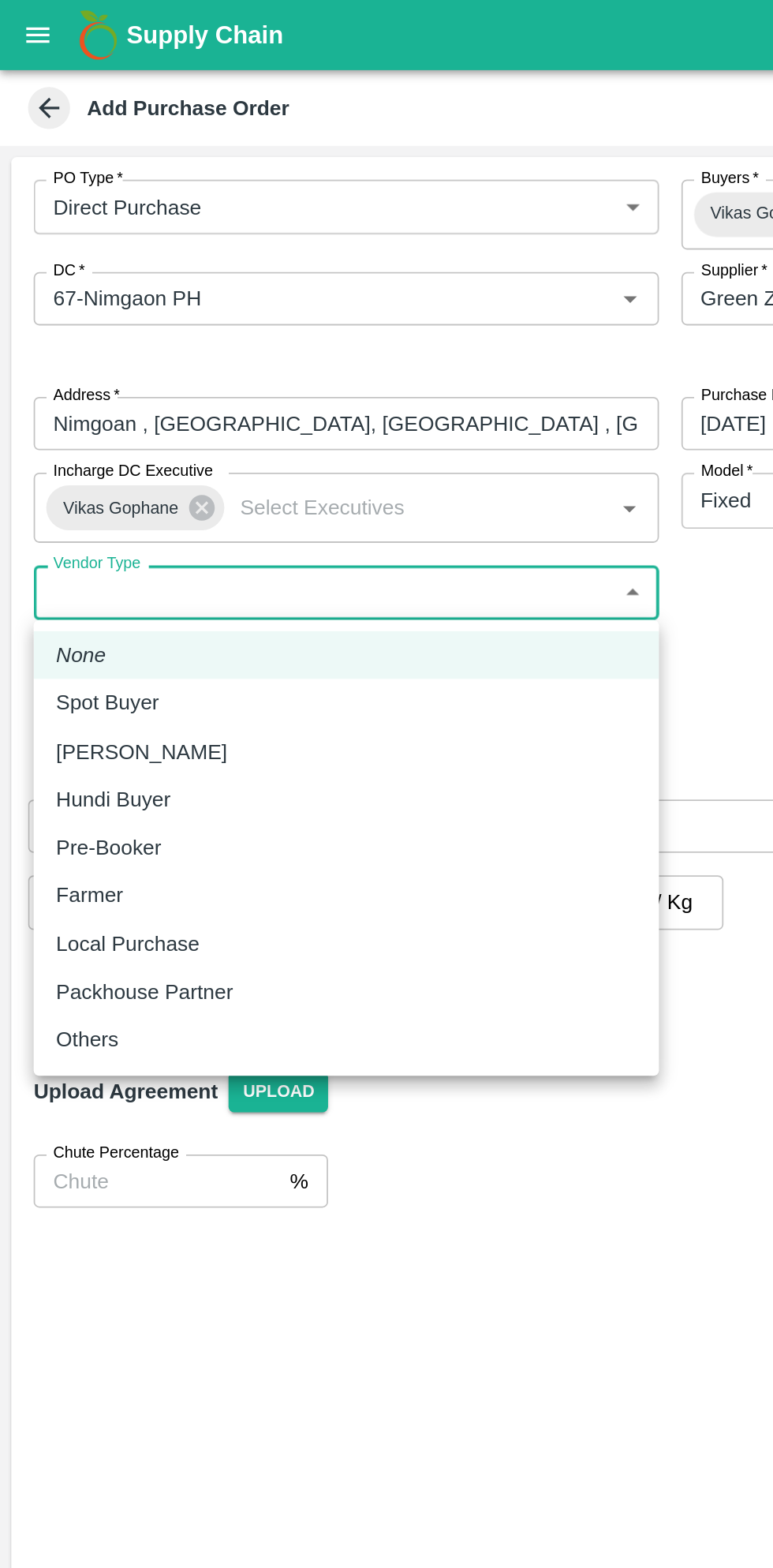
click at [100, 535] on p "Local Purchase" at bounding box center [71, 531] width 80 height 18
type input "LOCAL_PURCHASE"
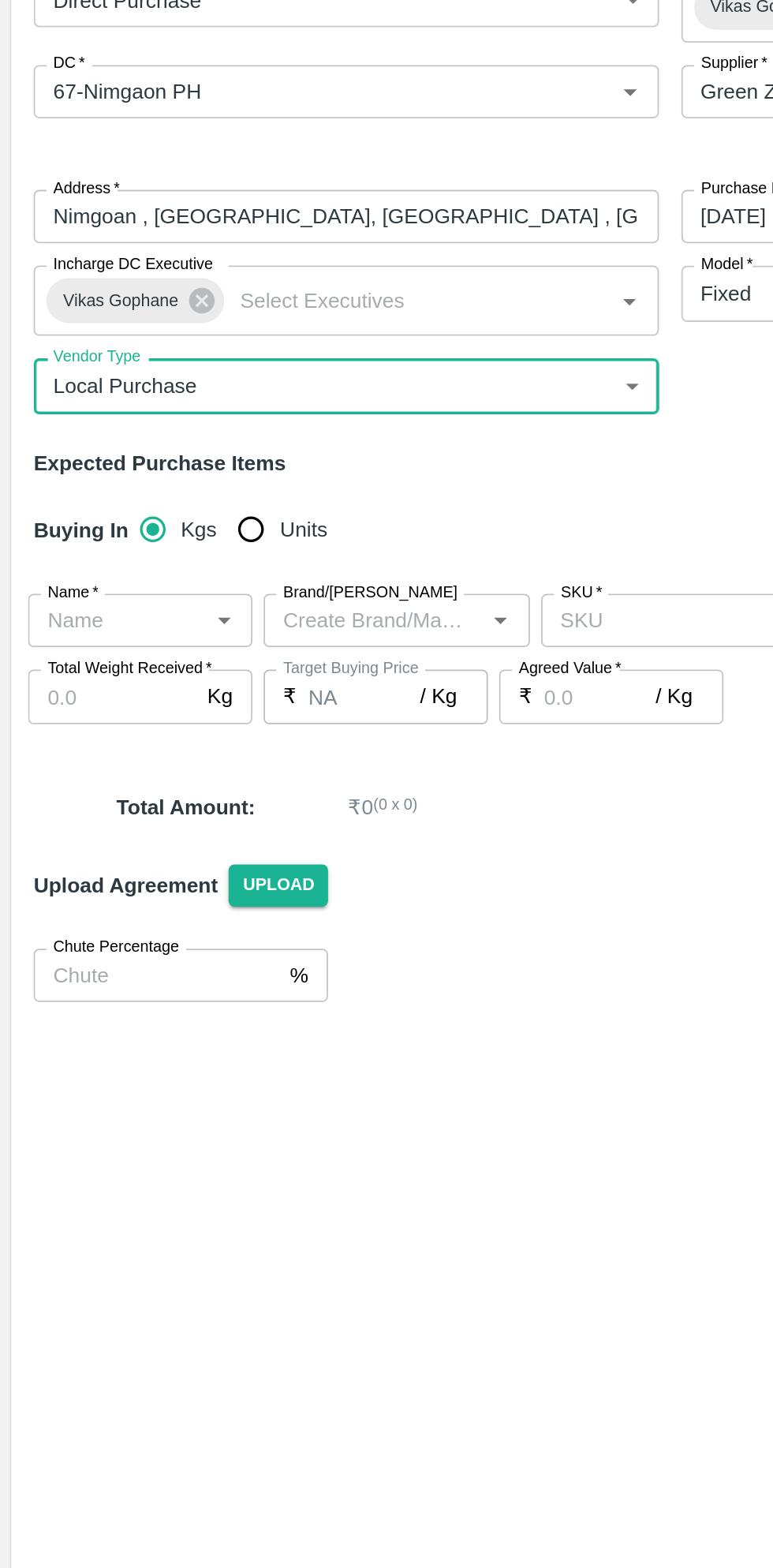
click at [125, 466] on icon "Open" at bounding box center [125, 466] width 7 height 4
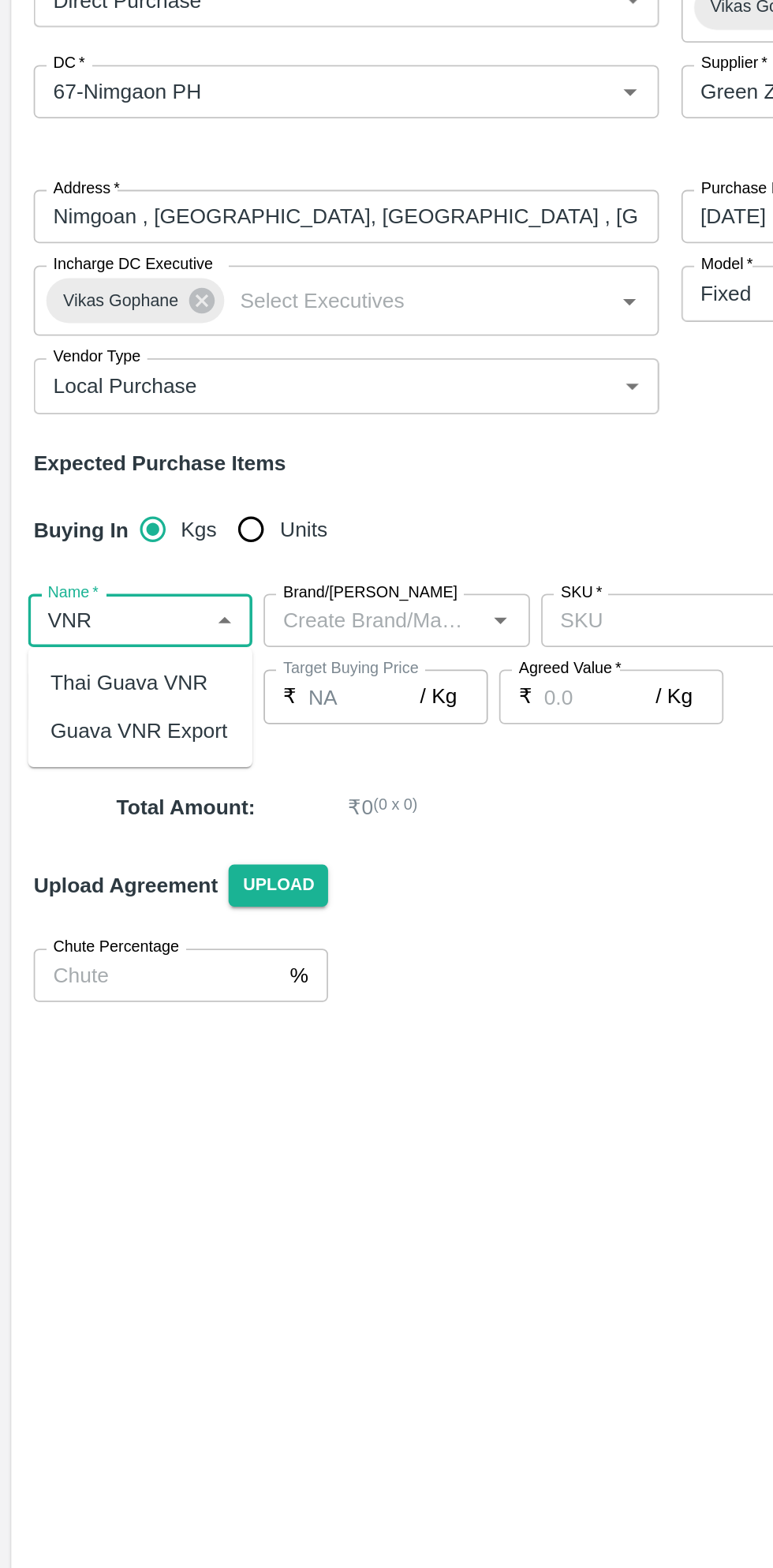
click at [89, 535] on div "Guava VNR Export" at bounding box center [78, 528] width 100 height 18
click at [282, 466] on icon "Open" at bounding box center [282, 466] width 7 height 4
type input "Guava VNR Export"
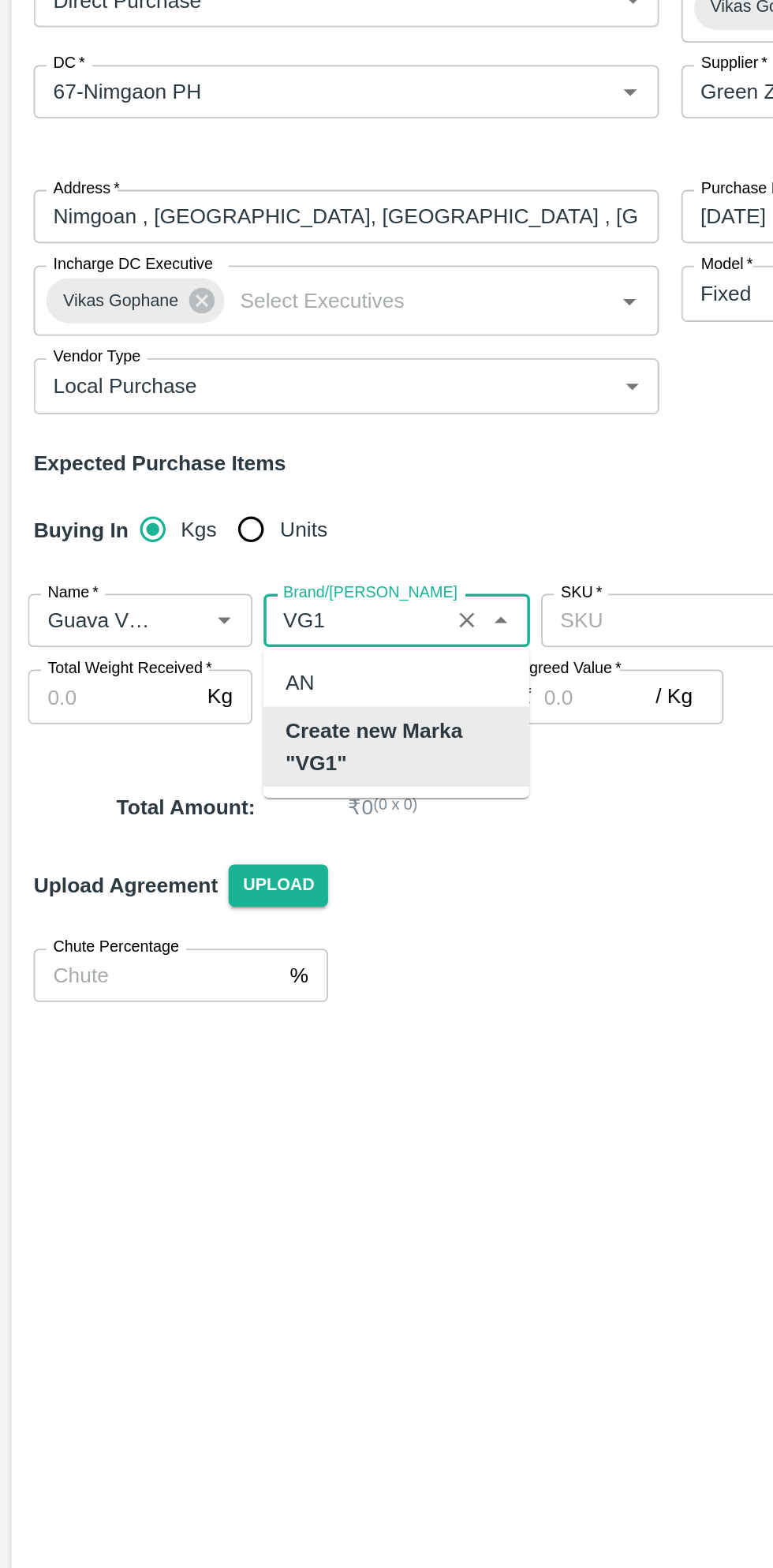
click at [250, 533] on b "Create new Marka "VG1"" at bounding box center [222, 537] width 124 height 35
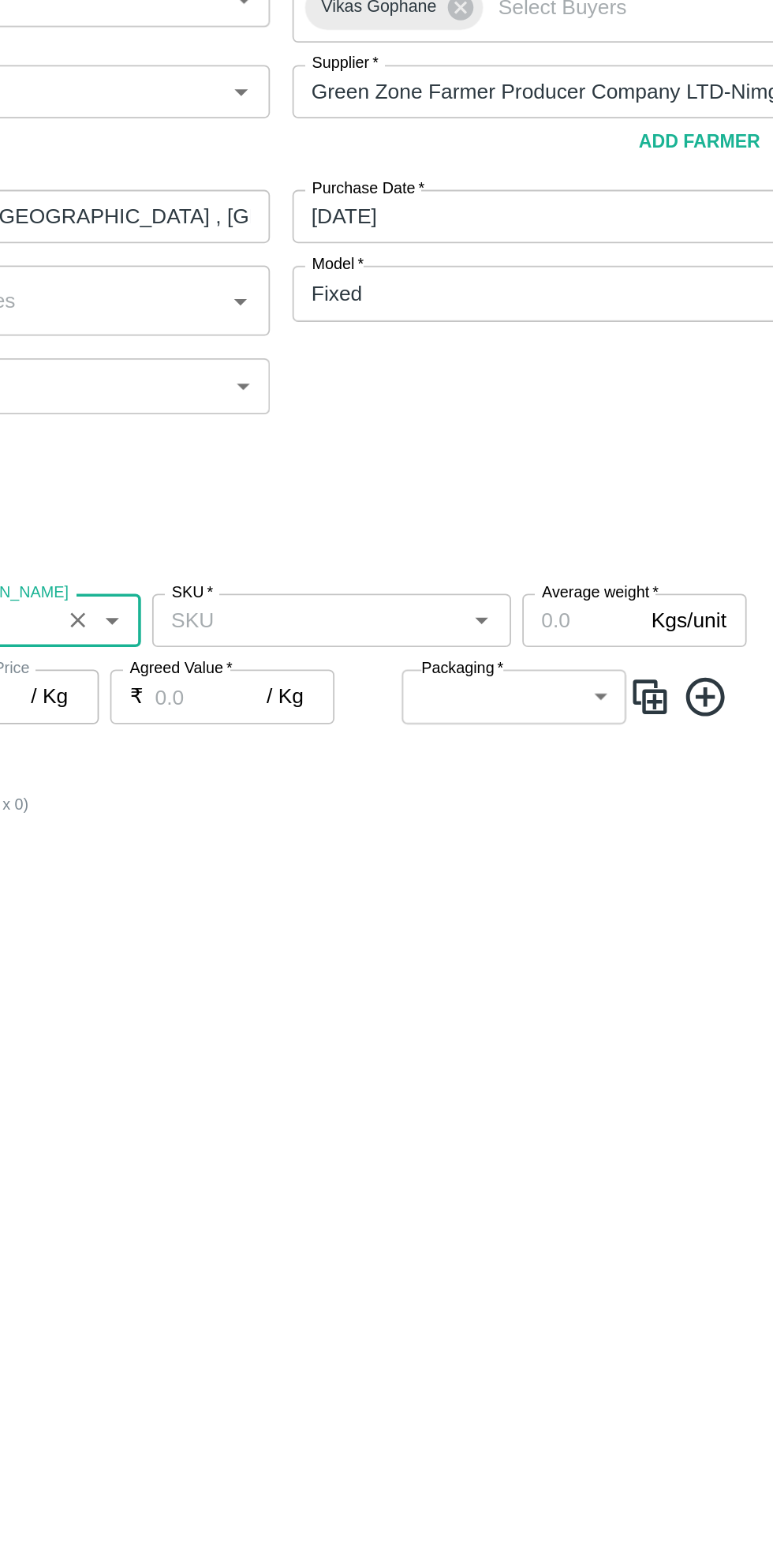
click at [490, 466] on icon "Open" at bounding box center [490, 466] width 7 height 4
type input "VG1"
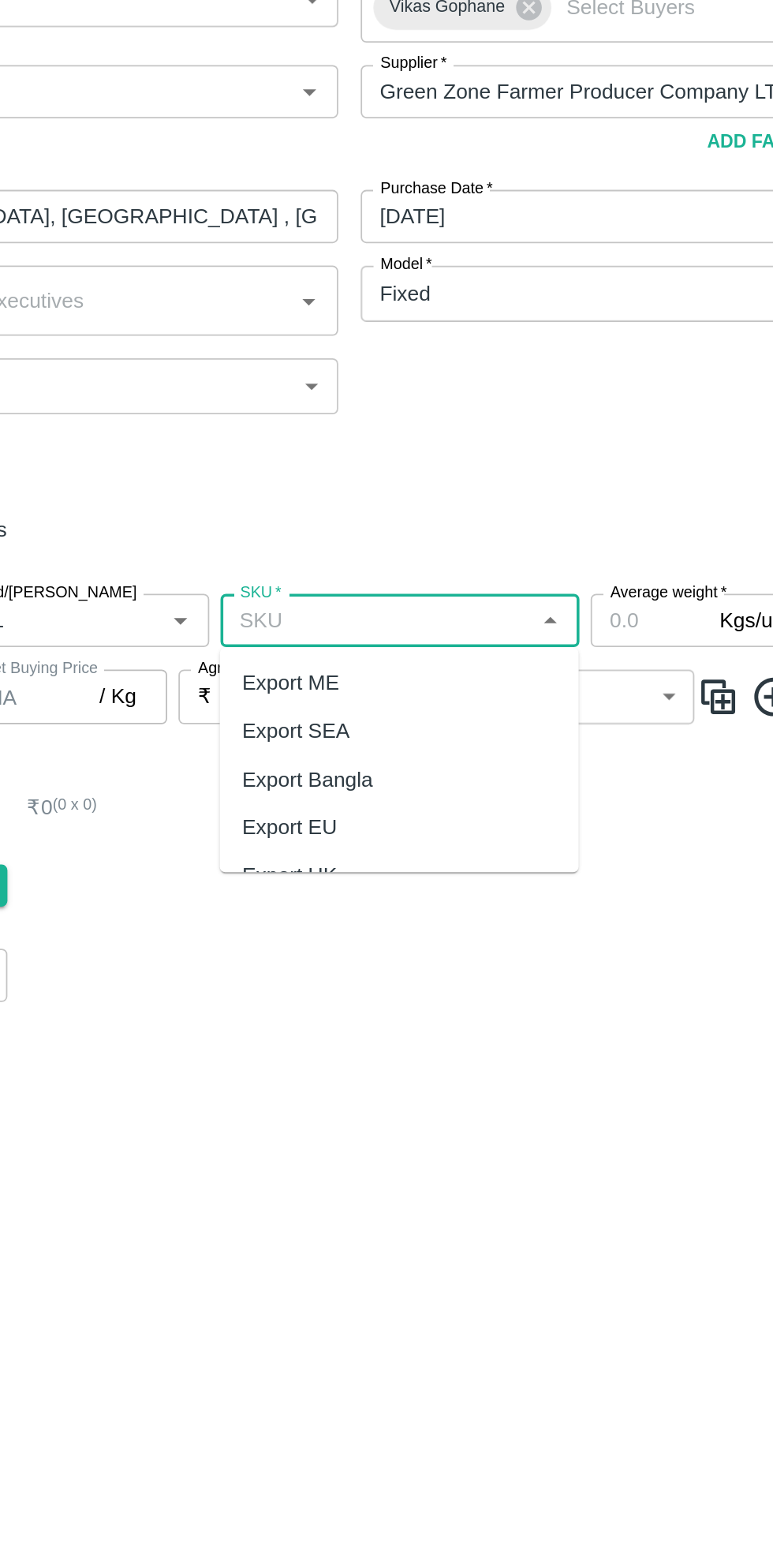
click at [376, 502] on div "Export ME" at bounding box center [405, 499] width 202 height 26
type input "Export ME"
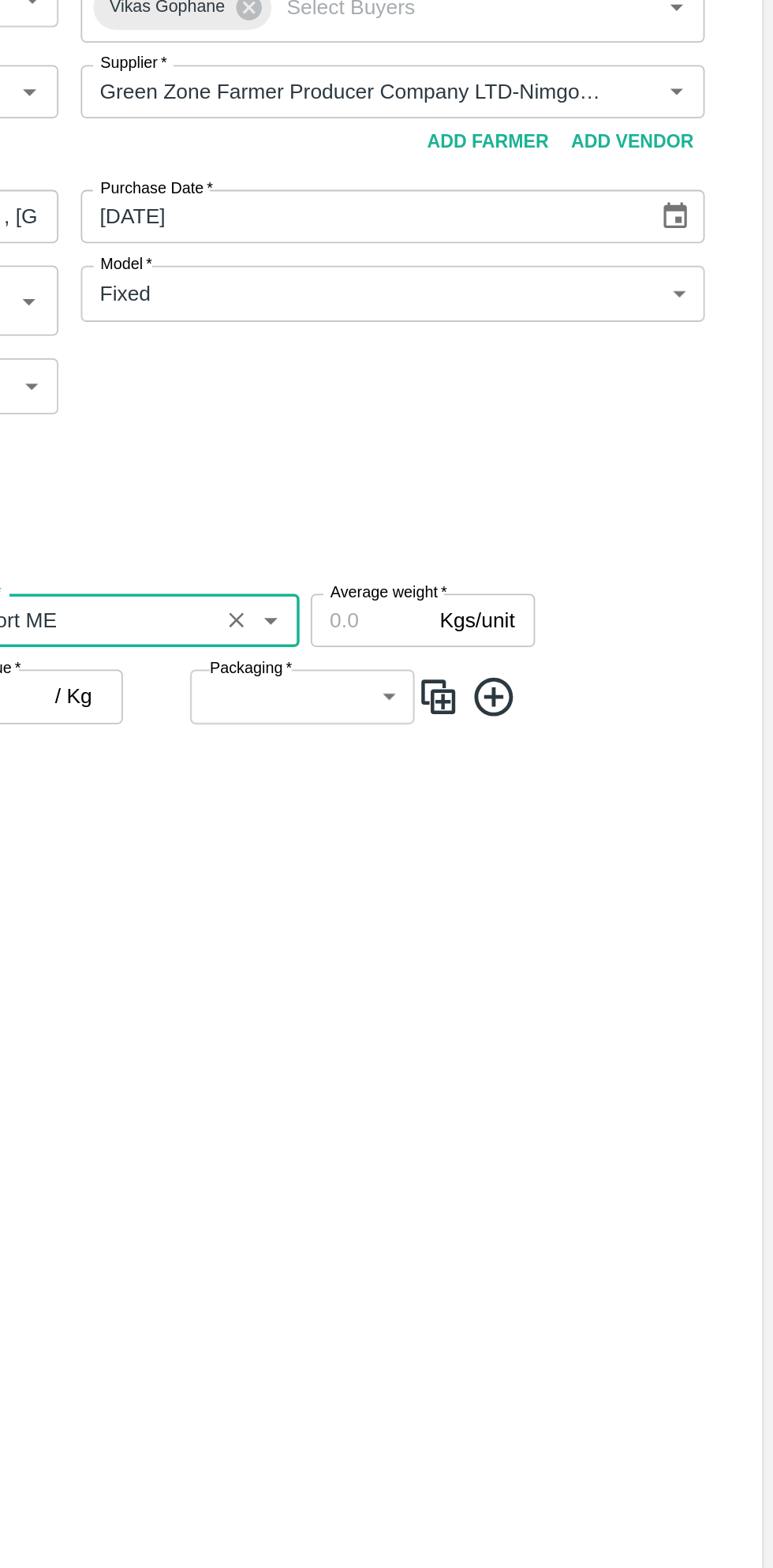
click at [552, 468] on input "Average weight   *" at bounding box center [546, 465] width 67 height 30
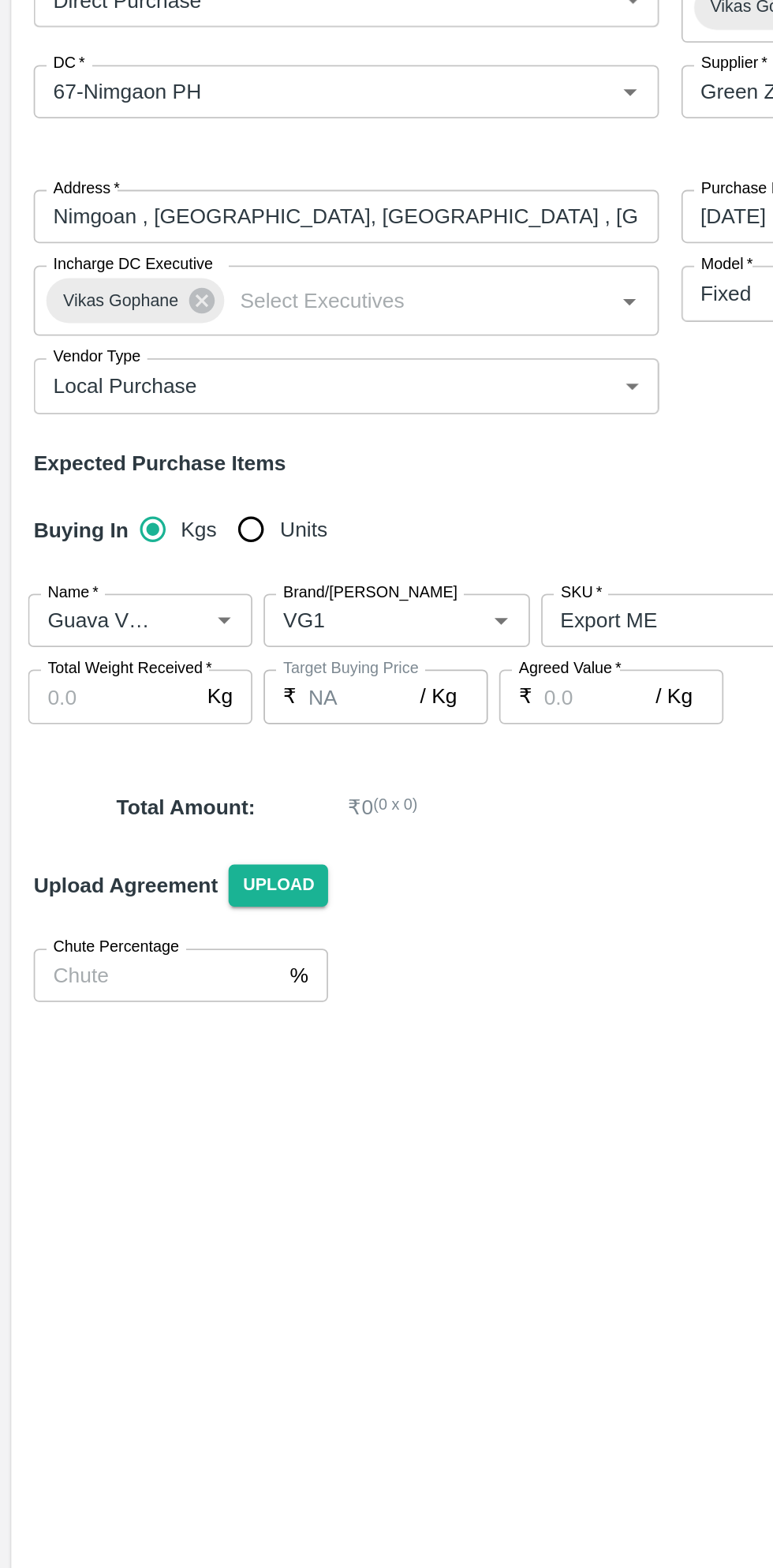
type input "9"
click at [77, 514] on input "Total Weight Received   *" at bounding box center [63, 507] width 95 height 30
type input "1198"
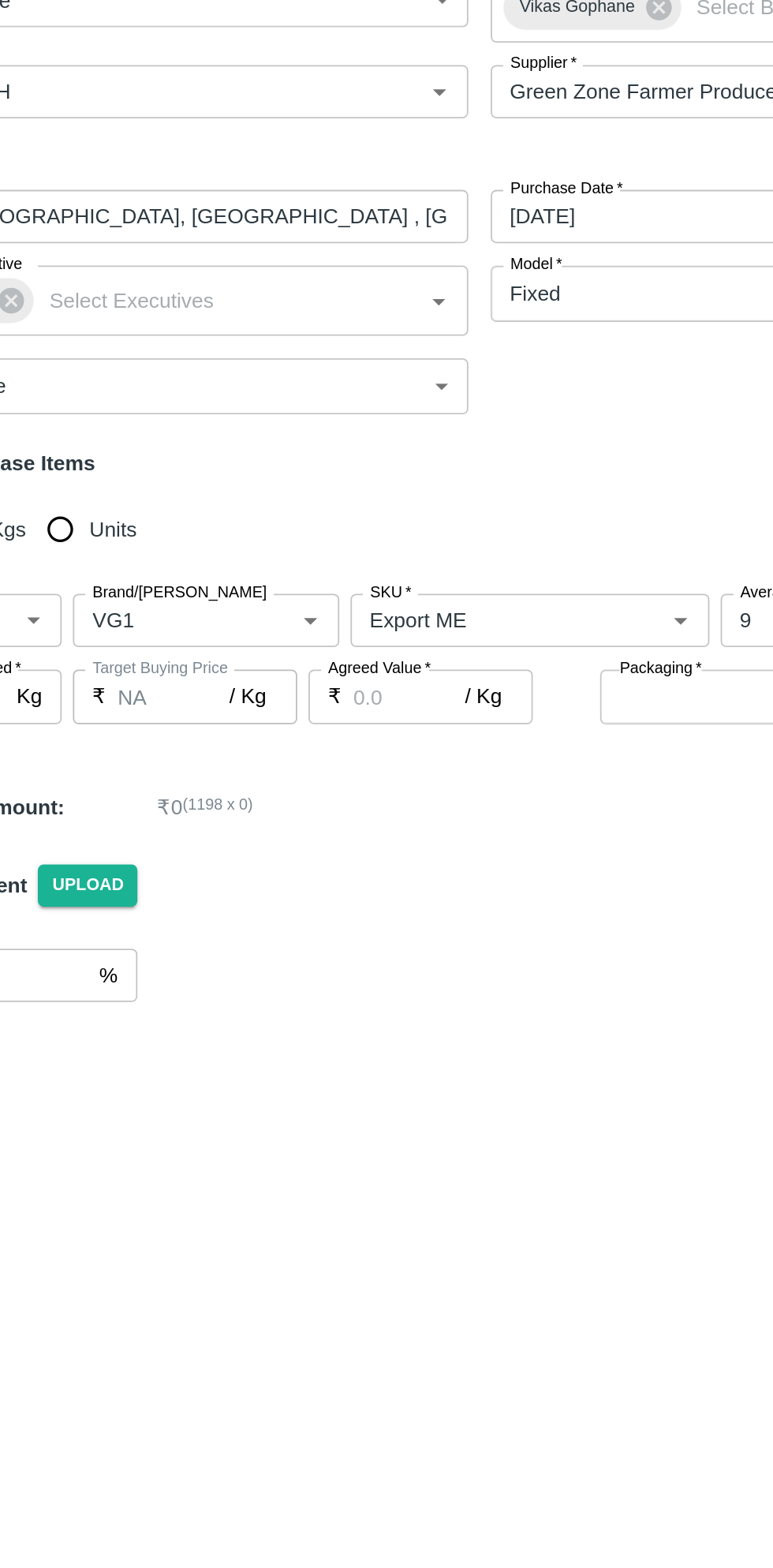
click at [352, 513] on input "Agreed Value   *" at bounding box center [337, 507] width 63 height 30
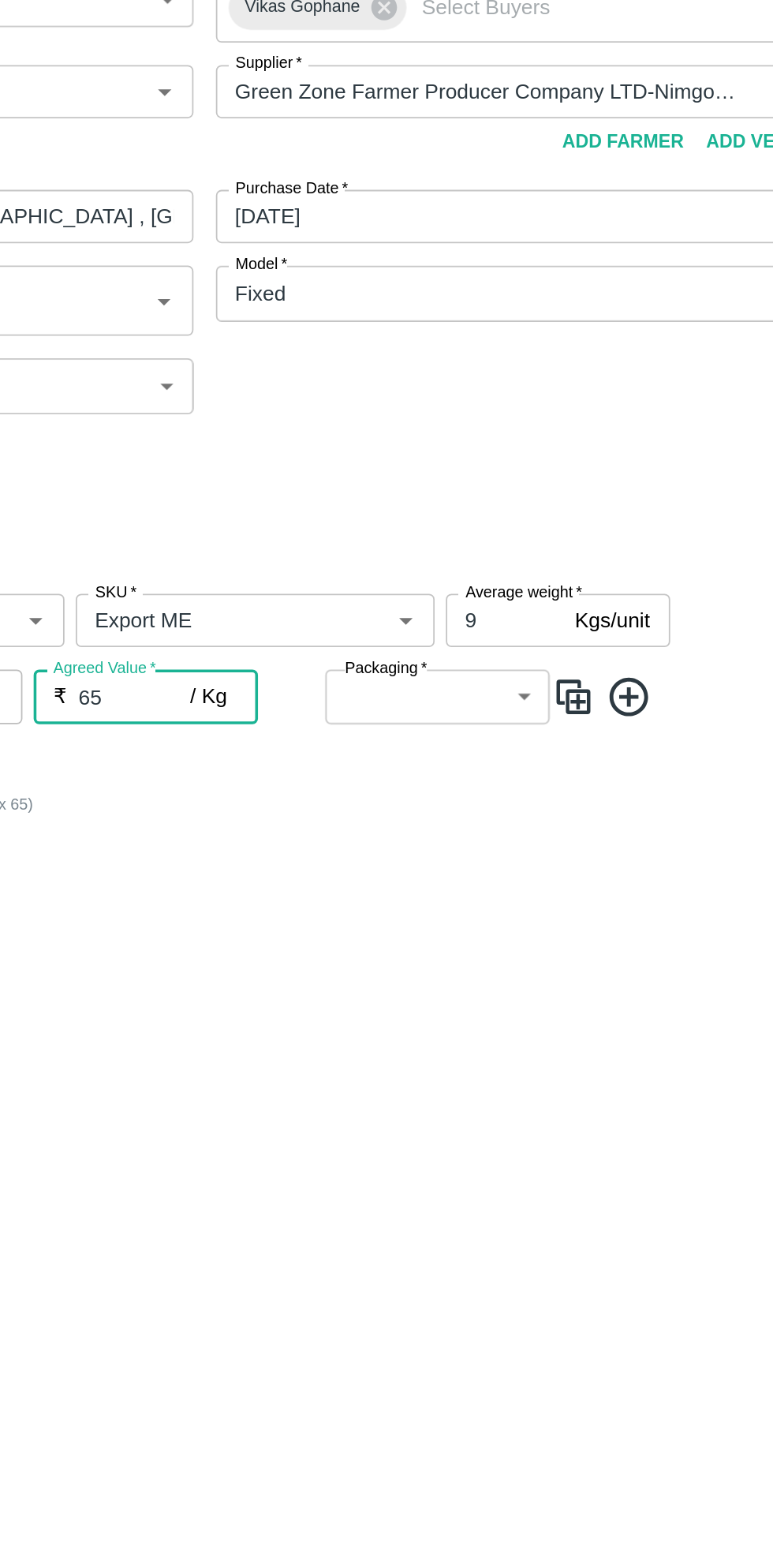
type input "65"
click at [554, 519] on body "Supply Chain Add Purchase Order PO Type   * Direct Purchase 3 PO Type Buyers   …" at bounding box center [386, 784] width 773 height 1568
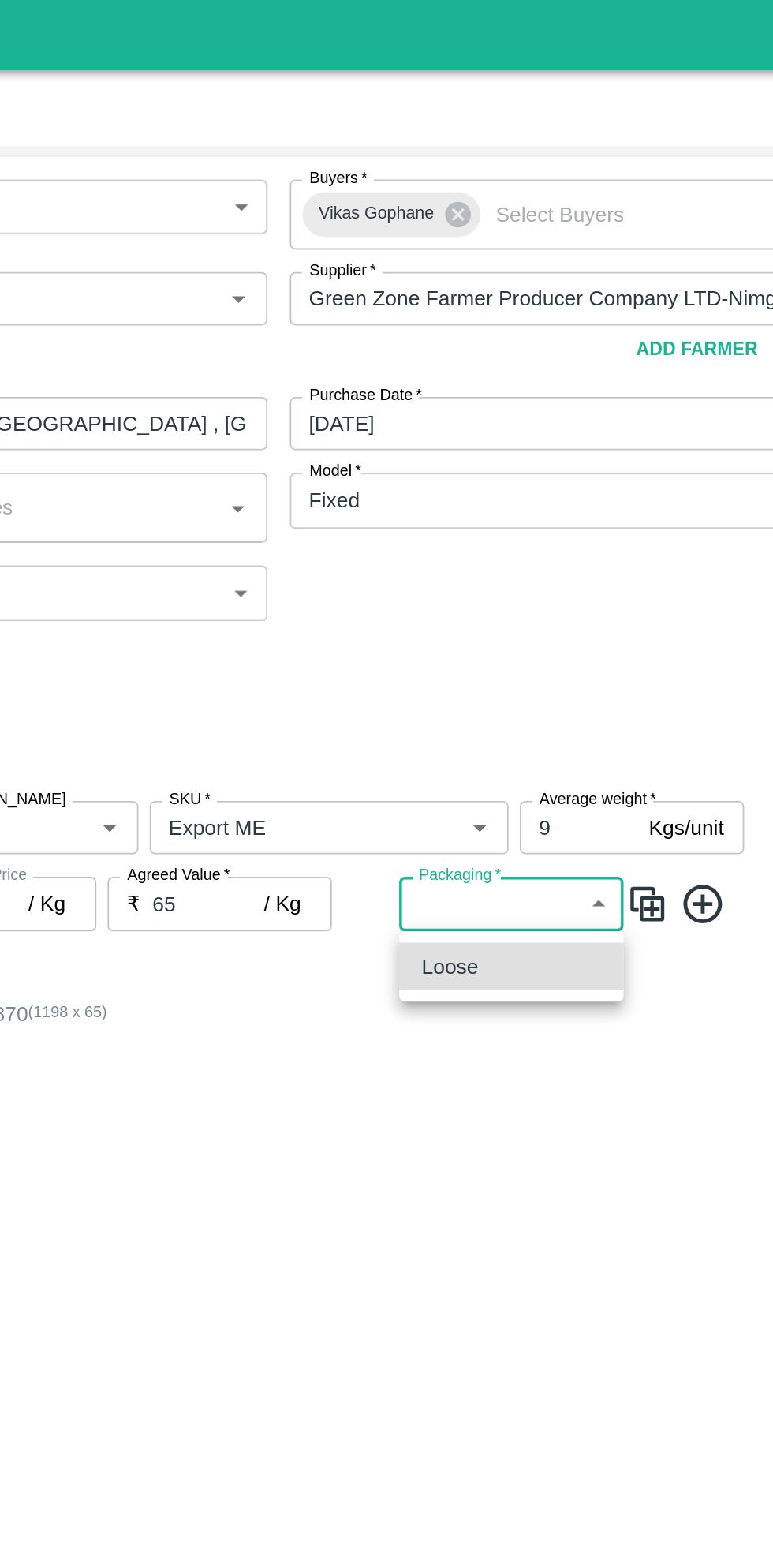
click at [522, 545] on div "Loose" at bounding box center [508, 544] width 101 height 18
type input "258"
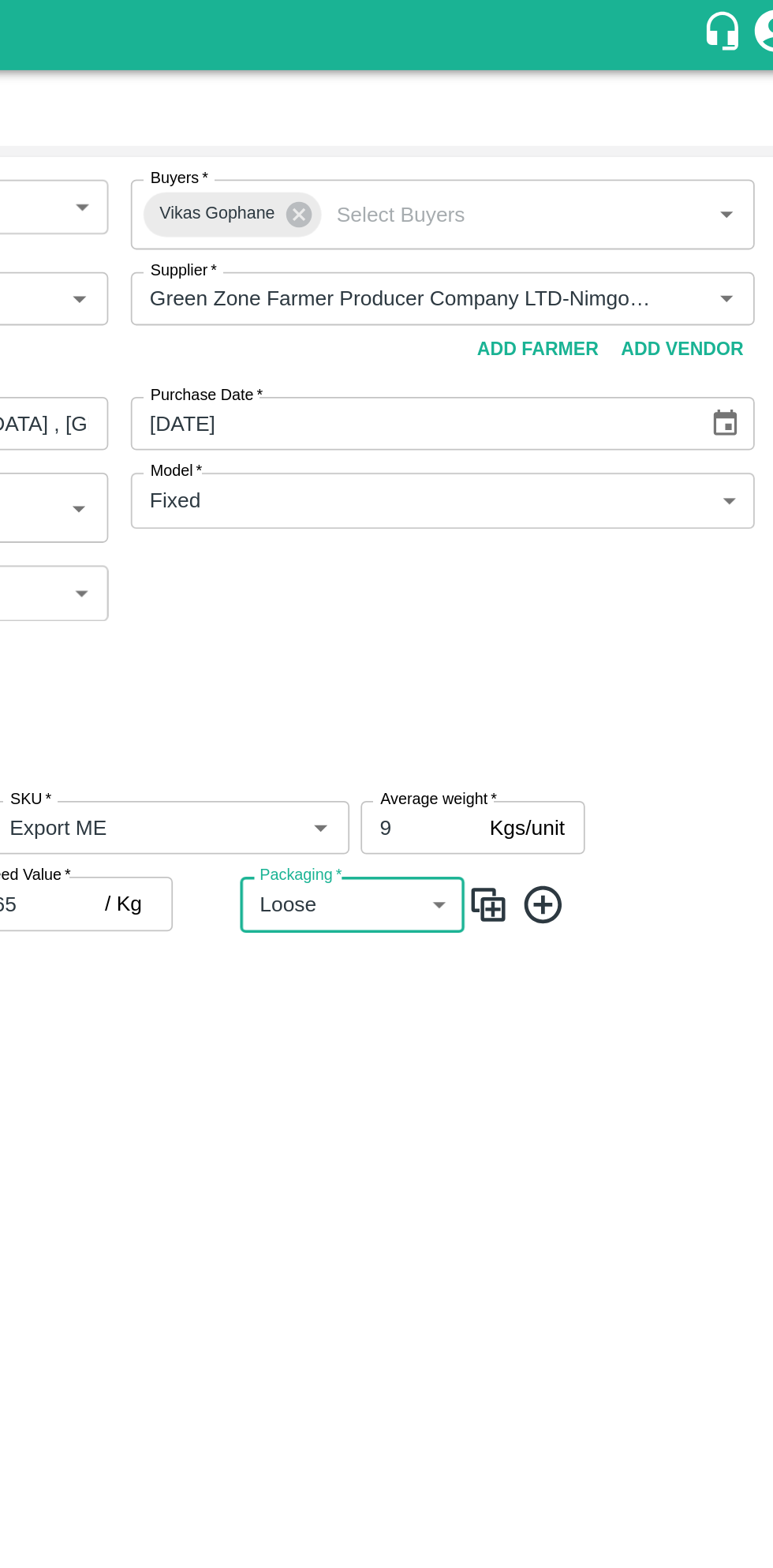
click at [619, 513] on icon at bounding box center [616, 509] width 26 height 26
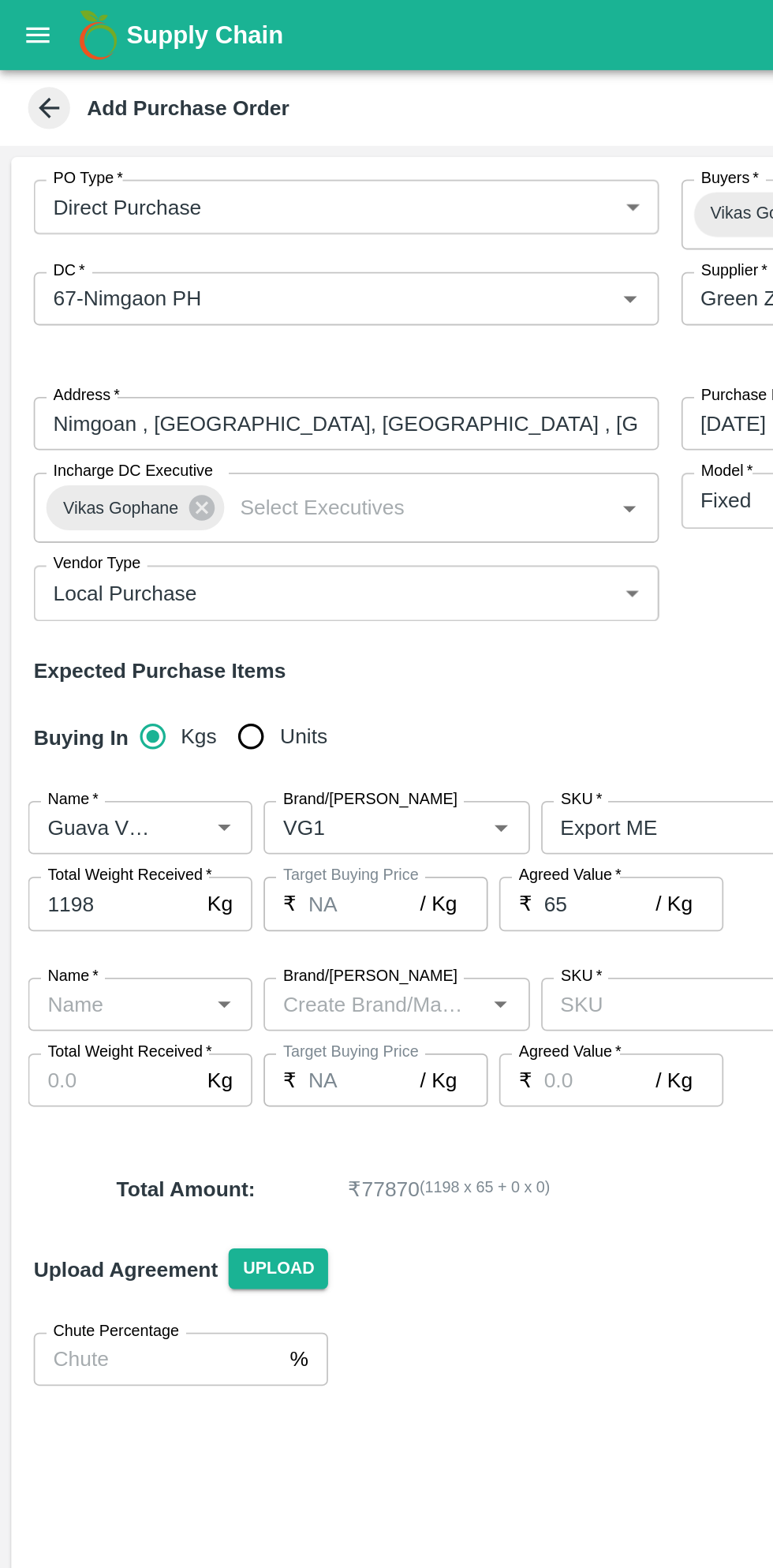
click at [125, 565] on icon "Open" at bounding box center [125, 565] width 7 height 4
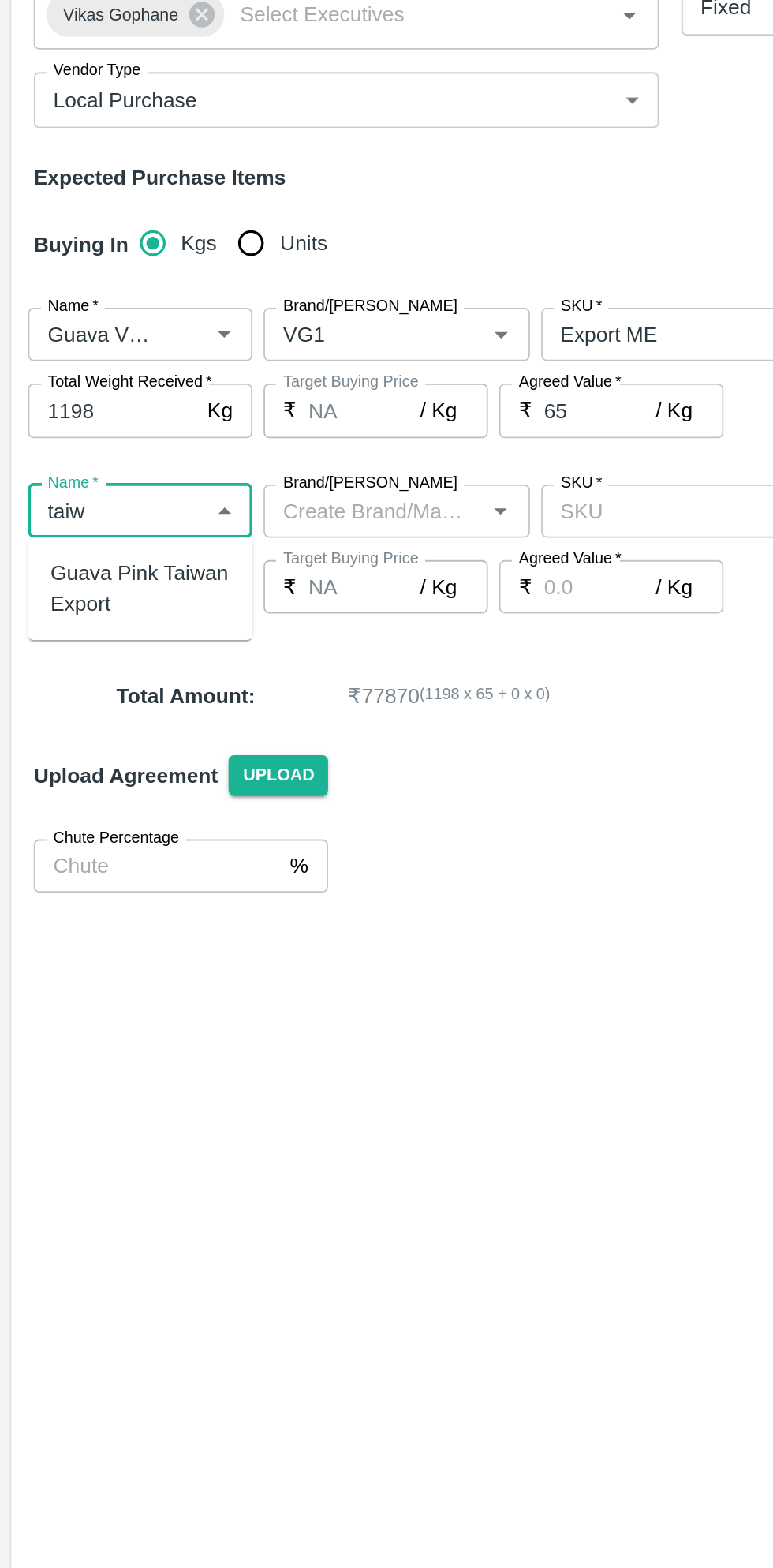
click at [99, 620] on div "Guava Pink Taiwan Export" at bounding box center [79, 609] width 101 height 35
click at [282, 565] on icon "Open" at bounding box center [282, 565] width 7 height 4
type input "Guava Pink Taiwan Export"
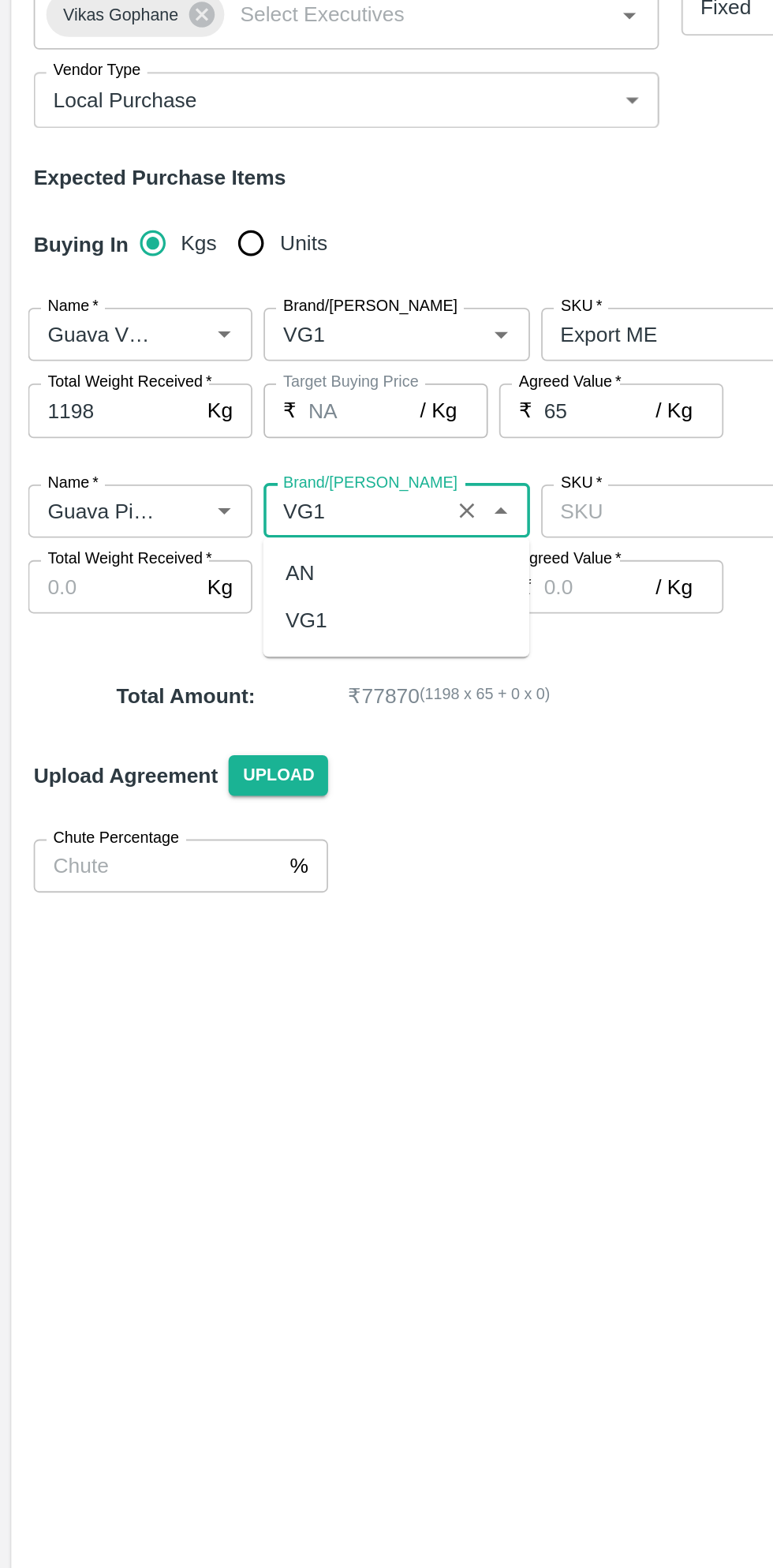
click at [197, 633] on div "VG1" at bounding box center [223, 626] width 150 height 26
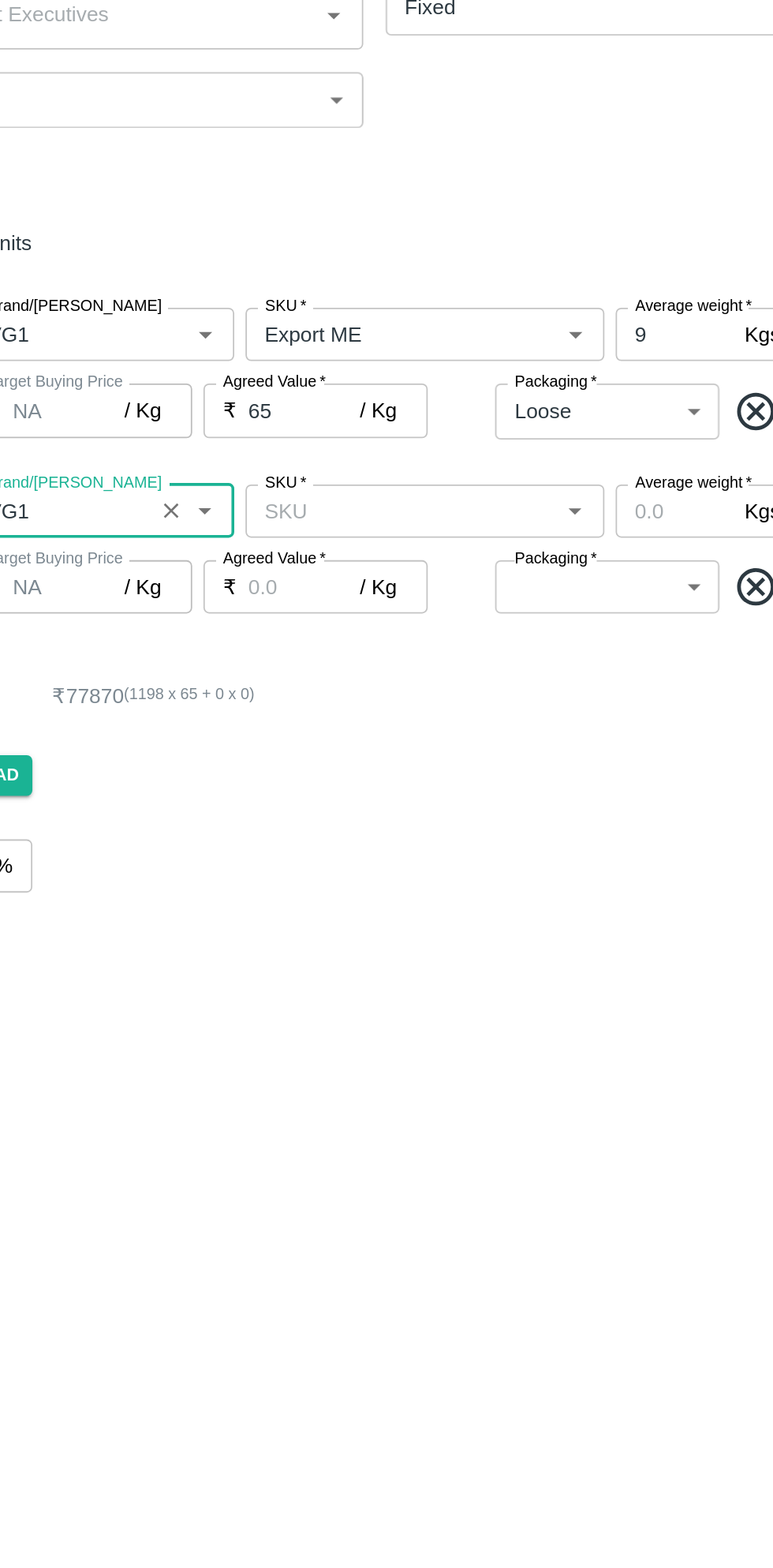
type input "VG1"
click at [468, 564] on input "SKU   *" at bounding box center [392, 565] width 166 height 21
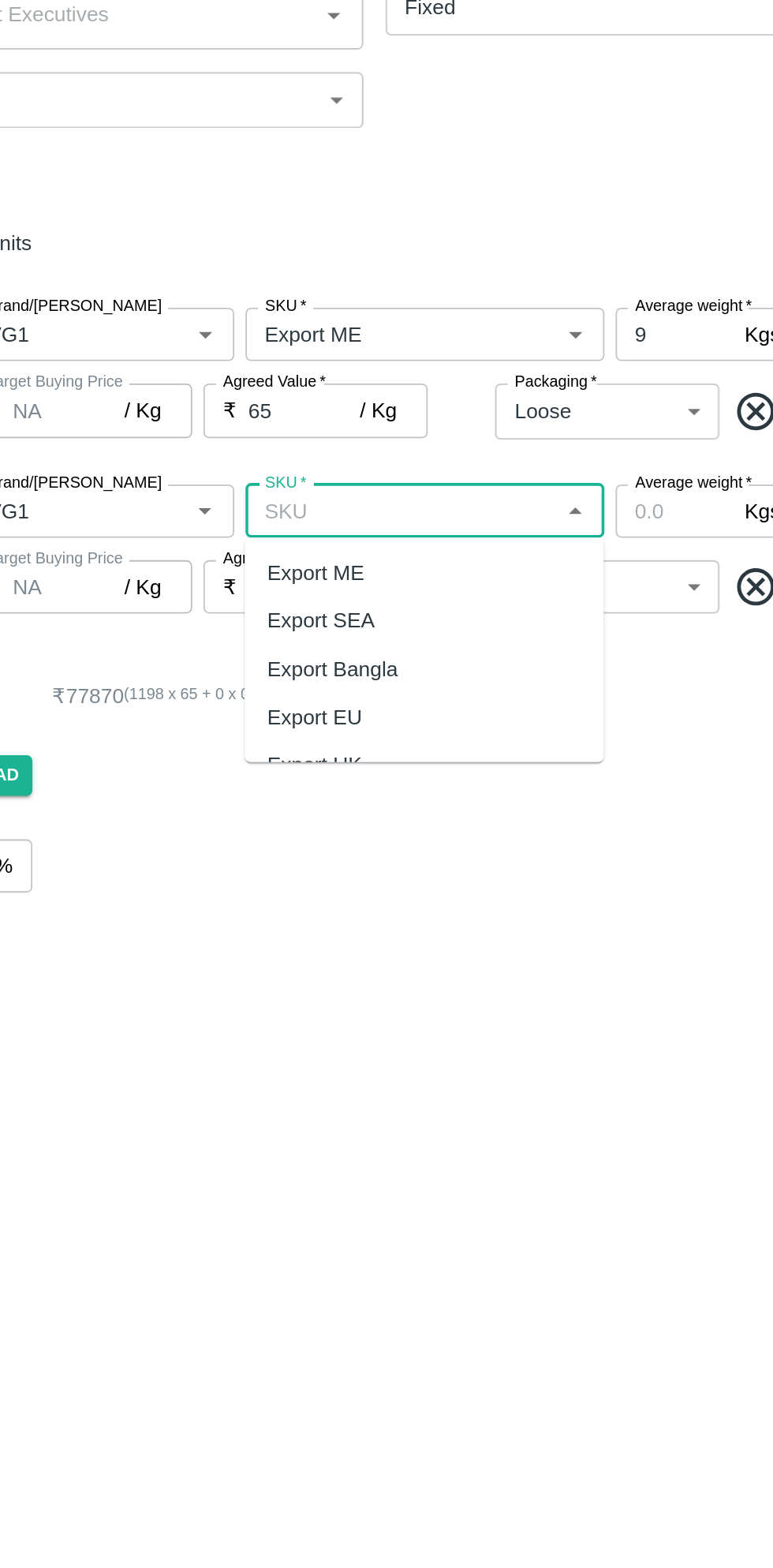
click at [391, 604] on div "Export ME" at bounding box center [405, 599] width 202 height 26
type input "Export ME"
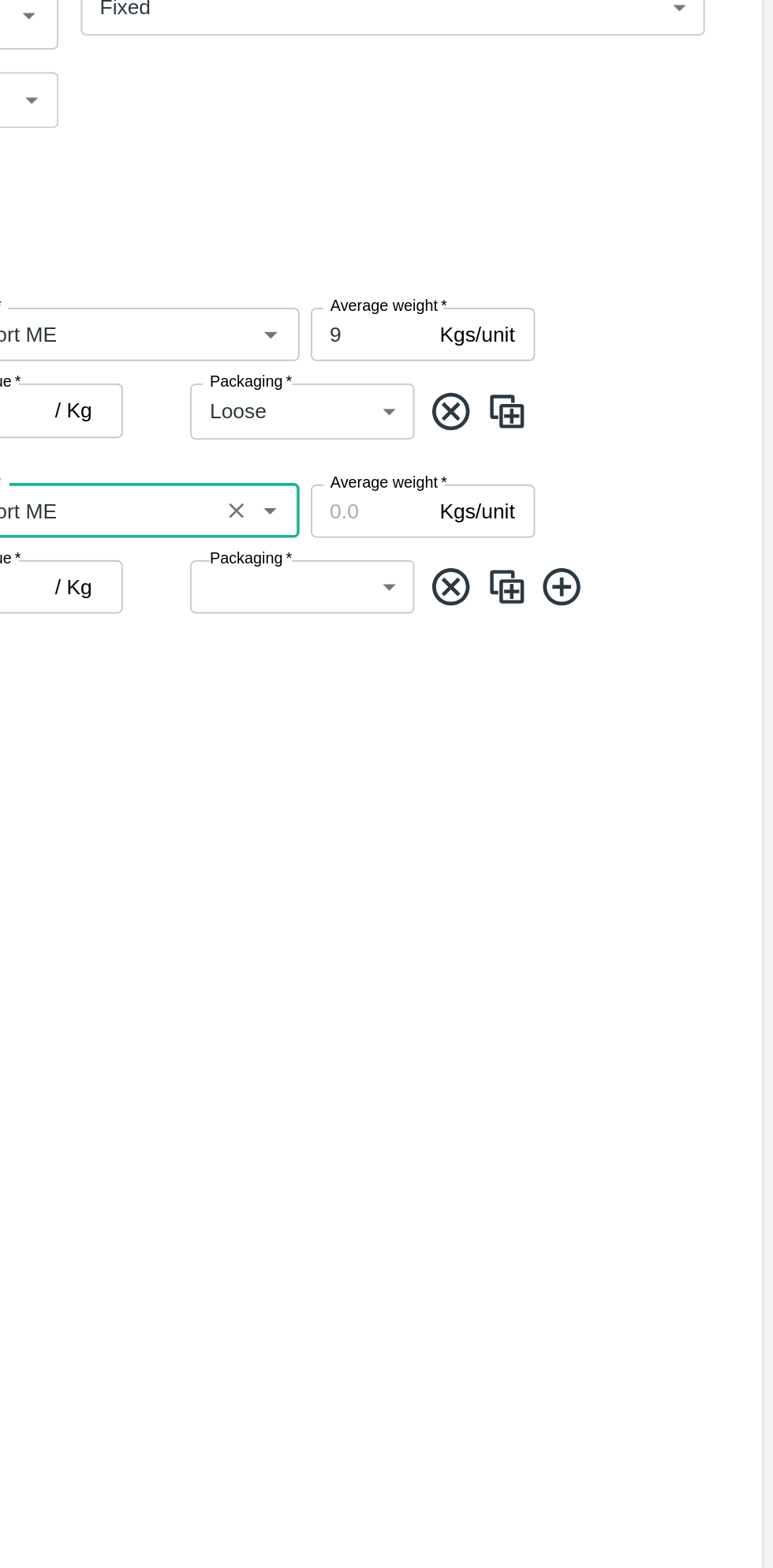
click at [556, 568] on input "Average weight   *" at bounding box center [546, 564] width 67 height 30
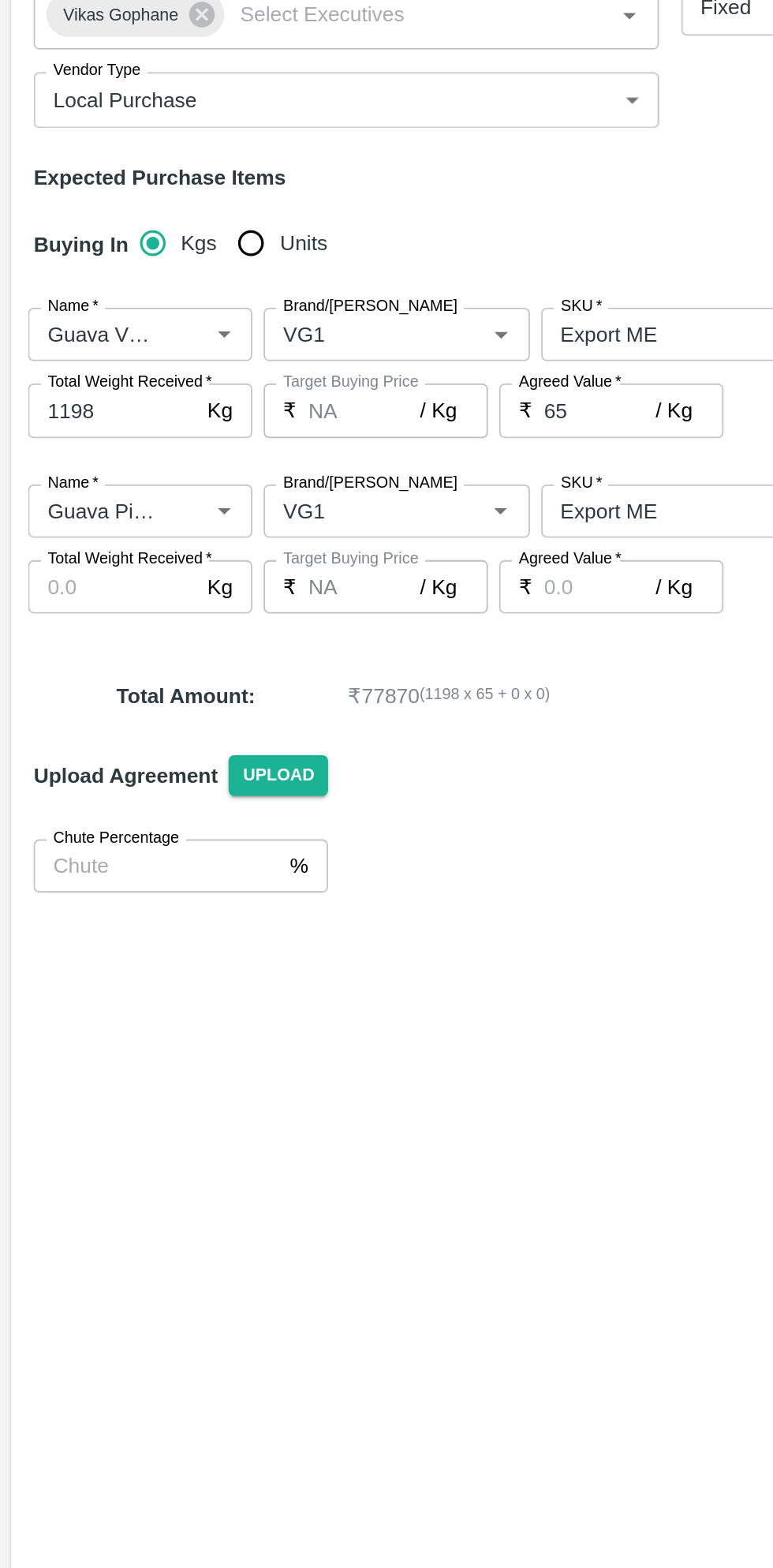
type input "9"
click at [73, 611] on input "Total Weight Received   *" at bounding box center [63, 607] width 95 height 30
type input "628"
click at [347, 608] on input "Agreed Value   *" at bounding box center [337, 607] width 63 height 30
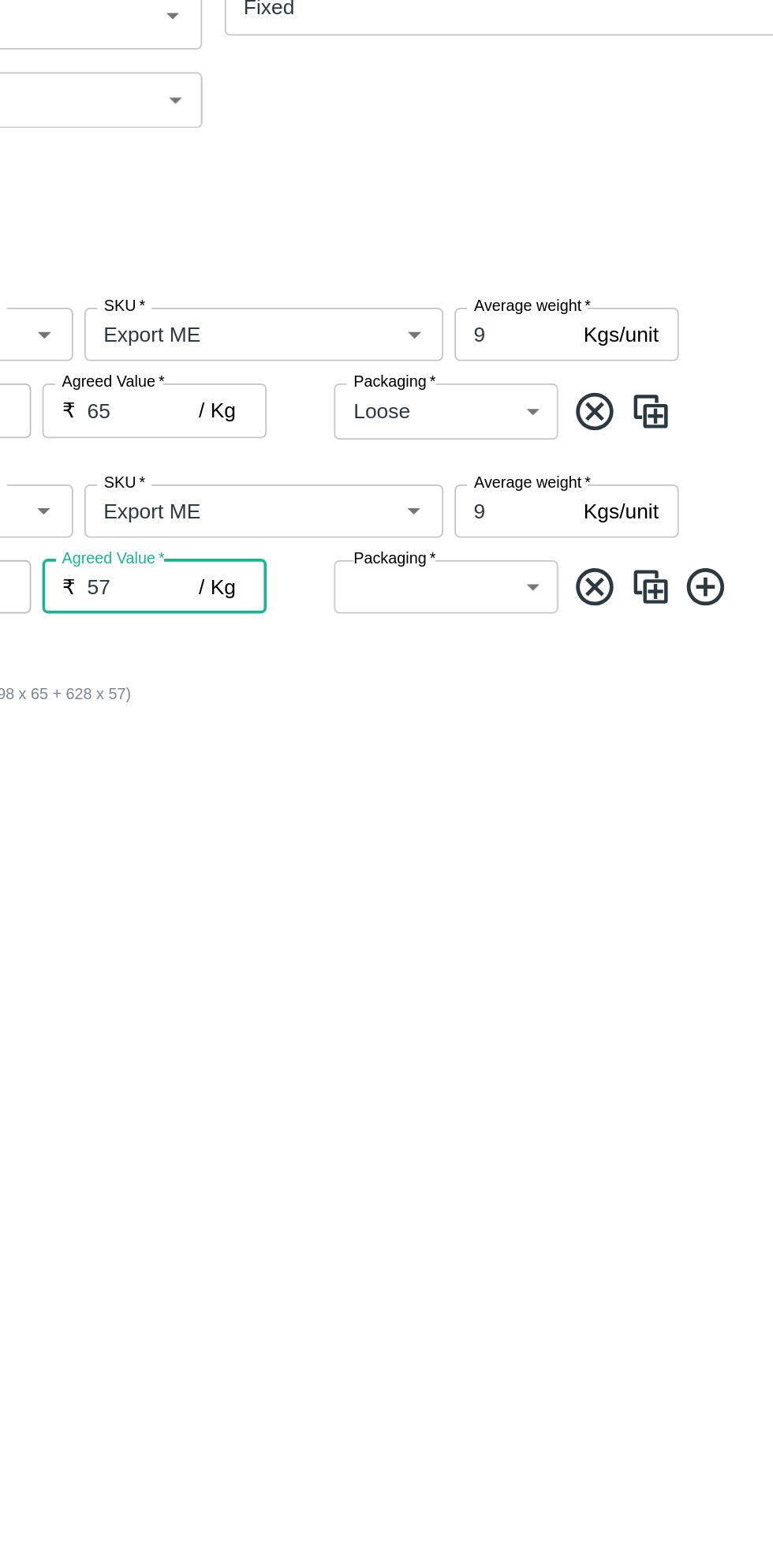
type input "57"
click at [555, 615] on body "Supply Chain Add Purchase Order PO Type   * Direct Purchase 3 PO Type Buyers   …" at bounding box center [386, 784] width 773 height 1568
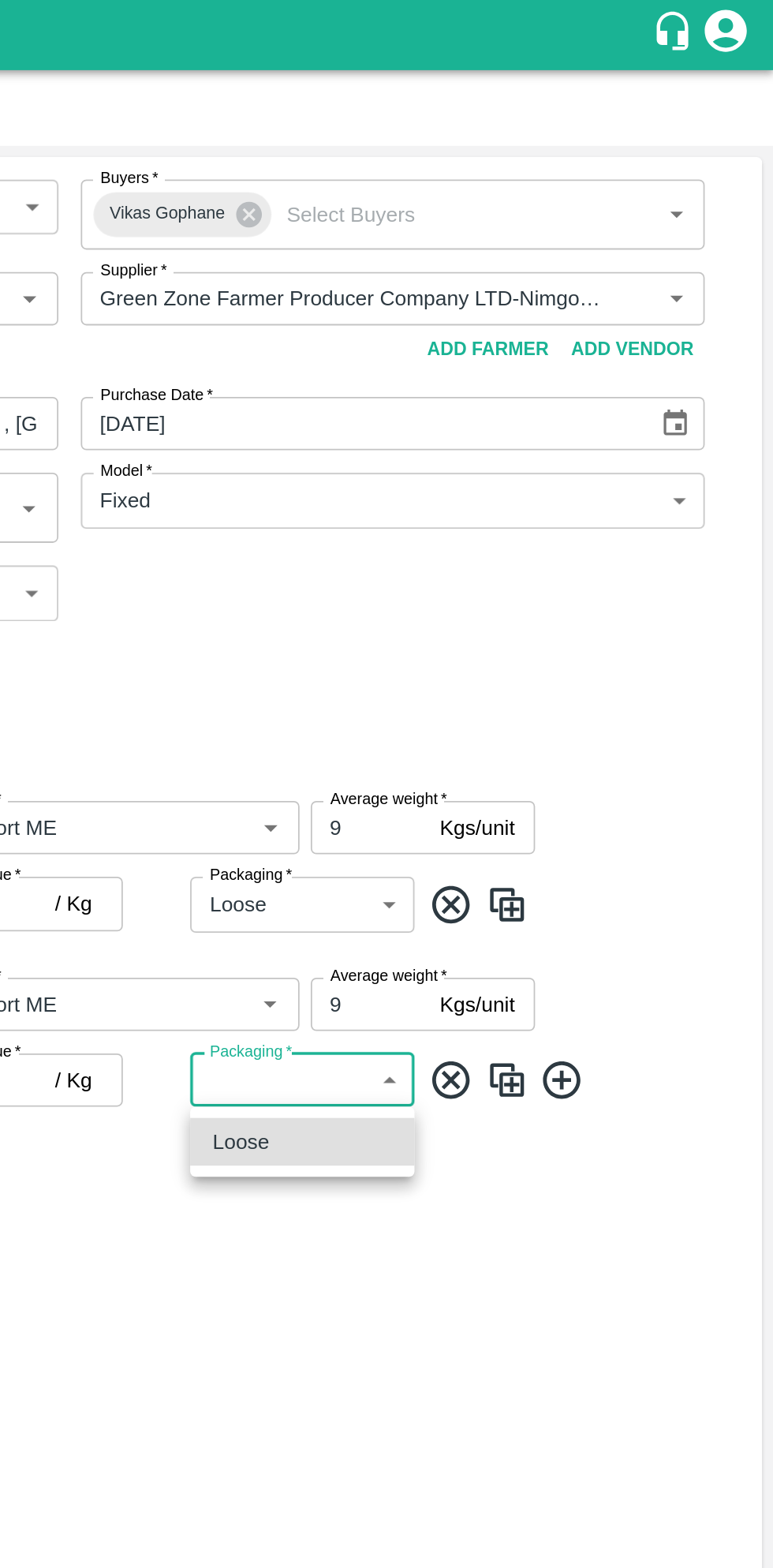
click at [527, 649] on div "Loose" at bounding box center [508, 642] width 101 height 18
type input "258"
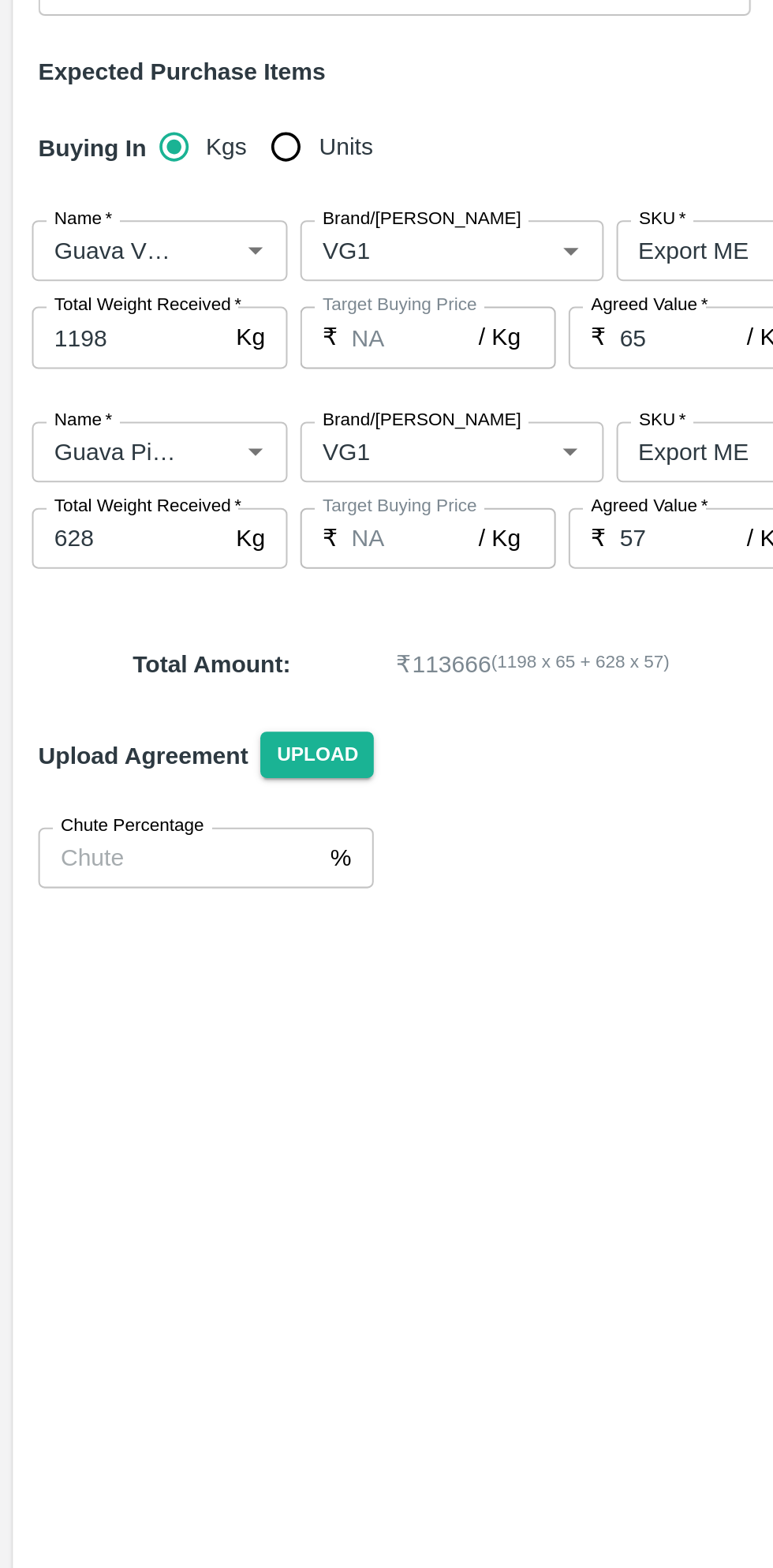
click at [73, 515] on input "1198" at bounding box center [63, 507] width 95 height 30
click at [87, 514] on input "1198" at bounding box center [63, 507] width 95 height 30
type input "10782"
click at [74, 613] on input "628" at bounding box center [63, 607] width 95 height 30
click at [59, 621] on input "628" at bounding box center [63, 607] width 95 height 30
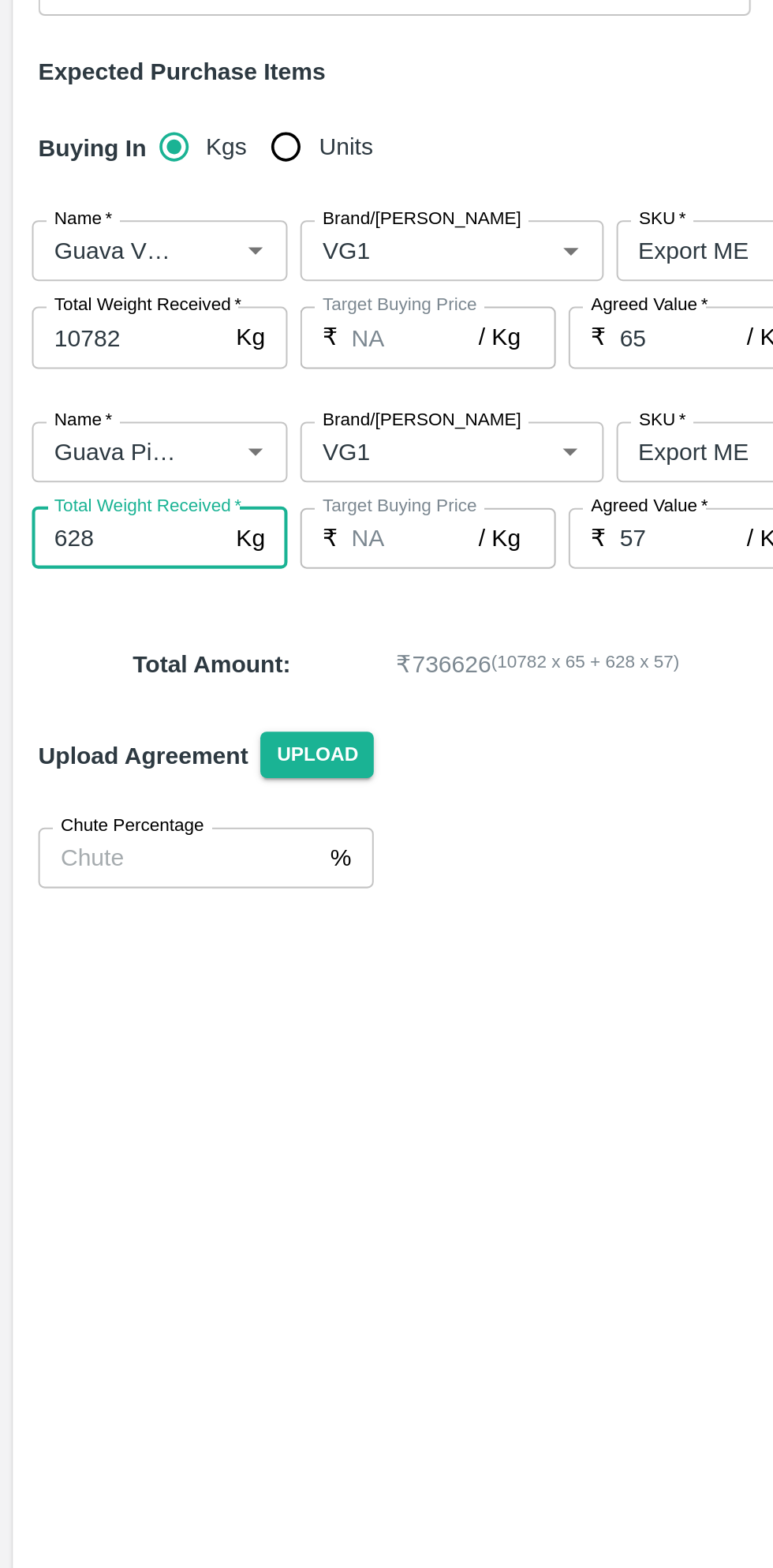
click at [70, 611] on input "628" at bounding box center [63, 607] width 95 height 30
type input "6"
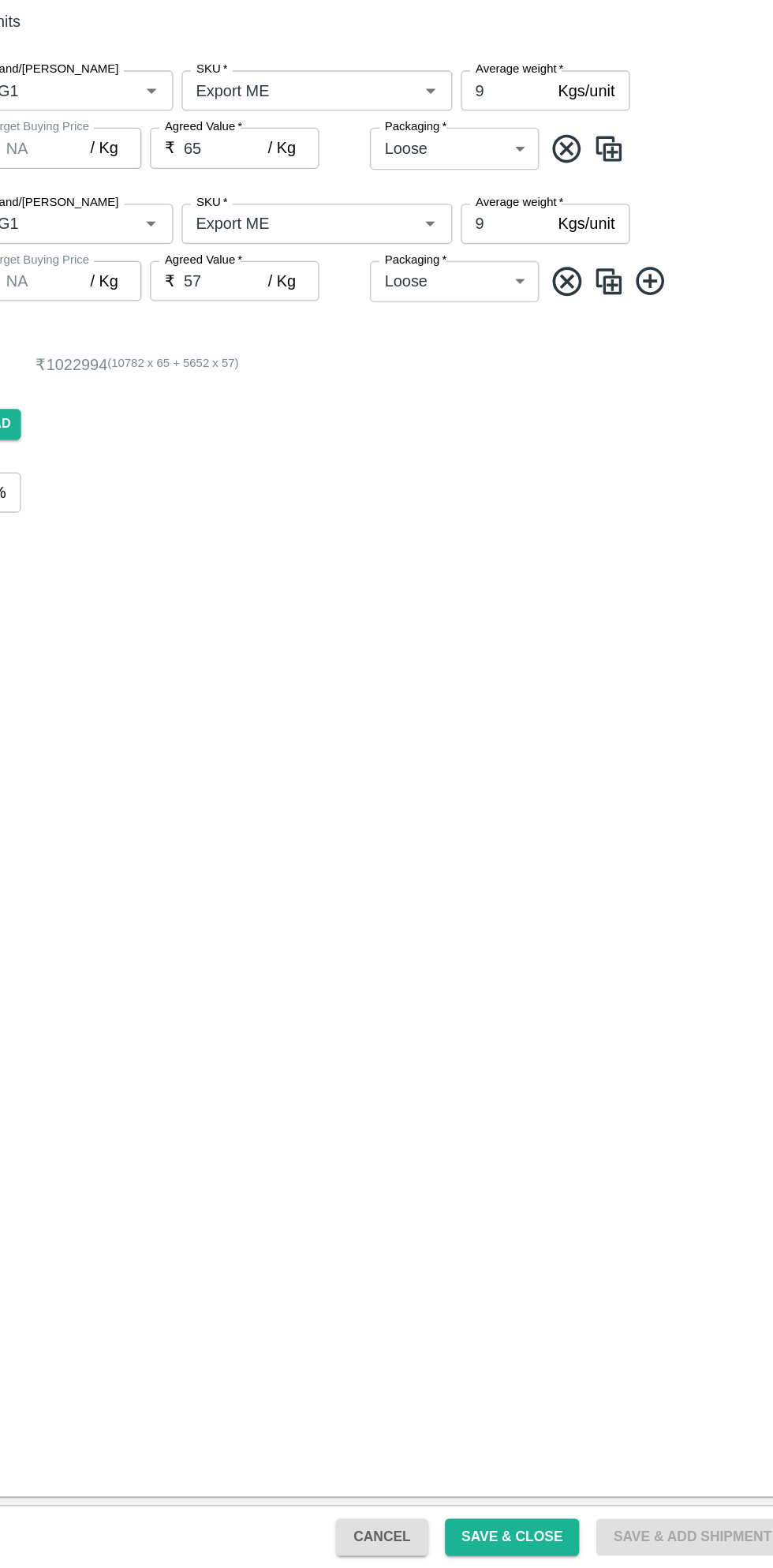
type input "5652"
click at [571, 1545] on button "Save & Close" at bounding box center [551, 1544] width 101 height 27
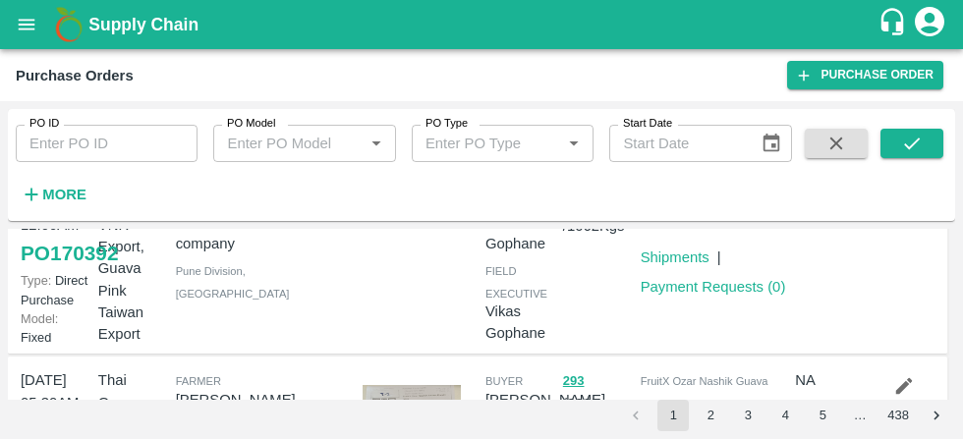
scroll to position [265, 0]
